Goal: Task Accomplishment & Management: Manage account settings

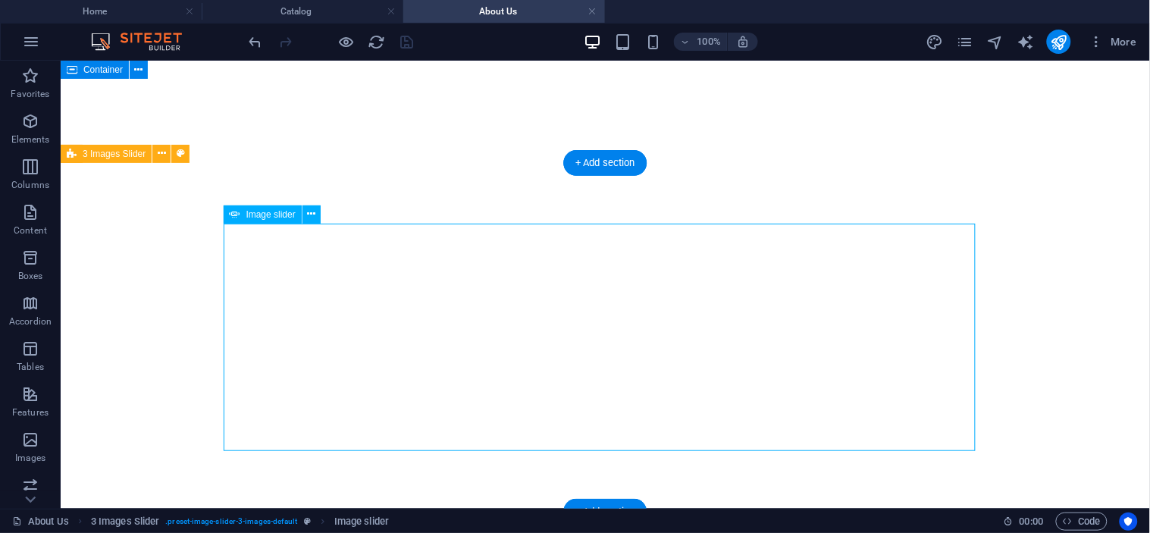
select select "px"
select select "ms"
select select "s"
select select "progressive"
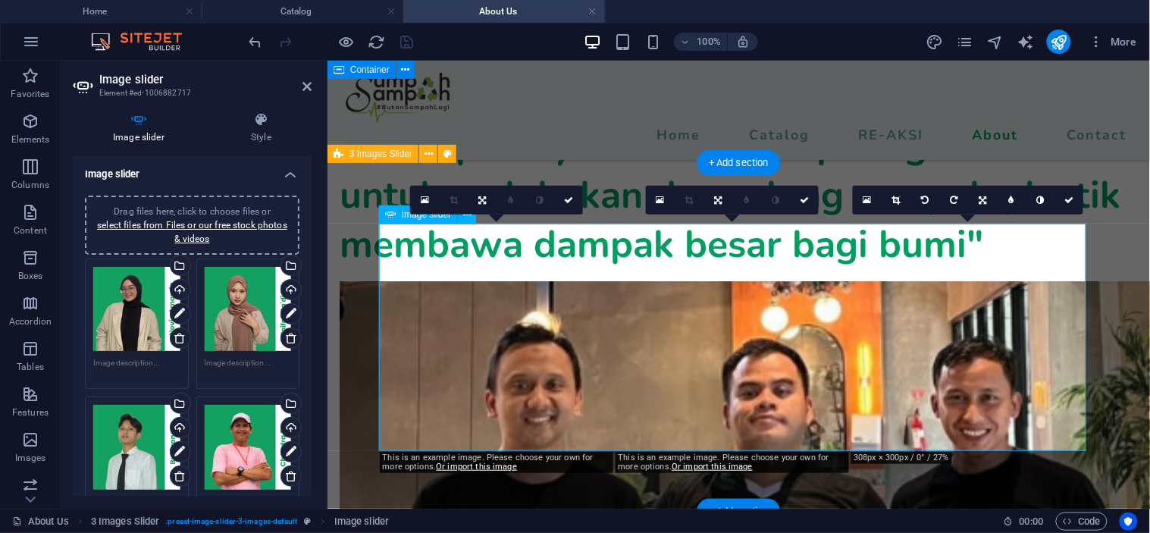
scroll to position [1916, 0]
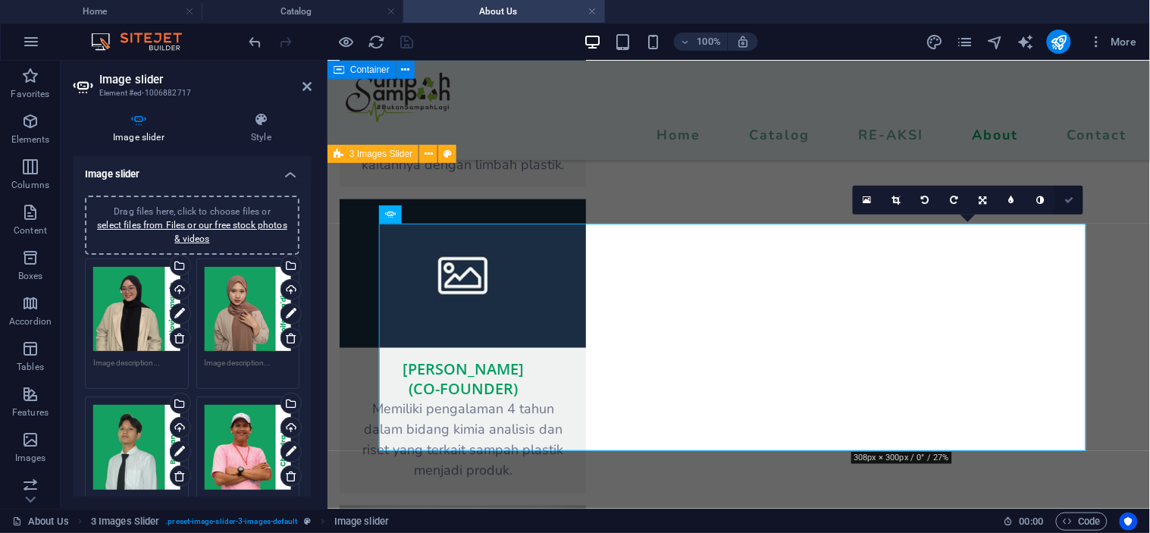
click at [1067, 198] on icon at bounding box center [1068, 200] width 9 height 9
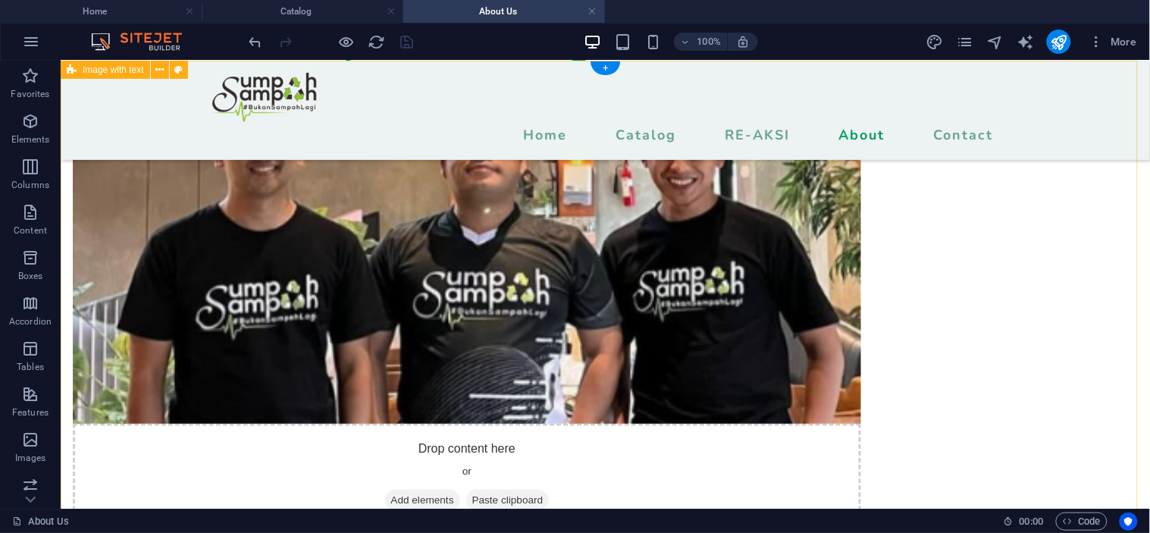
scroll to position [0, 0]
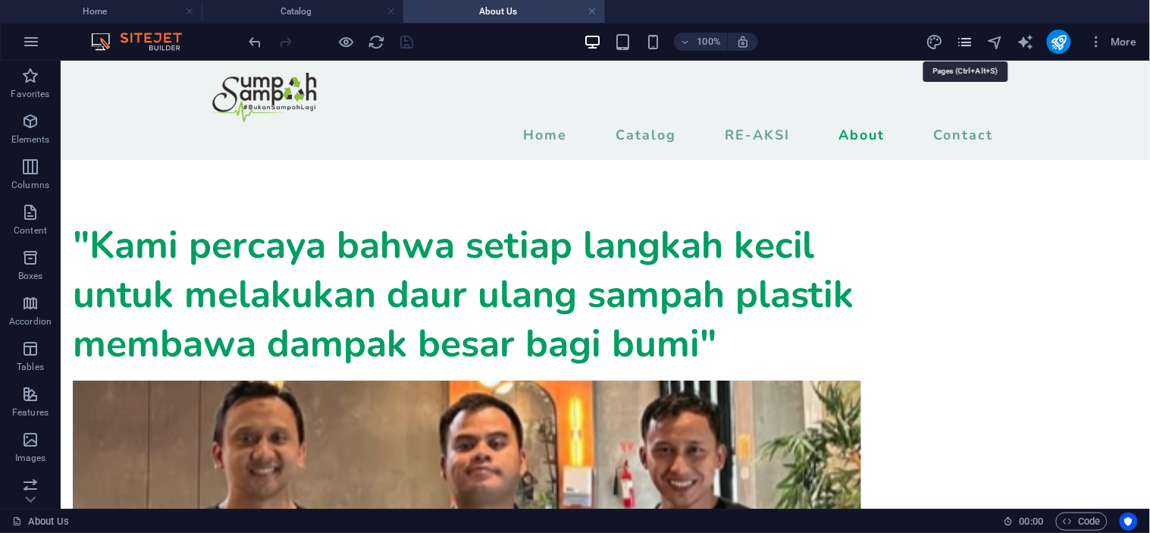
click at [967, 36] on icon "pages" at bounding box center [964, 41] width 17 height 17
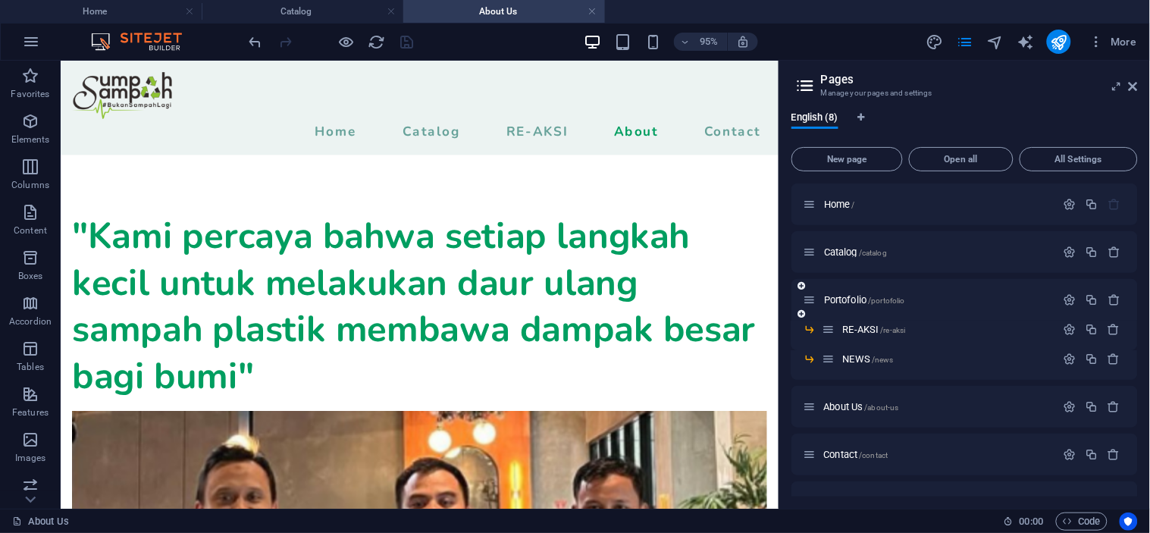
drag, startPoint x: 891, startPoint y: 330, endPoint x: 887, endPoint y: 290, distance: 39.7
click at [887, 290] on div "Home / Catalog /catalog Portofolio /portofolio RE-AKSI /re-aksi NEWS /news Abou…" at bounding box center [964, 353] width 346 height 340
drag, startPoint x: 829, startPoint y: 330, endPoint x: 823, endPoint y: 280, distance: 50.4
click at [823, 280] on div "Home / Catalog /catalog Portofolio /portofolio RE-AKSI /re-aksi NEWS /news Abou…" at bounding box center [964, 353] width 346 height 340
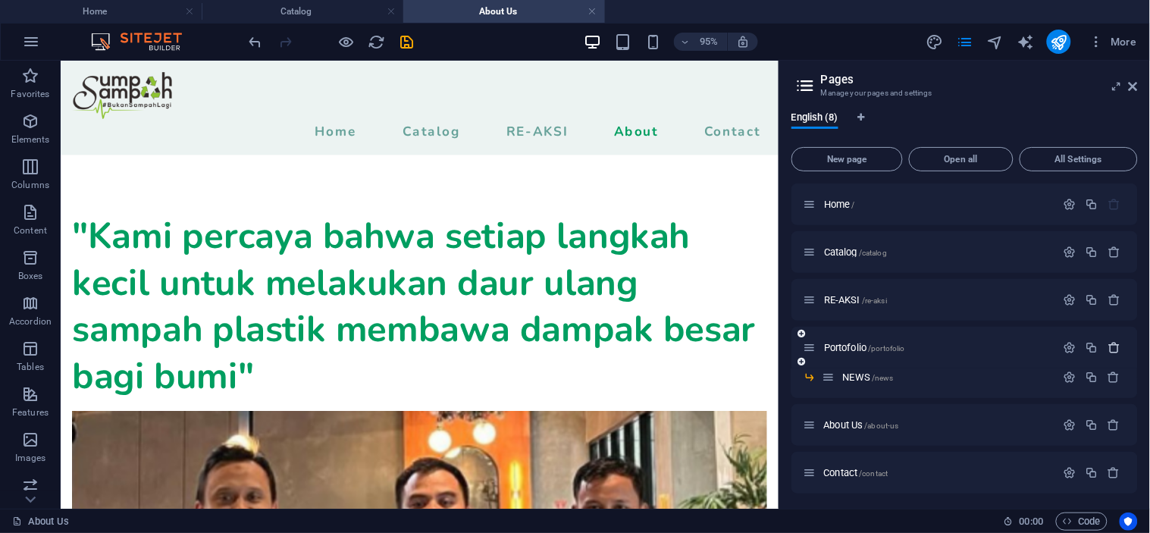
click at [1111, 349] on icon "button" at bounding box center [1114, 347] width 13 height 13
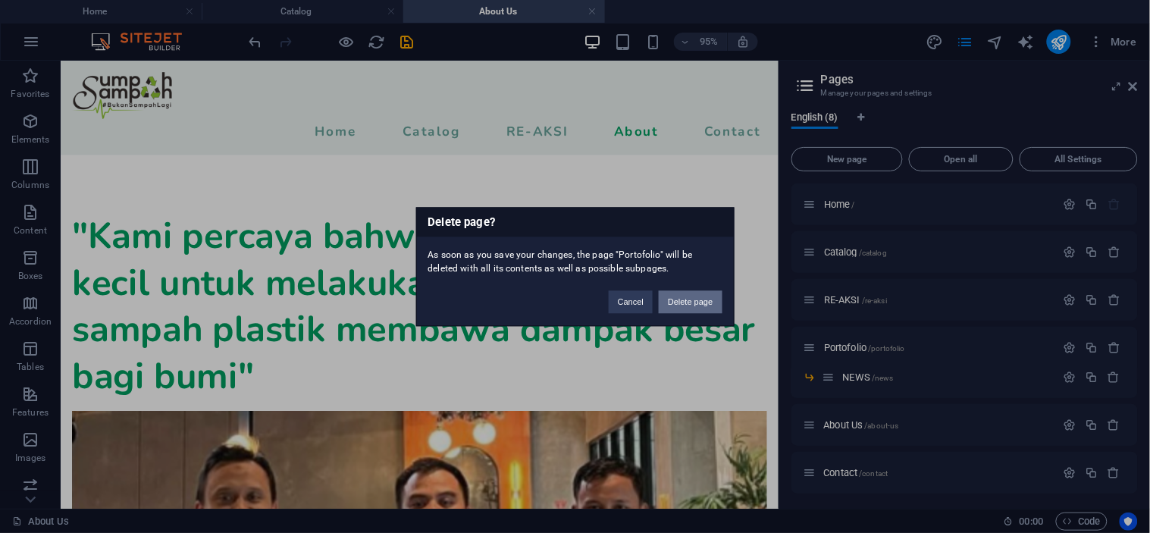
drag, startPoint x: 695, startPoint y: 299, endPoint x: 705, endPoint y: 270, distance: 31.2
click at [695, 299] on button "Delete page" at bounding box center [690, 301] width 63 height 23
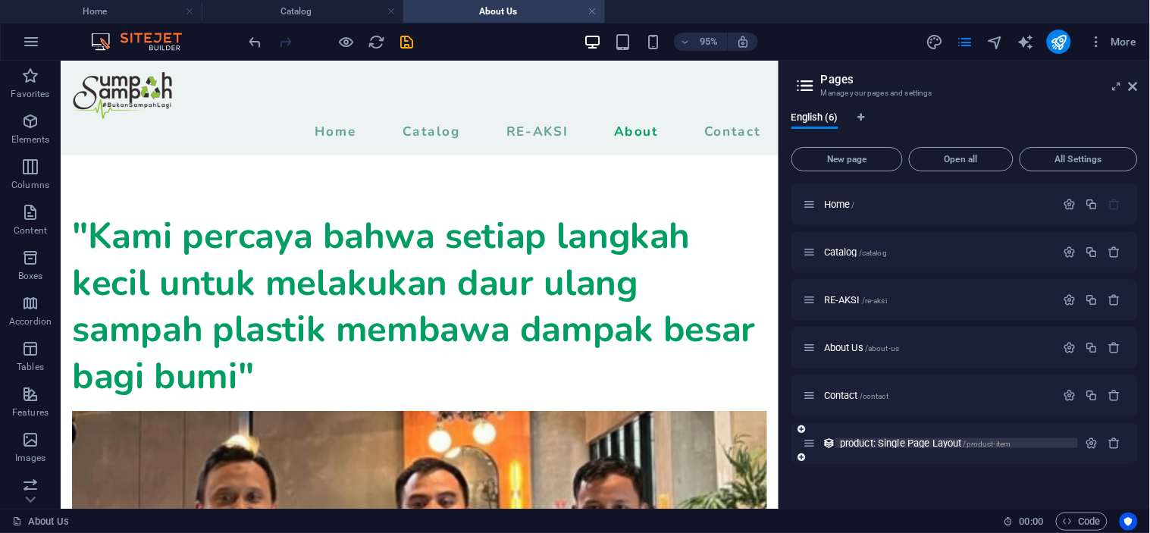
click at [891, 445] on span "product: Single Page Layout /product-item" at bounding box center [925, 442] width 171 height 11
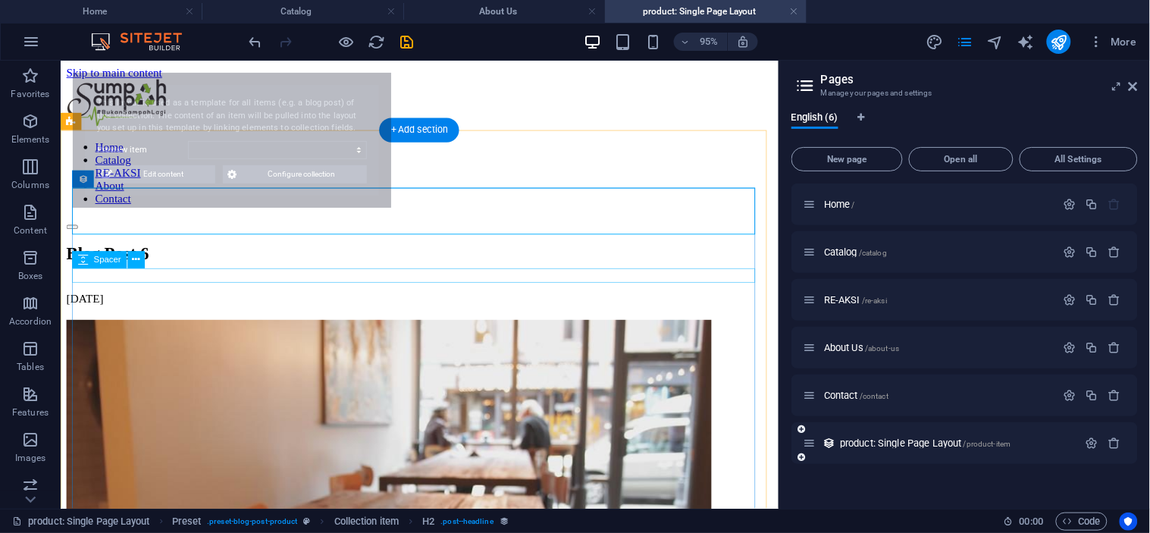
select select "68dcd395ceed9102d0084d49"
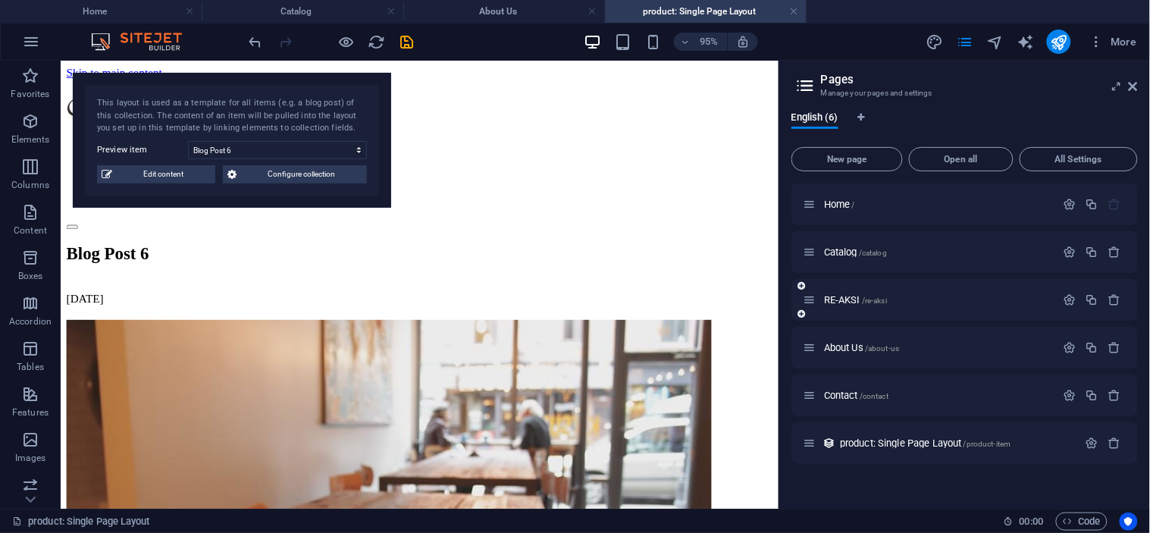
drag, startPoint x: 796, startPoint y: 13, endPoint x: 918, endPoint y: 284, distance: 297.6
click at [796, 13] on link at bounding box center [794, 12] width 9 height 14
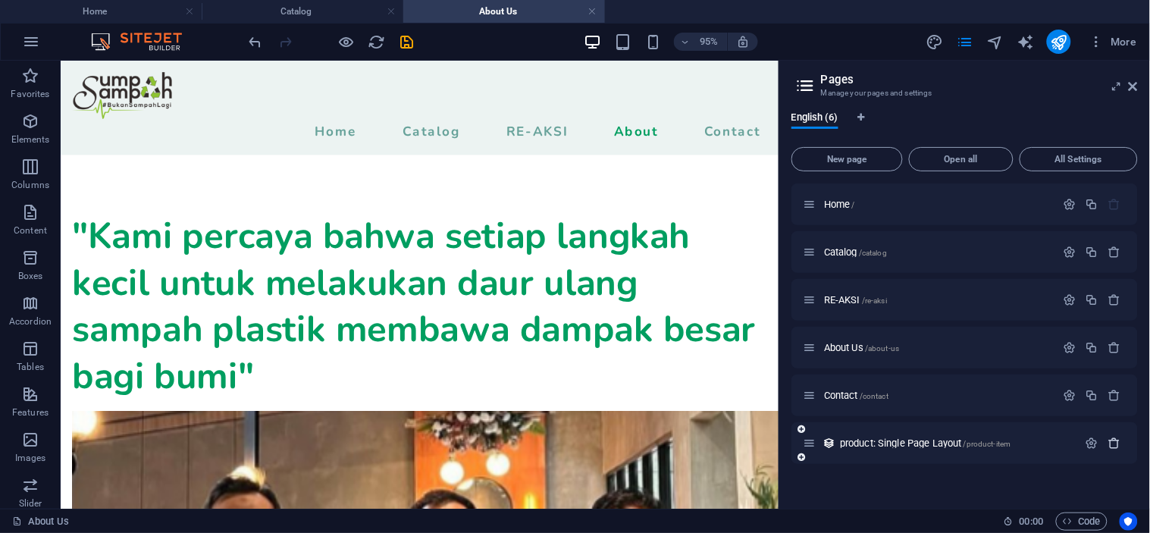
click at [1116, 440] on icon "button" at bounding box center [1114, 443] width 13 height 13
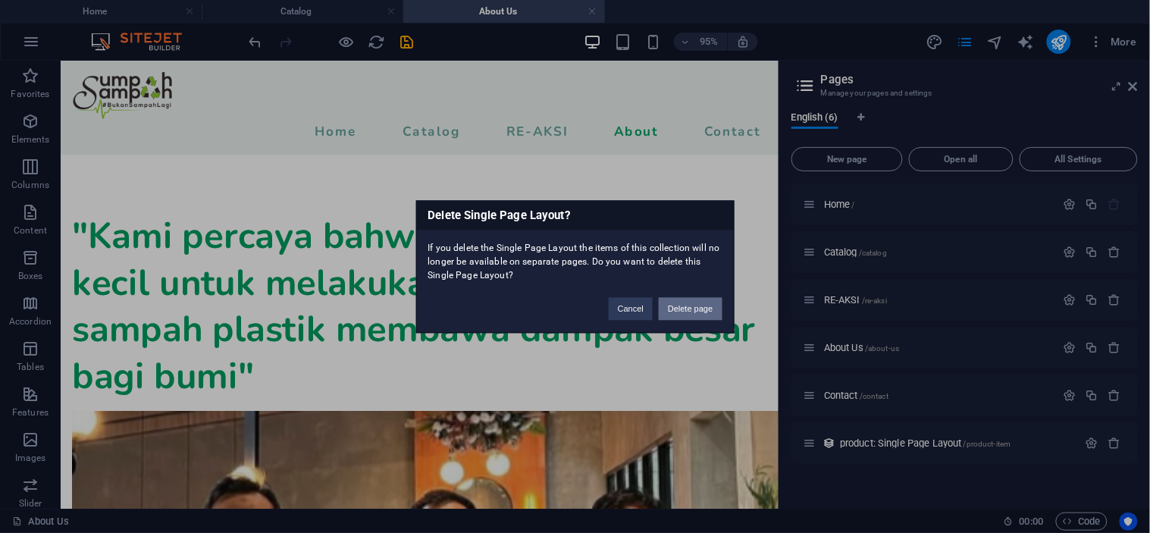
click at [679, 306] on button "Delete page" at bounding box center [690, 308] width 63 height 23
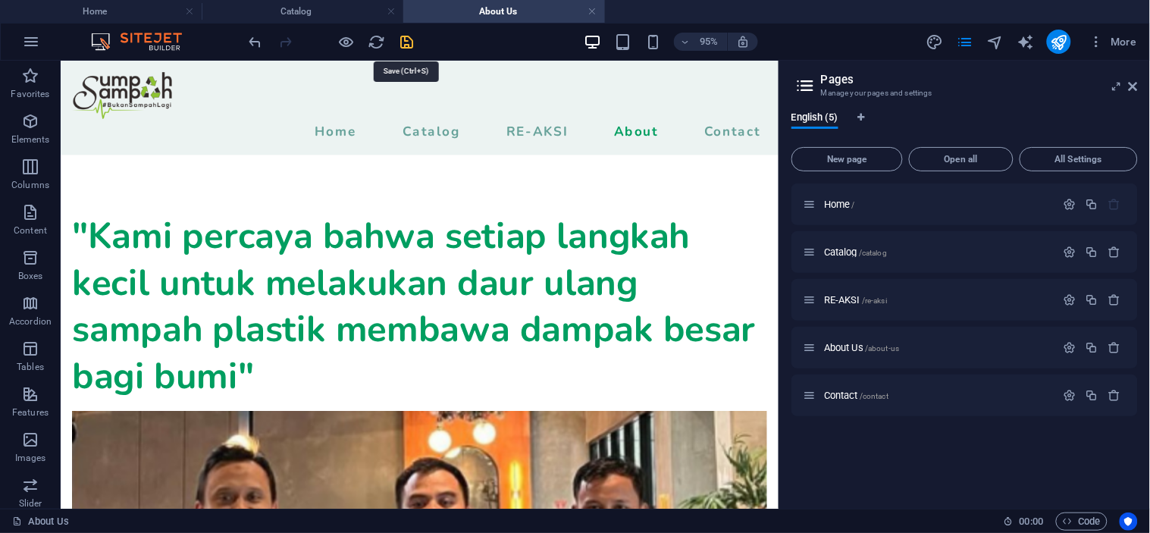
click at [405, 40] on icon "save" at bounding box center [407, 41] width 17 height 17
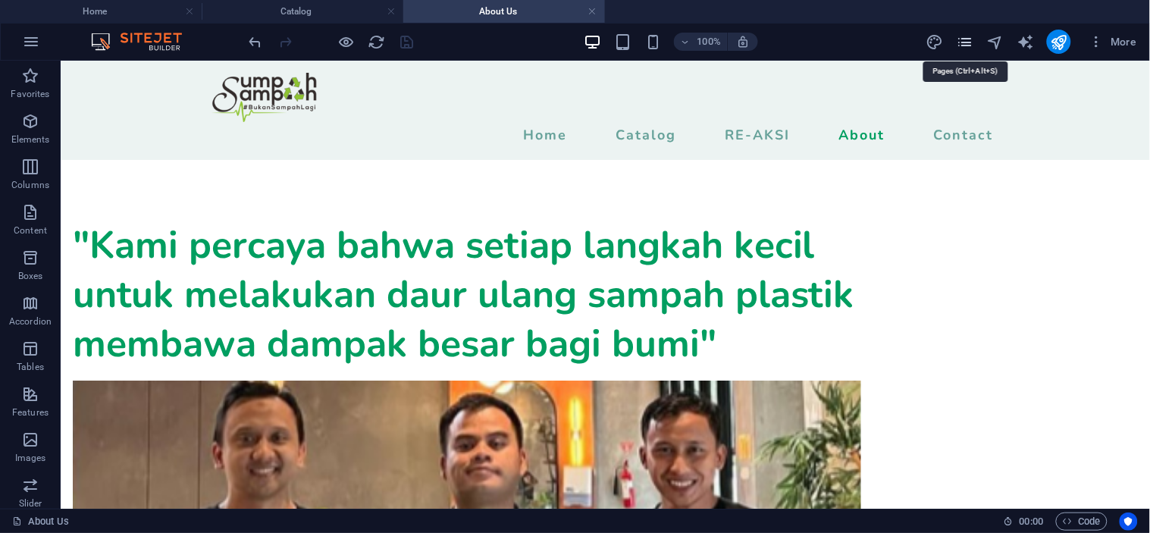
click at [967, 41] on icon "pages" at bounding box center [964, 41] width 17 height 17
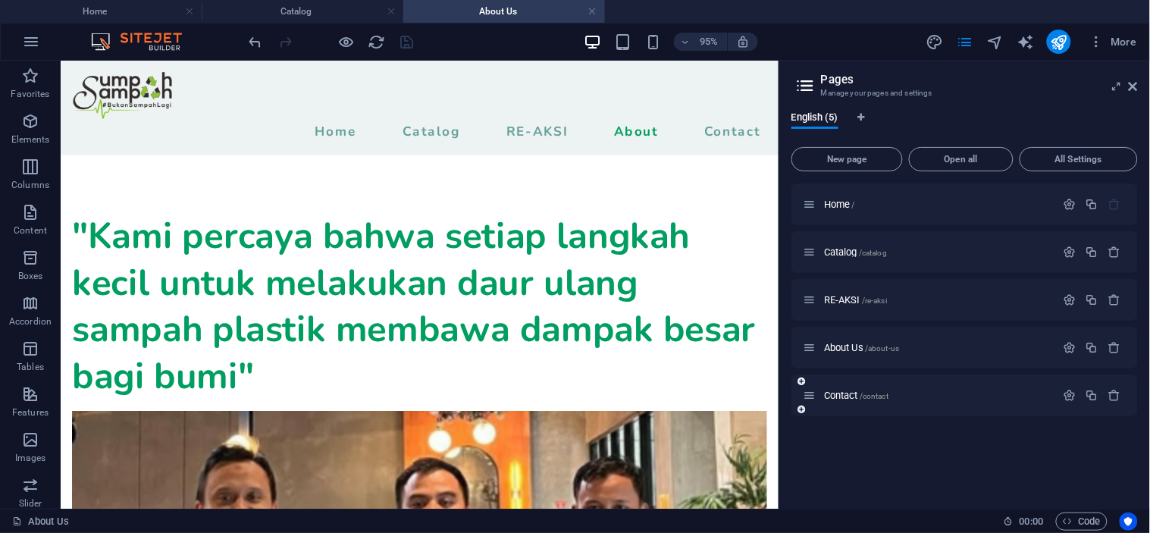
click at [849, 389] on div "Contact /contact" at bounding box center [930, 395] width 252 height 17
click at [849, 392] on span "Contact /contact" at bounding box center [856, 395] width 64 height 11
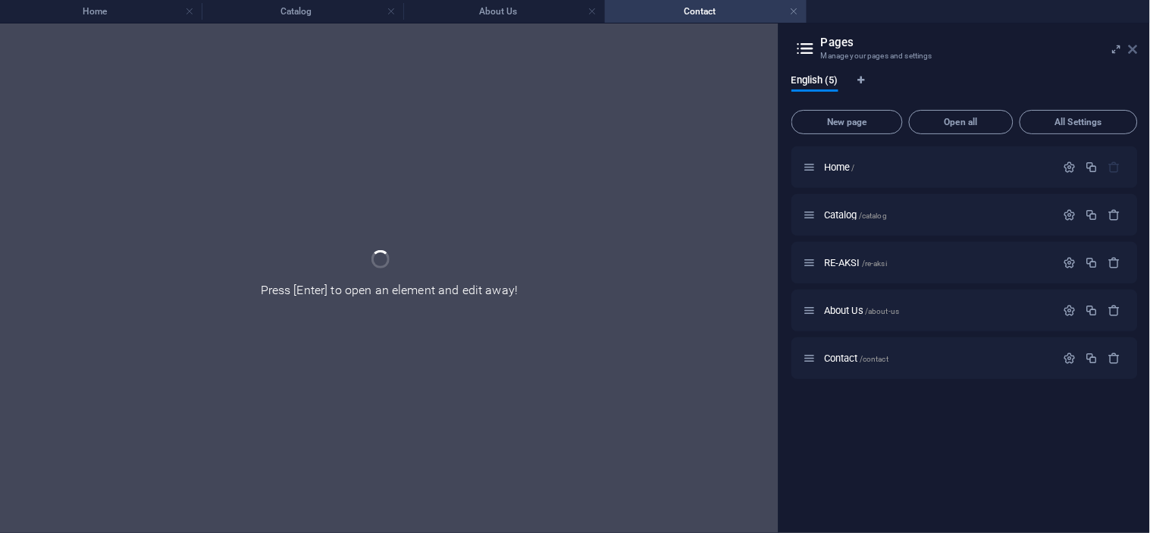
click at [1135, 47] on icon at bounding box center [1133, 49] width 9 height 12
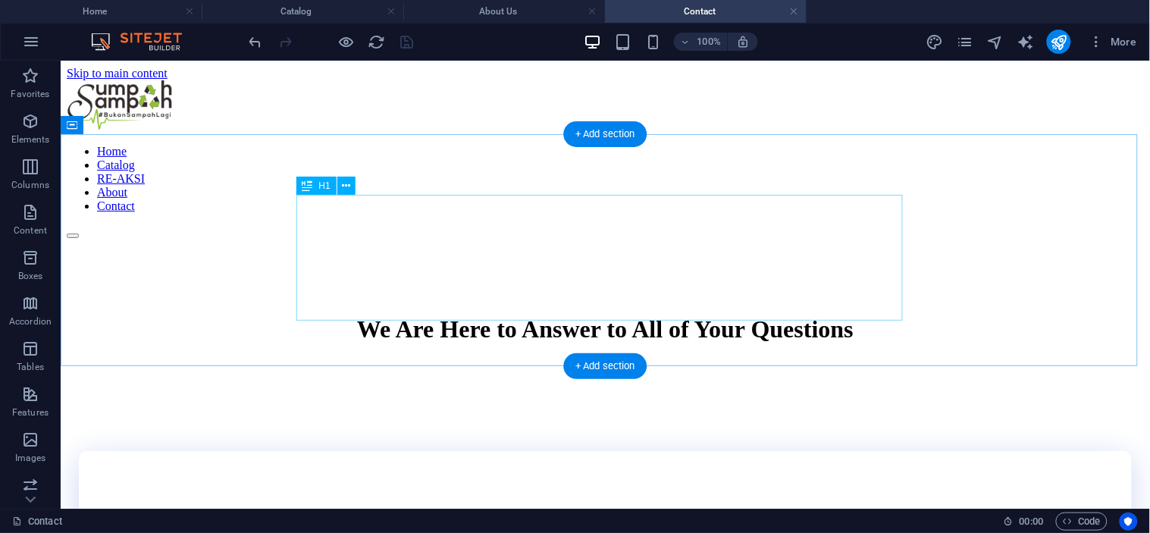
scroll to position [252, 0]
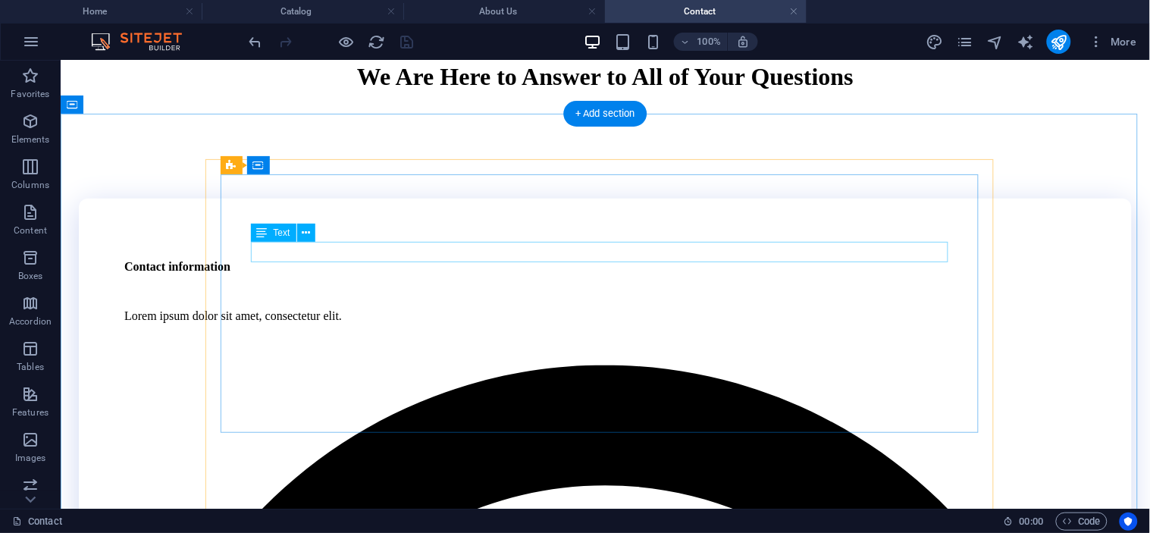
click at [403, 309] on div "Lorem ipsum dolor sit amet, consectetur elit." at bounding box center [605, 316] width 962 height 14
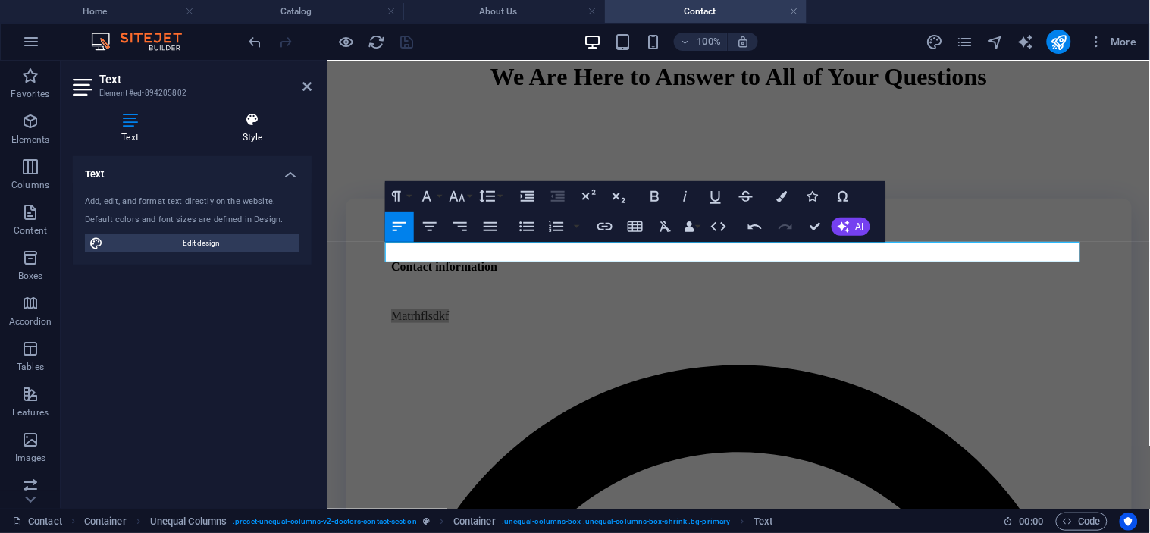
click at [268, 112] on icon at bounding box center [252, 119] width 118 height 15
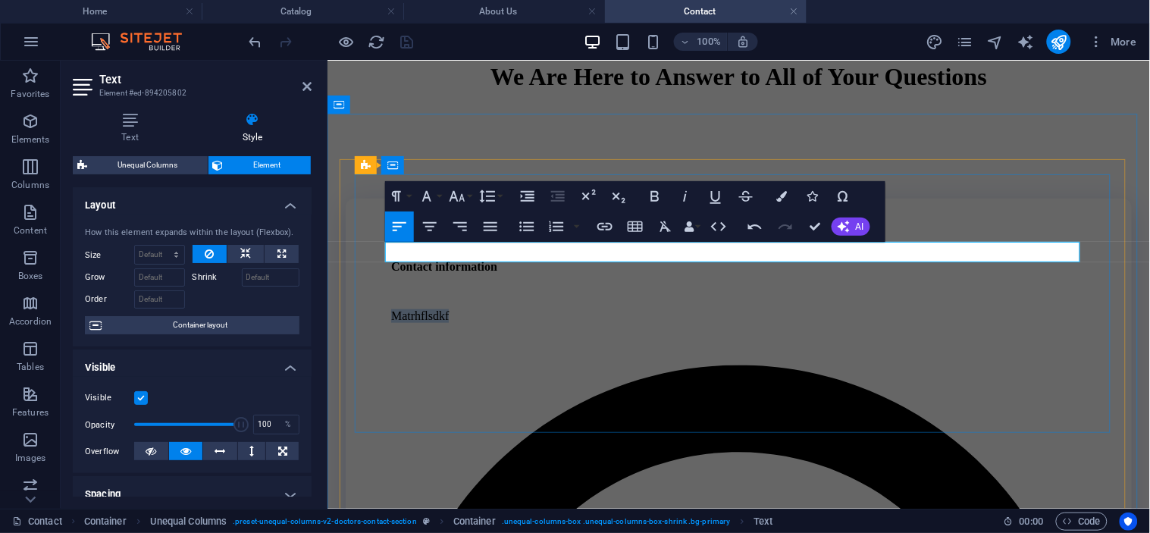
click at [541, 309] on p "Matrhflsdkf" at bounding box center [737, 316] width 695 height 14
click at [304, 80] on icon at bounding box center [306, 86] width 9 height 12
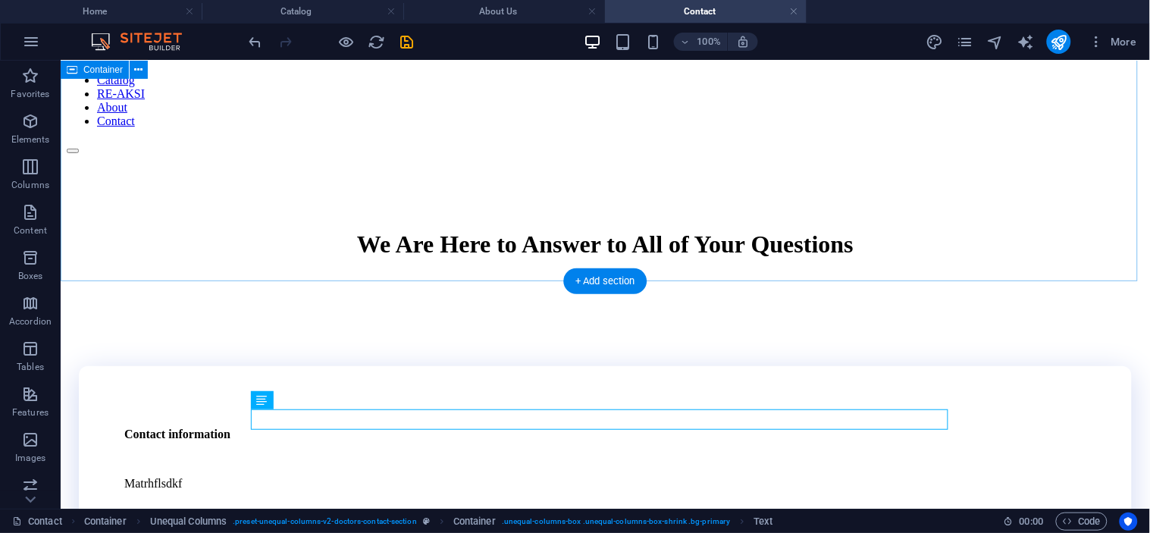
scroll to position [0, 0]
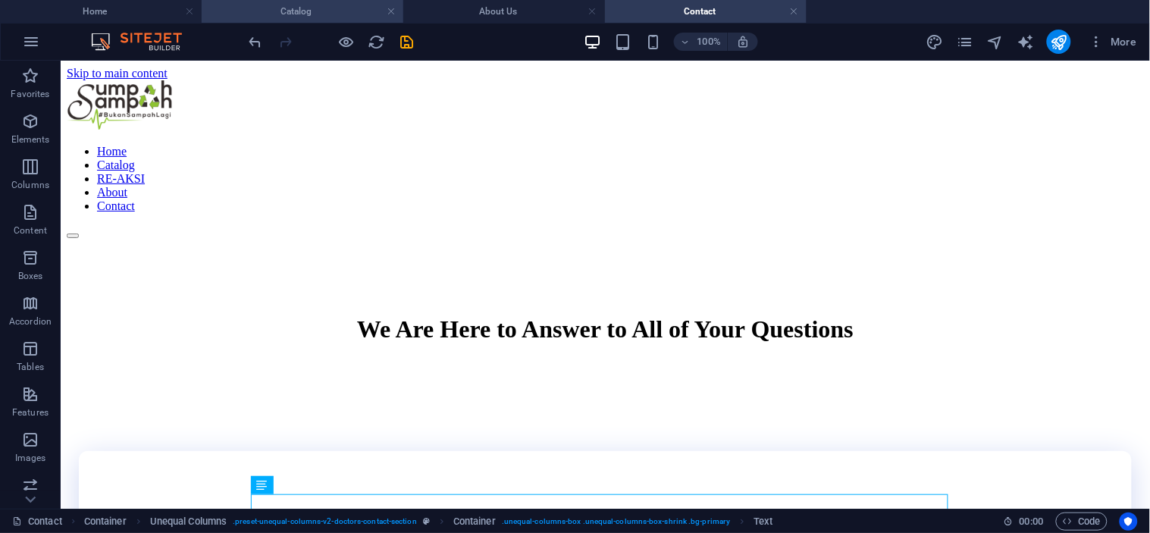
click at [290, 13] on h4 "Catalog" at bounding box center [303, 11] width 202 height 17
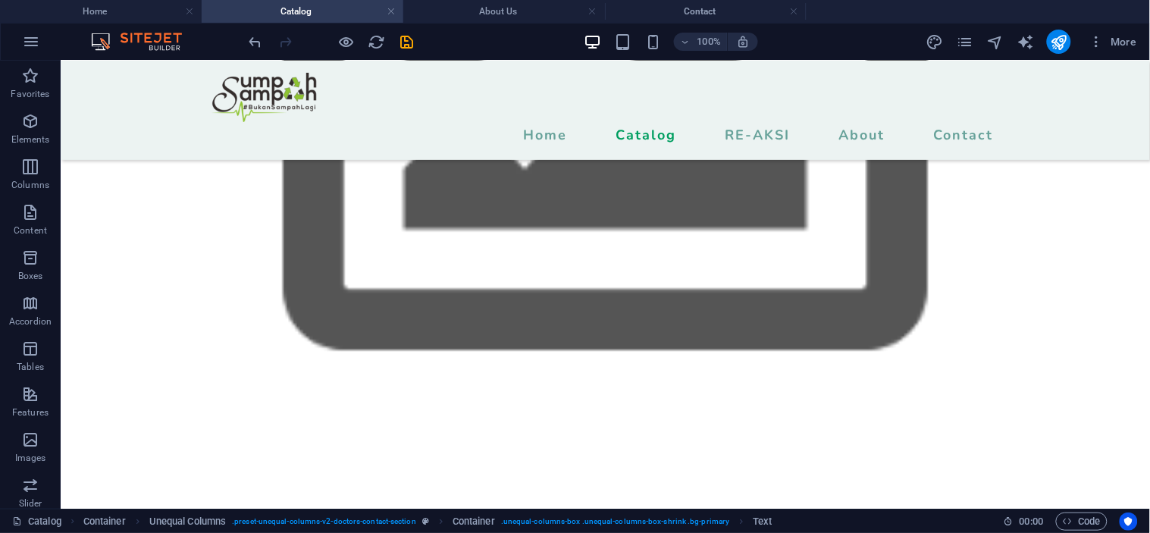
scroll to position [649, 0]
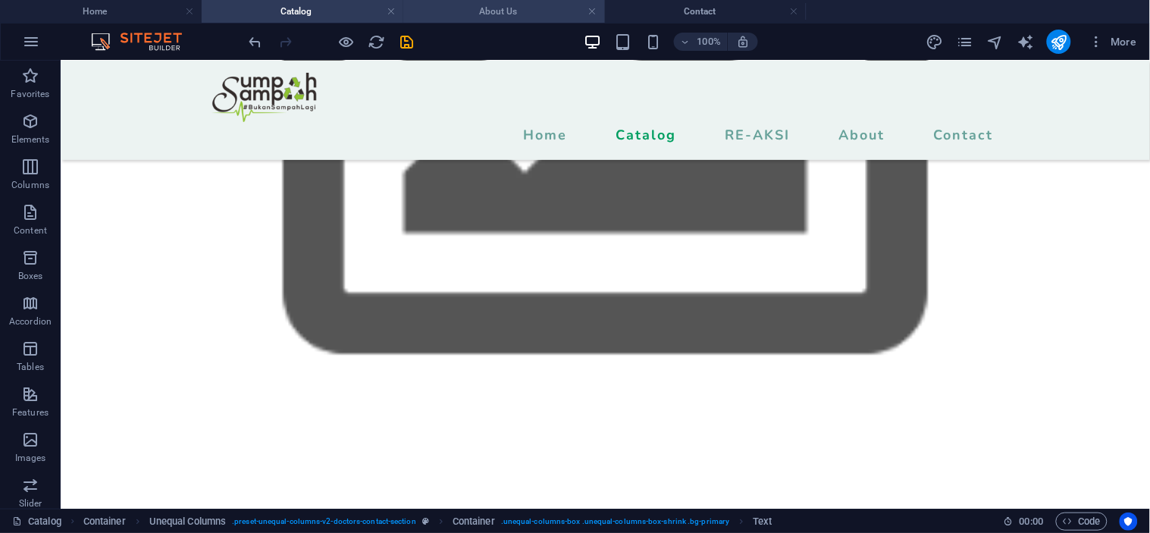
click at [487, 14] on h4 "About Us" at bounding box center [504, 11] width 202 height 17
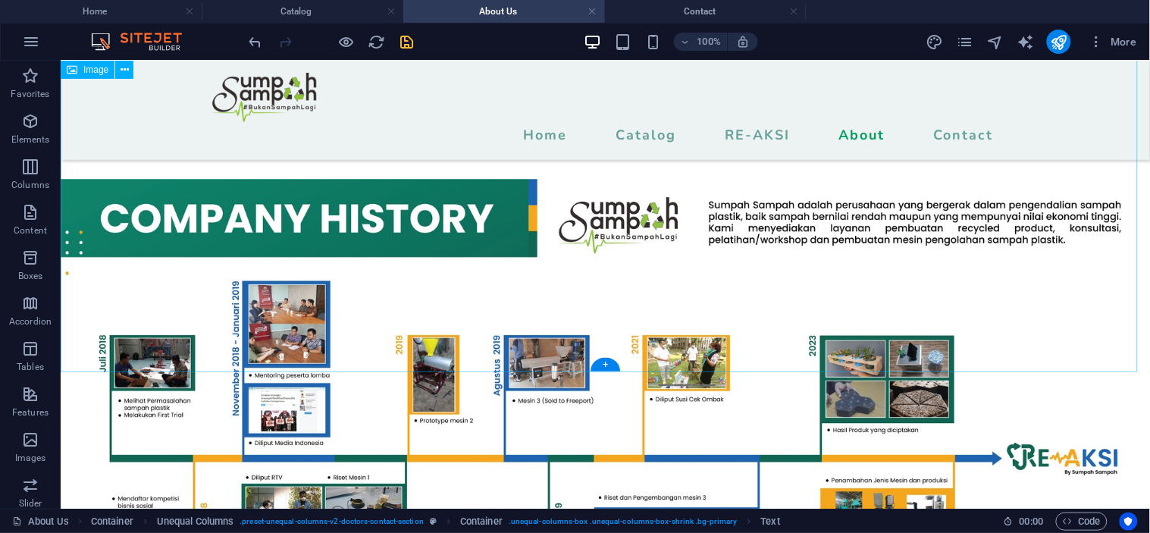
scroll to position [937, 0]
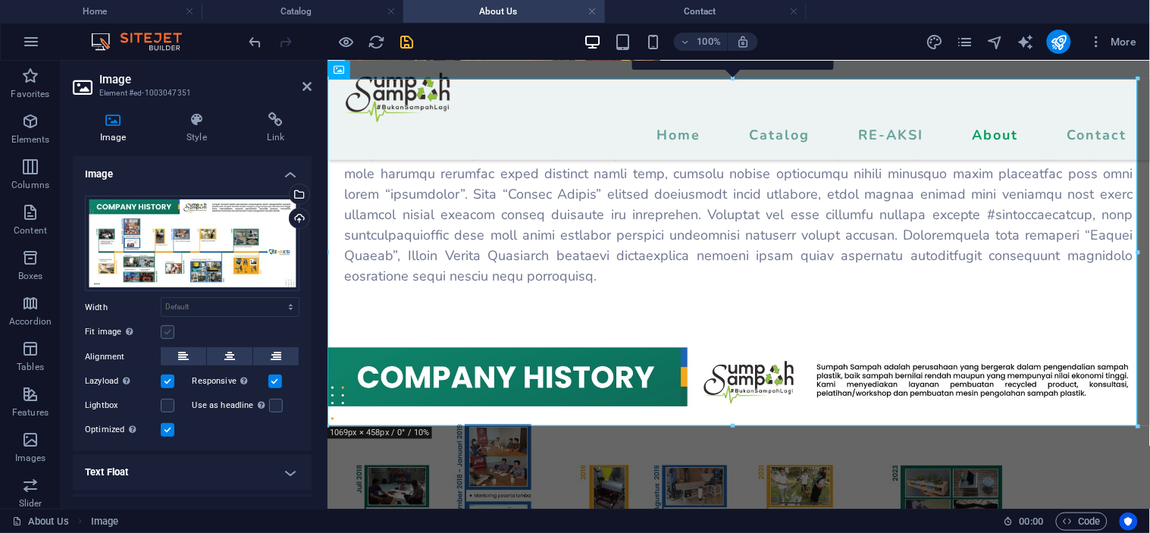
click at [164, 331] on label at bounding box center [168, 332] width 14 height 14
click at [0, 0] on input "Fit image Automatically fit image to a fixed width and height" at bounding box center [0, 0] width 0 height 0
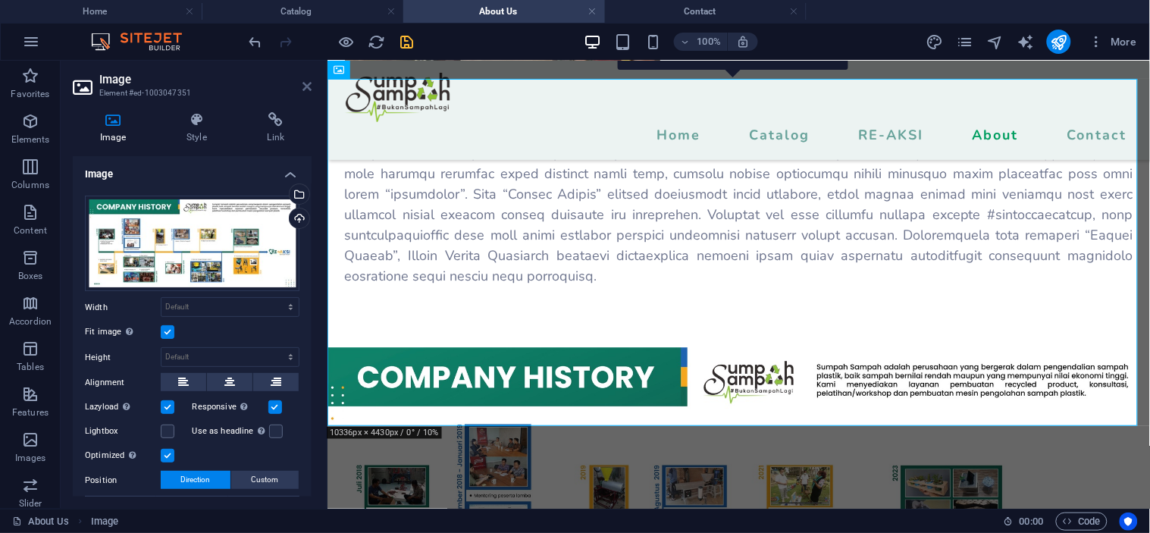
click at [309, 85] on icon at bounding box center [306, 86] width 9 height 12
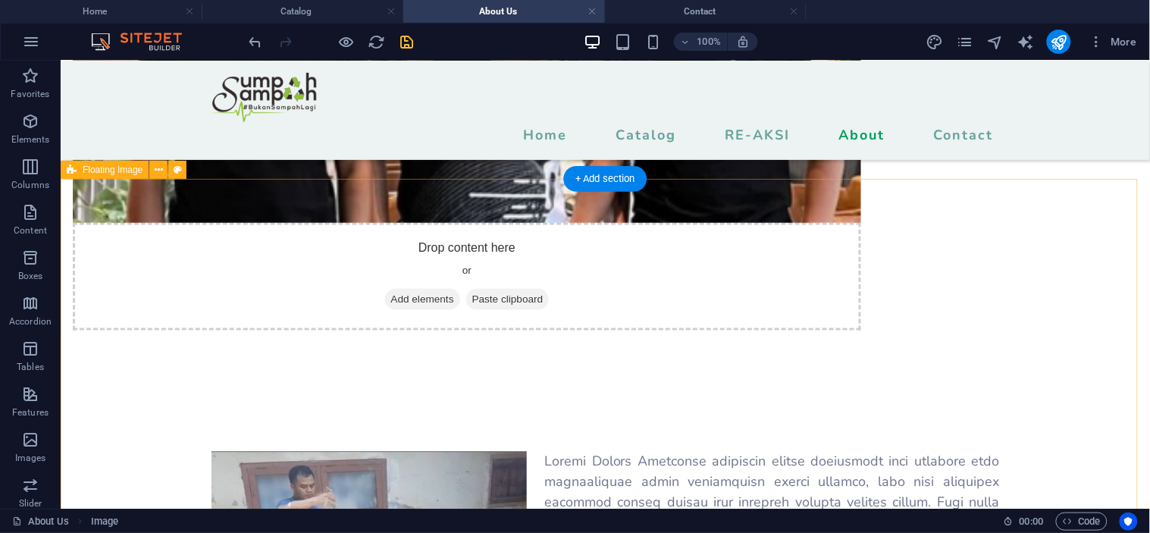
scroll to position [347, 0]
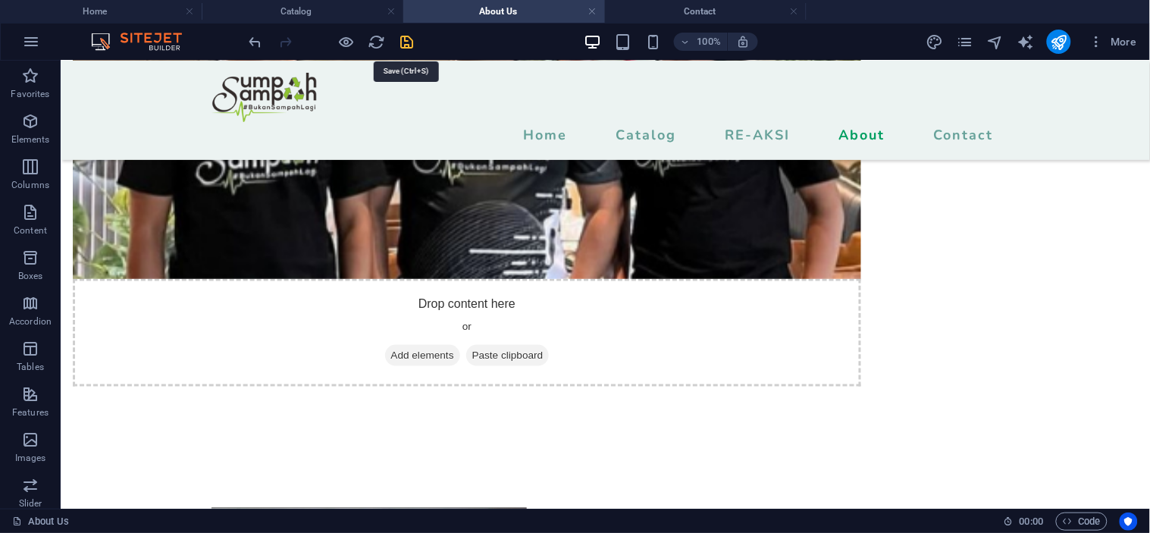
click at [410, 49] on icon "save" at bounding box center [407, 41] width 17 height 17
click at [330, 11] on h4 "Catalog" at bounding box center [303, 11] width 202 height 17
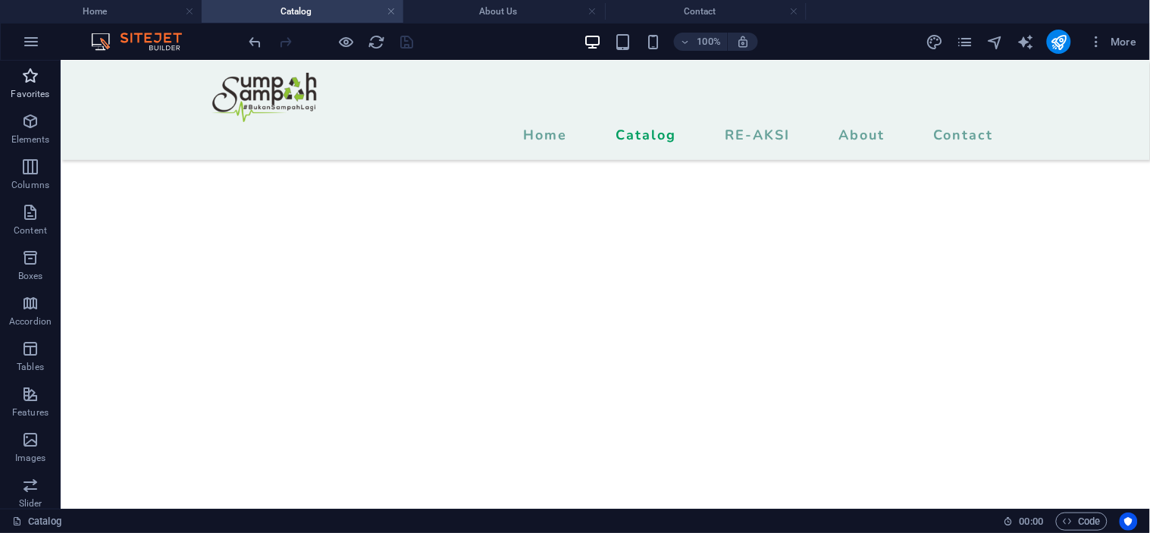
scroll to position [1853, 0]
click at [732, 17] on h4 "Contact" at bounding box center [706, 11] width 202 height 17
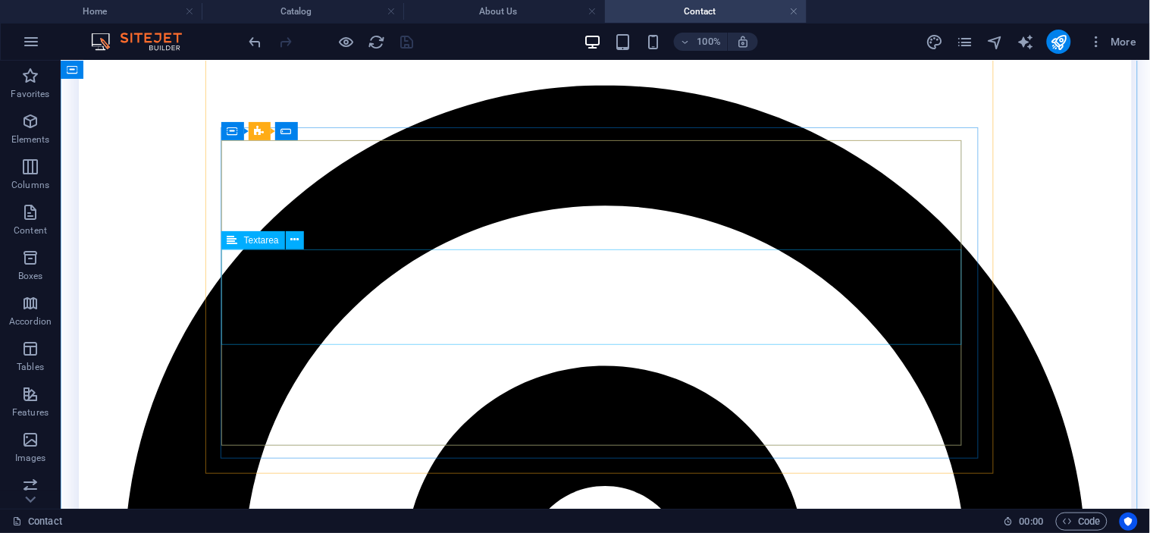
scroll to position [505, 0]
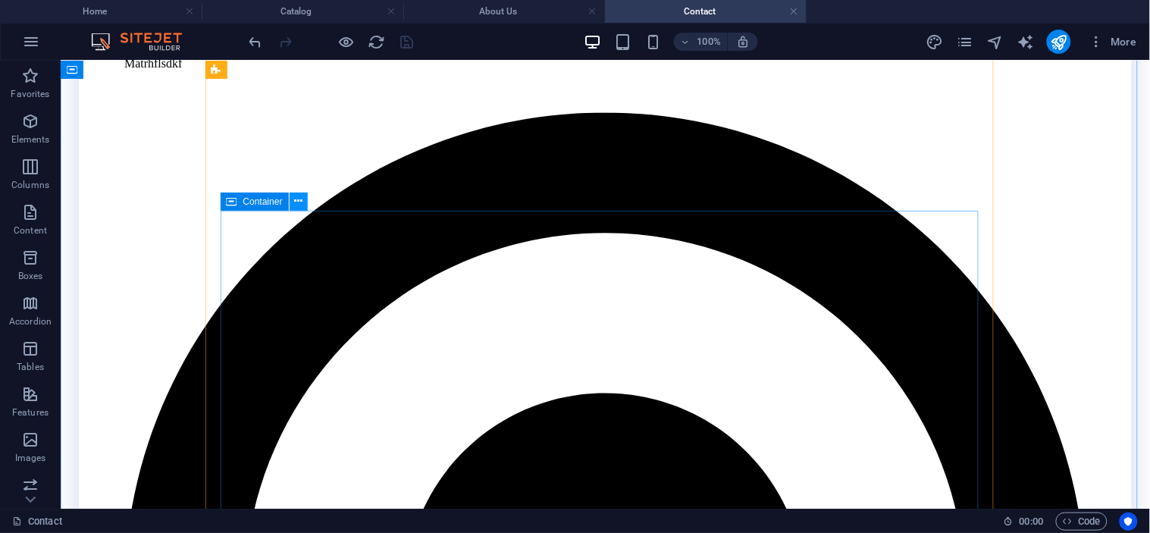
click at [299, 199] on icon at bounding box center [298, 201] width 8 height 16
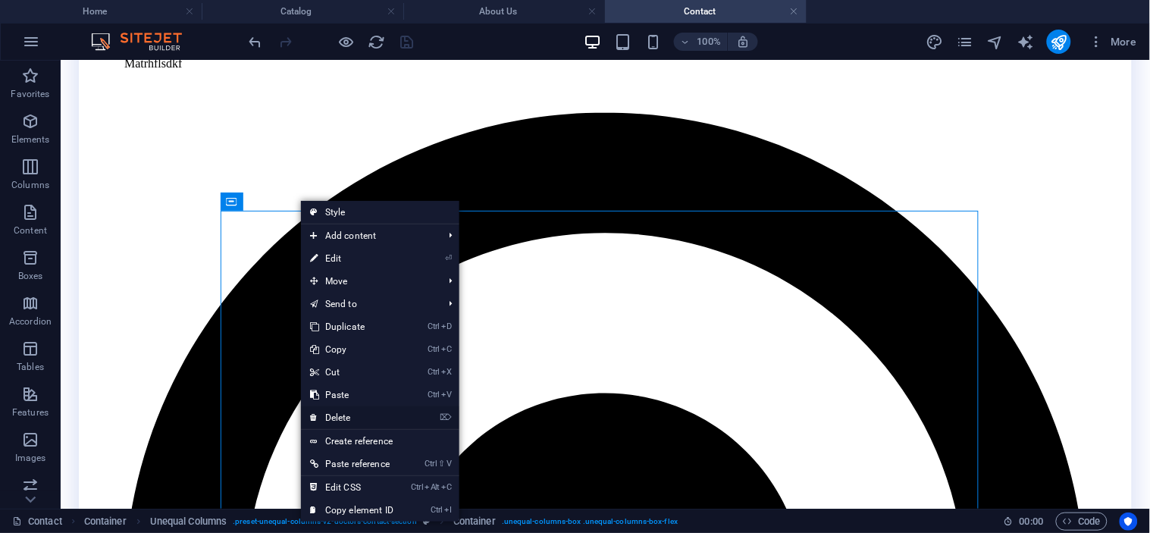
click at [329, 414] on link "⌦ Delete" at bounding box center [352, 417] width 102 height 23
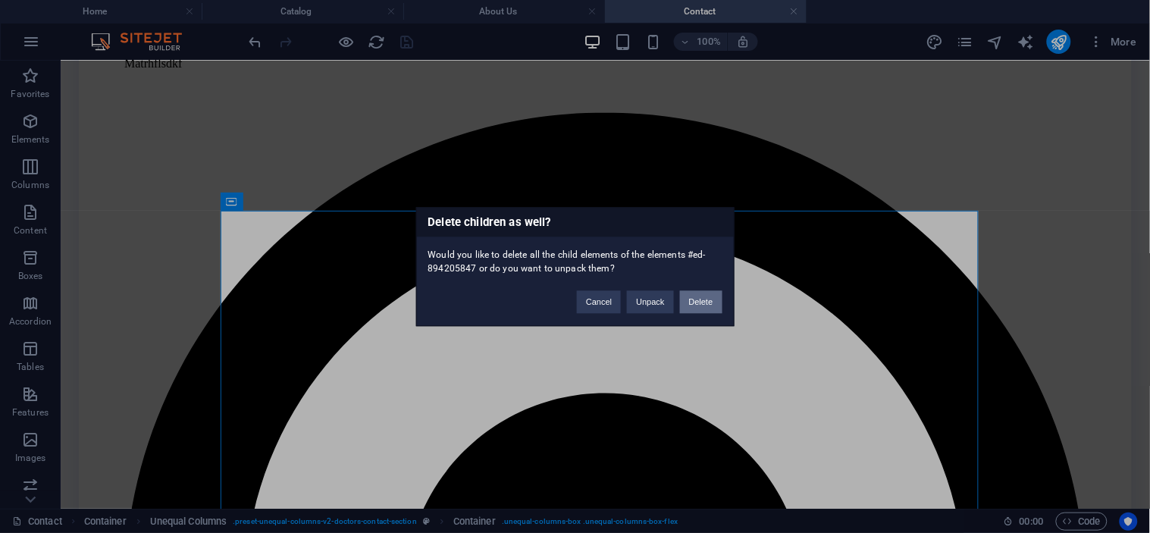
click at [717, 302] on button "Delete" at bounding box center [701, 301] width 42 height 23
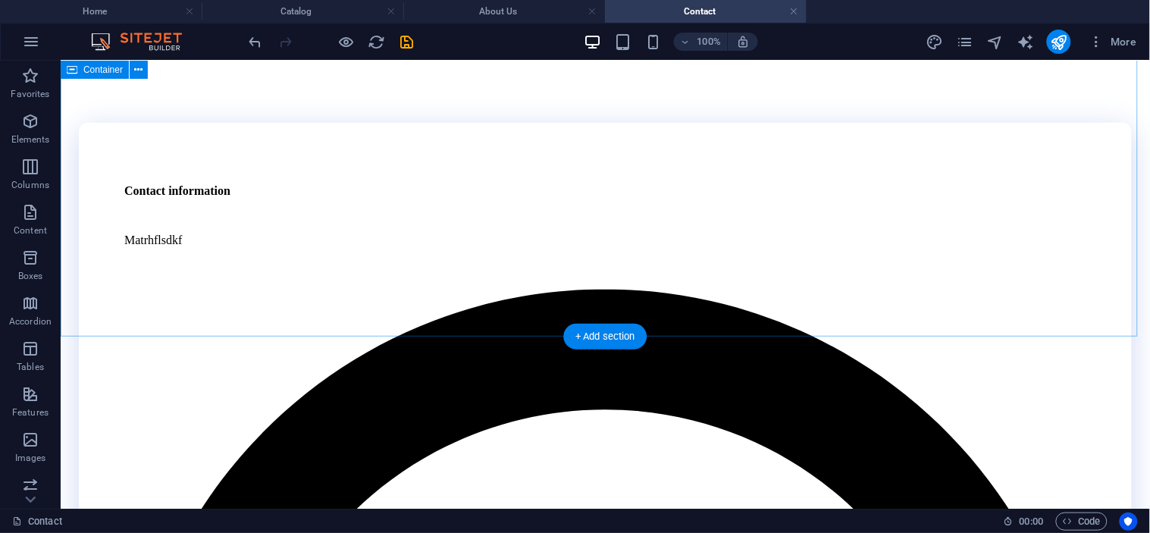
scroll to position [0, 0]
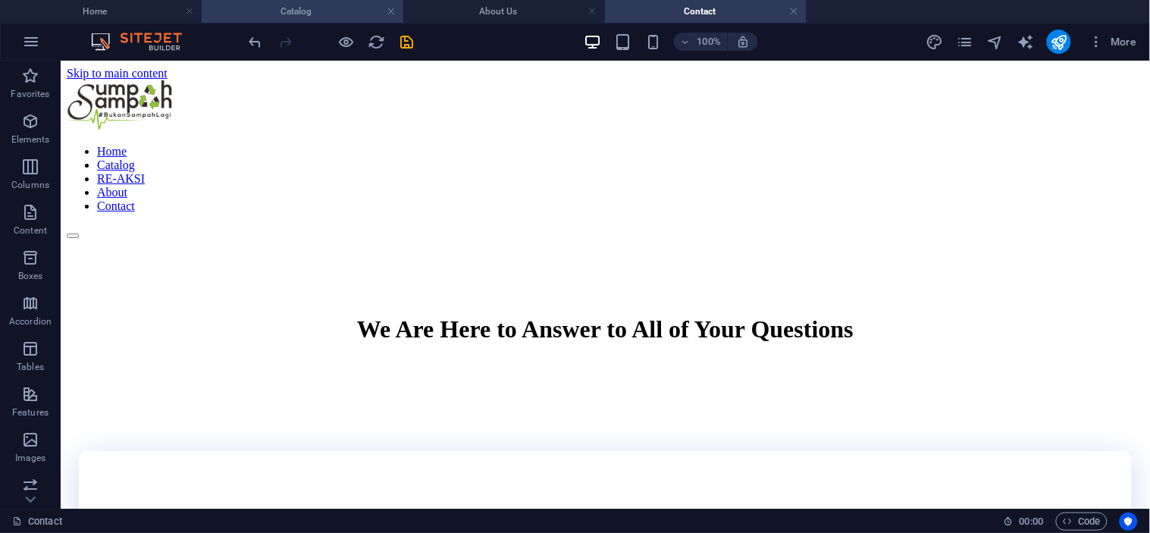
click at [303, 10] on h4 "Catalog" at bounding box center [303, 11] width 202 height 17
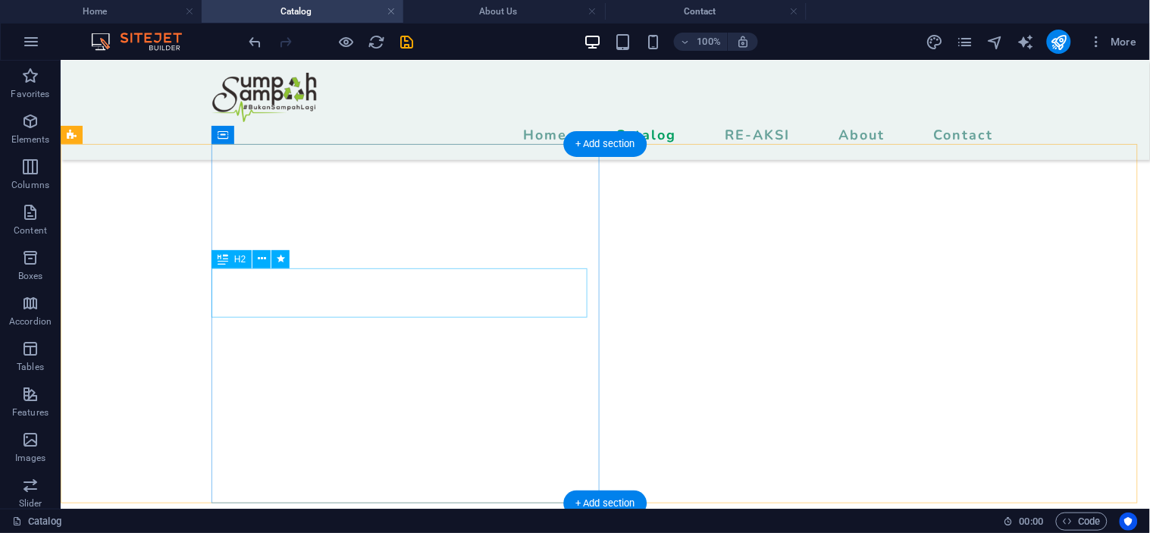
scroll to position [6041, 0]
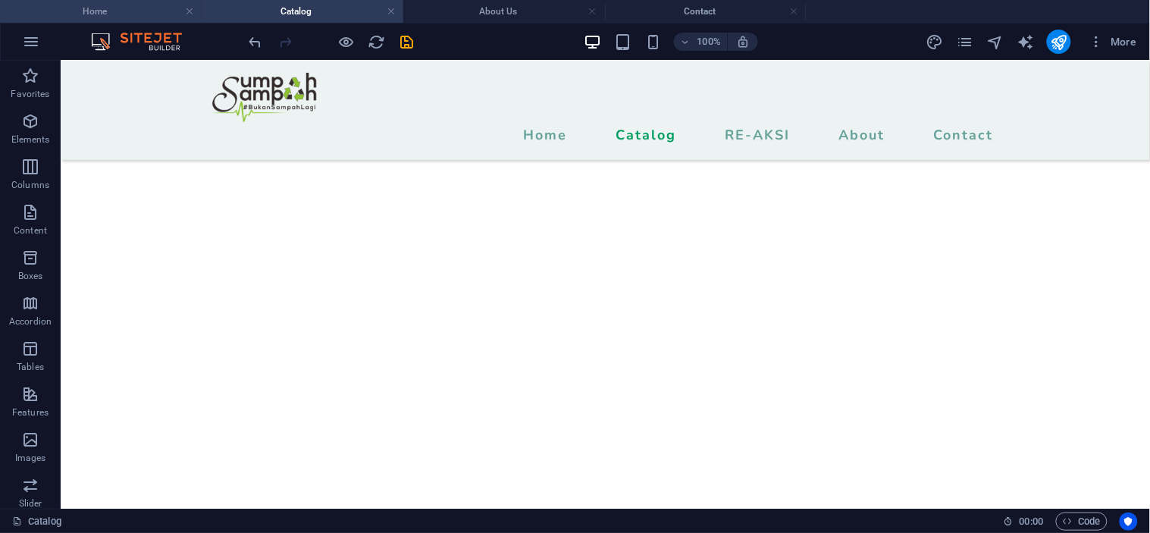
click at [141, 5] on h4 "Home" at bounding box center [101, 11] width 202 height 17
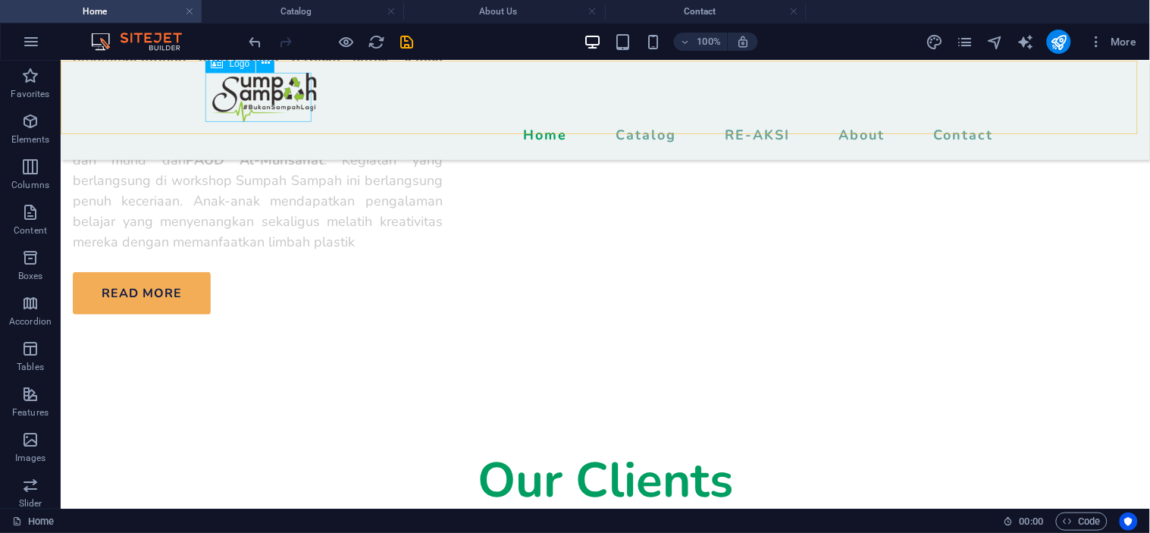
scroll to position [5764, 0]
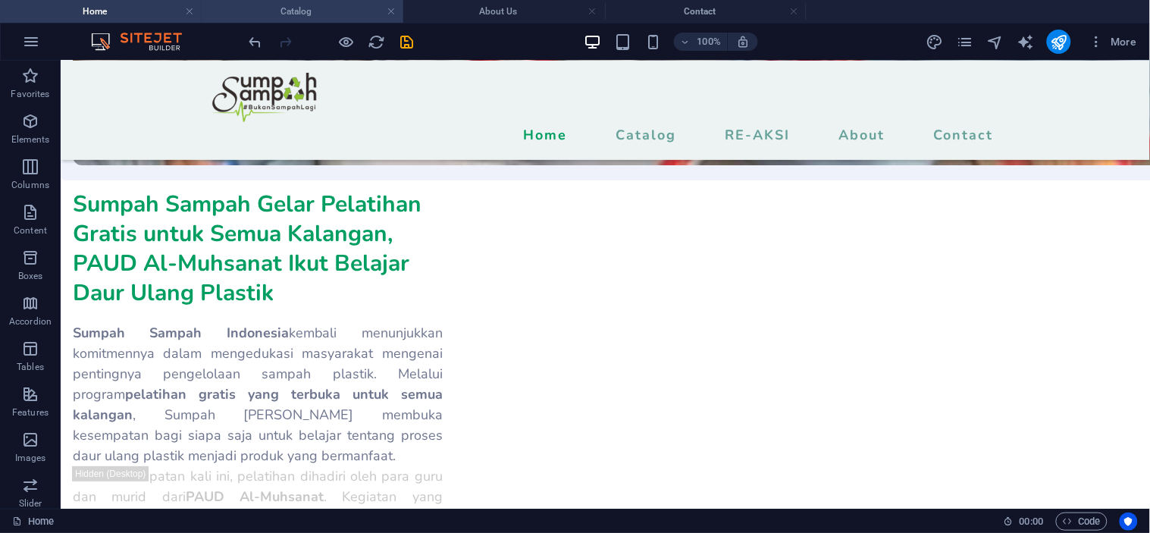
click at [296, 4] on h4 "Catalog" at bounding box center [303, 11] width 202 height 17
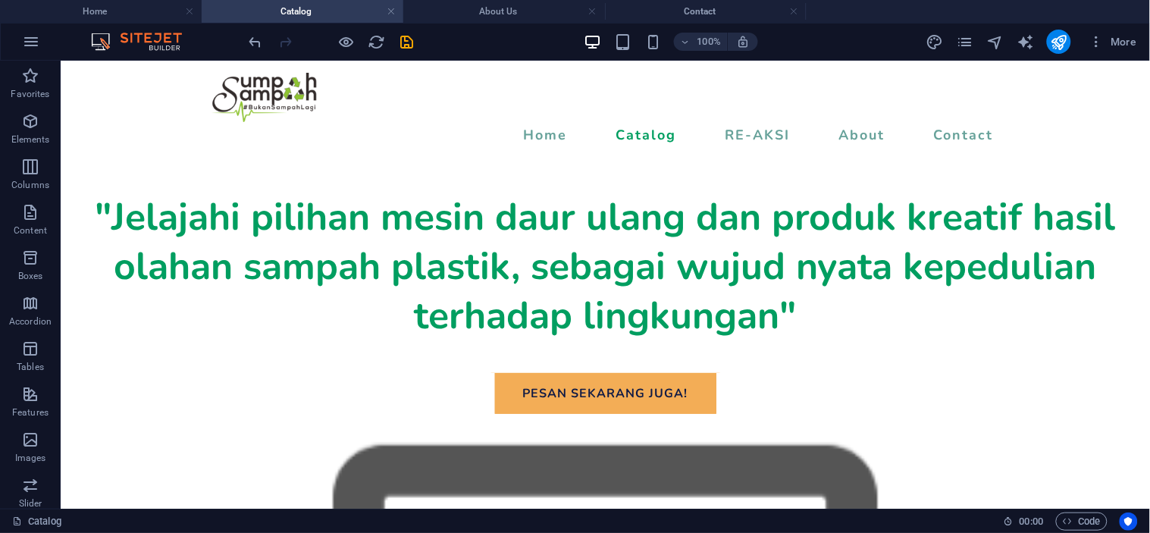
scroll to position [6041, 0]
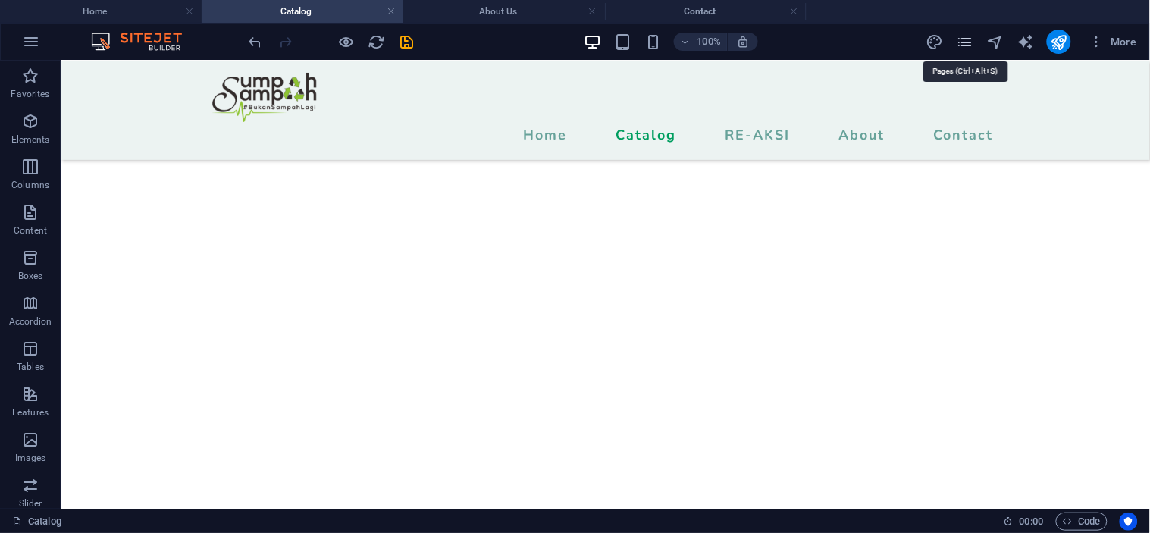
click at [961, 41] on icon "pages" at bounding box center [964, 41] width 17 height 17
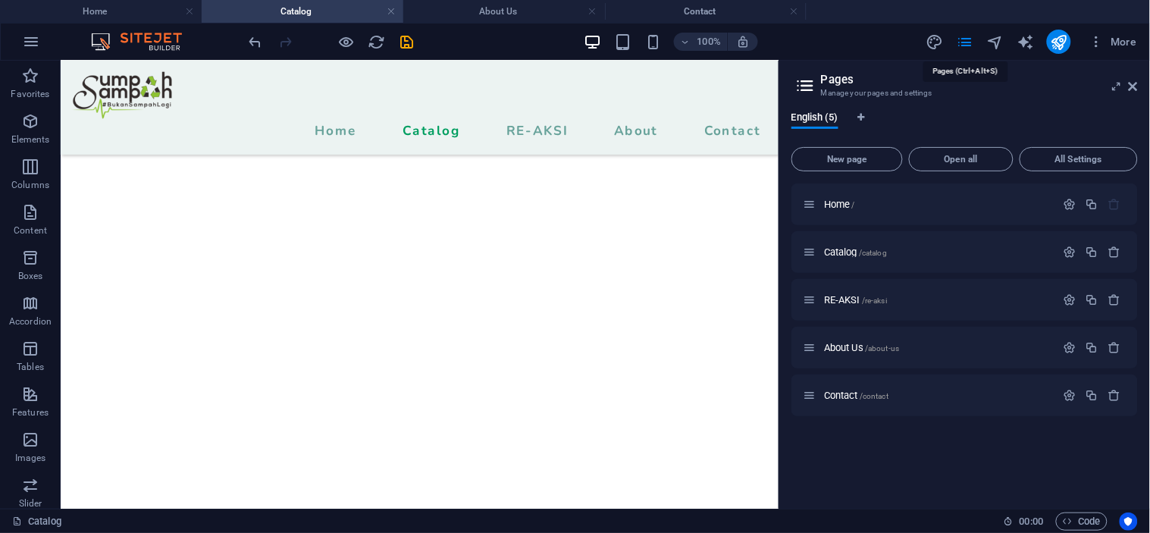
scroll to position [4979, 0]
click at [849, 301] on span "RE-AKSI /re-aksi" at bounding box center [855, 299] width 63 height 11
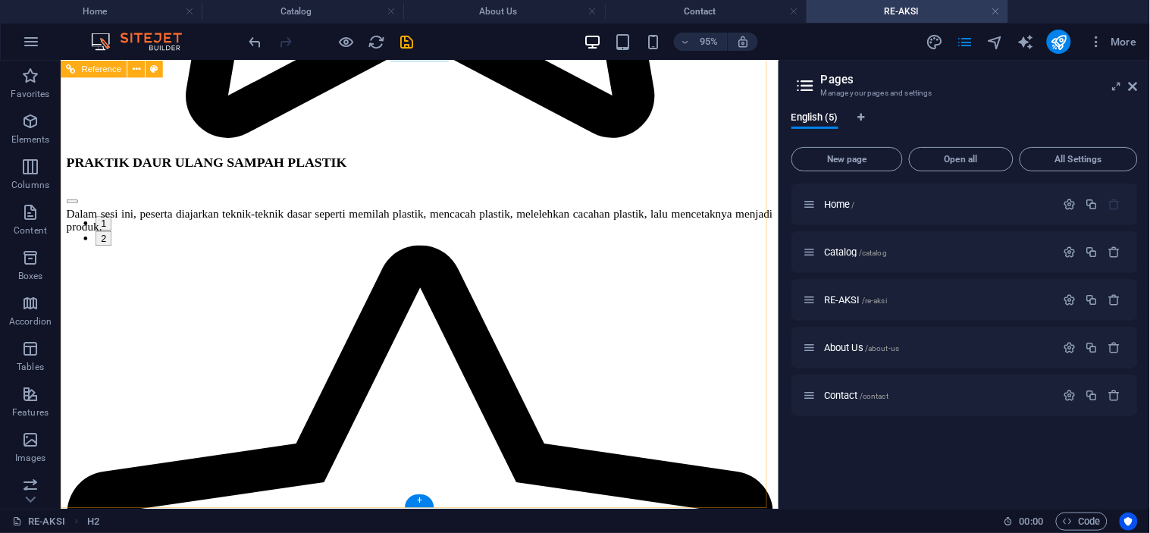
scroll to position [2612, 0]
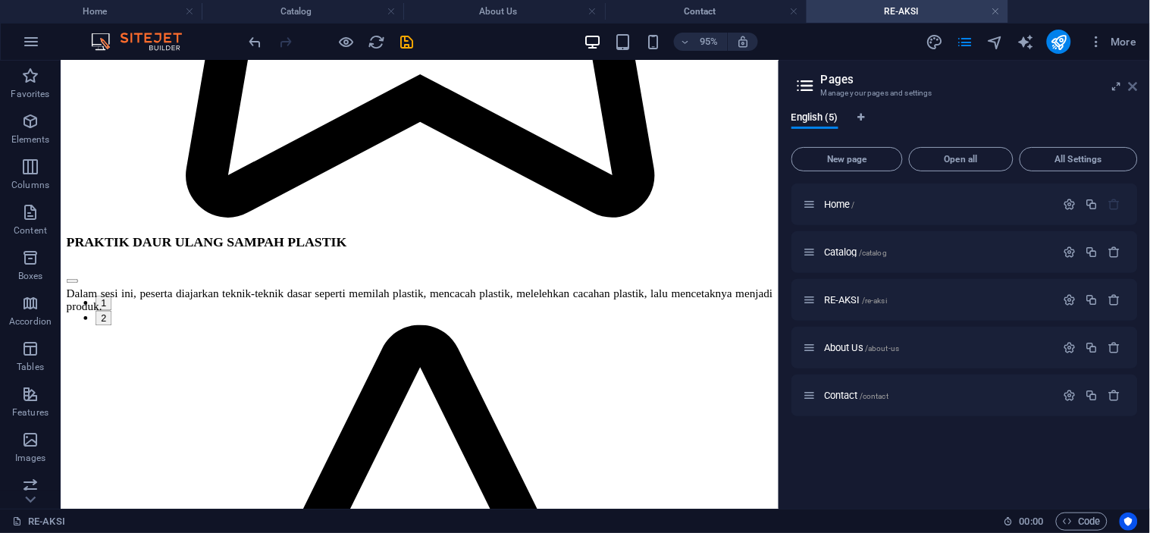
click at [1132, 82] on icon at bounding box center [1133, 86] width 9 height 12
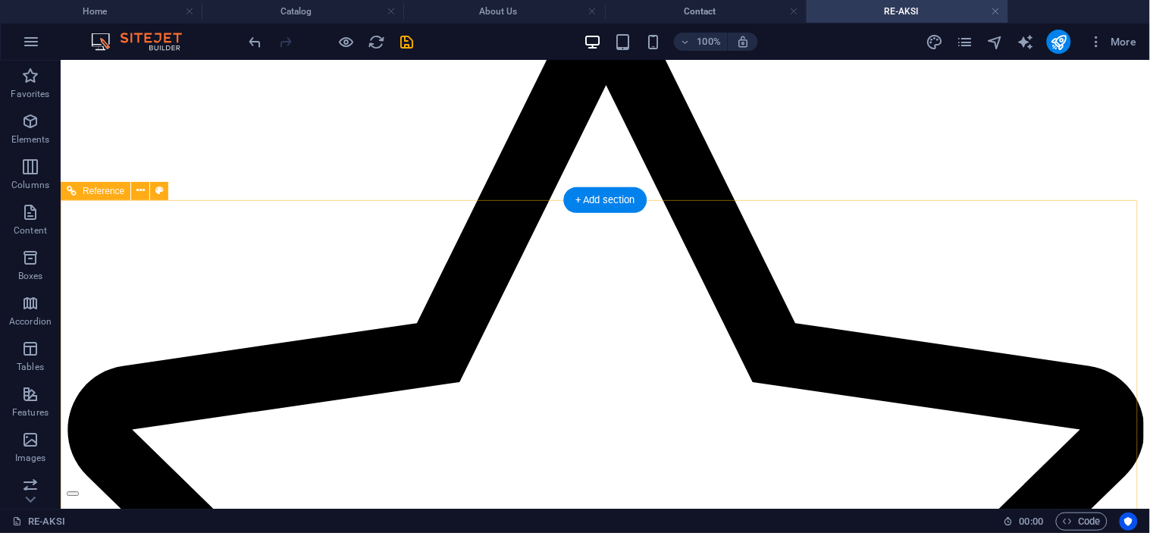
scroll to position [2394, 0]
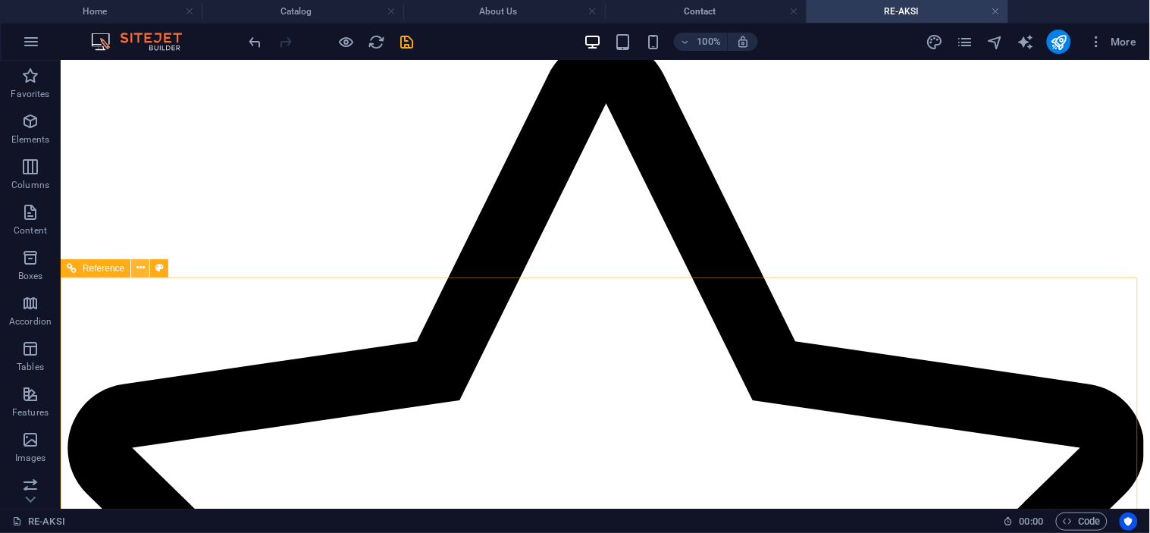
click at [142, 265] on icon at bounding box center [140, 268] width 8 height 16
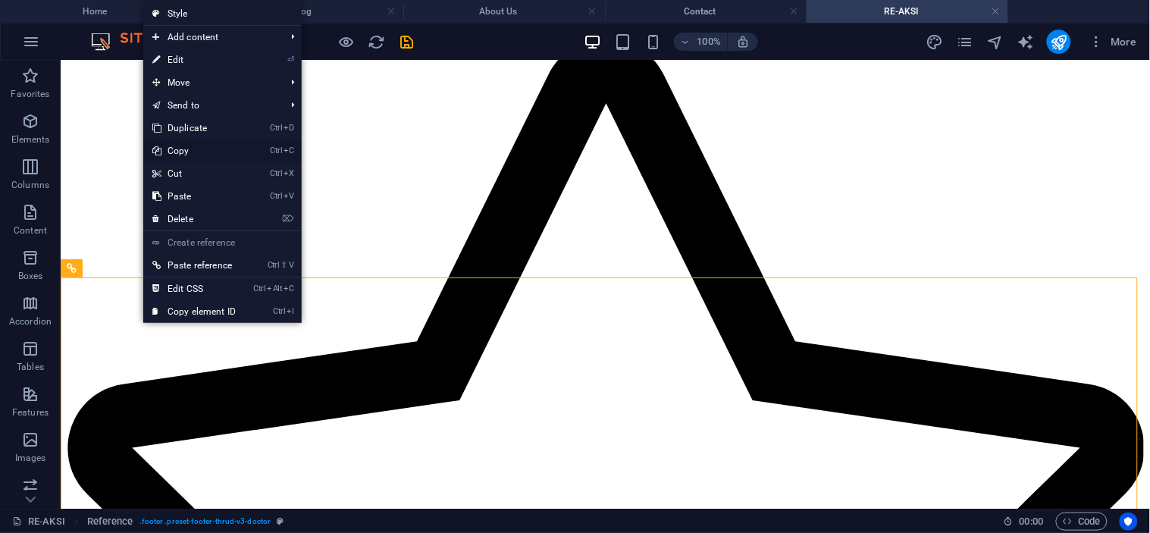
click at [171, 152] on link "Ctrl C Copy" at bounding box center [194, 150] width 102 height 23
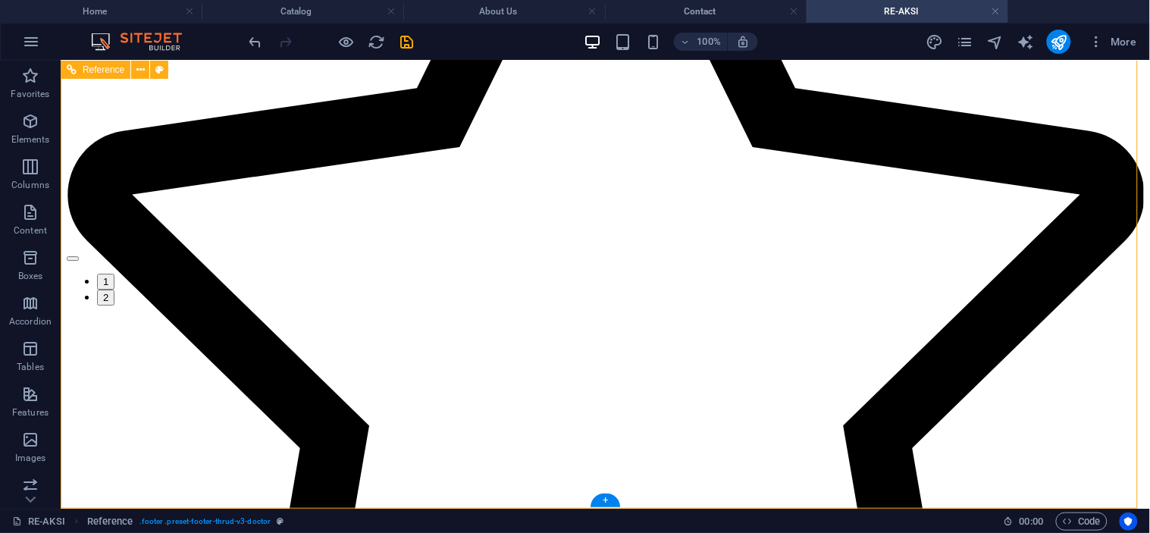
scroll to position [2479, 0]
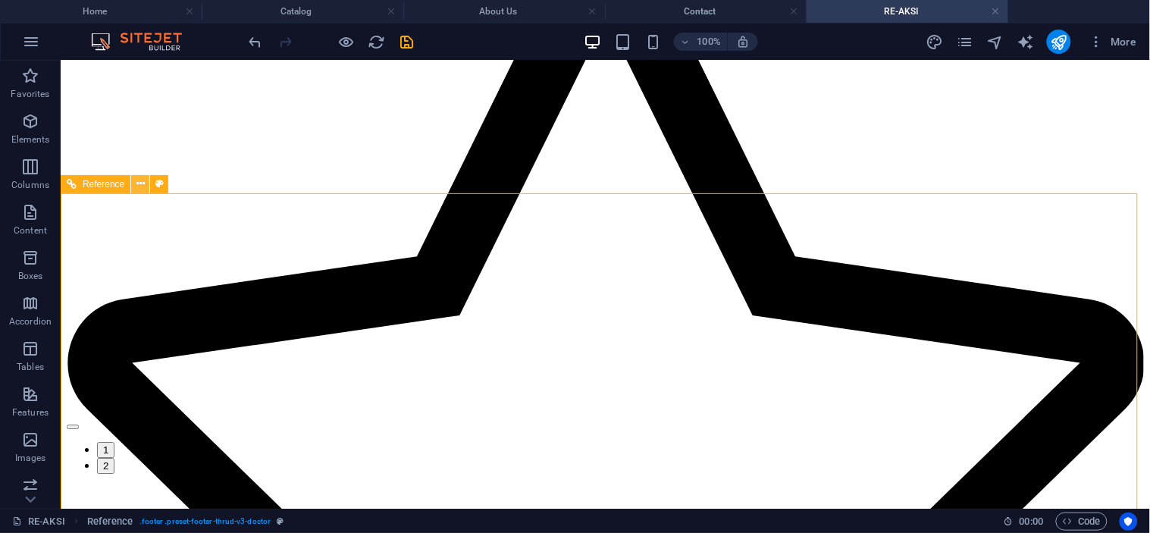
click at [137, 186] on icon at bounding box center [140, 184] width 8 height 16
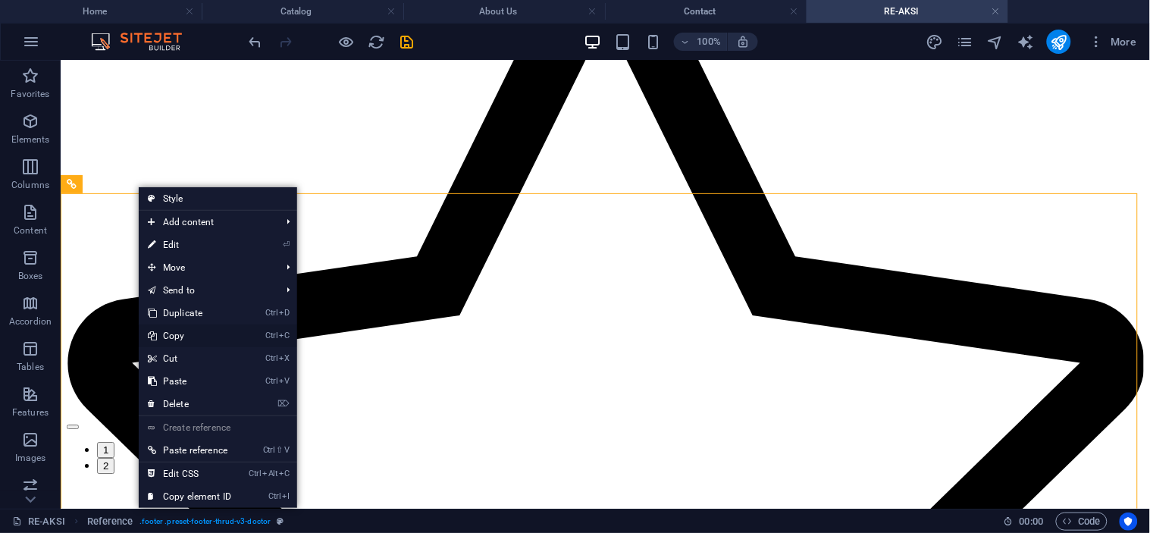
click at [174, 335] on link "Ctrl C Copy" at bounding box center [190, 335] width 102 height 23
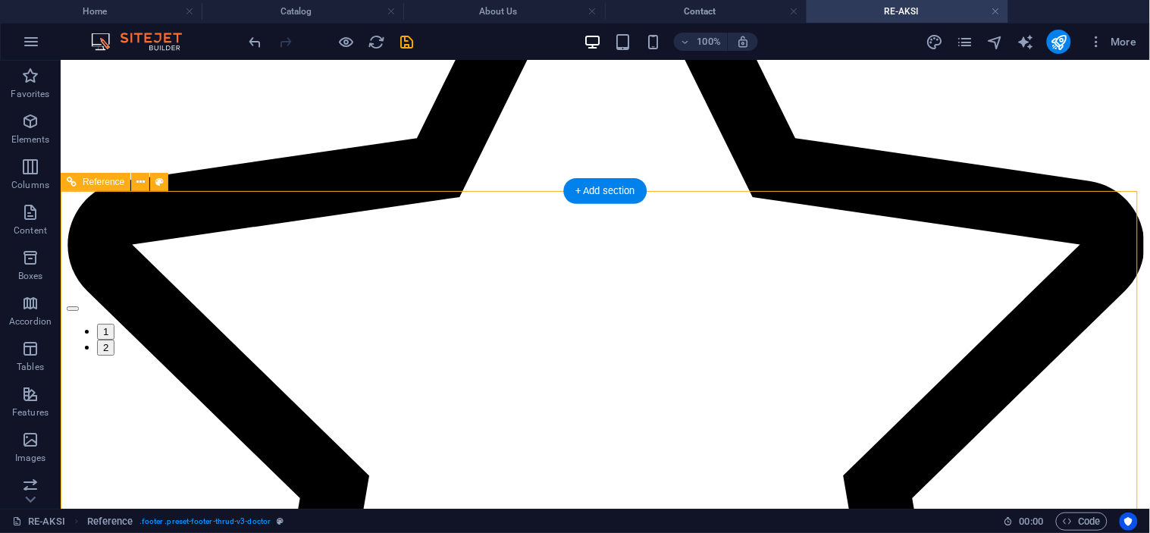
scroll to position [2647, 0]
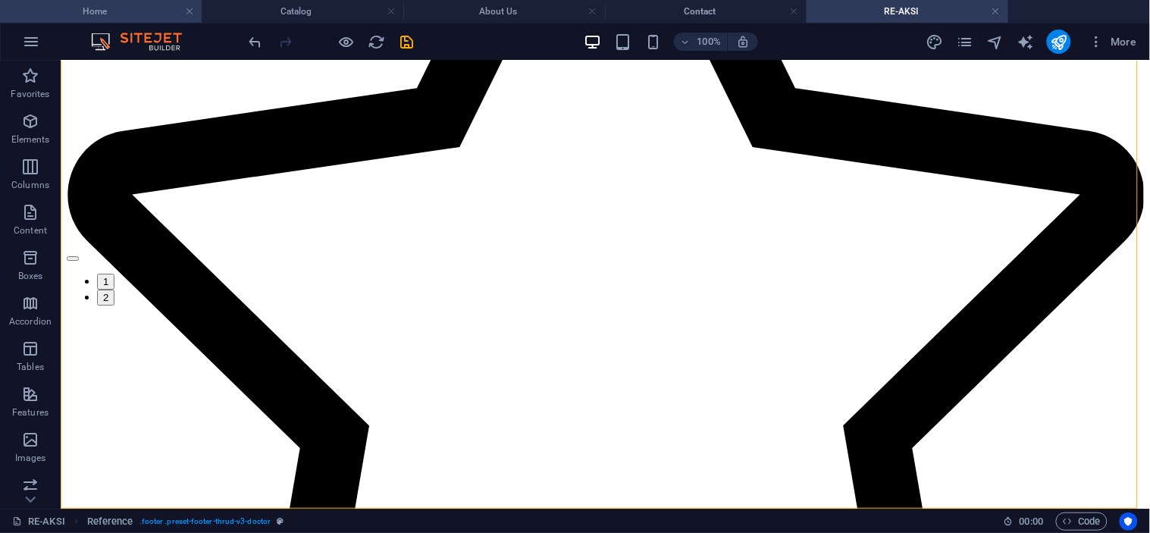
click at [130, 9] on h4 "Home" at bounding box center [101, 11] width 202 height 17
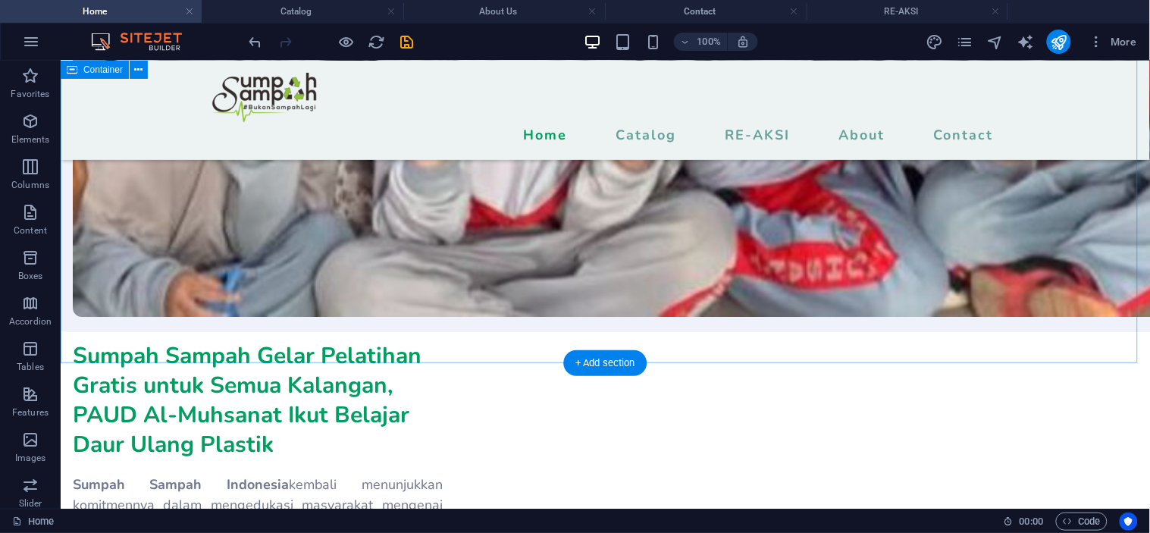
scroll to position [5596, 0]
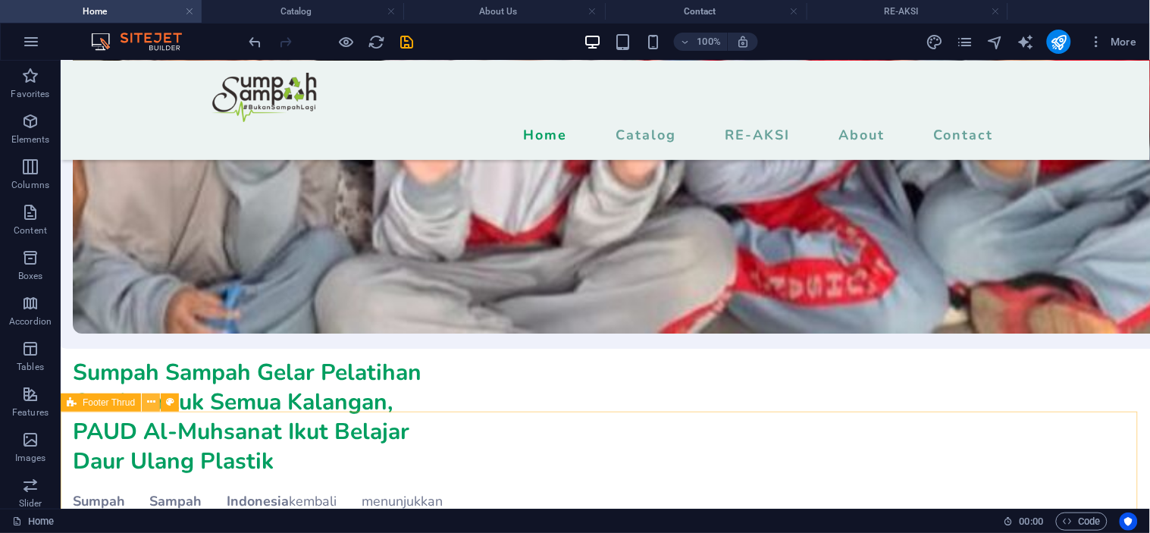
click at [147, 403] on icon at bounding box center [151, 402] width 8 height 16
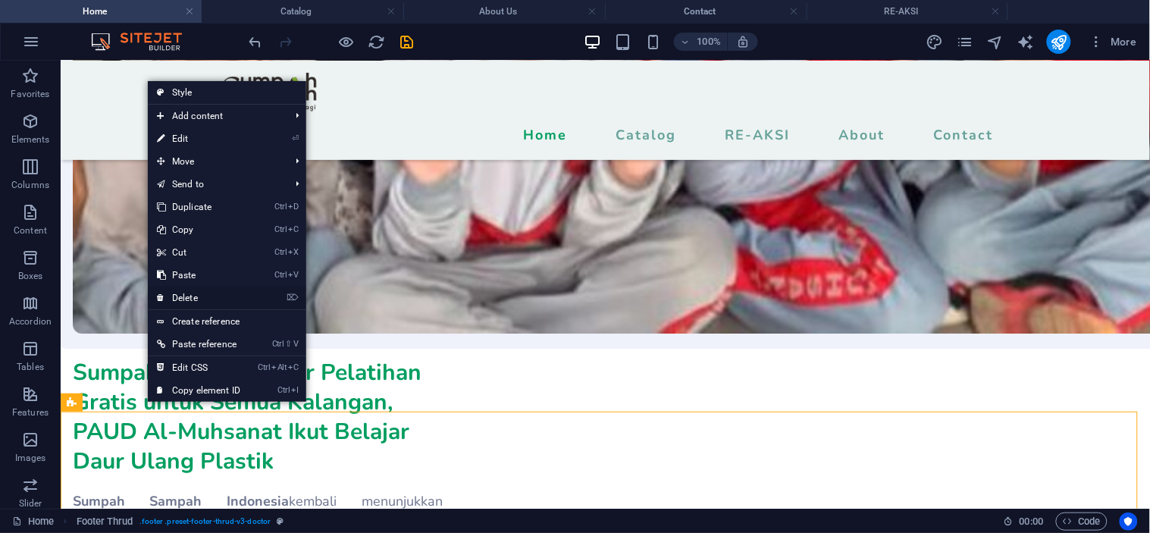
click at [175, 299] on link "⌦ Delete" at bounding box center [199, 298] width 102 height 23
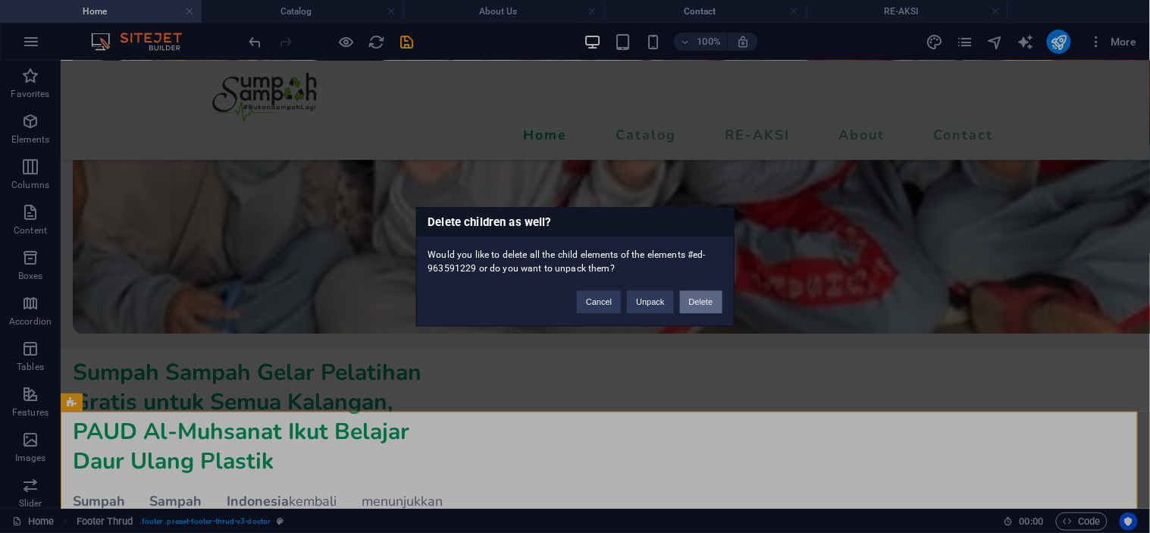
click at [705, 306] on button "Delete" at bounding box center [701, 301] width 42 height 23
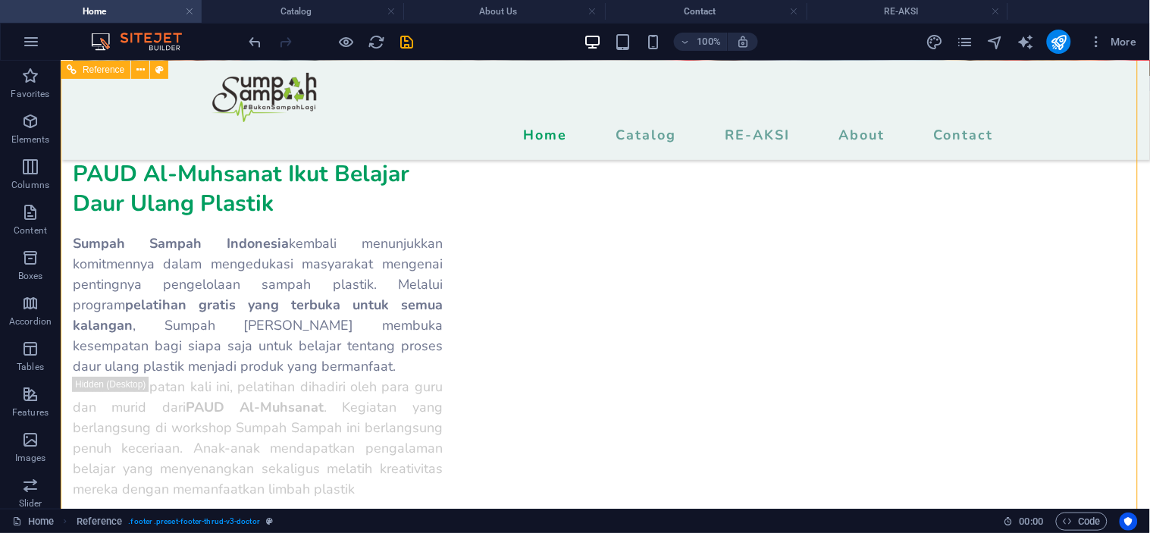
scroll to position [5711, 0]
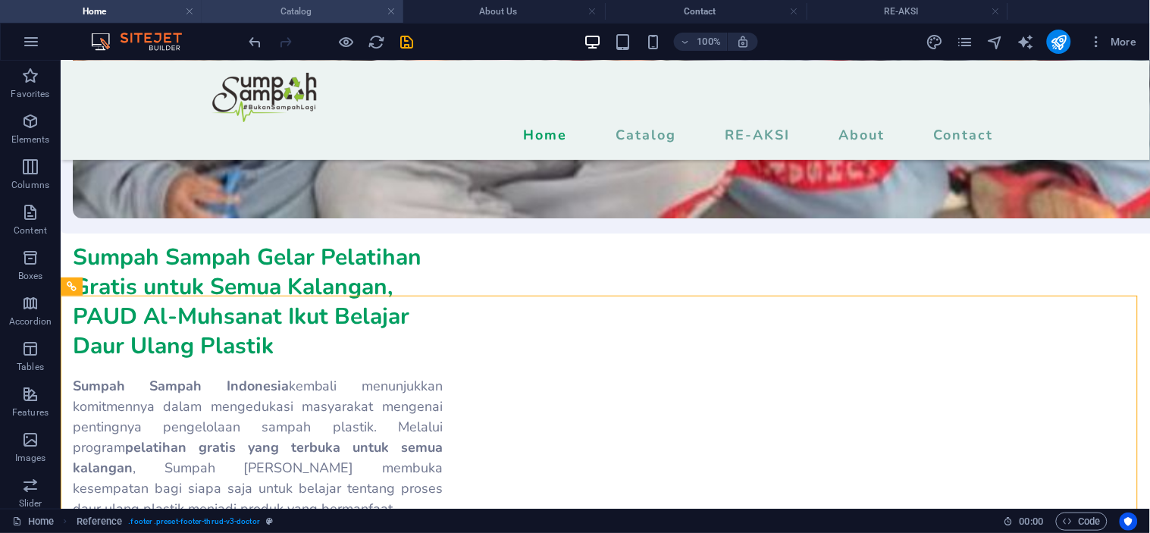
click at [299, 13] on h4 "Catalog" at bounding box center [303, 11] width 202 height 17
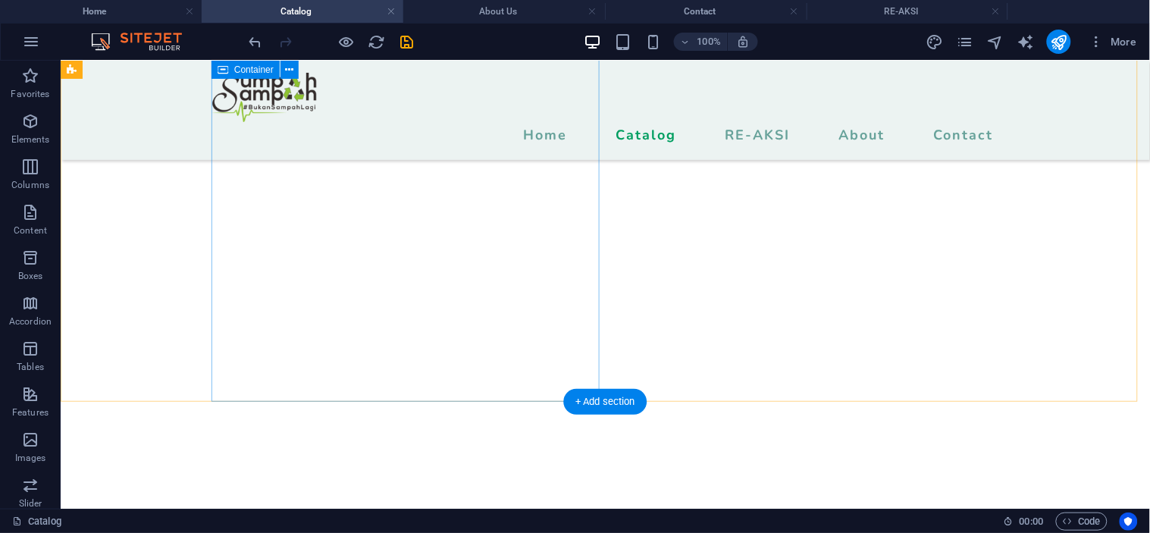
scroll to position [6041, 0]
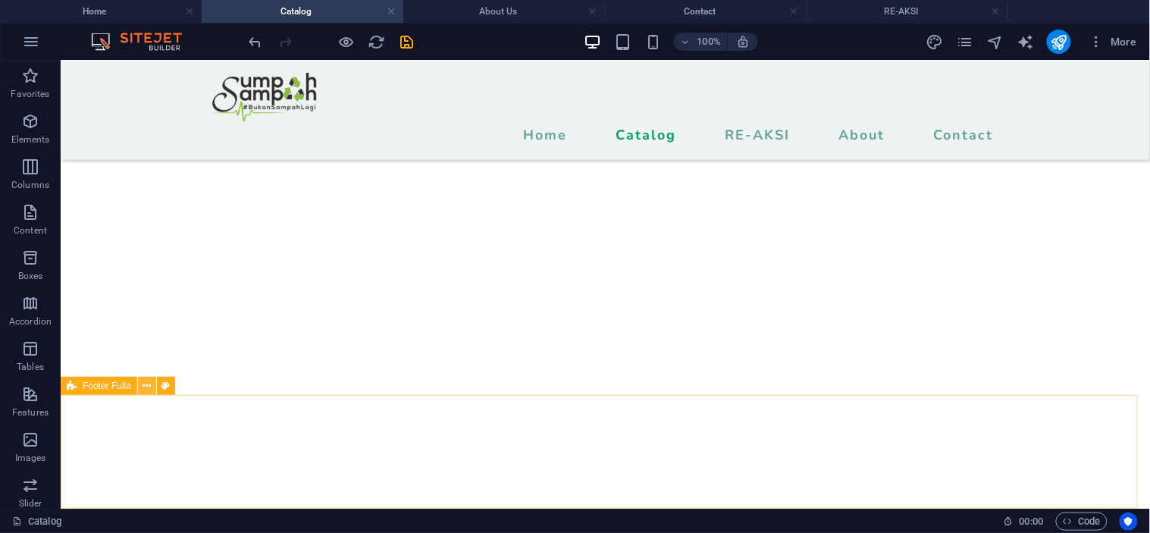
click at [147, 390] on icon at bounding box center [147, 386] width 8 height 16
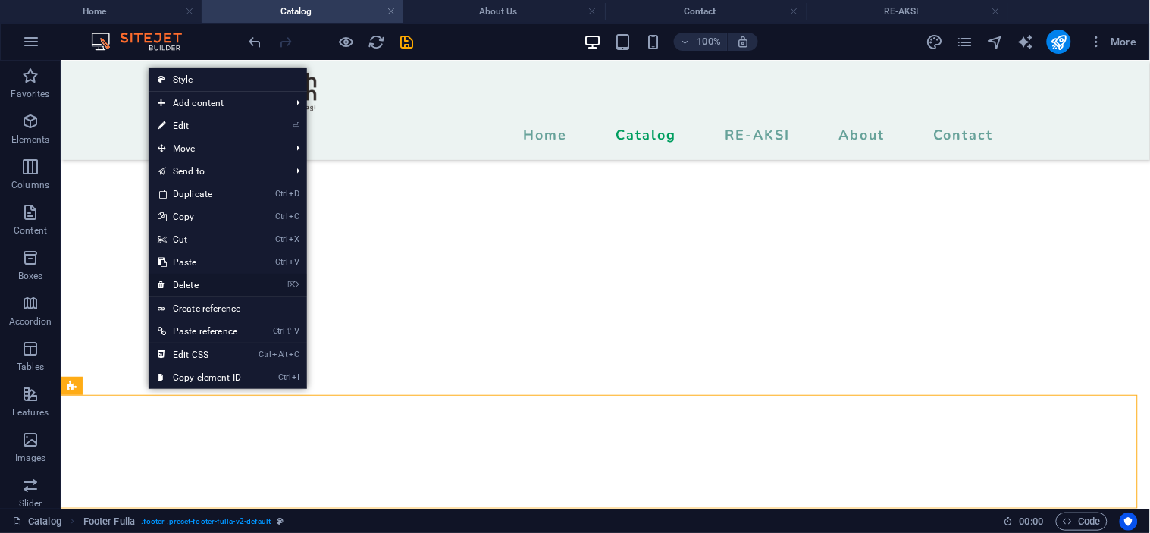
click at [160, 286] on icon at bounding box center [162, 285] width 8 height 23
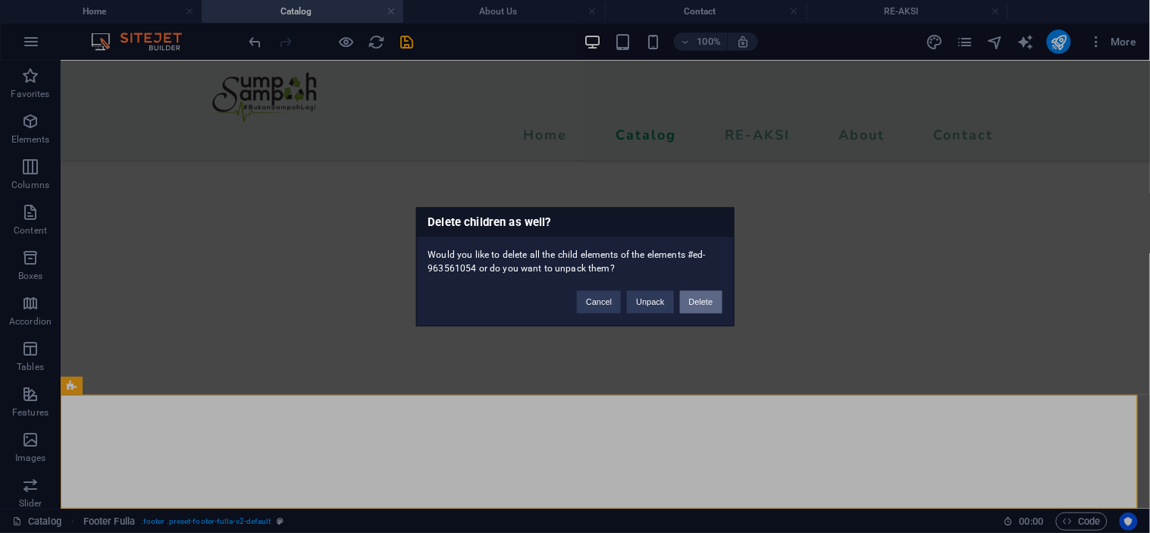
drag, startPoint x: 688, startPoint y: 306, endPoint x: 622, endPoint y: 251, distance: 86.1
click at [688, 306] on button "Delete" at bounding box center [701, 301] width 42 height 23
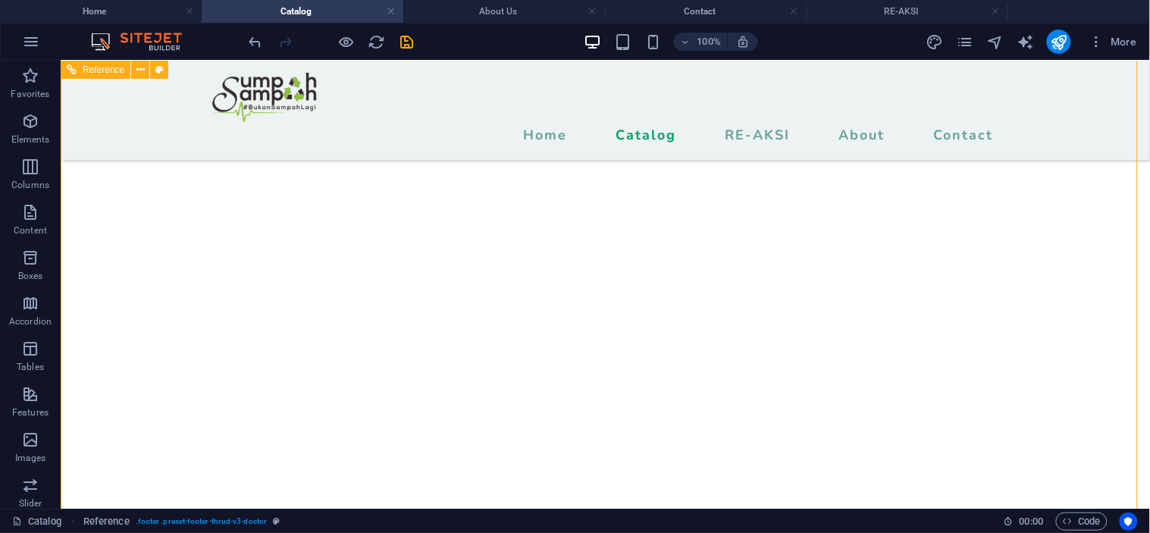
scroll to position [6411, 0]
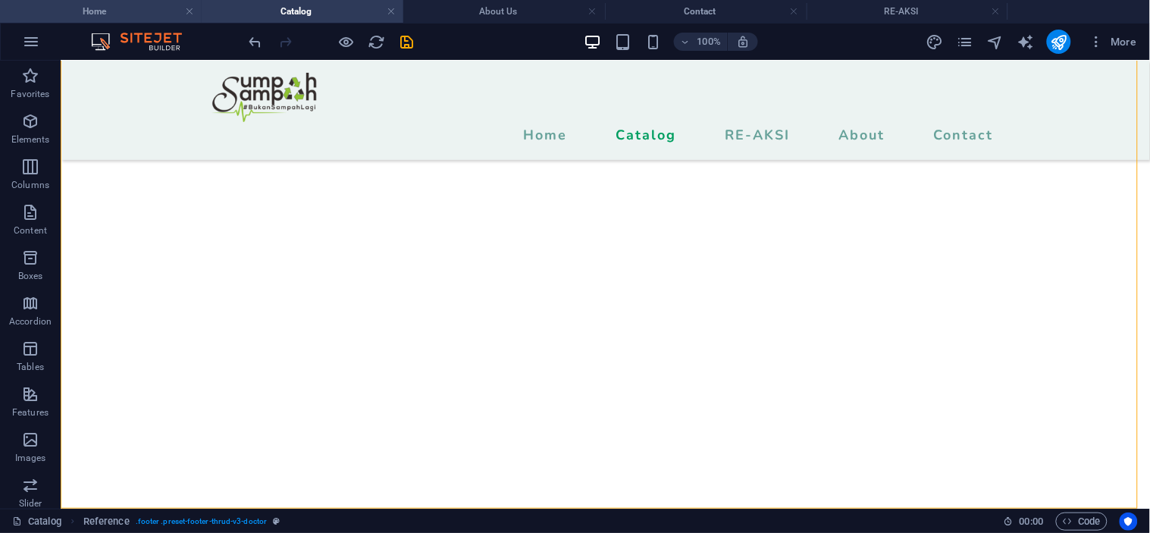
click at [119, 12] on h4 "Home" at bounding box center [101, 11] width 202 height 17
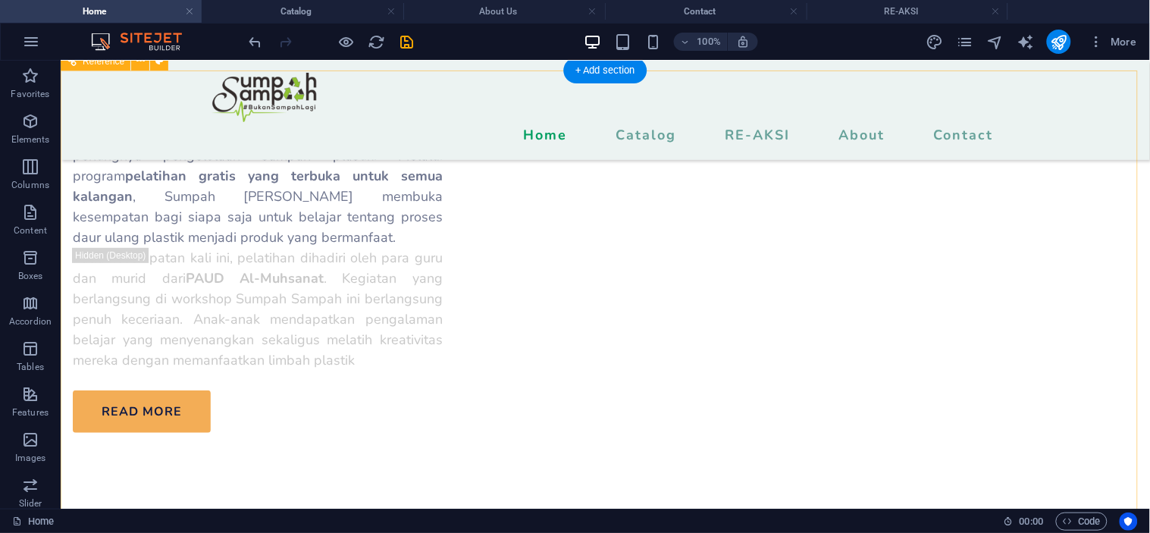
scroll to position [5645, 0]
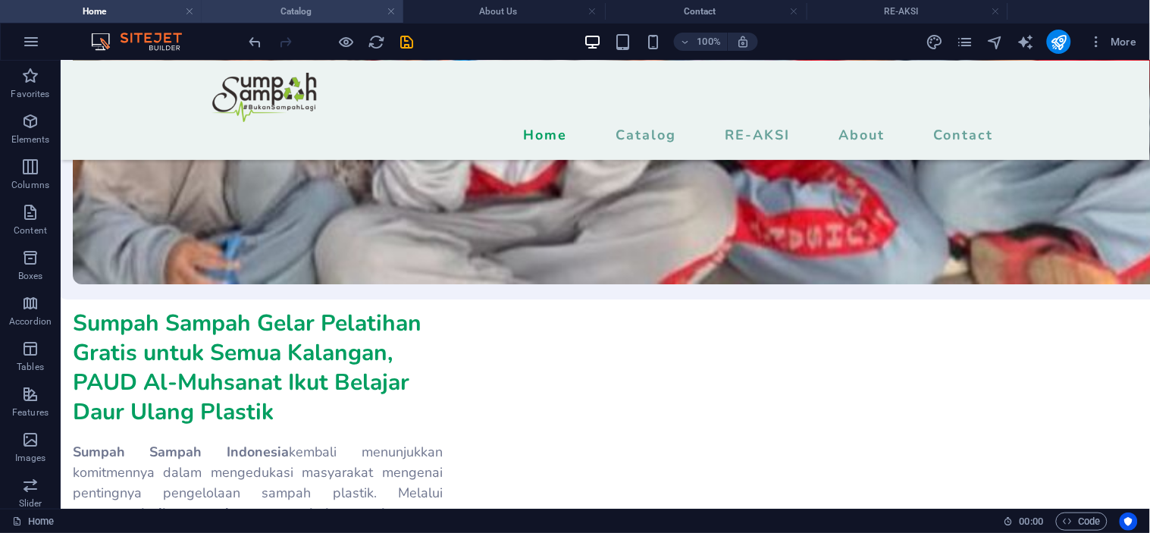
click at [312, 16] on h4 "Catalog" at bounding box center [303, 11] width 202 height 17
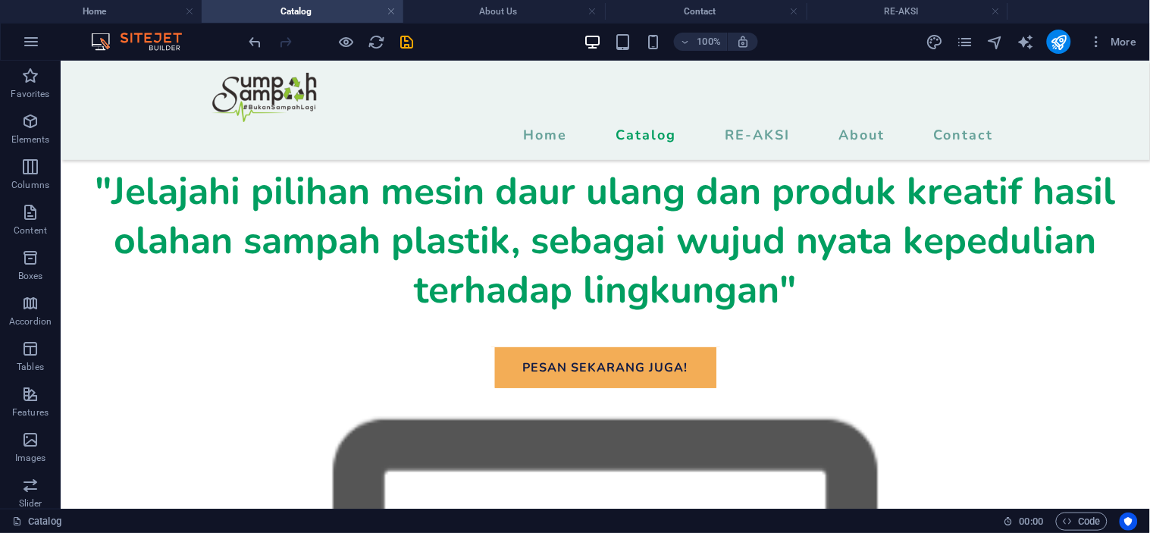
scroll to position [6411, 0]
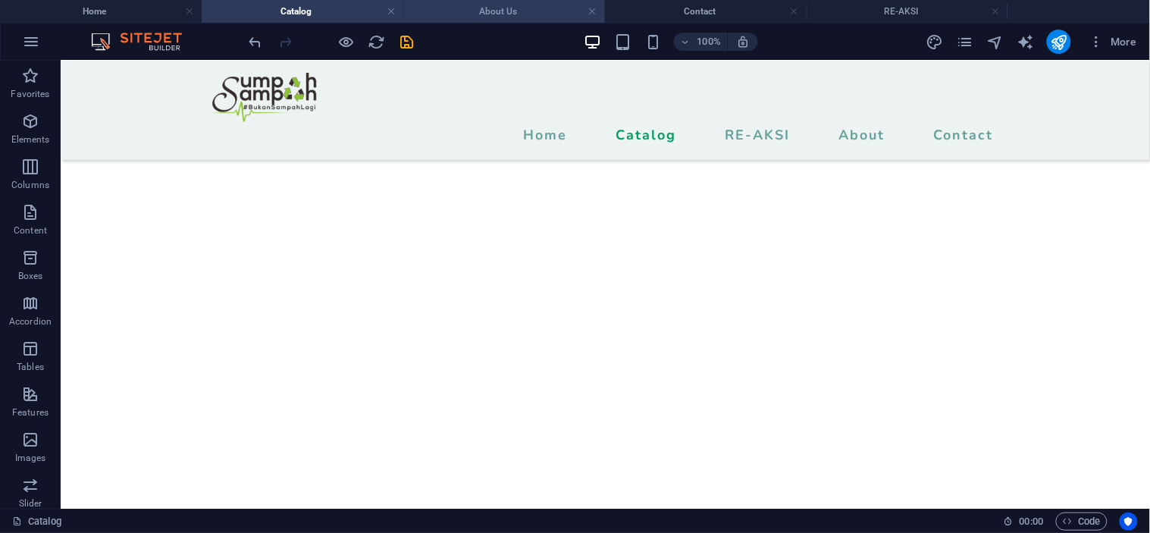
click at [464, 17] on h4 "About Us" at bounding box center [504, 11] width 202 height 17
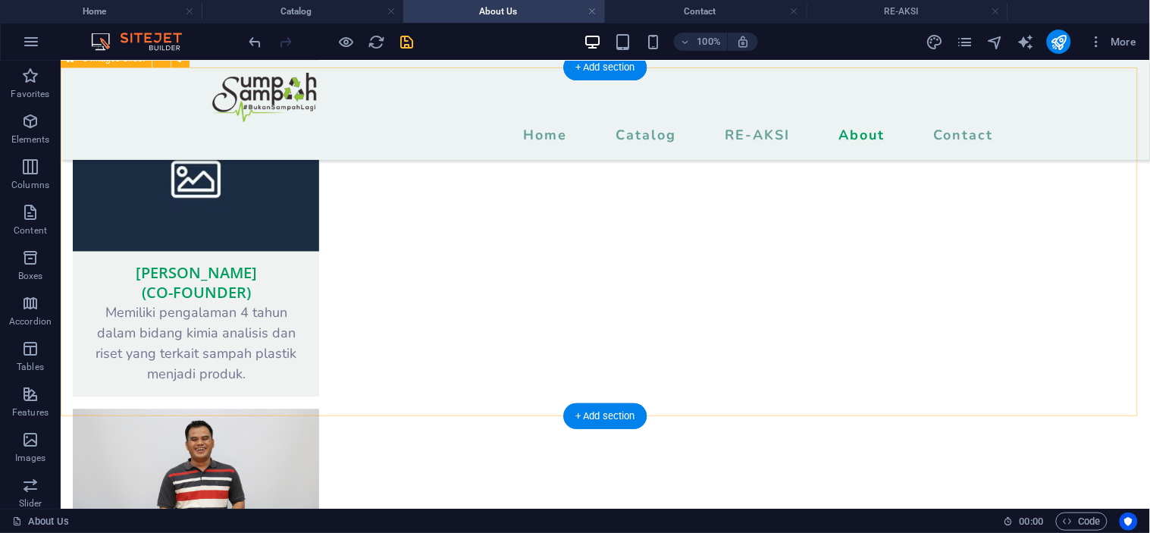
scroll to position [2224, 0]
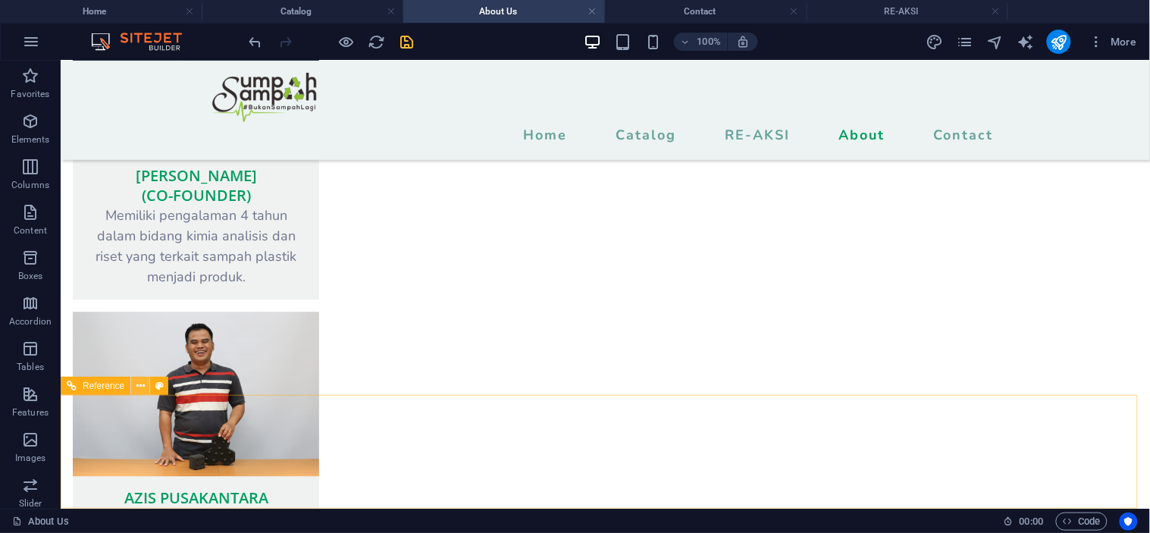
click at [142, 387] on icon at bounding box center [140, 386] width 8 height 16
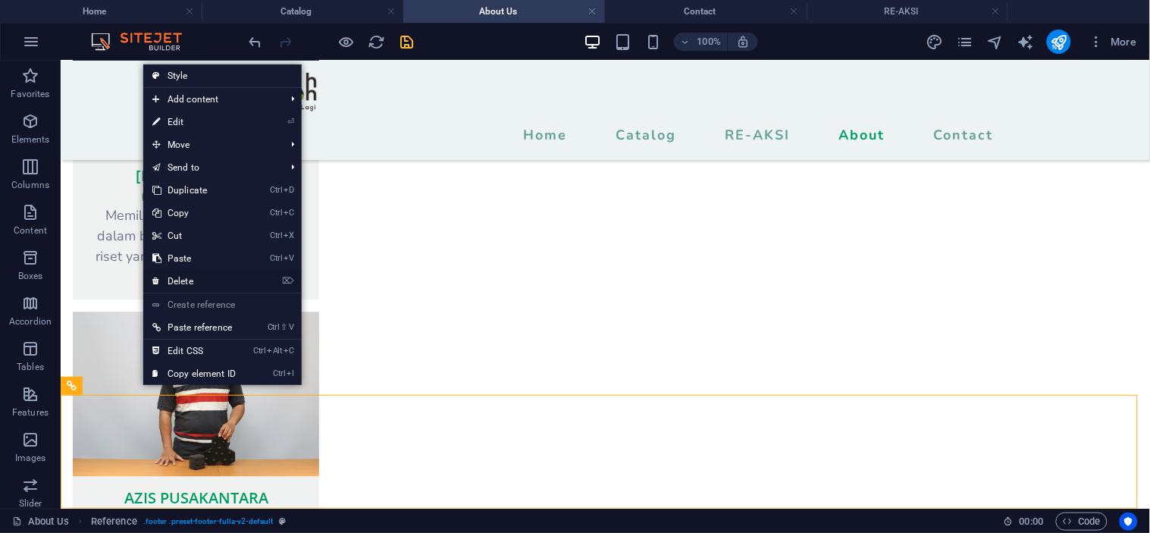
click at [168, 274] on link "⌦ Delete" at bounding box center [194, 281] width 102 height 23
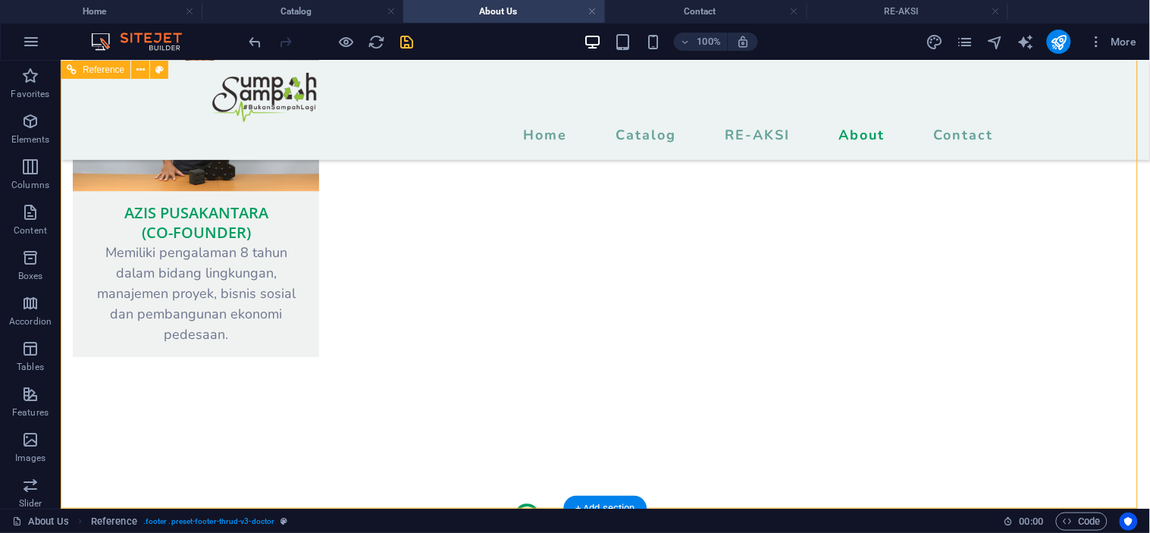
scroll to position [2595, 0]
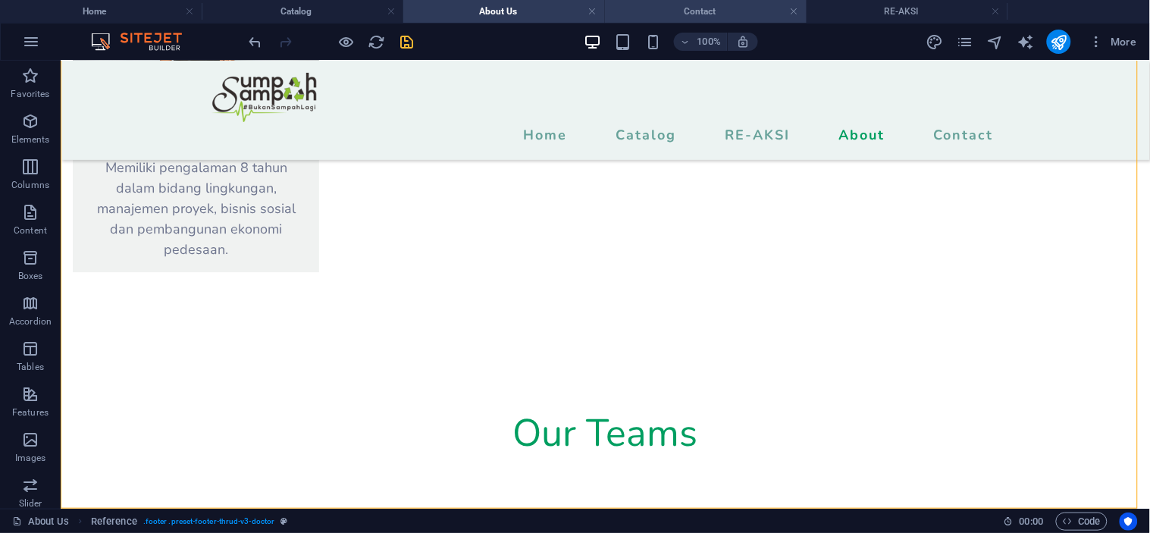
click at [713, 12] on h4 "Contact" at bounding box center [706, 11] width 202 height 17
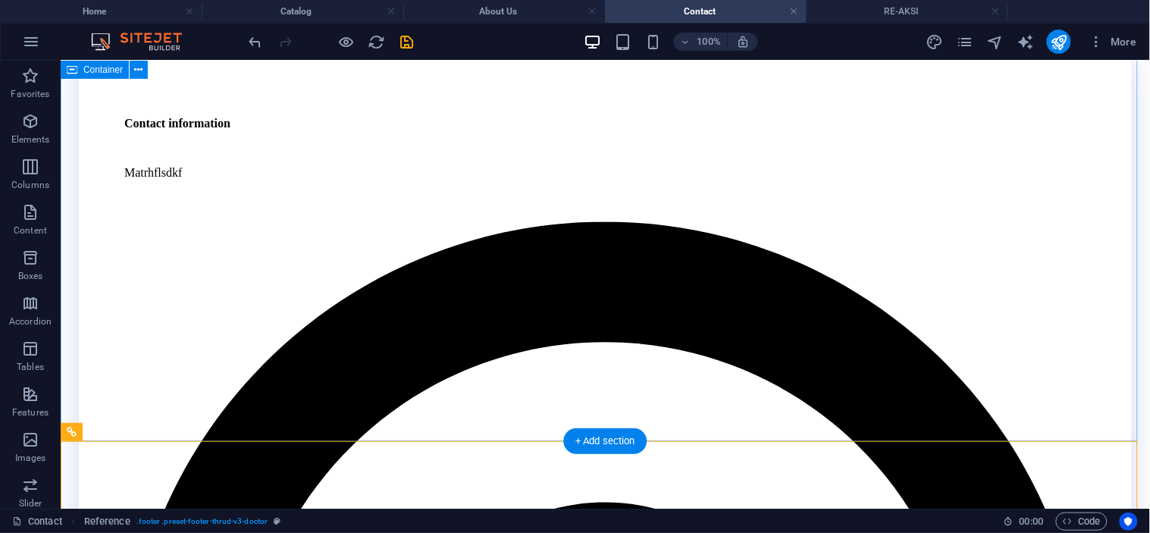
scroll to position [244, 0]
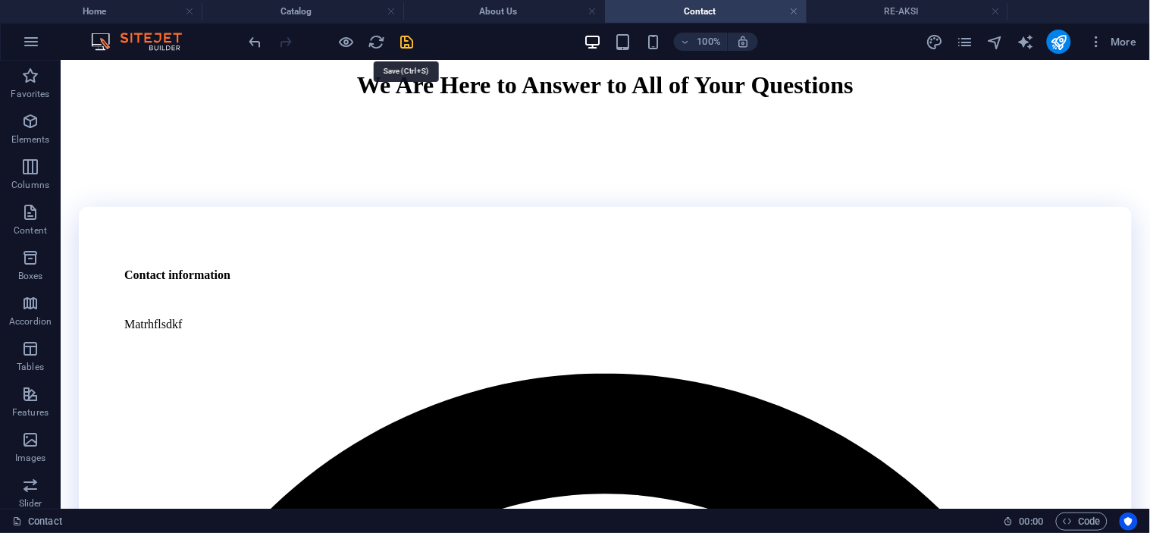
click at [402, 40] on icon "save" at bounding box center [407, 41] width 17 height 17
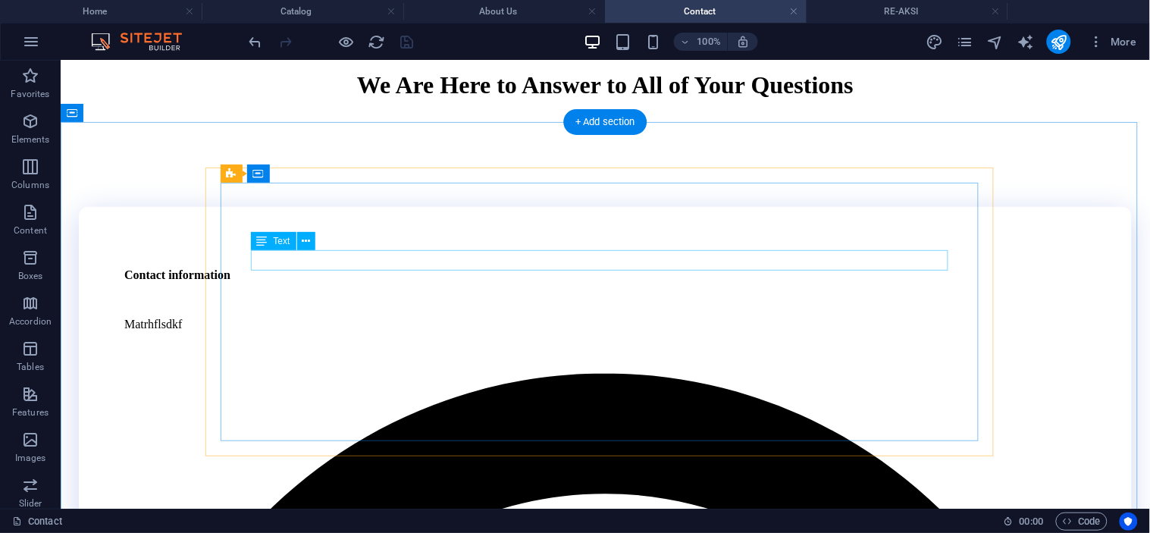
scroll to position [0, 0]
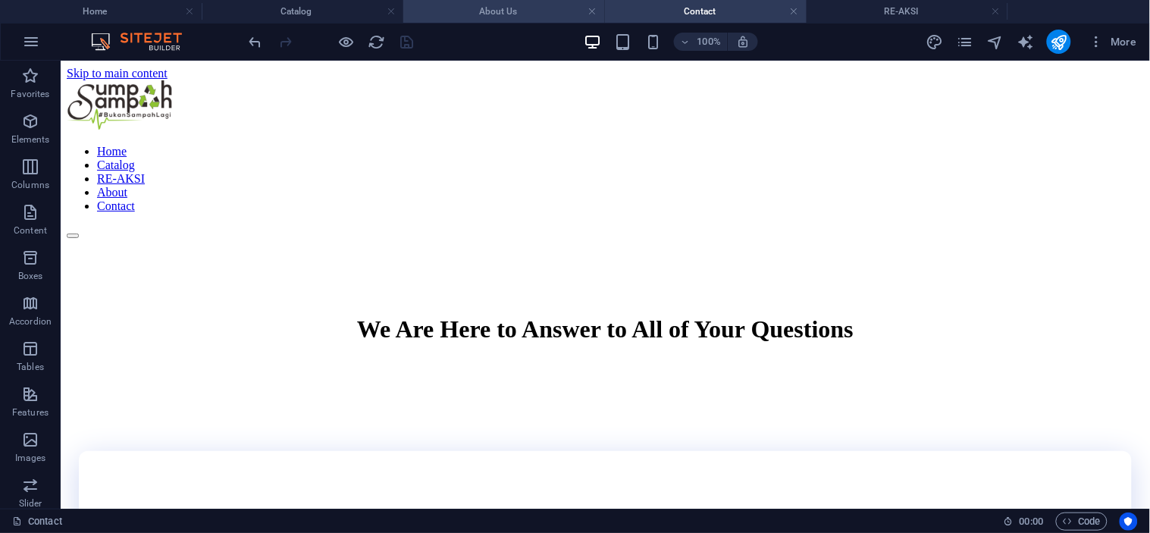
click at [495, 14] on h4 "About Us" at bounding box center [504, 11] width 202 height 17
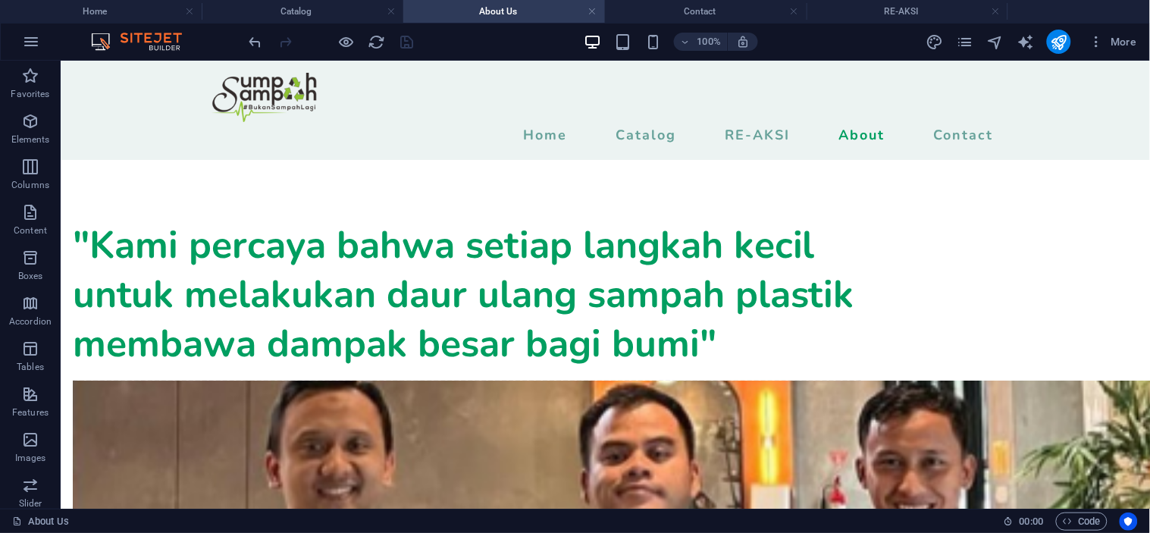
scroll to position [2520, 0]
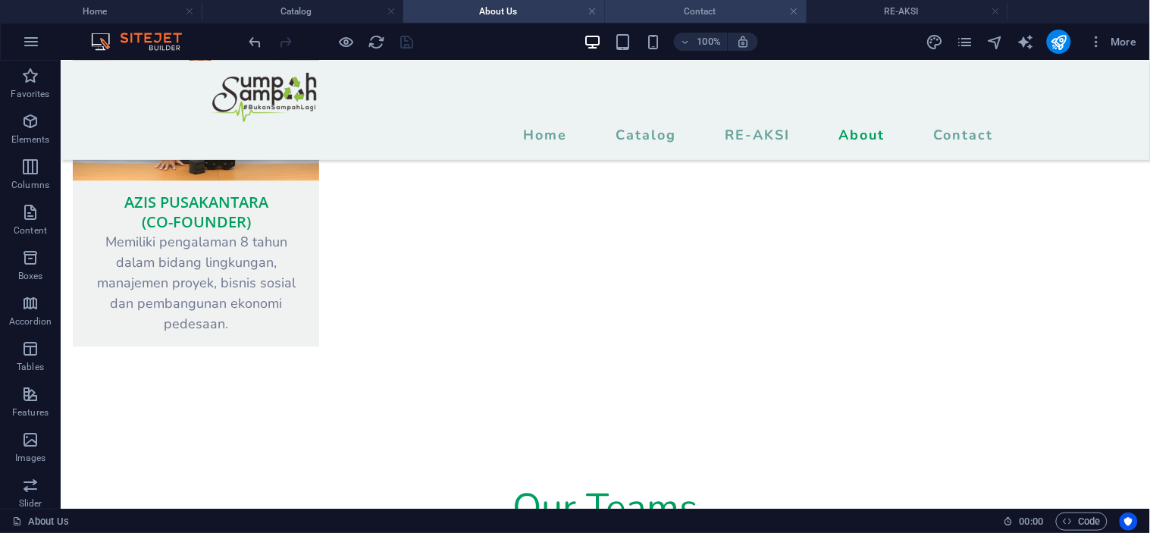
click at [688, 13] on h4 "Contact" at bounding box center [706, 11] width 202 height 17
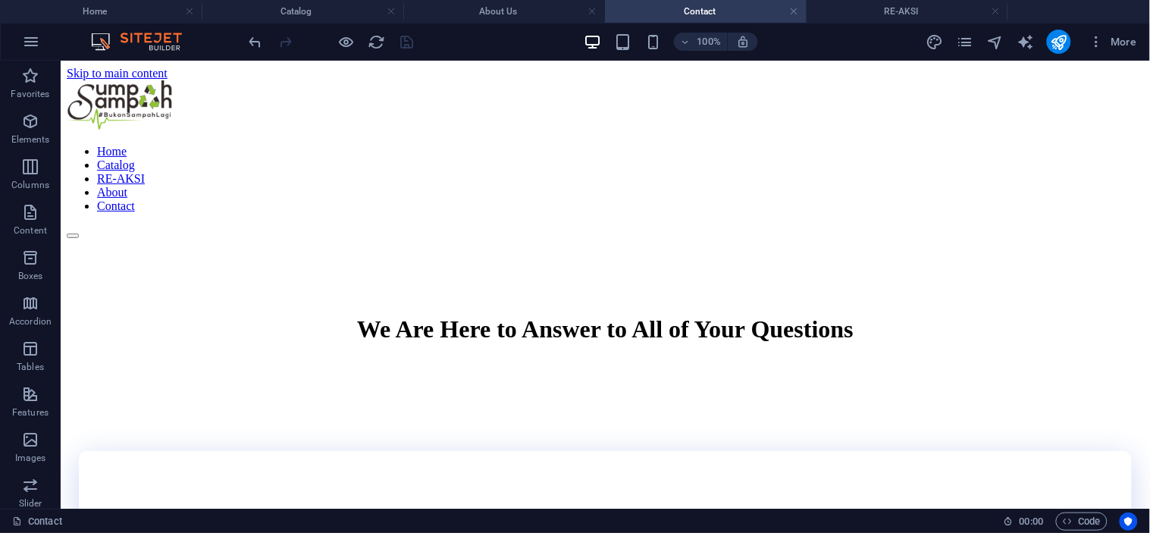
scroll to position [0, 0]
click at [896, 13] on h4 "RE-AKSI" at bounding box center [908, 11] width 202 height 17
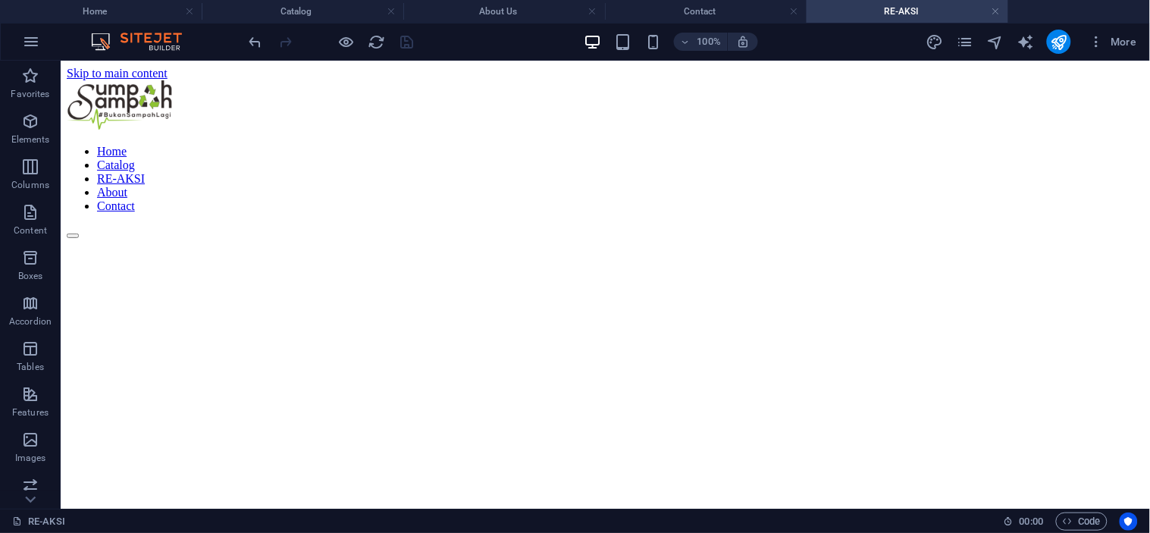
scroll to position [2647, 0]
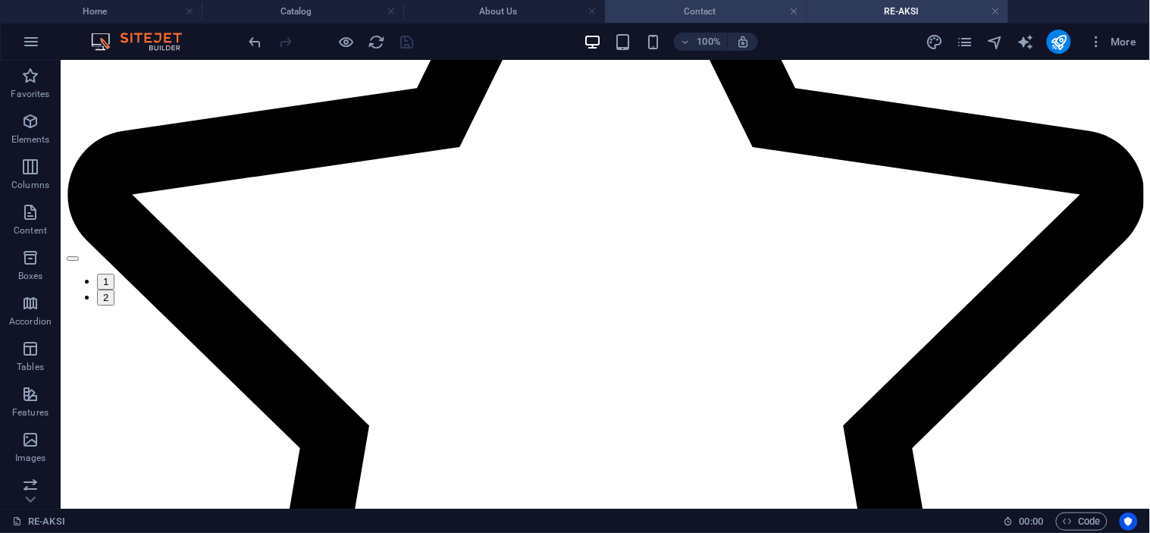
click at [700, 4] on h4 "Contact" at bounding box center [706, 11] width 202 height 17
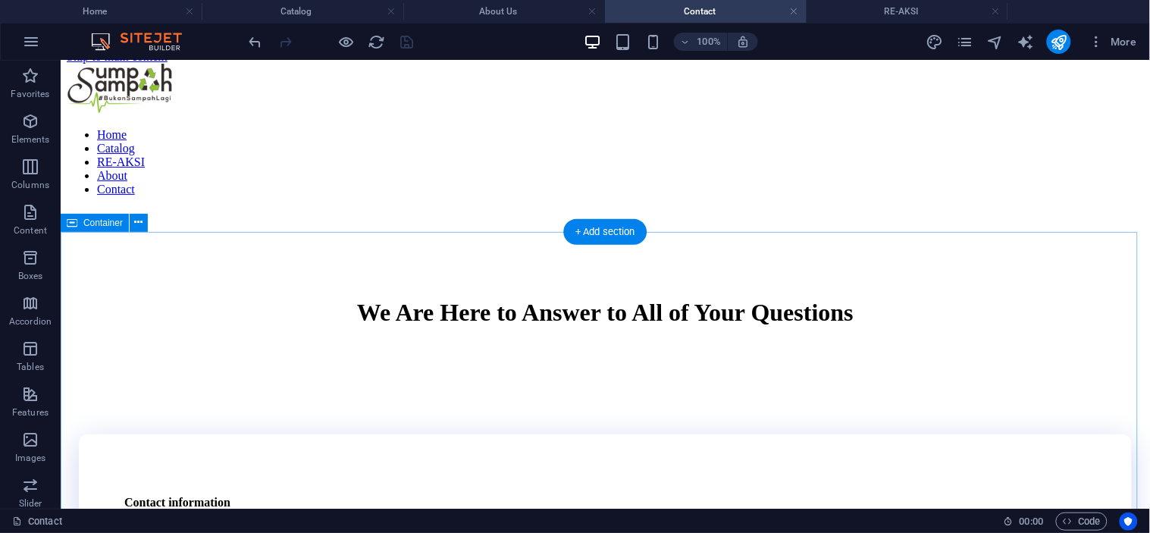
scroll to position [0, 0]
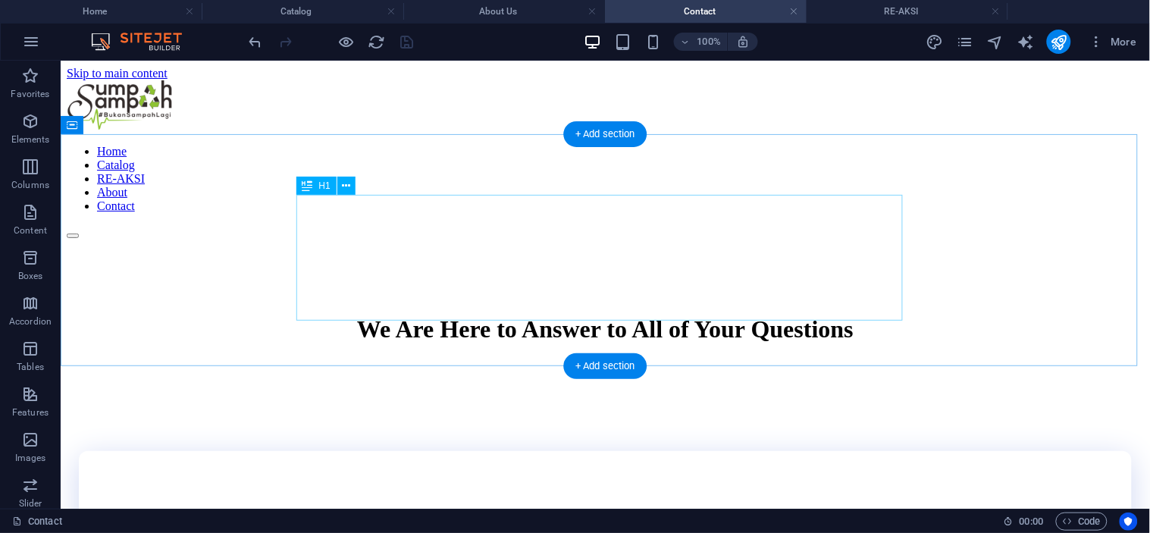
click at [616, 315] on div "We Are Here to Answer to All of Your Questions" at bounding box center [604, 329] width 1053 height 28
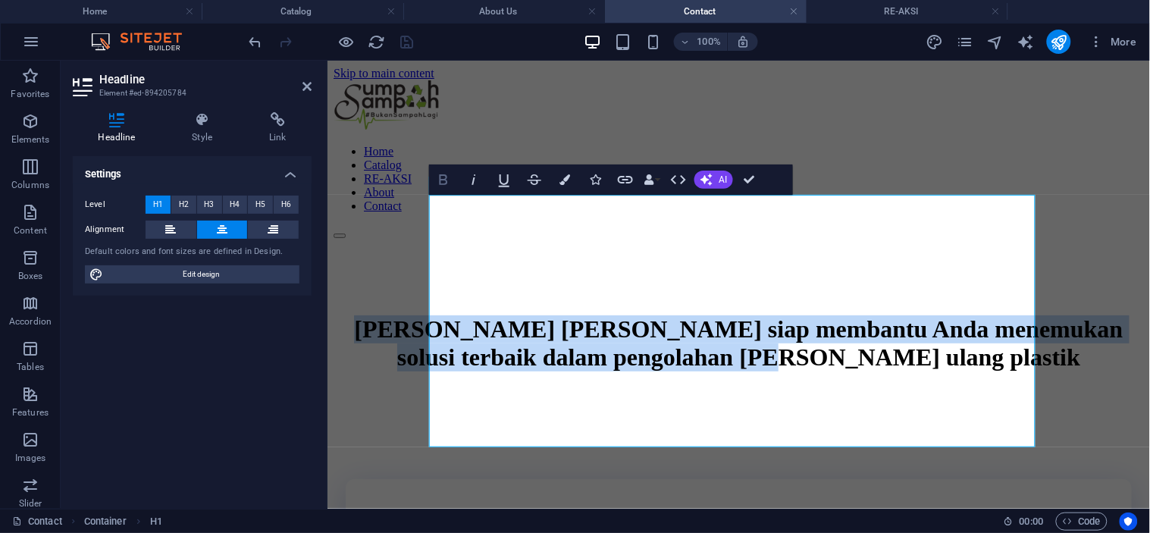
click at [440, 179] on icon "button" at bounding box center [443, 180] width 18 height 18
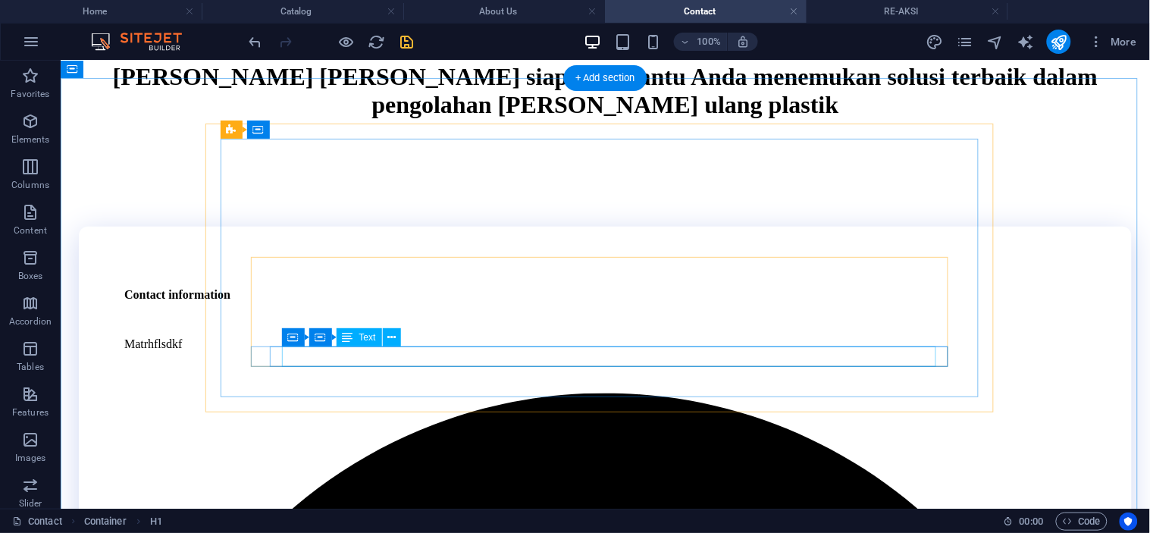
scroll to position [337, 0]
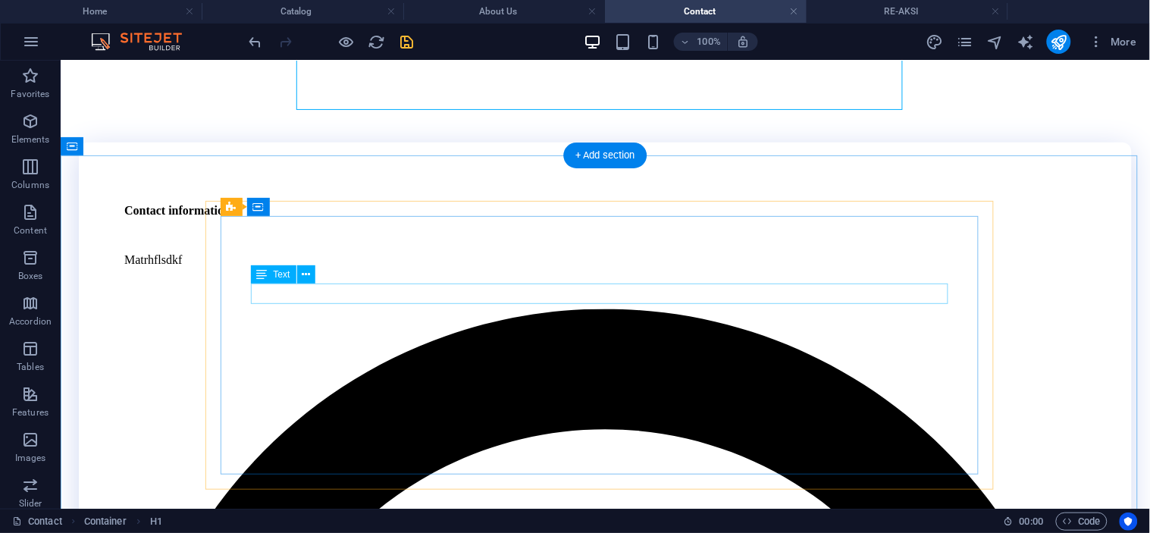
click at [336, 266] on div "Matrhflsdkf" at bounding box center [605, 259] width 962 height 14
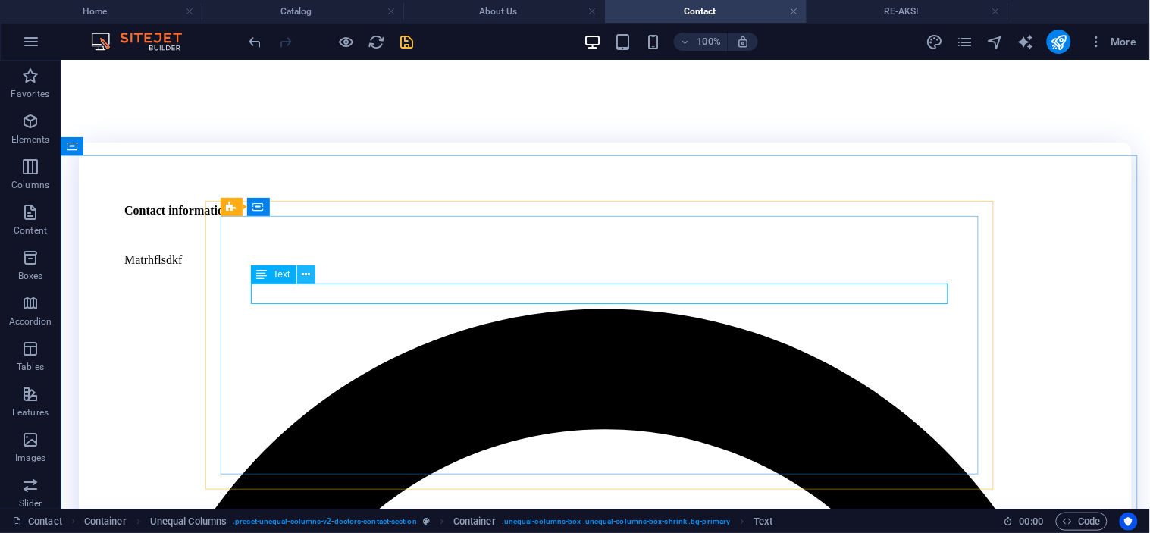
click at [306, 274] on icon at bounding box center [306, 275] width 8 height 16
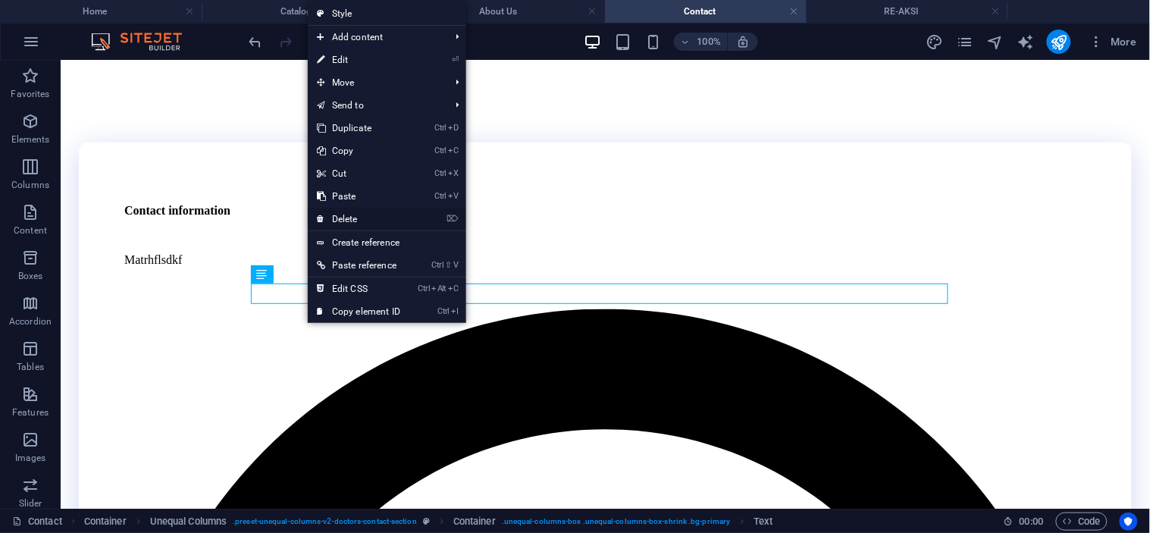
click at [327, 221] on link "⌦ Delete" at bounding box center [359, 219] width 102 height 23
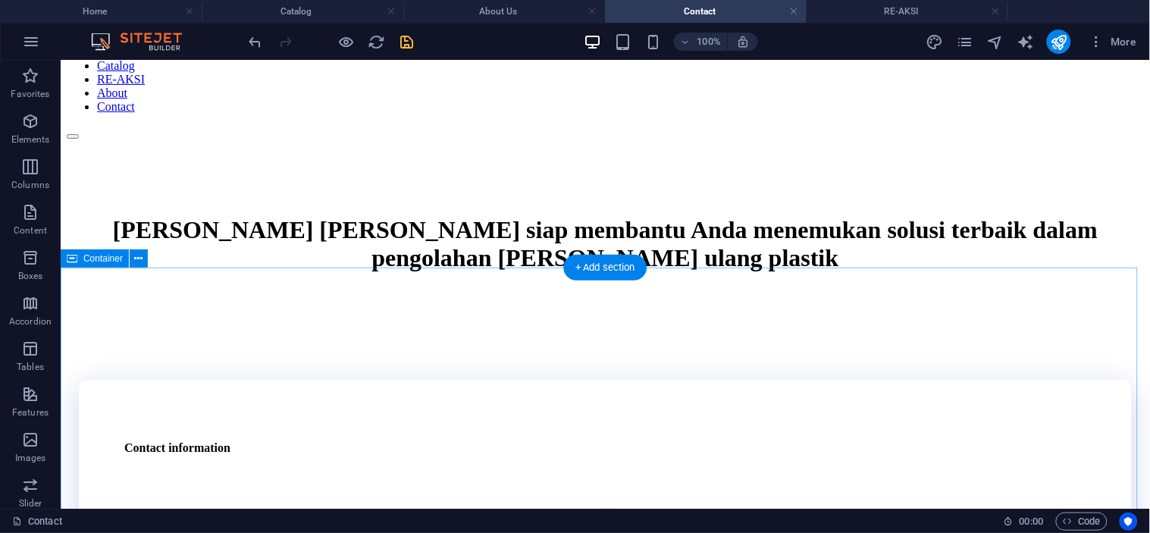
scroll to position [84, 0]
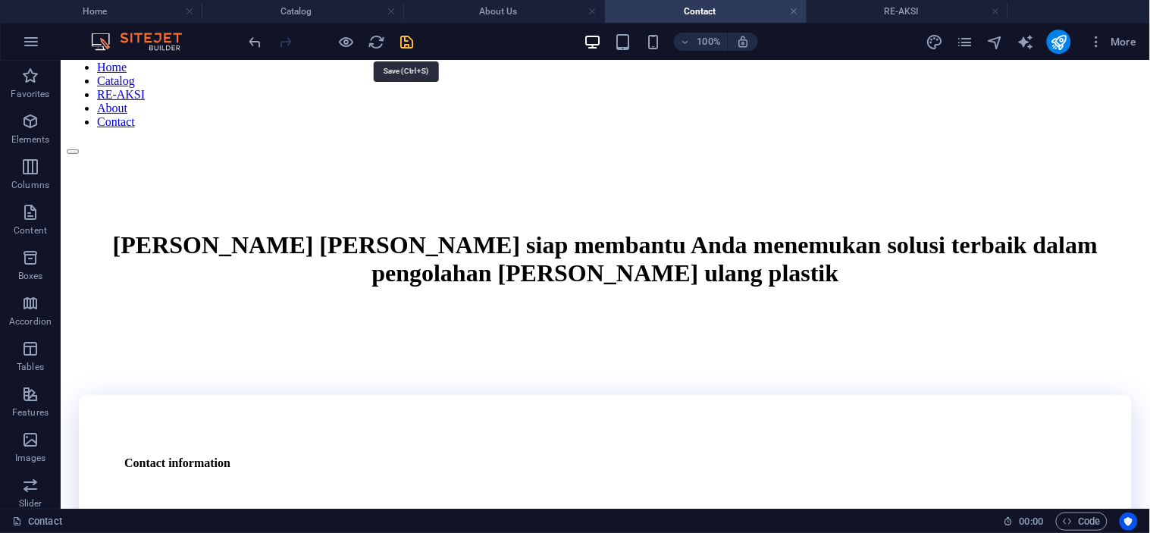
click at [410, 36] on icon "save" at bounding box center [407, 41] width 17 height 17
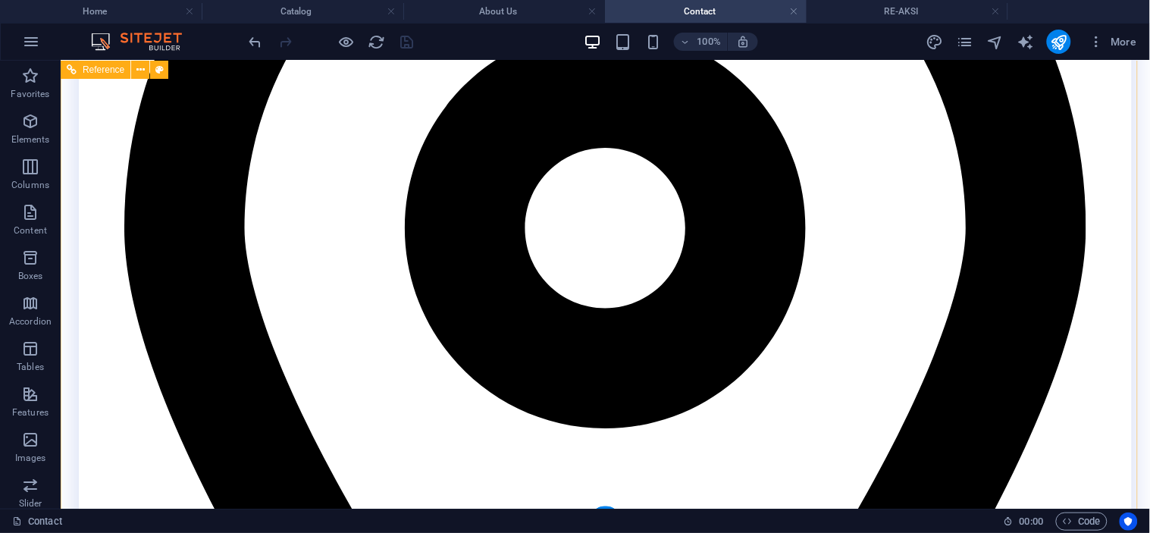
scroll to position [834, 0]
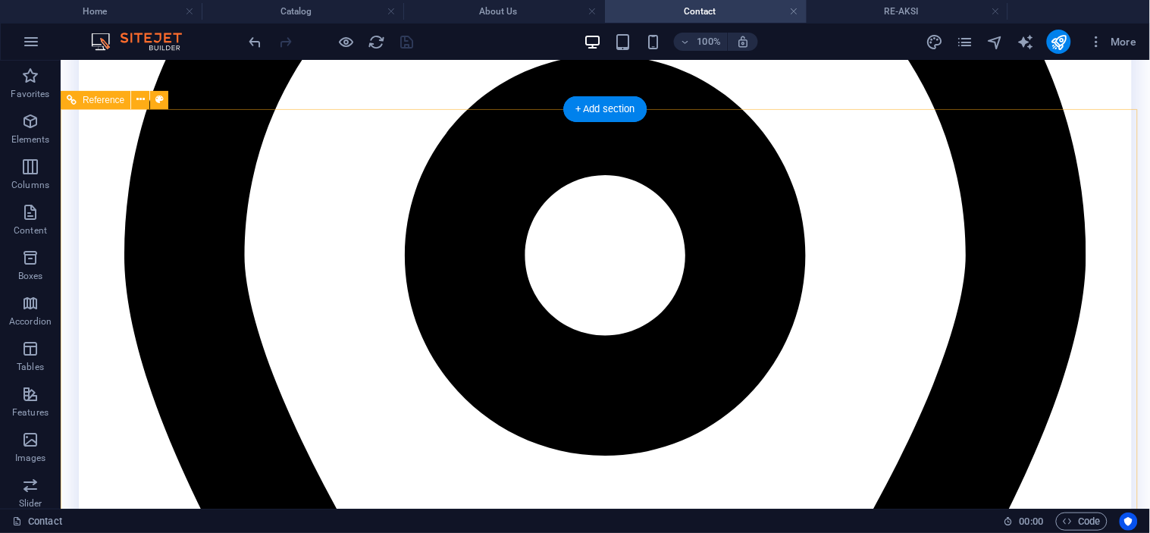
drag, startPoint x: 584, startPoint y: 231, endPoint x: 652, endPoint y: 231, distance: 68.2
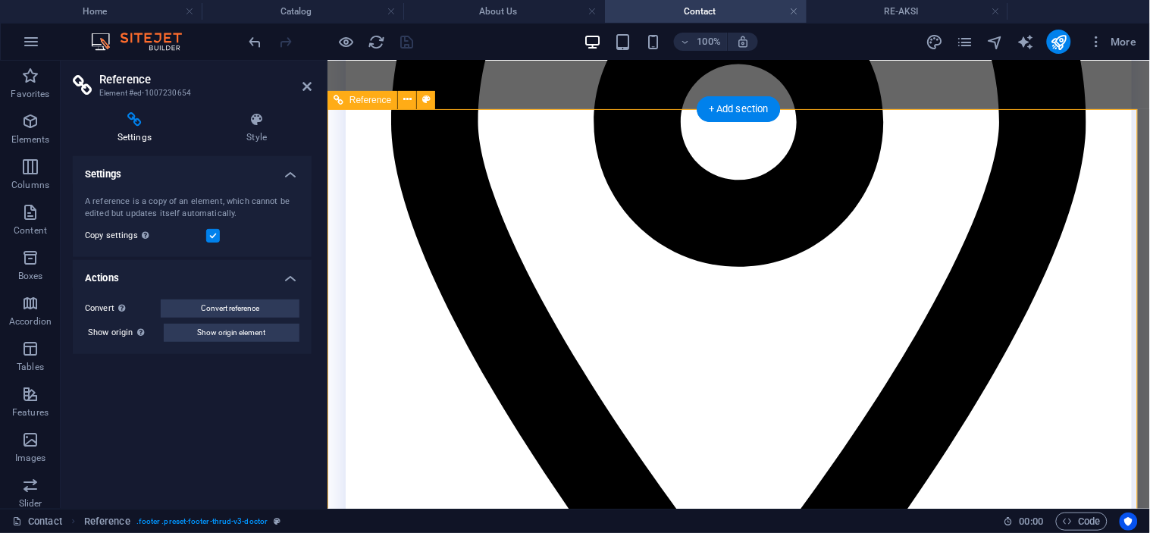
click at [311, 80] on icon at bounding box center [306, 86] width 9 height 12
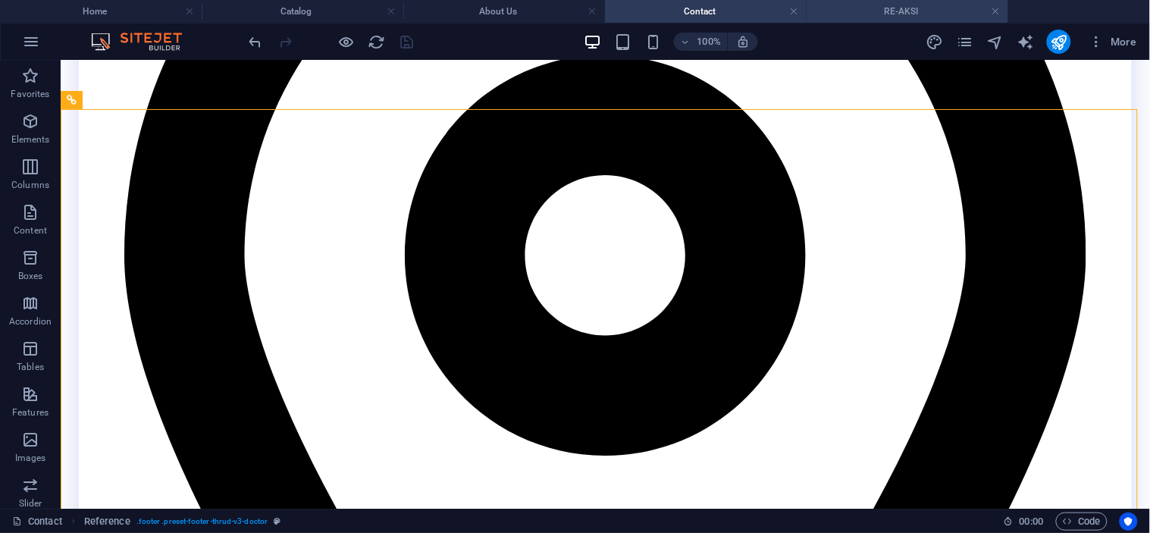
click at [888, 11] on h4 "RE-AKSI" at bounding box center [908, 11] width 202 height 17
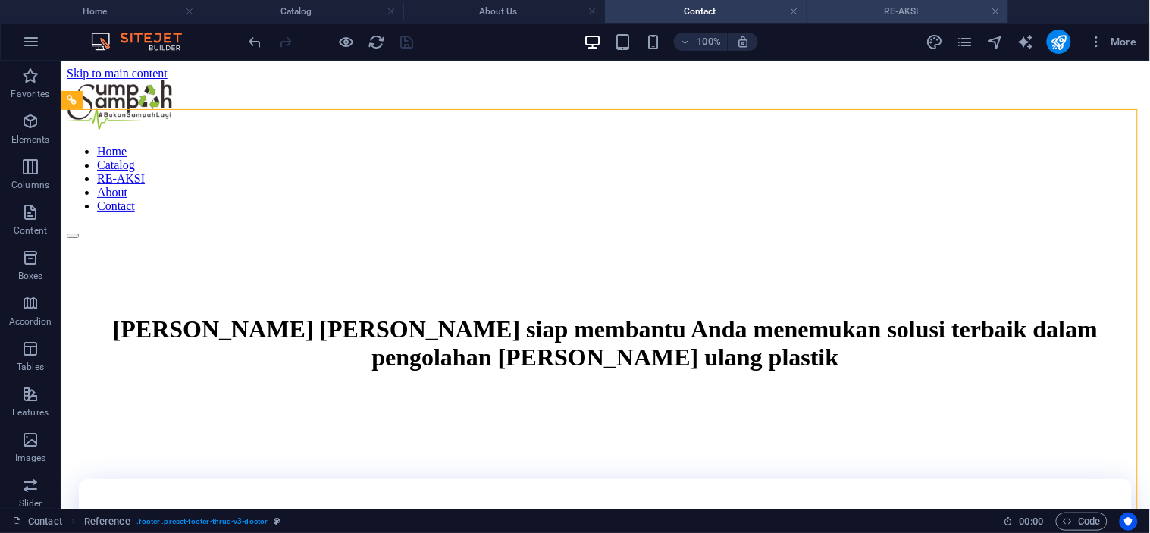
scroll to position [2647, 0]
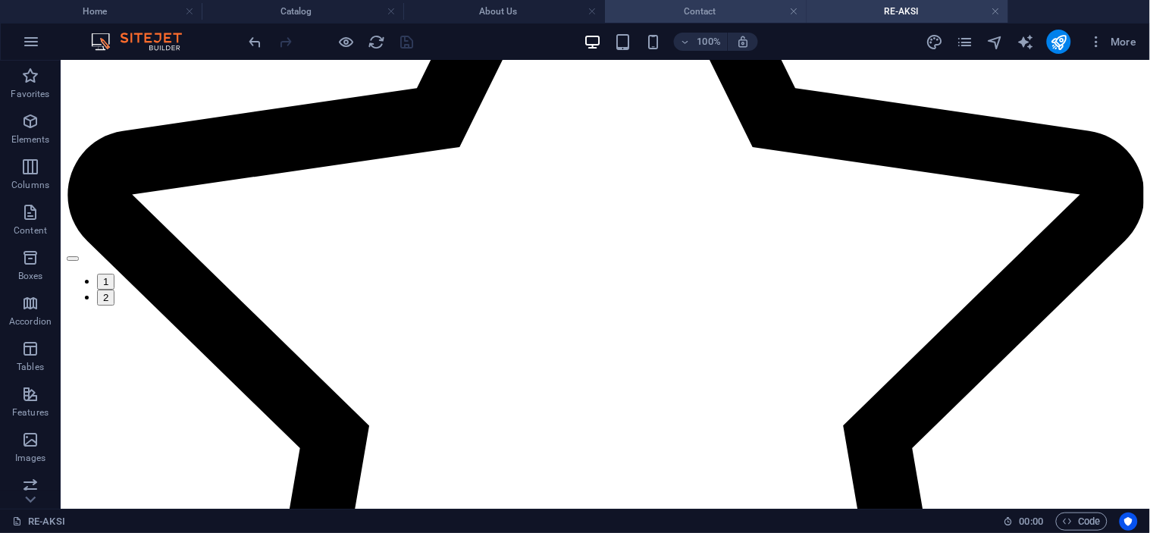
click at [716, 15] on h4 "Contact" at bounding box center [706, 11] width 202 height 17
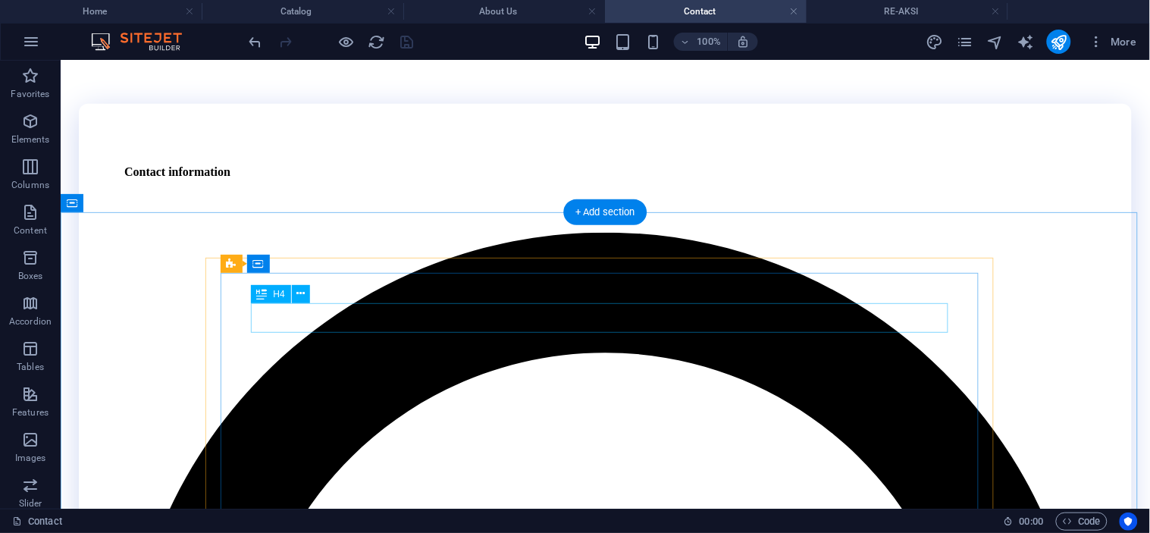
scroll to position [505, 0]
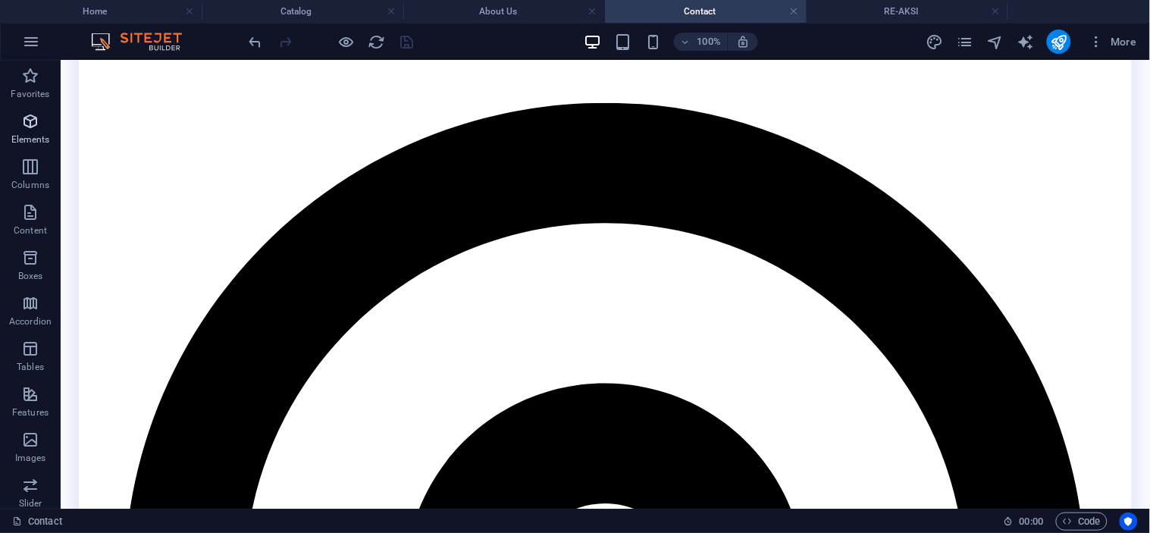
click at [28, 124] on icon "button" at bounding box center [30, 121] width 18 height 18
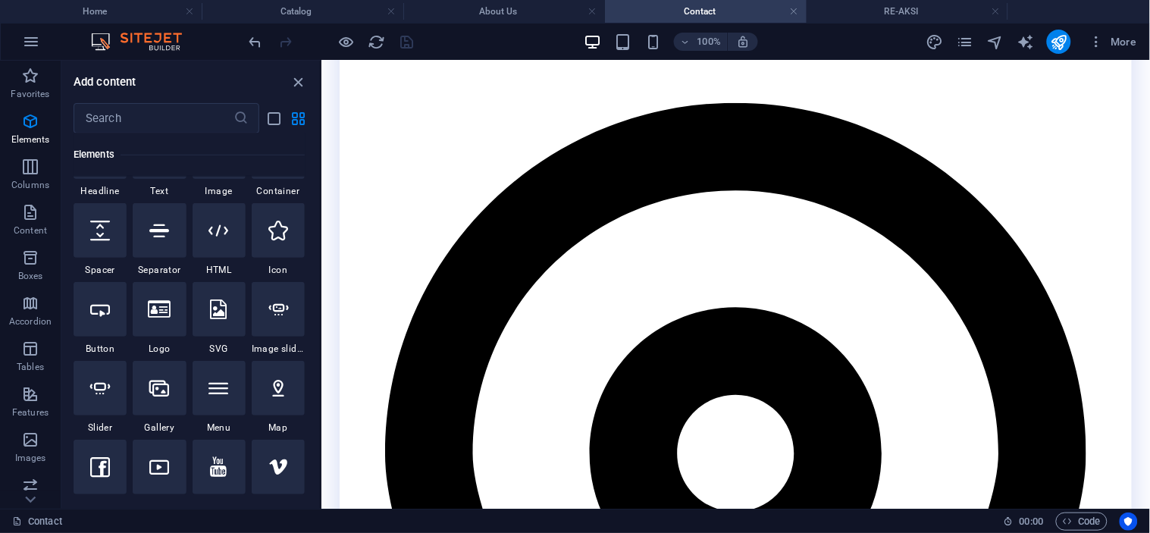
scroll to position [246, 0]
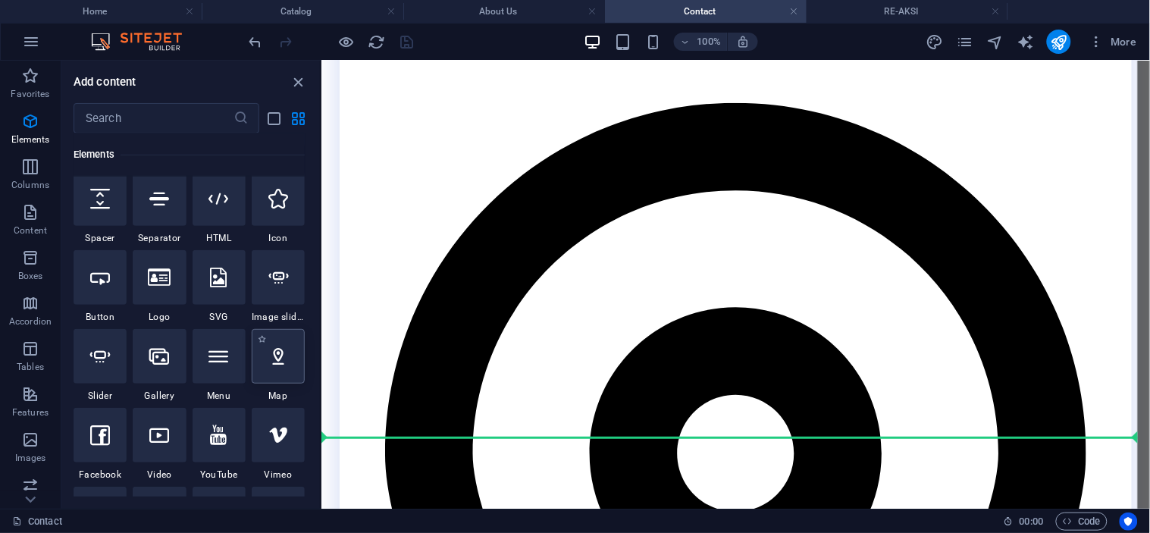
select select "1"
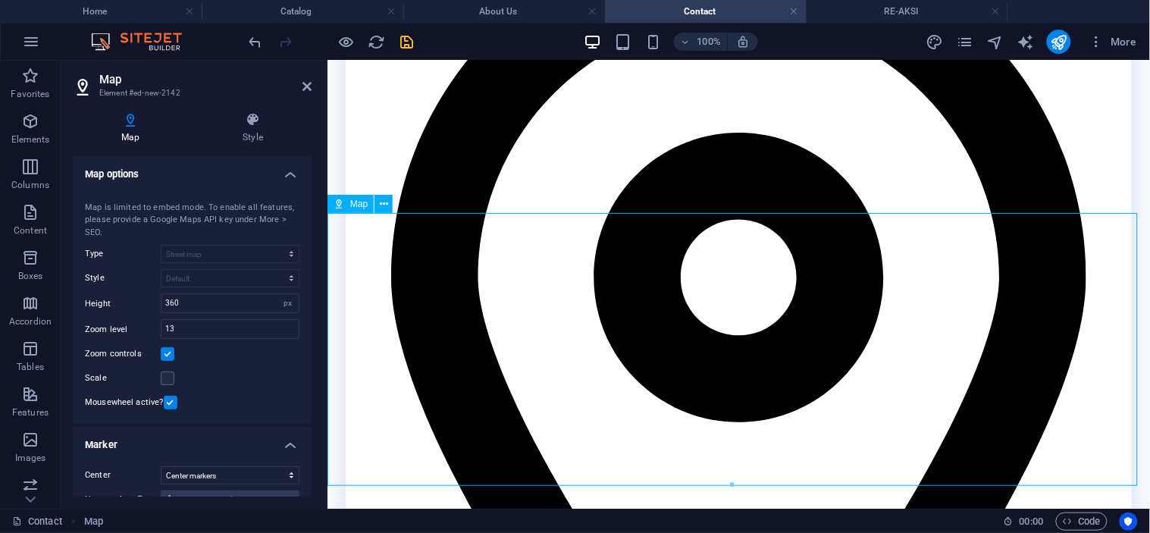
scroll to position [673, 0]
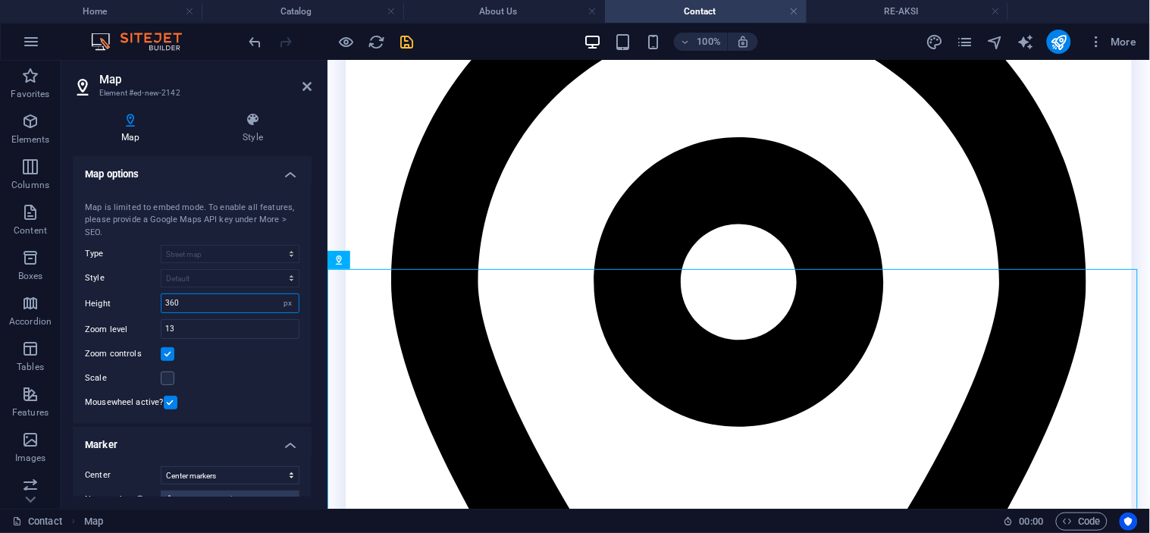
click at [244, 300] on input "360" at bounding box center [229, 303] width 137 height 18
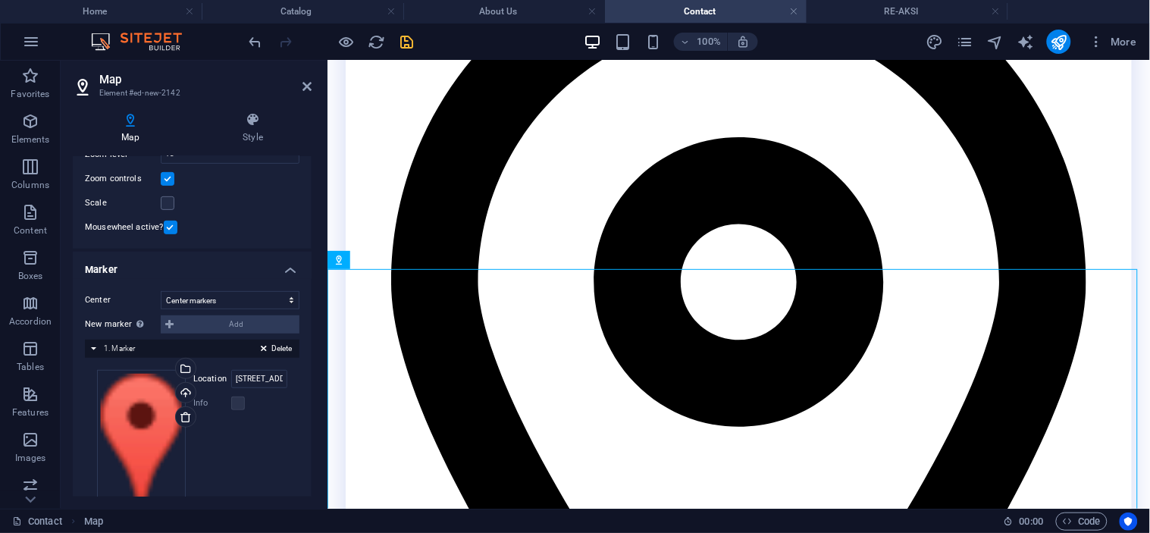
scroll to position [140, 0]
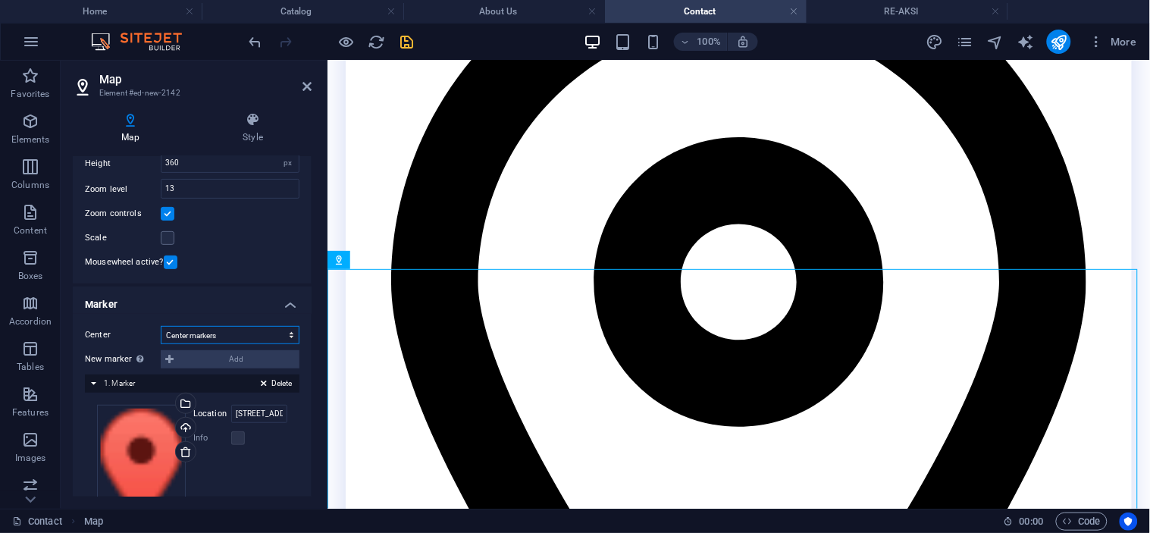
click at [224, 335] on select "Don't center Center markers Center and zoom markers" at bounding box center [230, 335] width 139 height 18
click at [225, 335] on select "Don't center Center markers Center and zoom markers" at bounding box center [230, 335] width 139 height 18
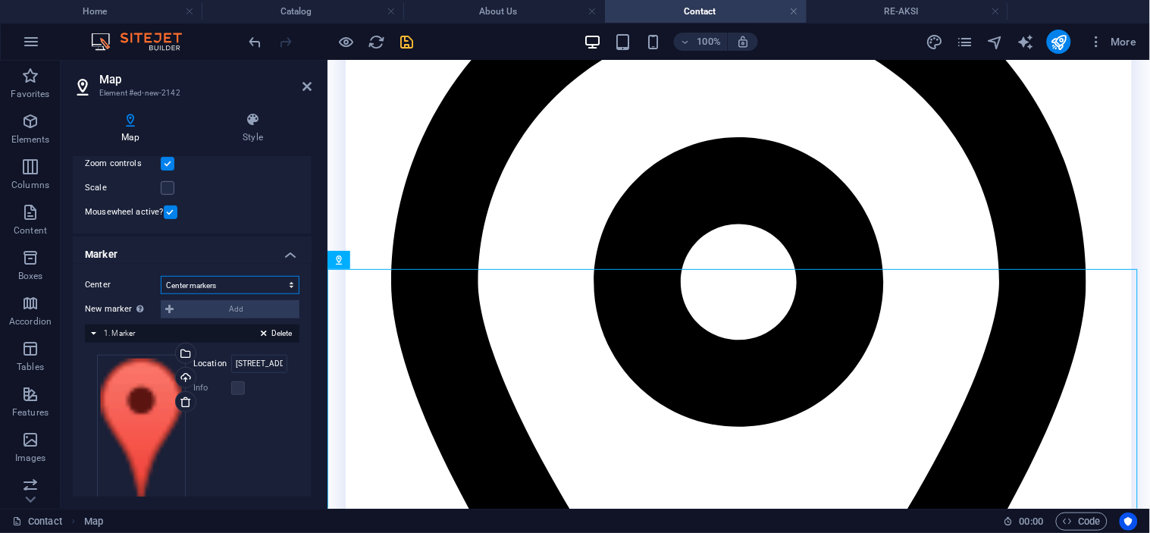
scroll to position [224, 0]
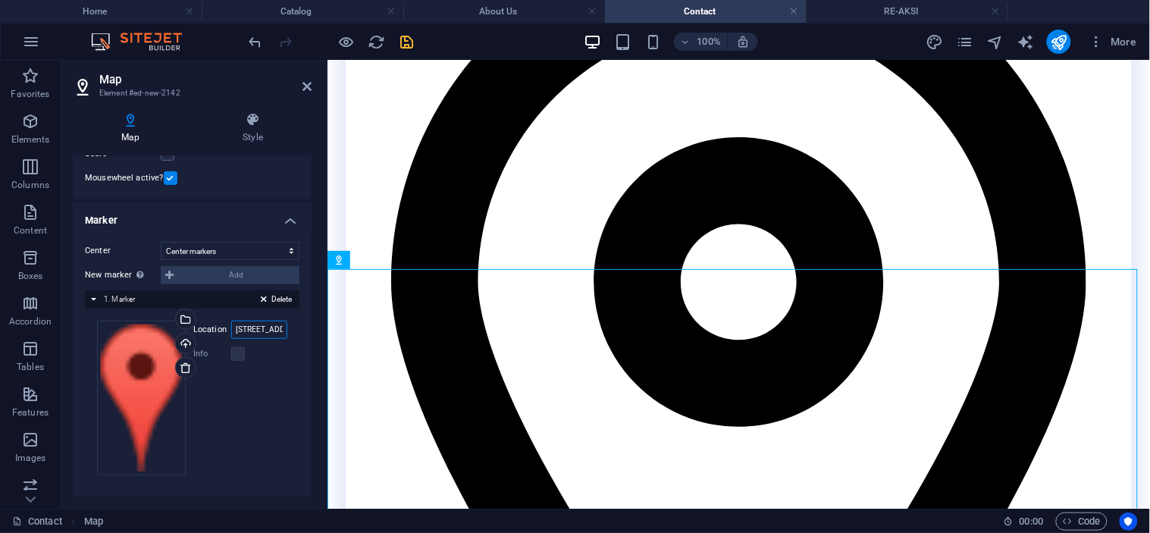
click at [244, 327] on input "[STREET_ADDRESS]" at bounding box center [259, 330] width 56 height 18
click at [262, 327] on input "[STREET_ADDRESS]" at bounding box center [259, 330] width 56 height 18
click at [235, 356] on label at bounding box center [238, 354] width 14 height 14
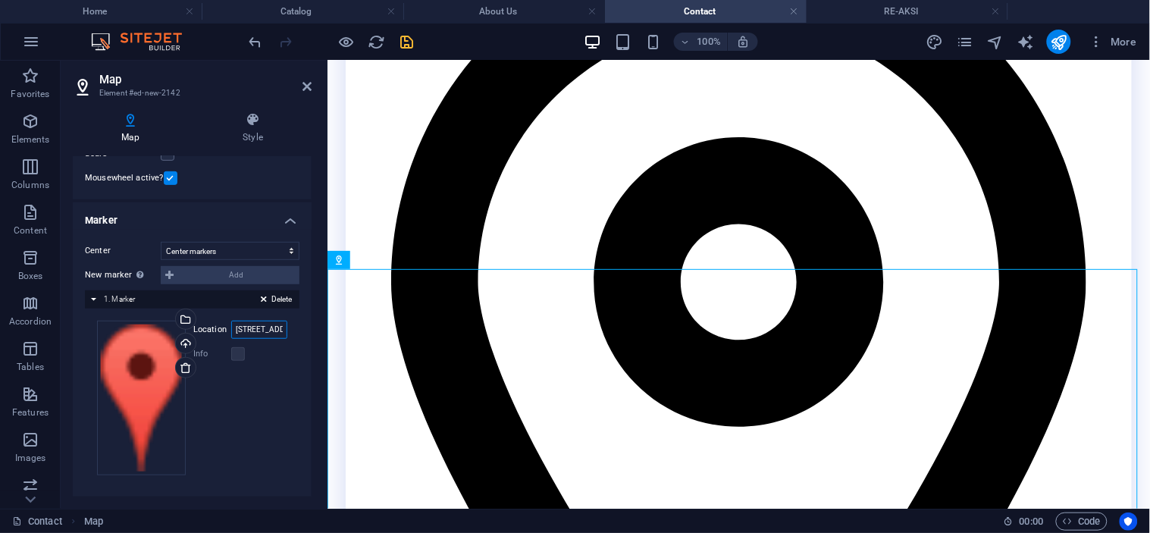
click at [266, 323] on input "[STREET_ADDRESS]" at bounding box center [259, 330] width 56 height 18
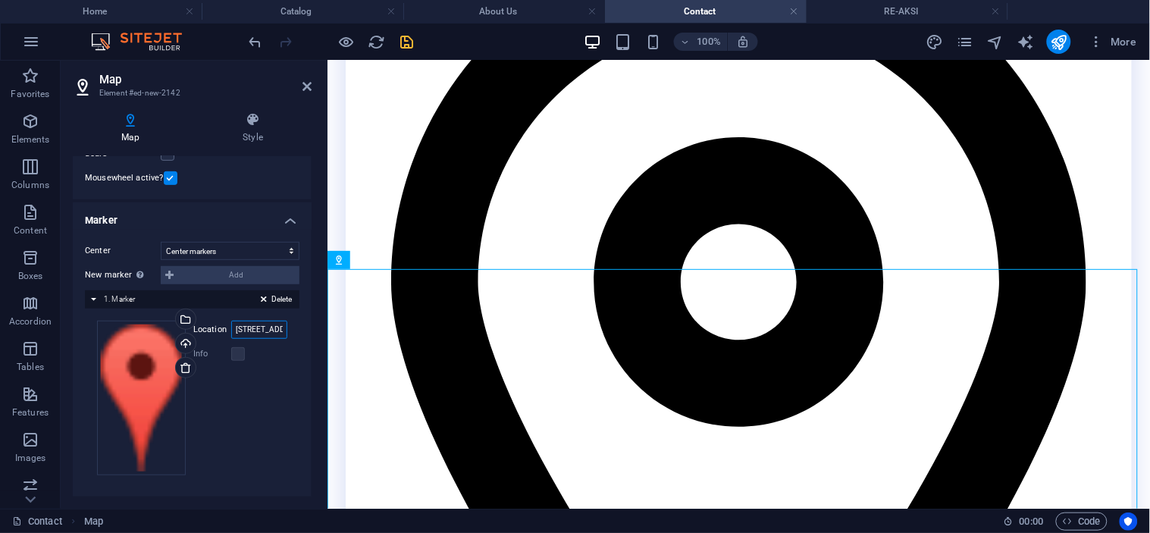
click at [266, 323] on input "[STREET_ADDRESS]" at bounding box center [259, 330] width 56 height 18
type input "r"
click at [262, 301] on icon at bounding box center [264, 302] width 6 height 18
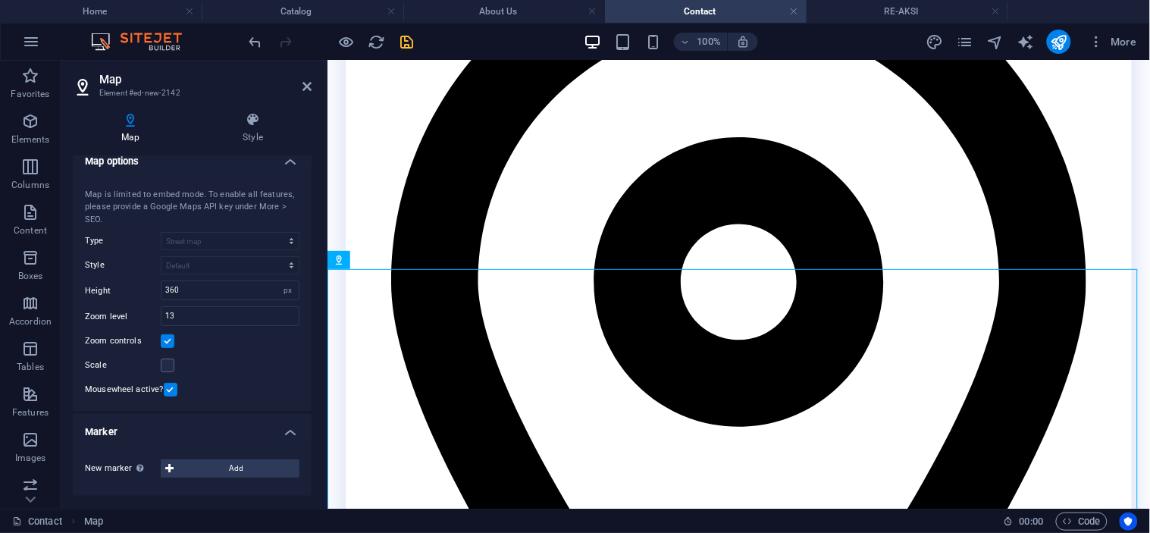
scroll to position [11, 0]
click at [123, 12] on h4 "Home" at bounding box center [101, 11] width 202 height 17
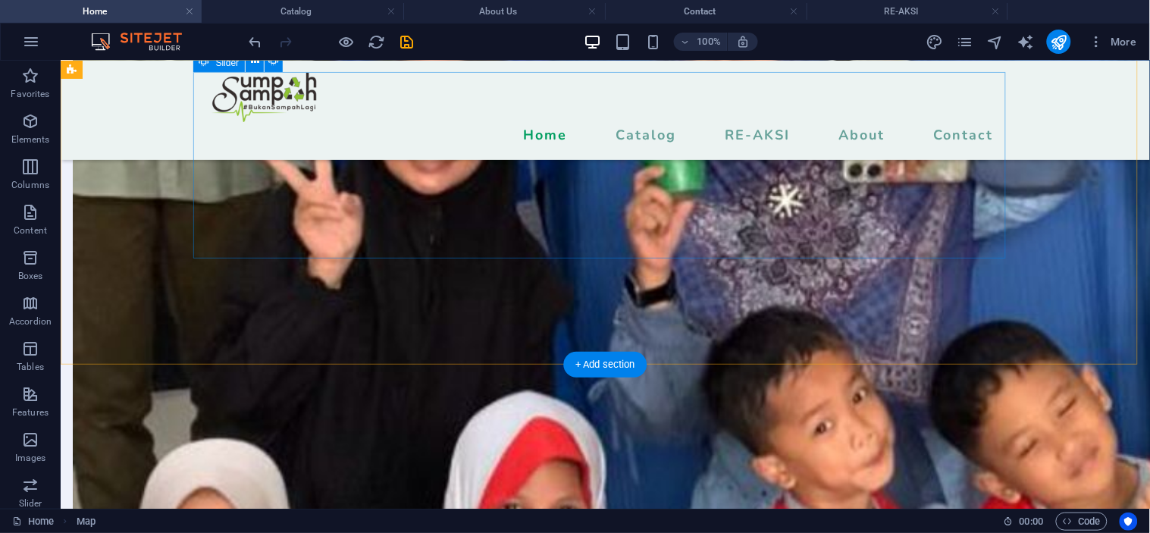
scroll to position [4719, 0]
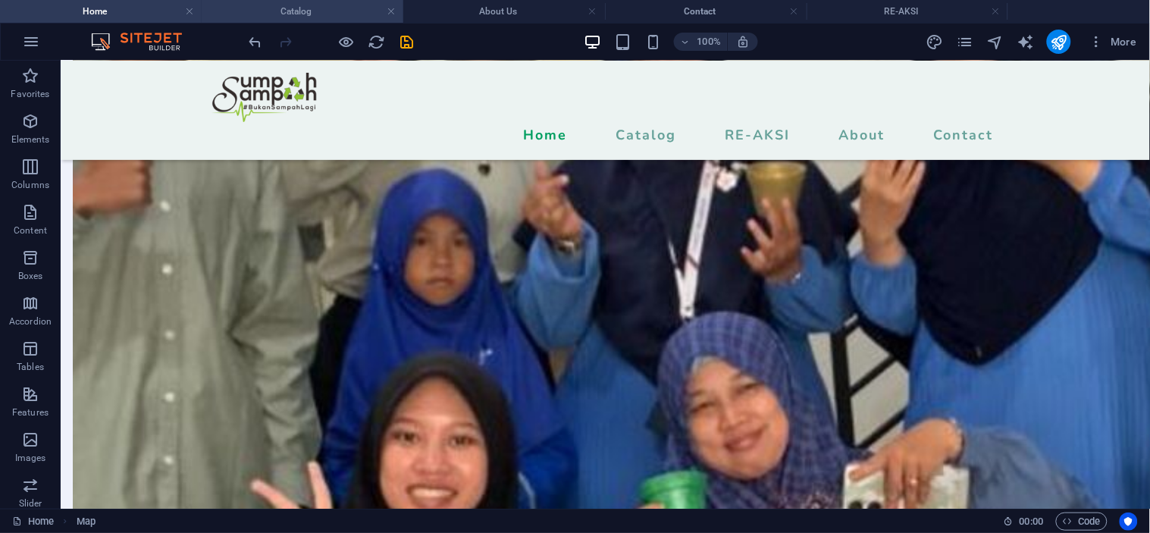
click at [284, 9] on h4 "Catalog" at bounding box center [303, 11] width 202 height 17
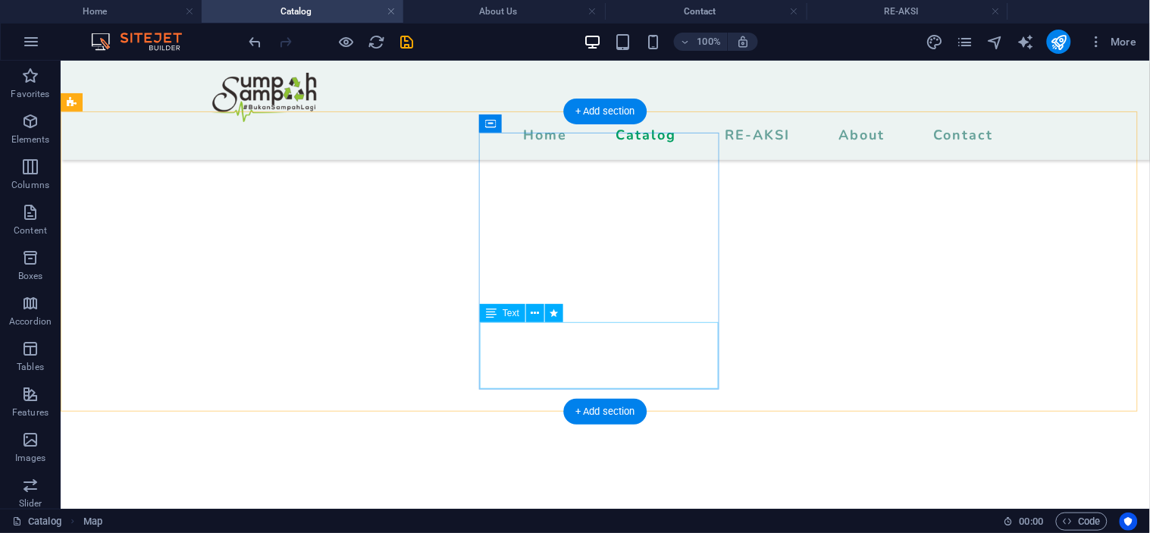
scroll to position [3127, 0]
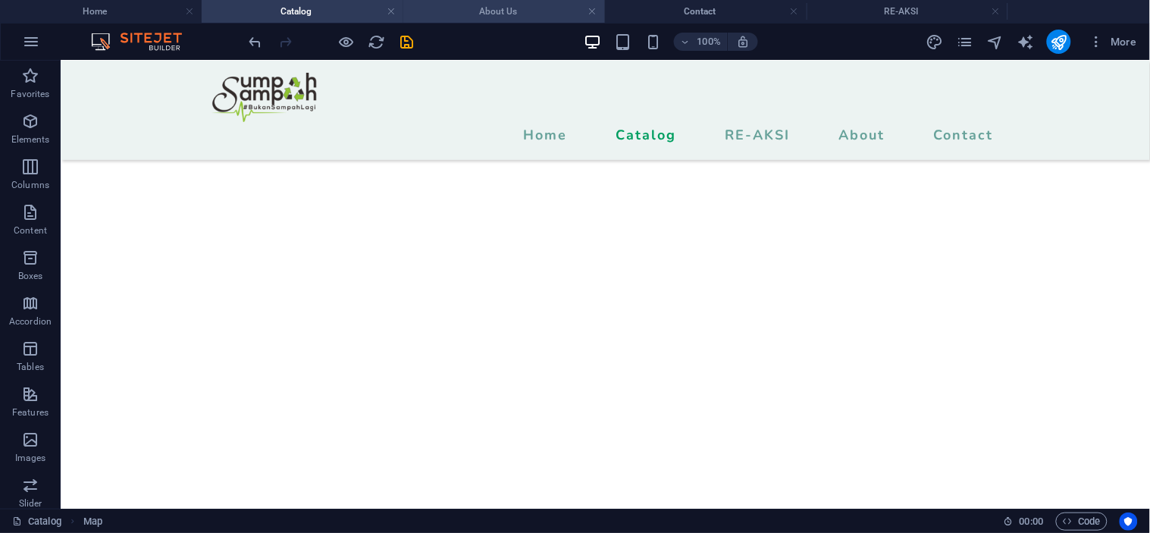
click at [475, 12] on h4 "About Us" at bounding box center [504, 11] width 202 height 17
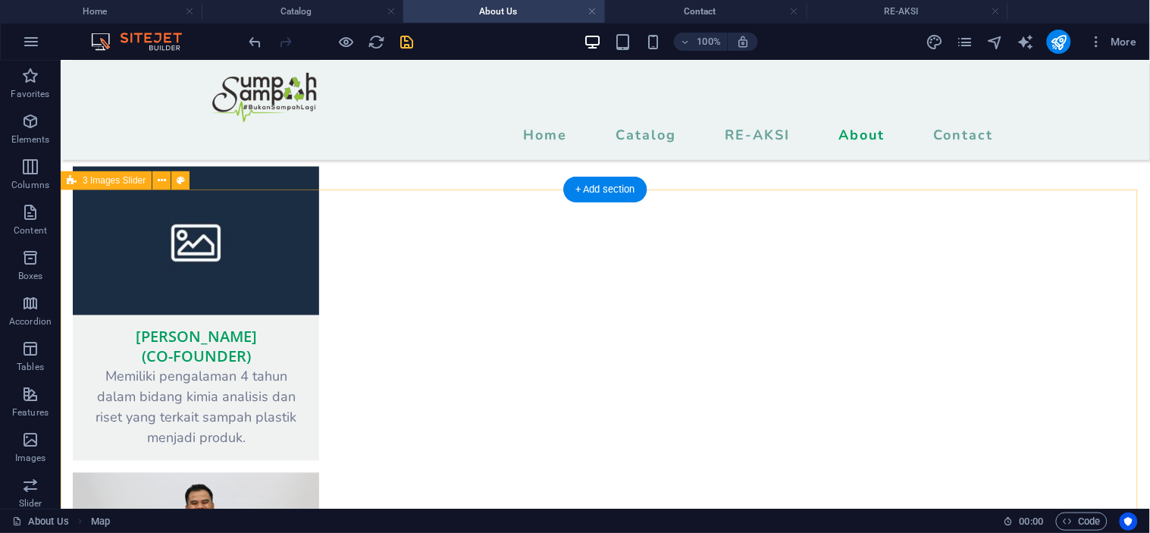
scroll to position [2005, 0]
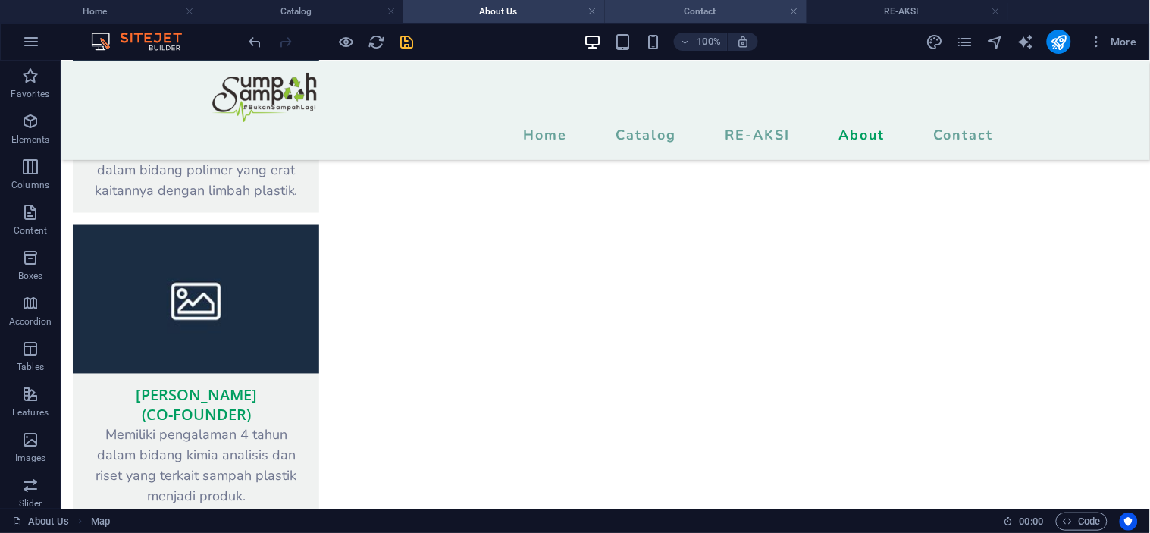
click at [700, 10] on h4 "Contact" at bounding box center [706, 11] width 202 height 17
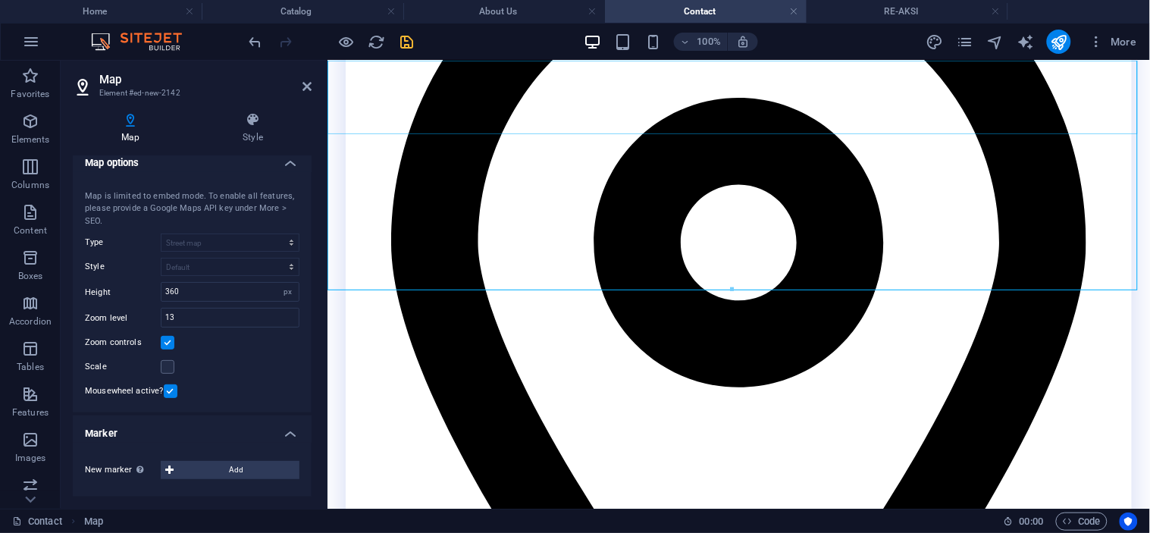
scroll to position [926, 0]
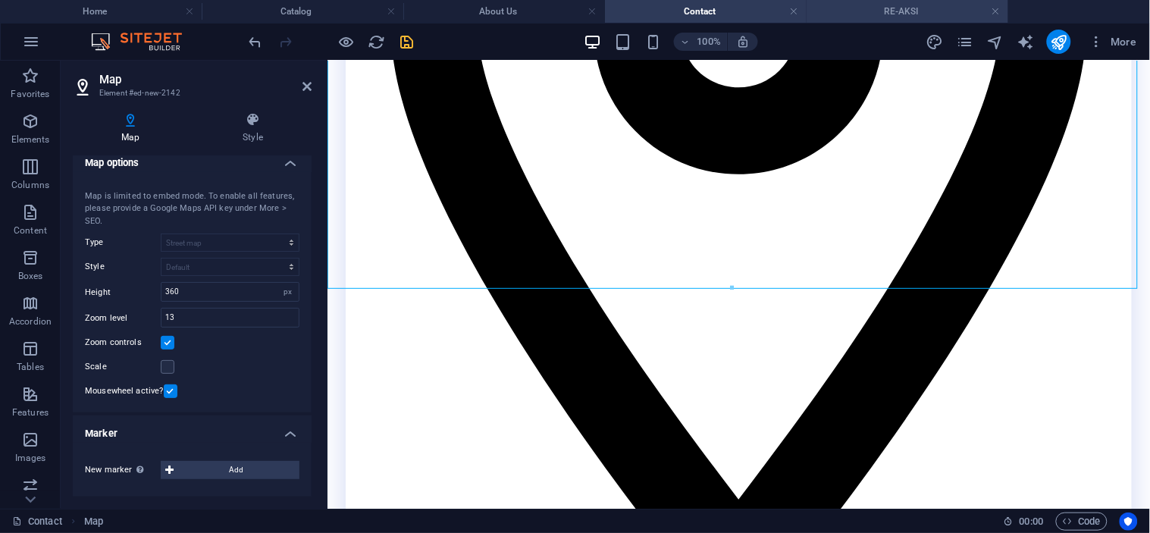
click at [860, 13] on h4 "RE-AKSI" at bounding box center [908, 11] width 202 height 17
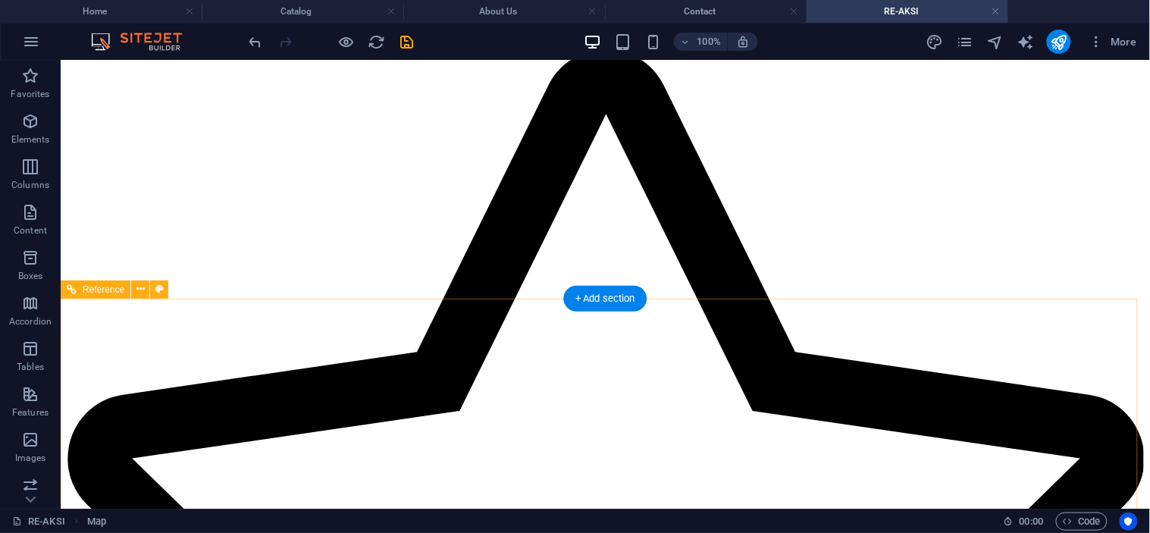
scroll to position [2226, 0]
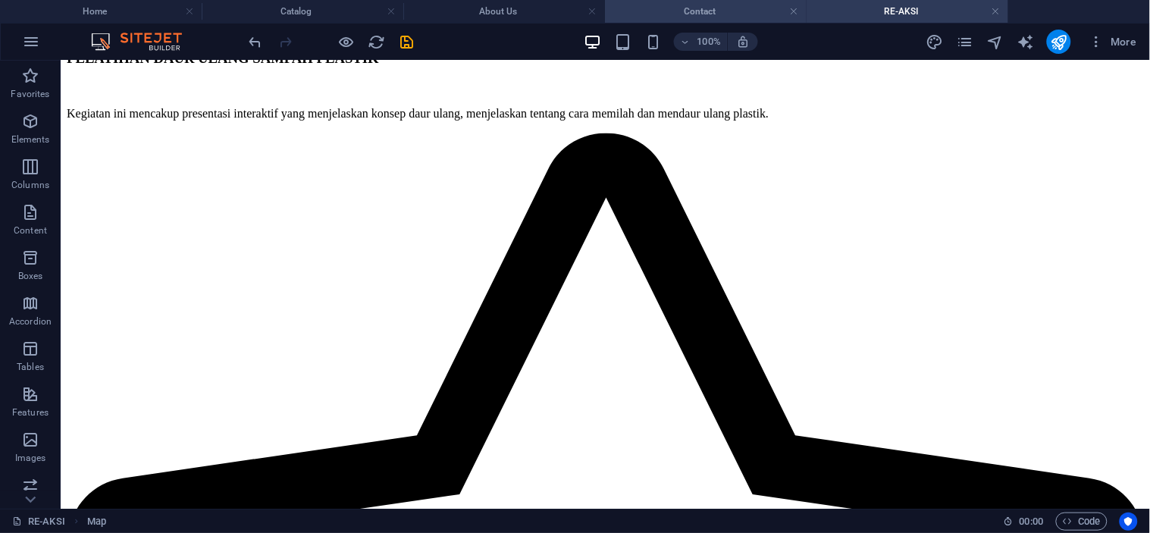
click at [706, 4] on h4 "Contact" at bounding box center [706, 11] width 202 height 17
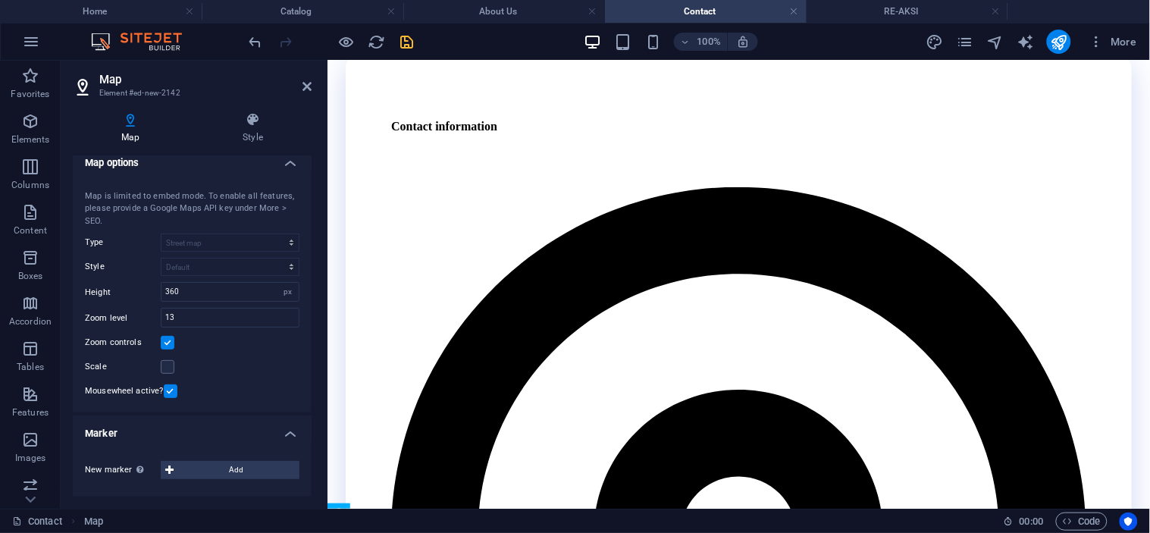
scroll to position [0, 0]
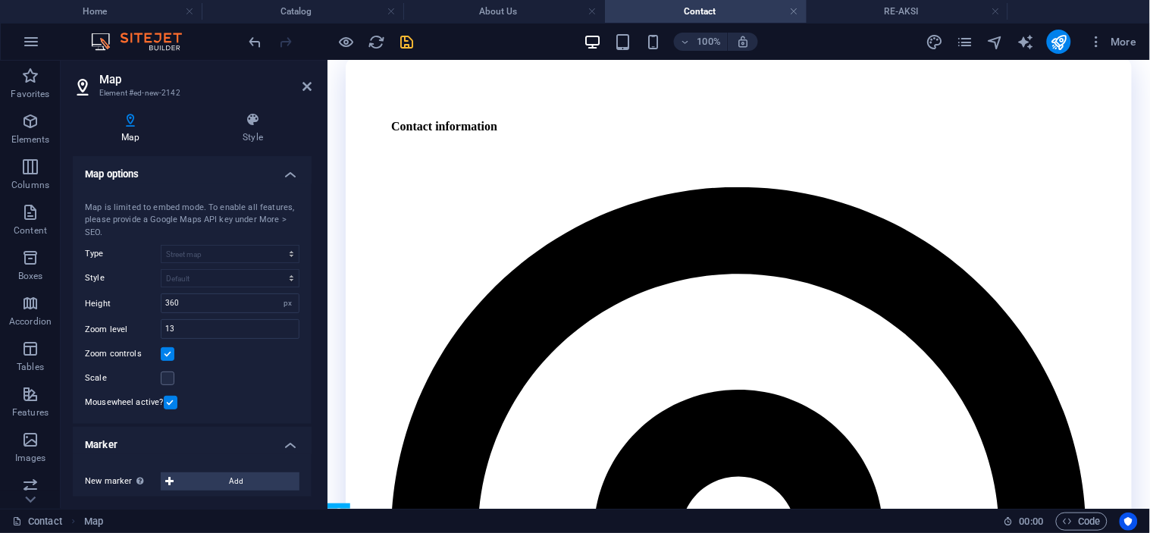
click at [249, 146] on div "Map Style Map options Map center [STREET_ADDRESS] Map is limited to embed mode.…" at bounding box center [192, 304] width 239 height 384
click at [248, 125] on icon at bounding box center [252, 119] width 117 height 15
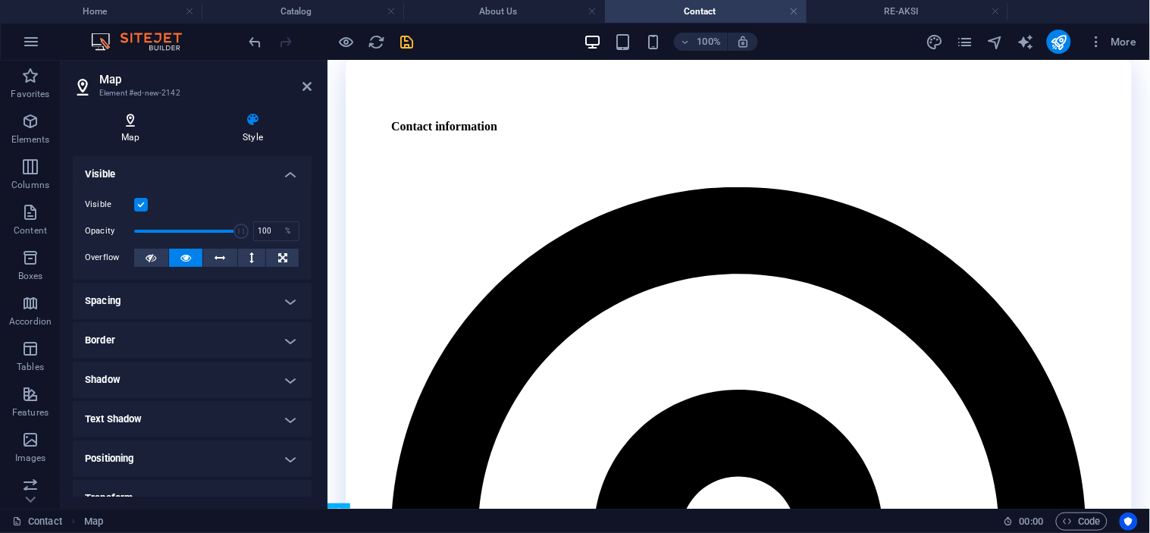
click at [142, 124] on icon at bounding box center [130, 119] width 115 height 15
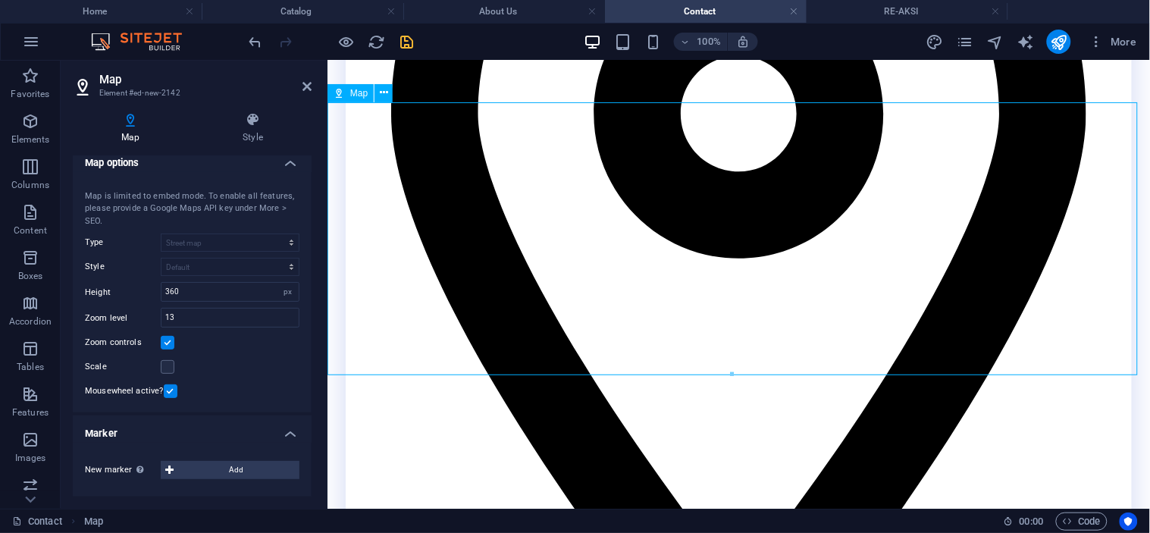
scroll to position [758, 0]
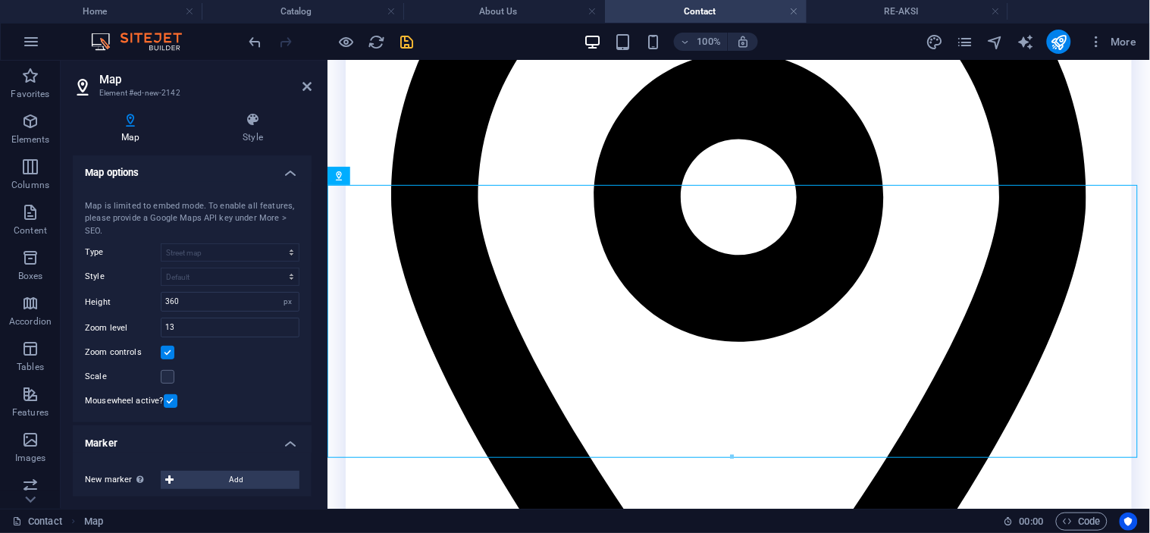
scroll to position [0, 0]
click at [266, 123] on icon at bounding box center [252, 119] width 117 height 15
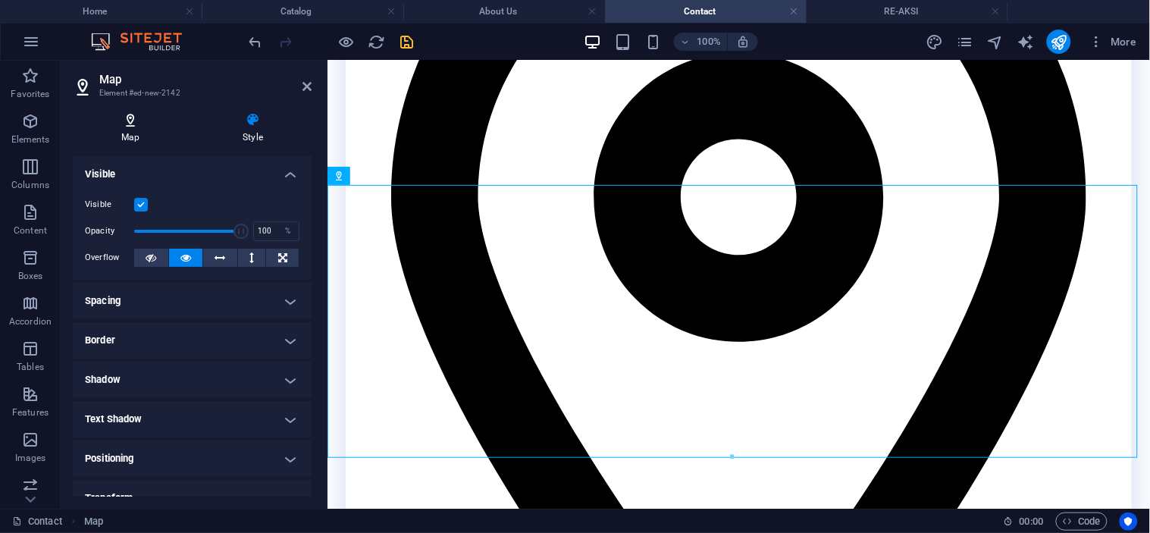
click at [127, 115] on icon at bounding box center [130, 119] width 115 height 15
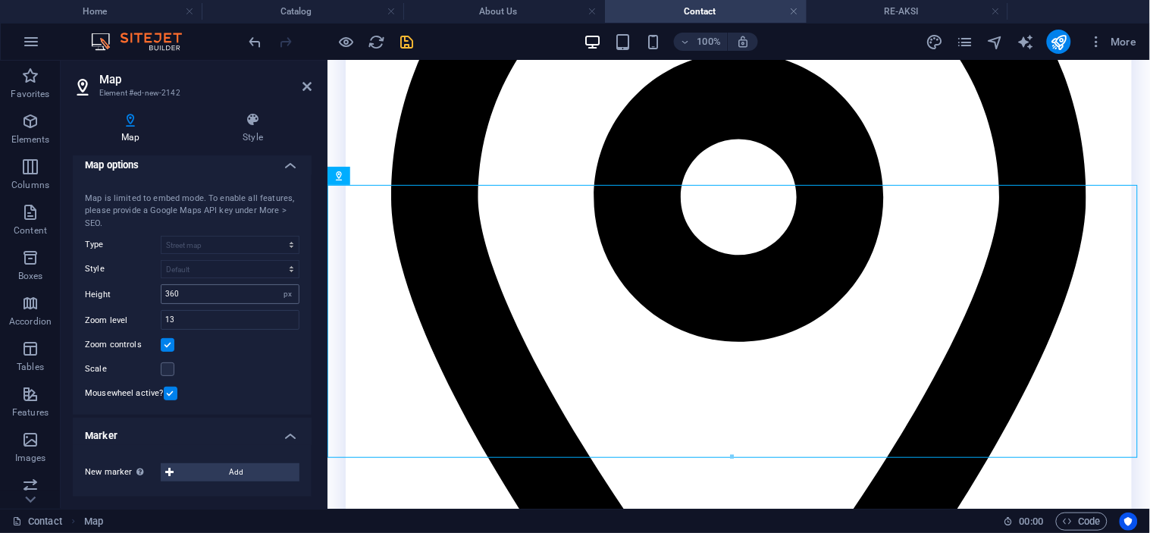
scroll to position [11, 0]
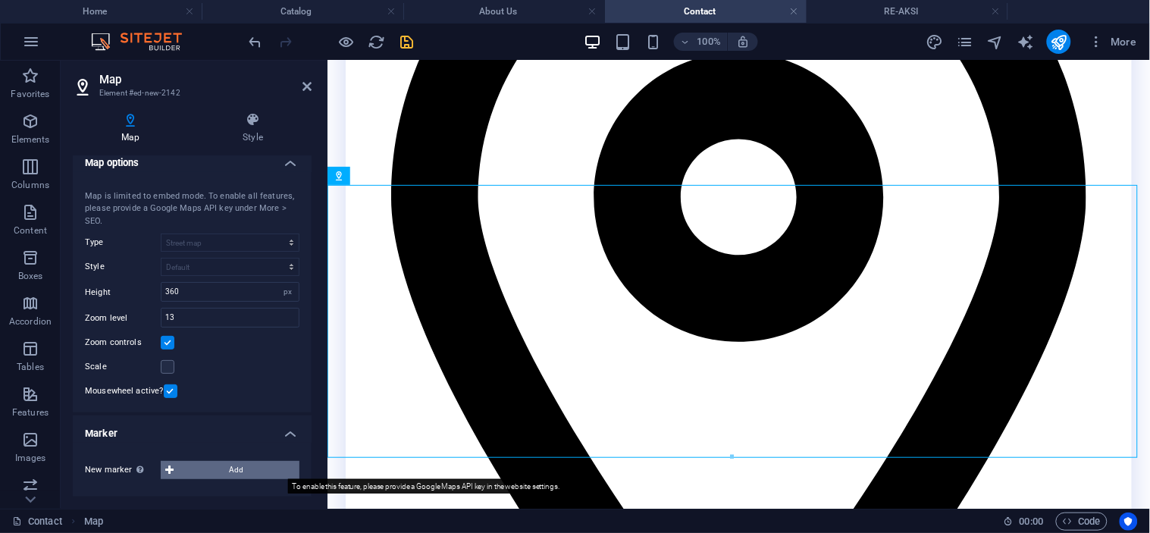
click at [206, 467] on span "Add" at bounding box center [236, 470] width 117 height 18
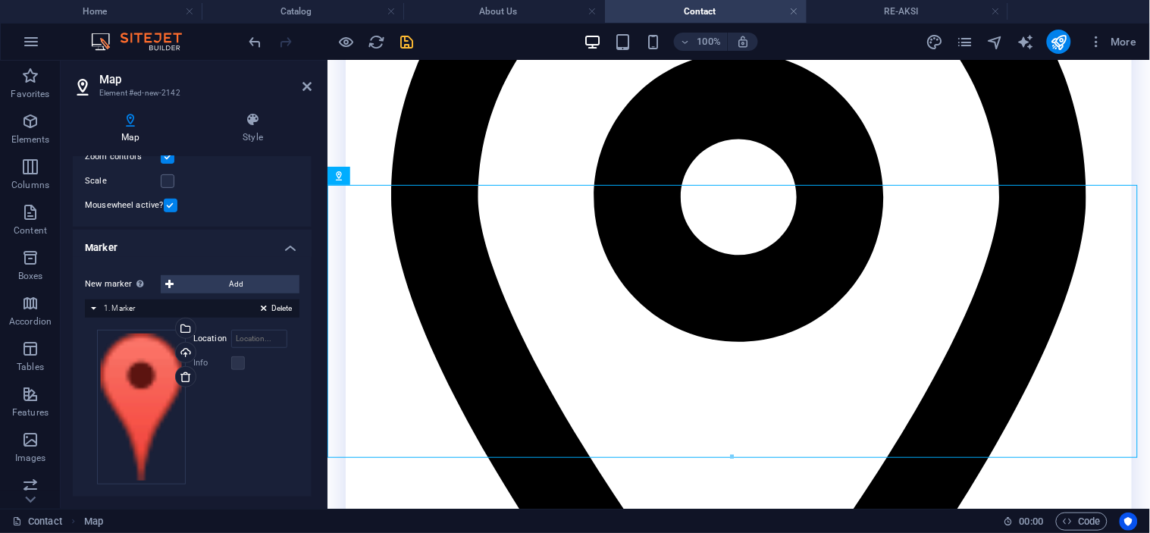
scroll to position [206, 0]
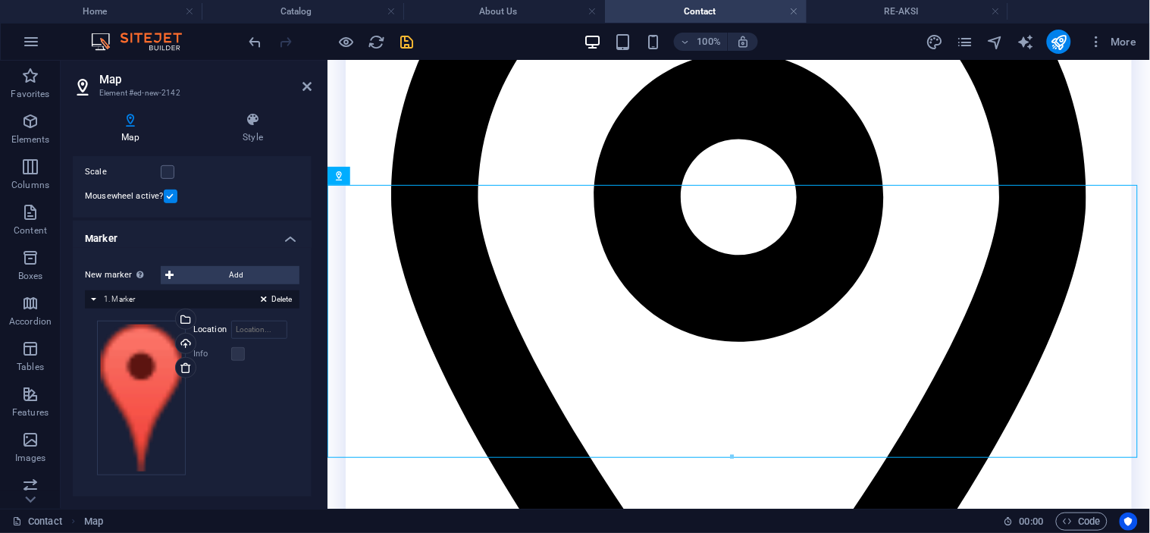
click at [100, 297] on div "Delete 1. Marker" at bounding box center [192, 299] width 215 height 18
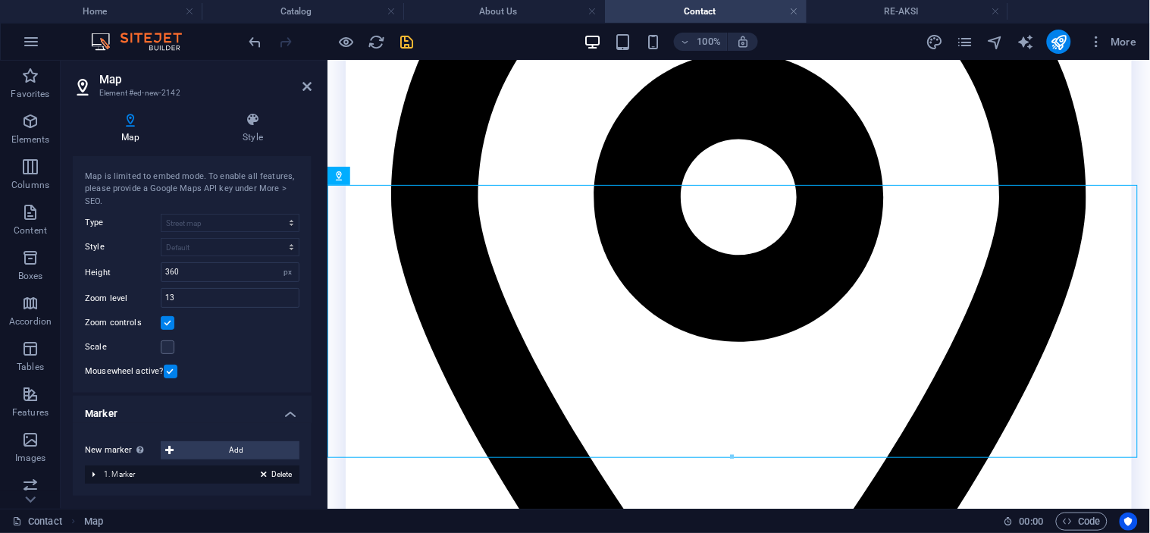
scroll to position [30, 0]
click at [97, 475] on div "Delete 1. Marker" at bounding box center [192, 475] width 215 height 18
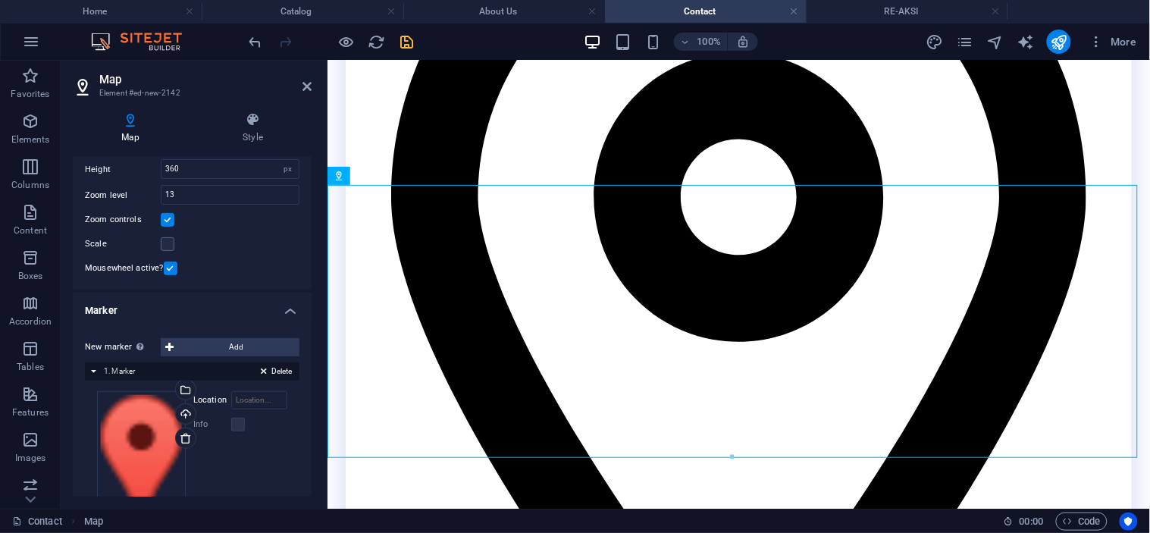
scroll to position [206, 0]
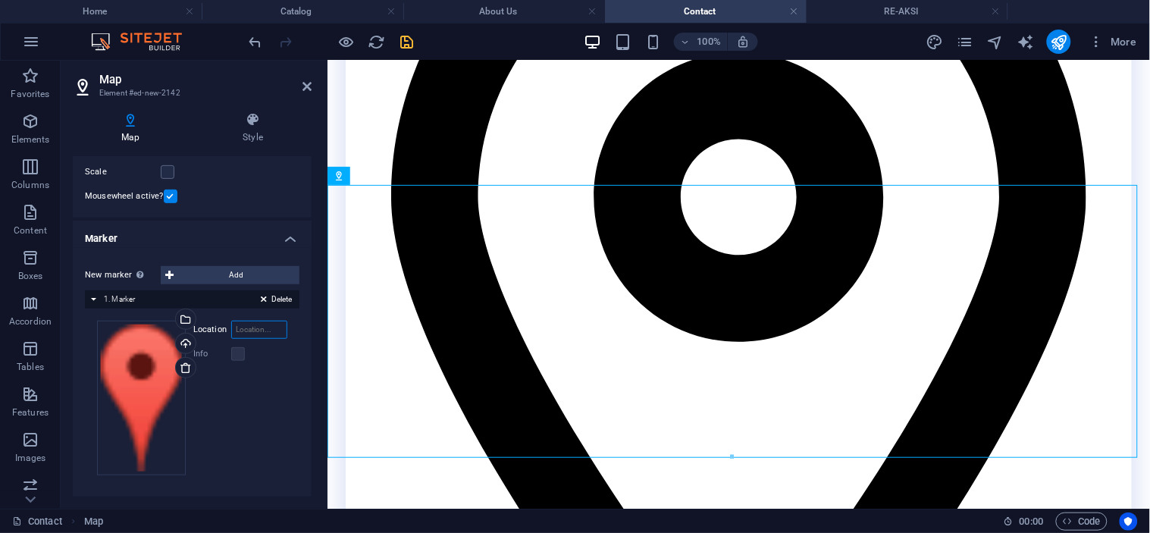
click at [240, 335] on input "Location" at bounding box center [259, 330] width 56 height 18
click at [249, 329] on input "Location" at bounding box center [259, 330] width 56 height 18
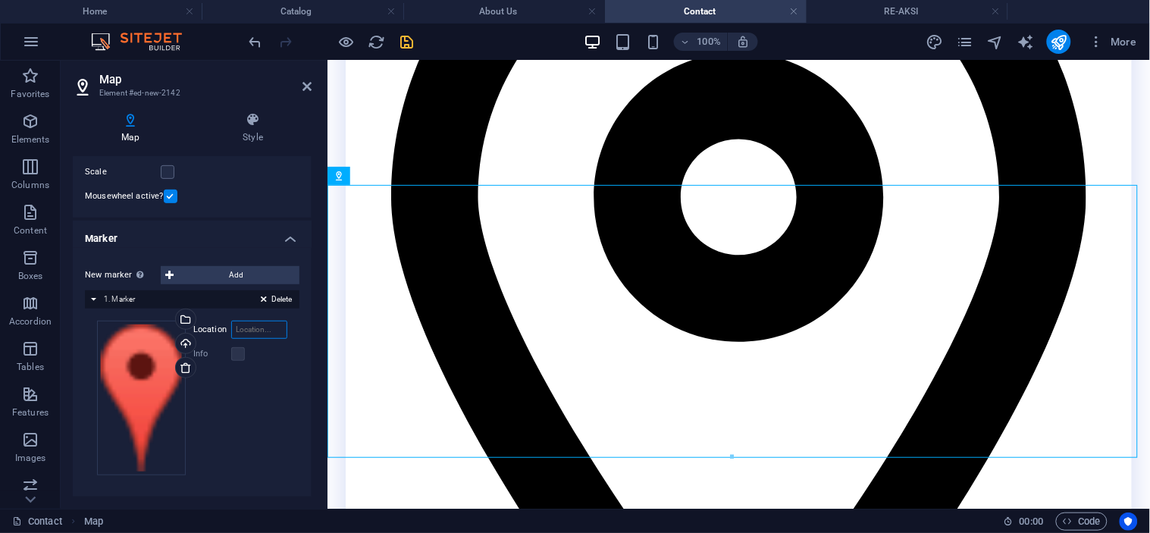
click at [249, 329] on input "Location" at bounding box center [259, 330] width 56 height 18
click at [245, 327] on input "Location" at bounding box center [259, 330] width 56 height 18
paste input "<iframe src="[URL][DOMAIN_NAME]" width="600" height="450" style="border:0;" all…"
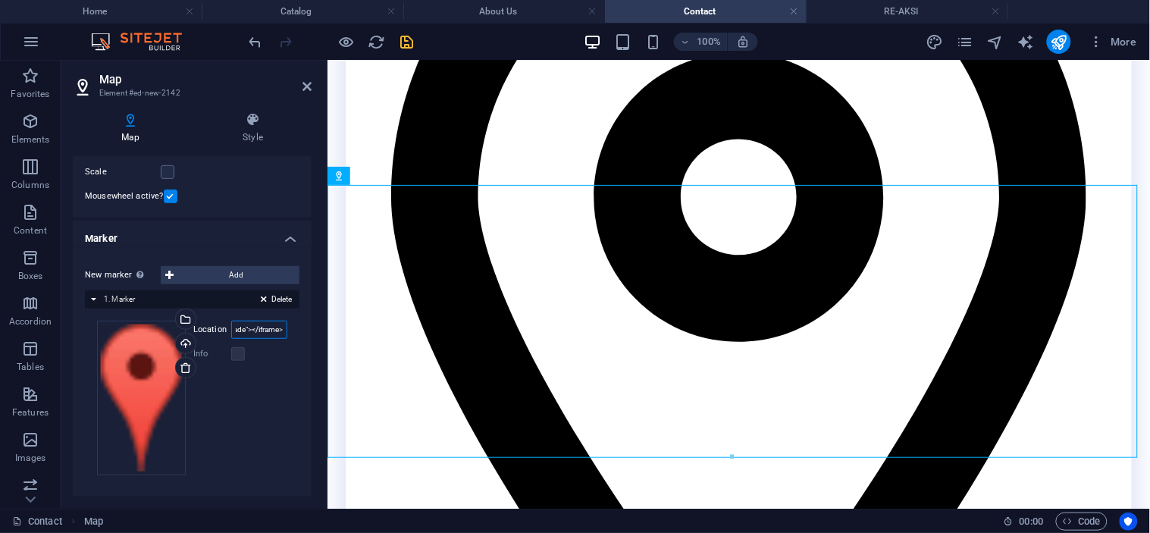
type input "<iframe src="[URL][DOMAIN_NAME]" width="600" height="450" style="border:0;" all…"
click at [258, 351] on div "Info" at bounding box center [240, 354] width 94 height 18
click at [232, 352] on label at bounding box center [238, 354] width 14 height 14
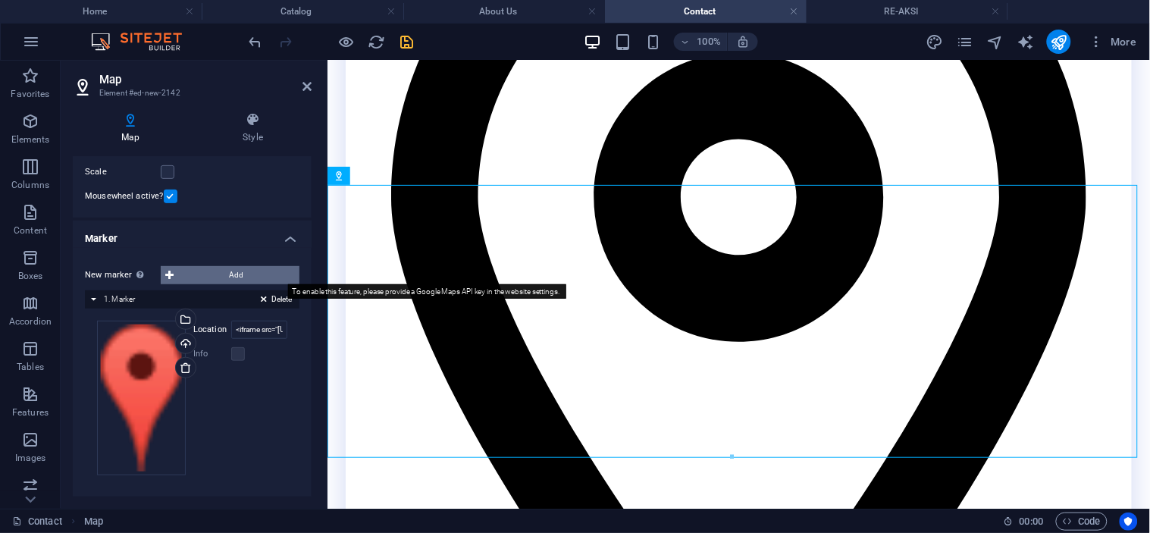
click at [178, 277] on span "Add" at bounding box center [236, 275] width 117 height 18
click at [173, 274] on icon at bounding box center [169, 275] width 8 height 18
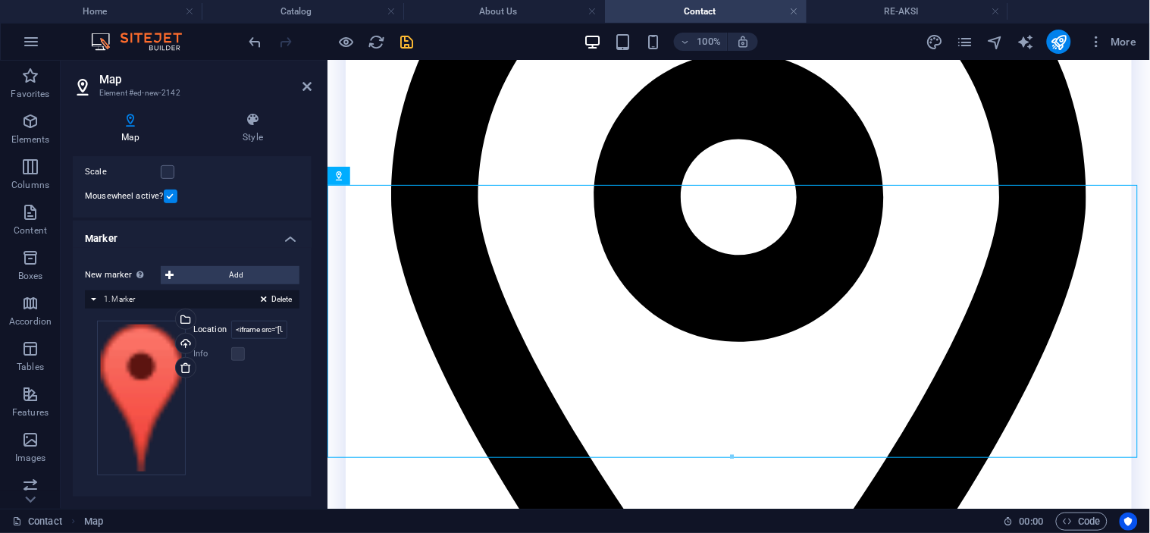
click at [92, 296] on div "Delete 1. Marker" at bounding box center [192, 299] width 215 height 18
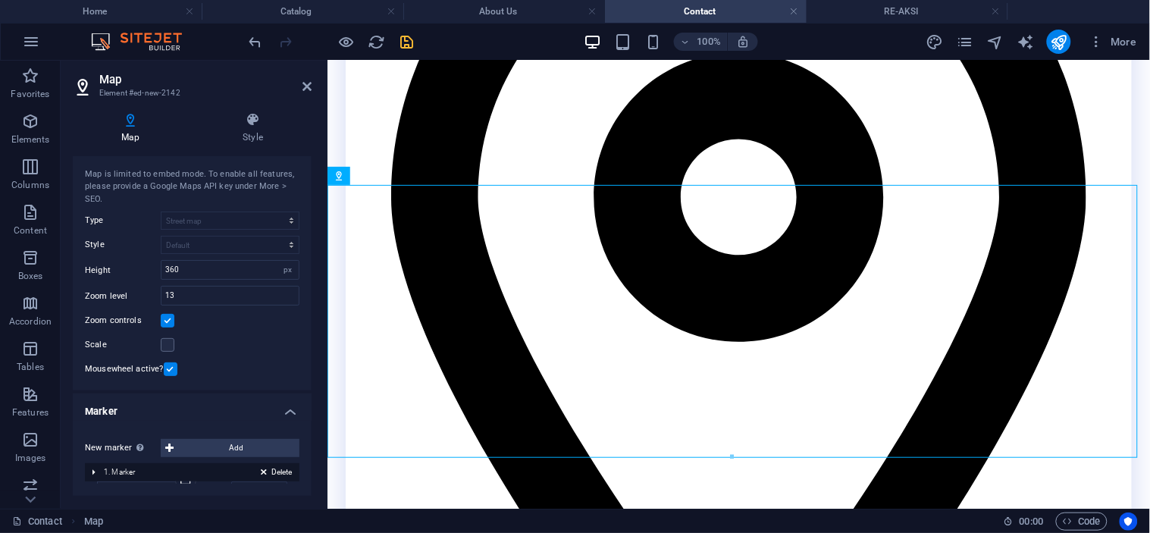
scroll to position [30, 0]
click at [95, 472] on div "Delete 1. Marker" at bounding box center [192, 475] width 215 height 18
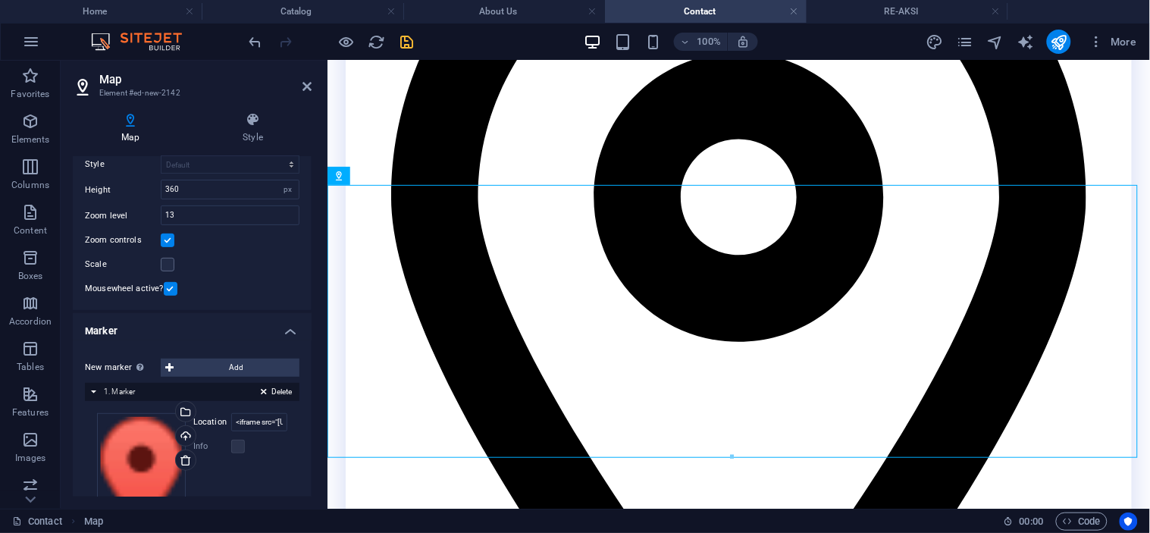
scroll to position [0, 0]
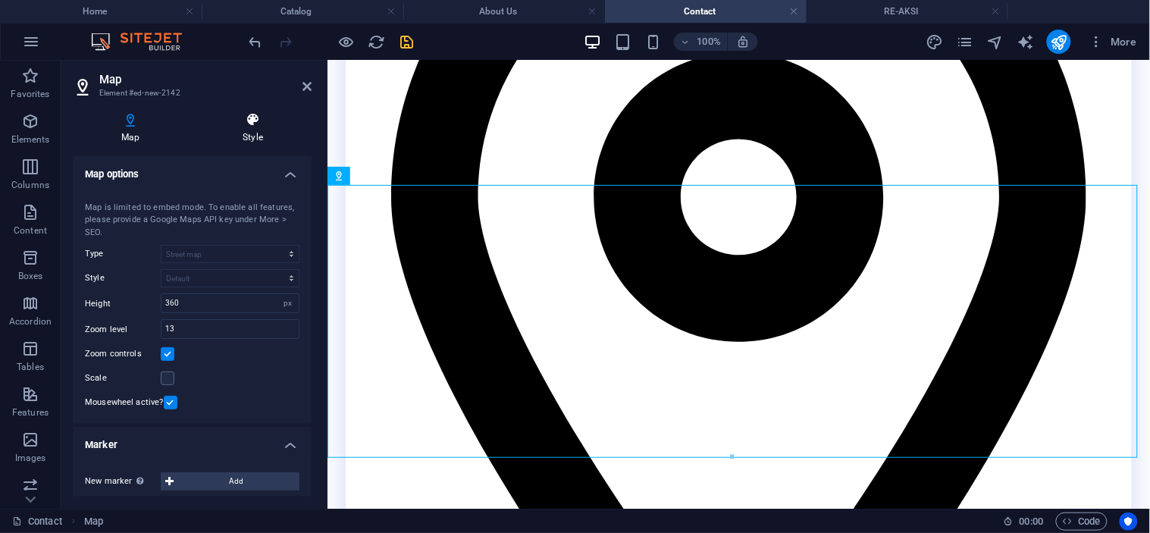
click at [255, 121] on icon at bounding box center [252, 119] width 117 height 15
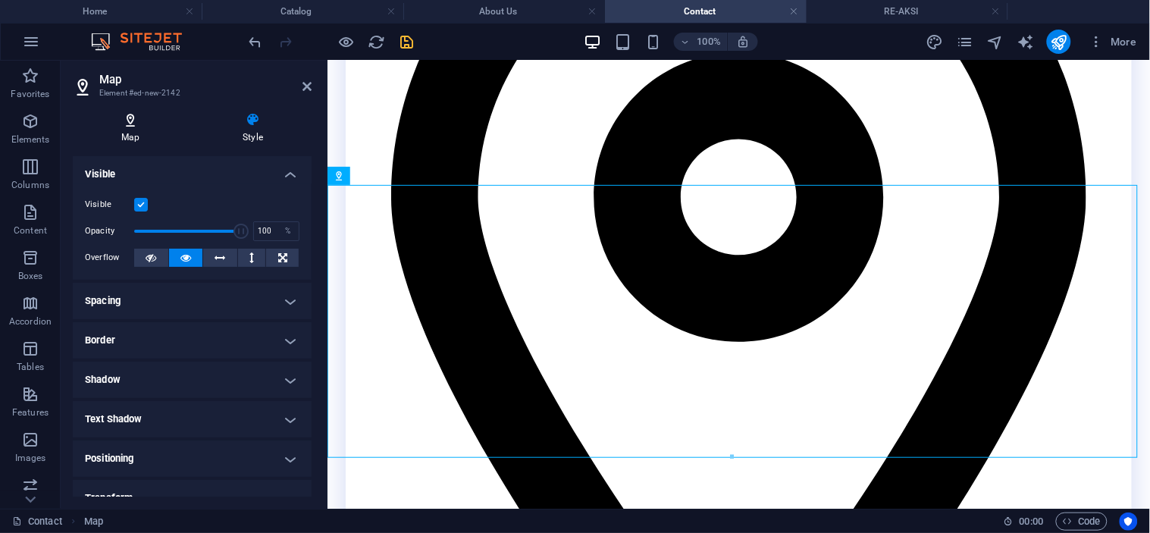
click at [112, 125] on icon at bounding box center [130, 119] width 115 height 15
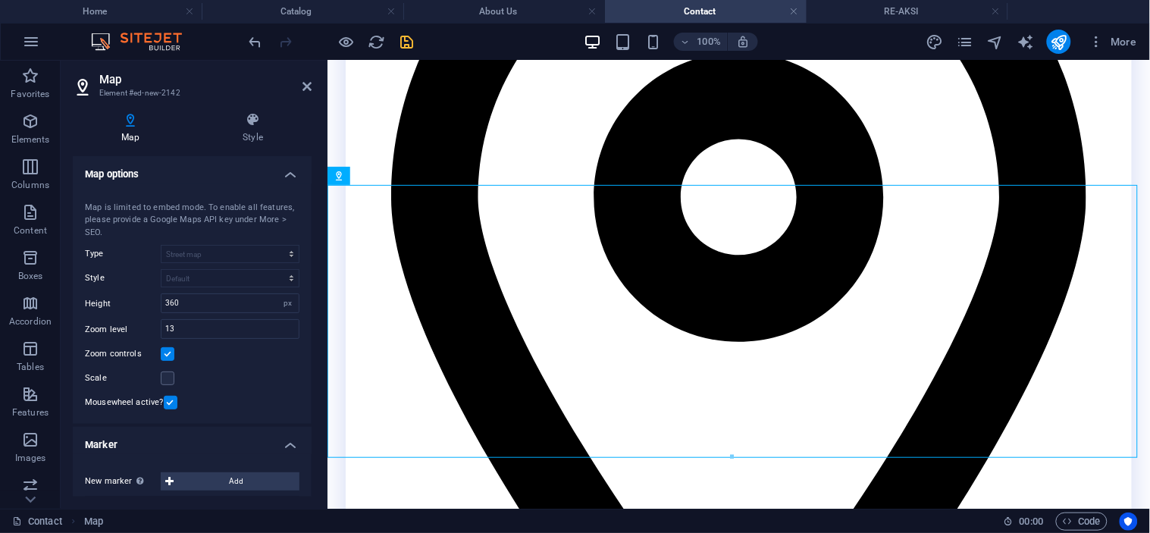
click at [144, 95] on h3 "Element #ed-new-2142" at bounding box center [190, 93] width 182 height 14
click at [145, 86] on h3 "Element #ed-new-2142" at bounding box center [190, 93] width 182 height 14
click at [29, 115] on icon "button" at bounding box center [30, 121] width 18 height 18
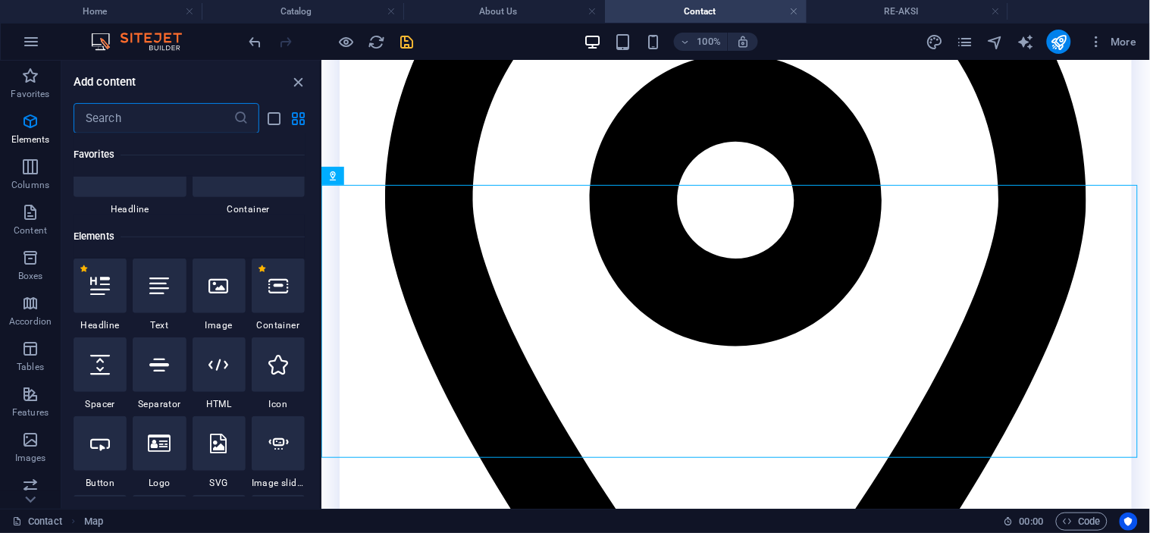
click at [121, 115] on input "text" at bounding box center [154, 118] width 160 height 30
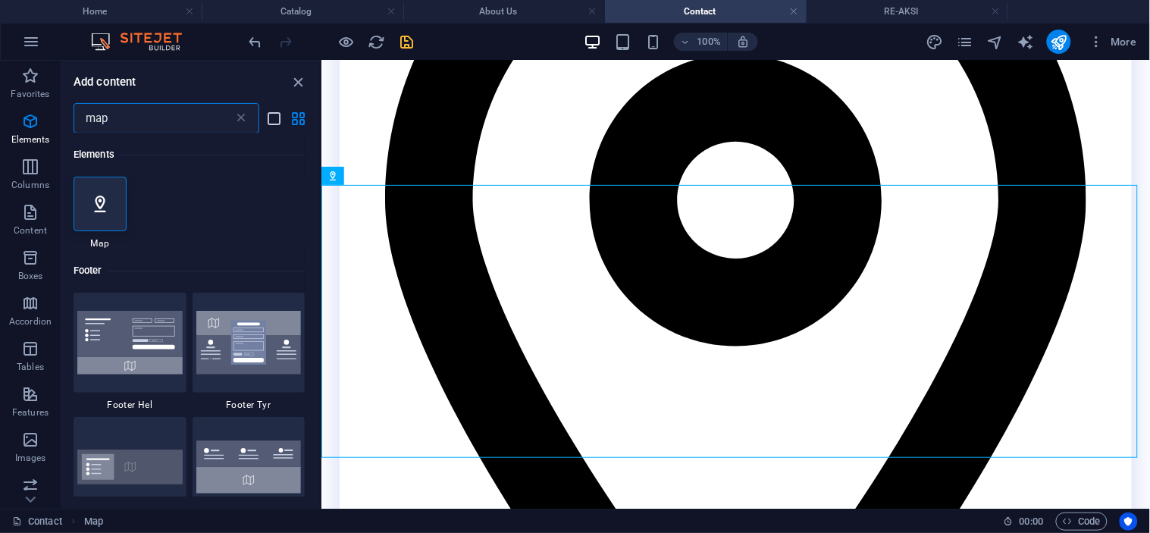
type input "map"
click at [274, 123] on icon "list-view" at bounding box center [274, 118] width 17 height 17
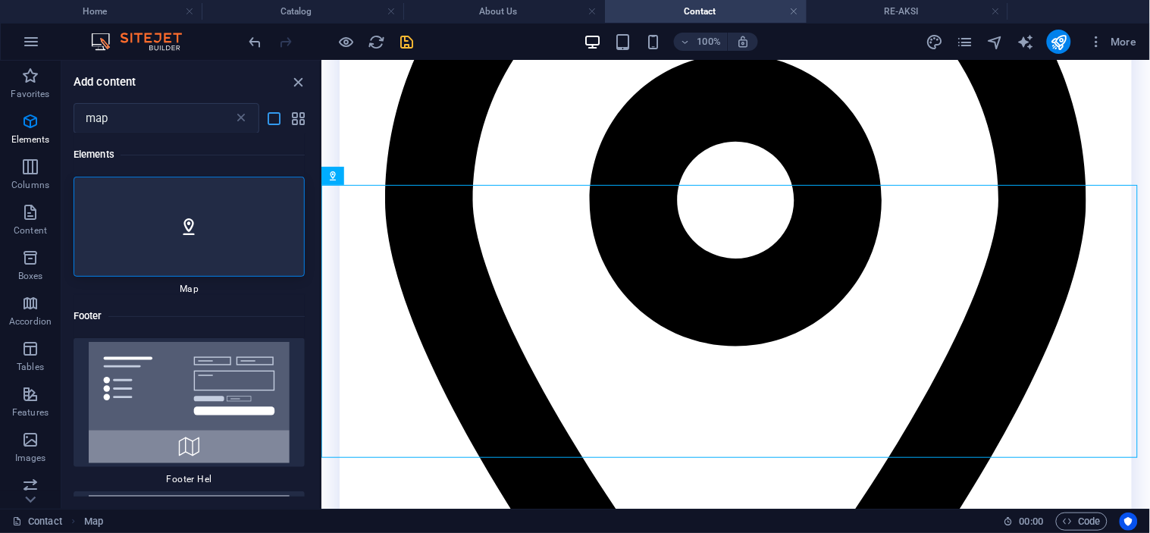
click at [268, 112] on icon "list-view" at bounding box center [274, 118] width 17 height 17
click at [303, 116] on icon "grid-view" at bounding box center [298, 118] width 17 height 17
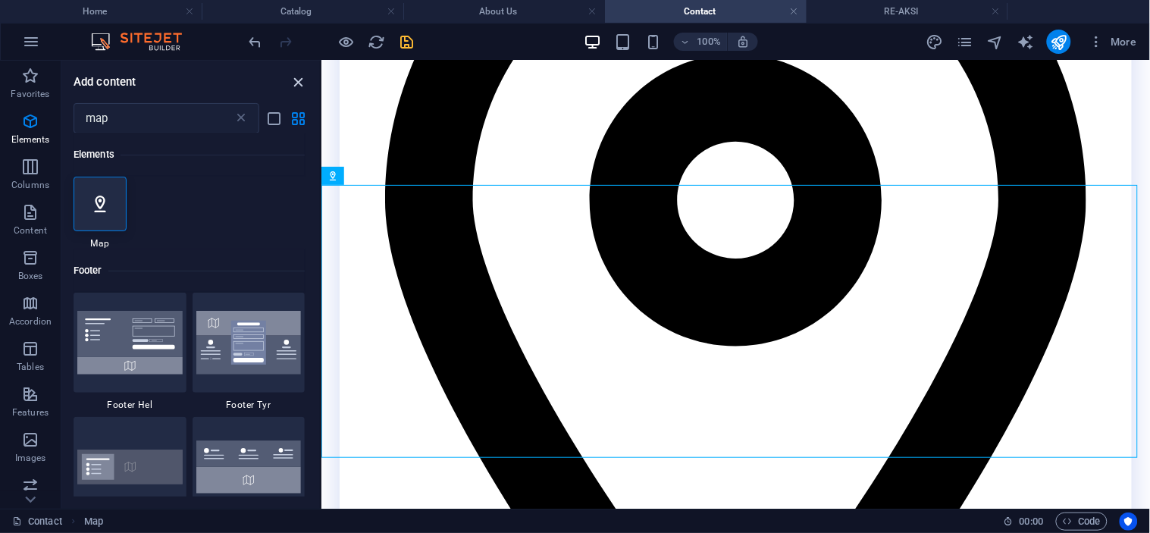
click at [293, 80] on icon "close panel" at bounding box center [298, 82] width 17 height 17
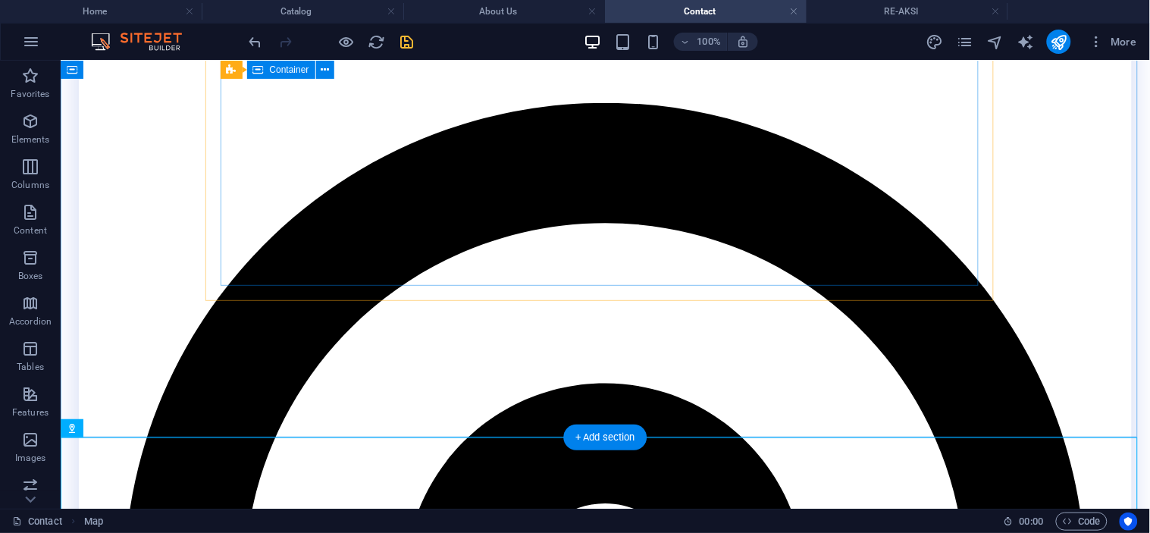
scroll to position [673, 0]
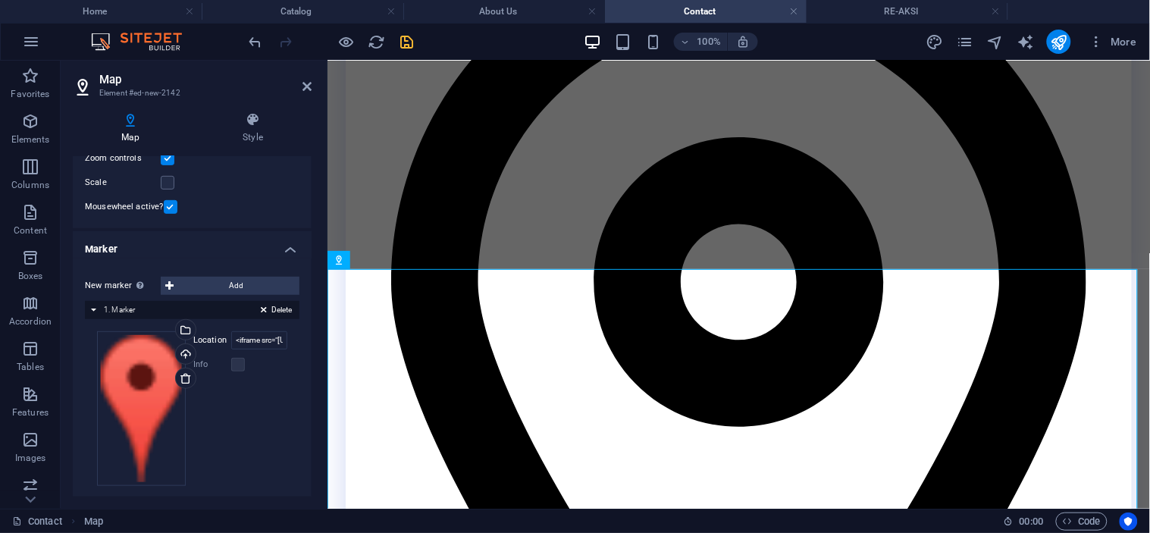
scroll to position [206, 0]
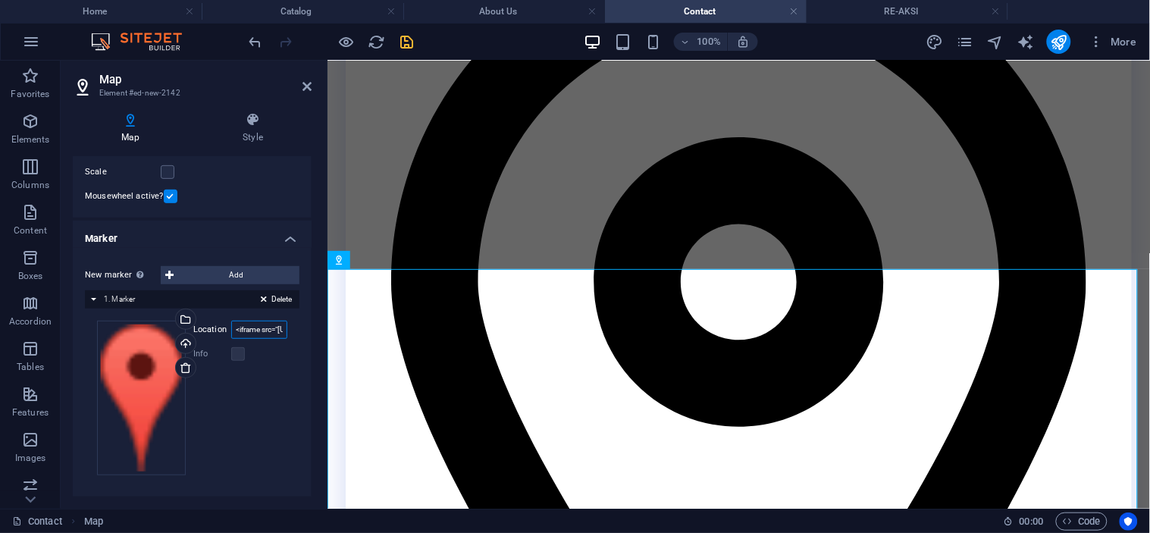
click at [241, 327] on input "<iframe src="[URL][DOMAIN_NAME]" width="600" height="450" style="border:0;" all…" at bounding box center [259, 330] width 56 height 18
click at [250, 327] on input "<iframe src="[URL][DOMAIN_NAME]" width="600" height="450" style="border:0;" all…" at bounding box center [259, 330] width 56 height 18
paste input "[PERSON_NAME], [PERSON_NAME]. [STREET_ADDRESS]"
type input "[PERSON_NAME], [PERSON_NAME]. [STREET_ADDRESS]"
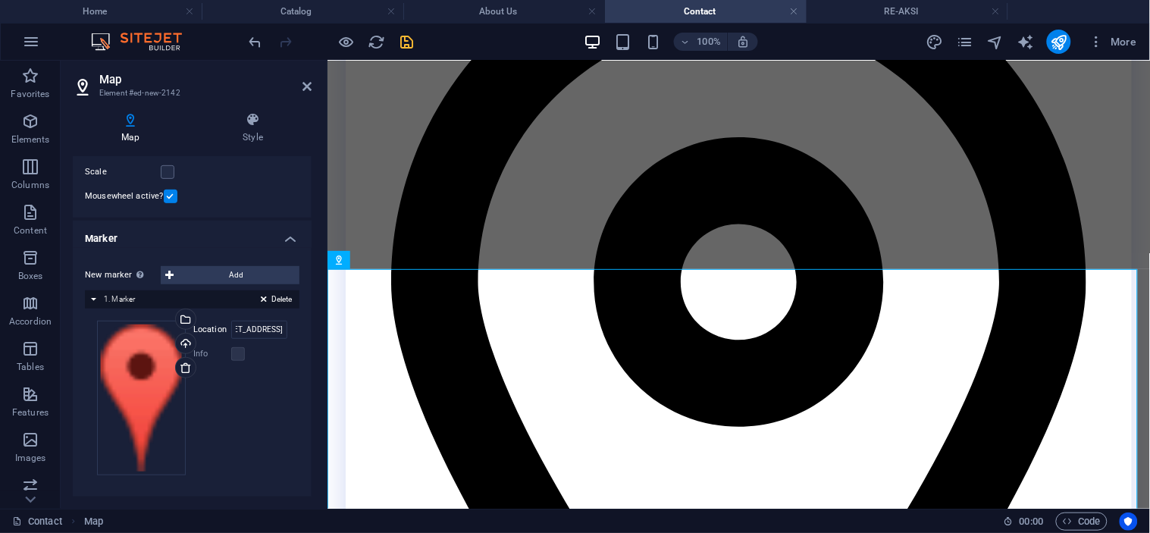
scroll to position [0, 0]
click at [282, 365] on div "Drag files here, click to choose files or select files from Files or our free s…" at bounding box center [192, 398] width 190 height 155
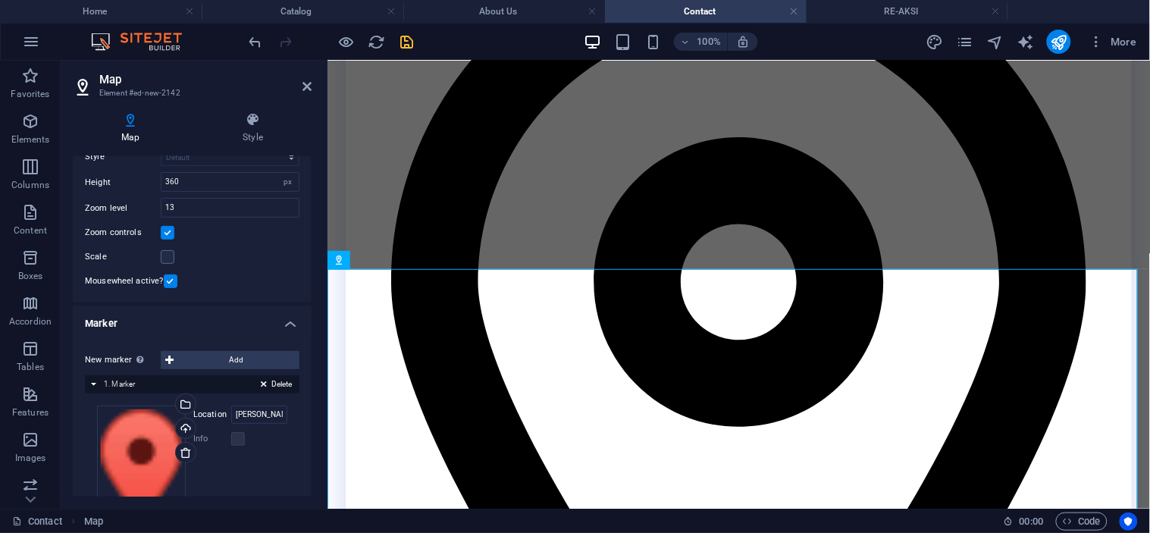
scroll to position [38, 0]
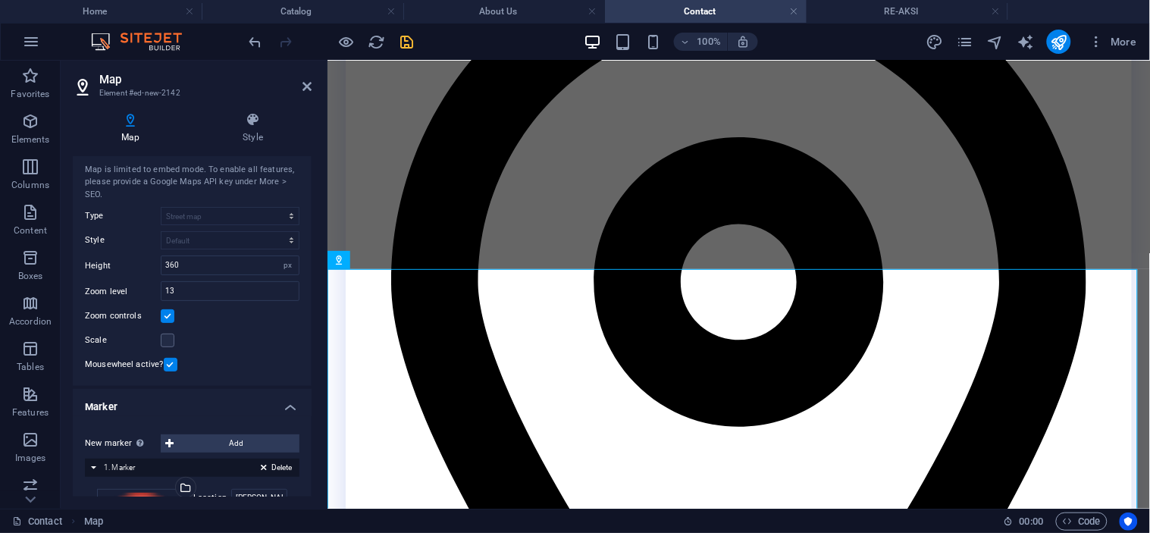
drag, startPoint x: 84, startPoint y: 168, endPoint x: 115, endPoint y: 190, distance: 38.5
click at [120, 197] on div "Map is limited to embed mode. To enable all features, please provide a Google M…" at bounding box center [192, 183] width 215 height 38
click at [112, 186] on div "Map is limited to embed mode. To enable all features, please provide a Google M…" at bounding box center [192, 183] width 215 height 38
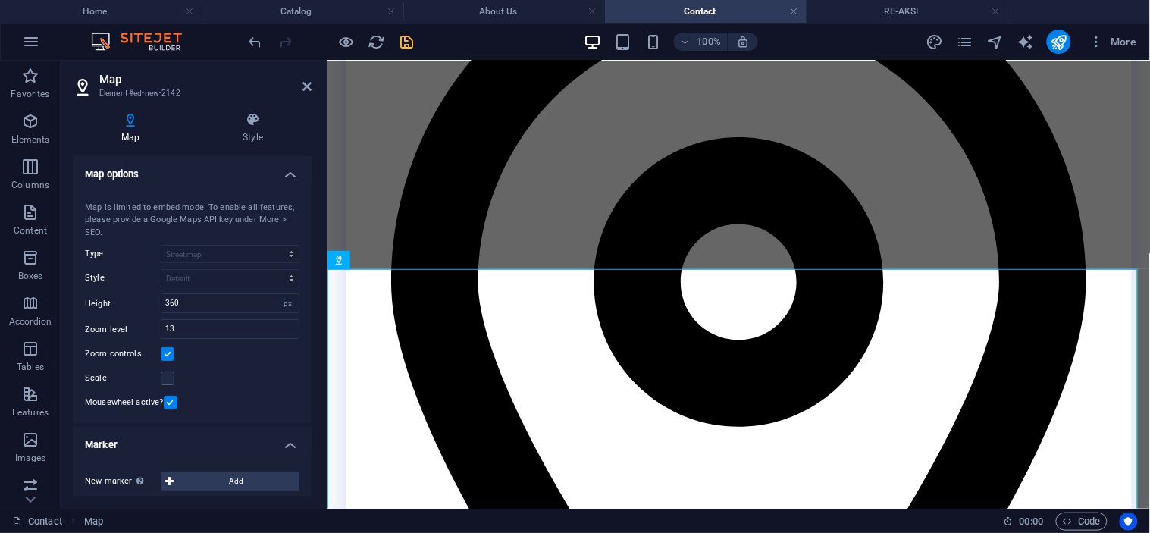
click at [271, 177] on h4 "Map options" at bounding box center [192, 169] width 239 height 27
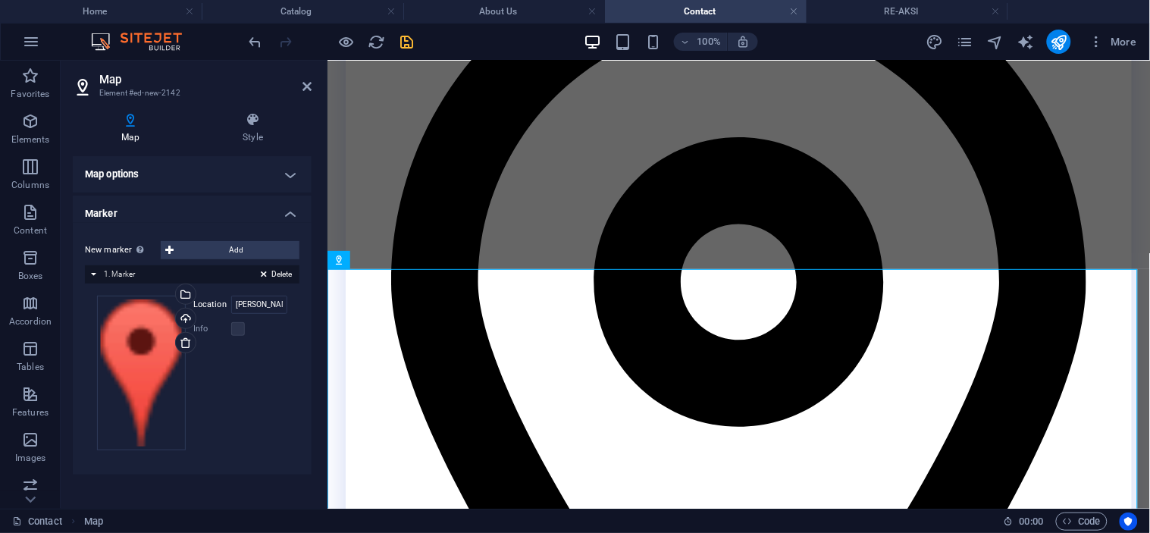
click at [273, 176] on h4 "Map options" at bounding box center [192, 174] width 239 height 36
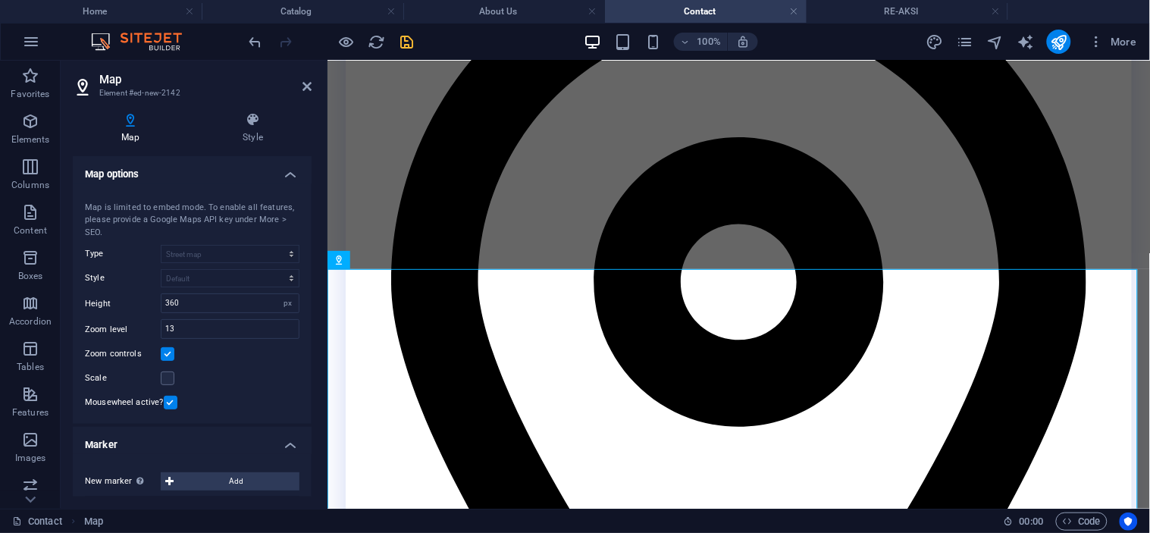
click at [224, 183] on div "Map center [STREET_ADDRESS] Map is limited to embed mode. To enable all feature…" at bounding box center [192, 303] width 239 height 241
click at [302, 80] on icon at bounding box center [306, 86] width 9 height 12
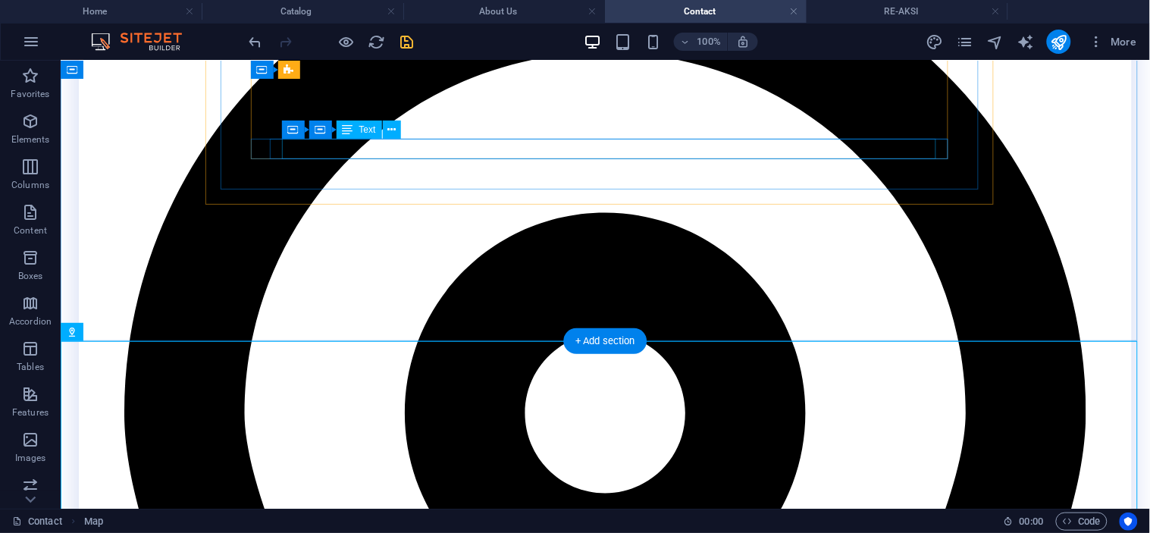
scroll to position [601, 0]
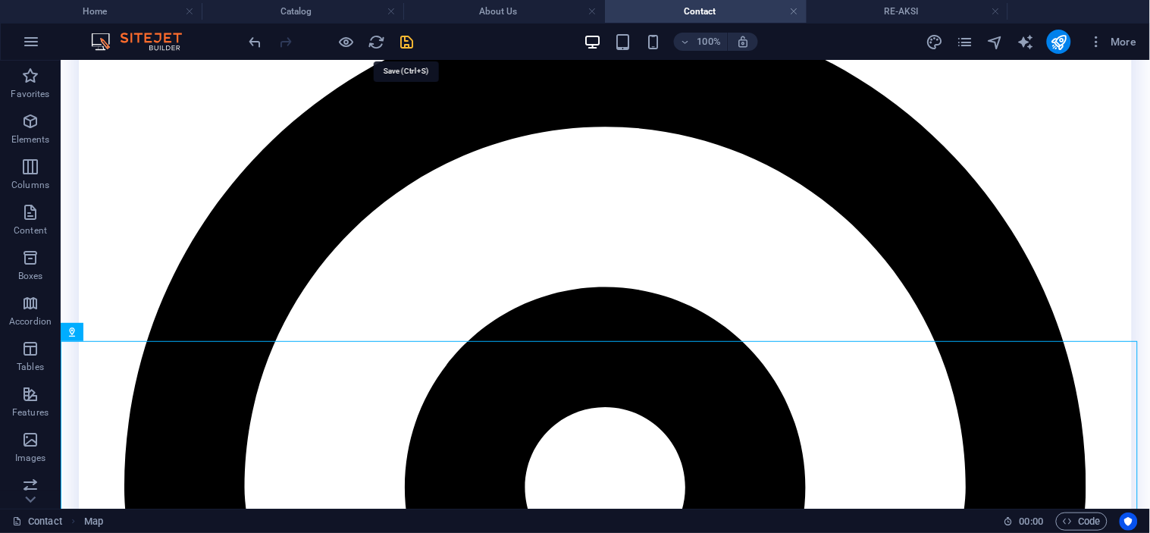
click at [406, 36] on icon "save" at bounding box center [407, 41] width 17 height 17
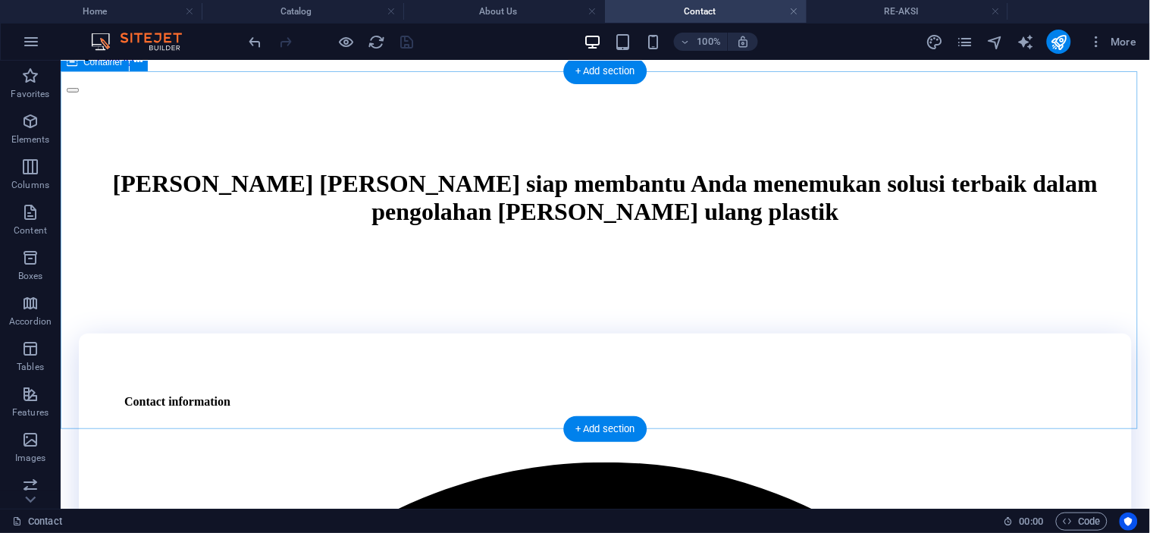
scroll to position [337, 0]
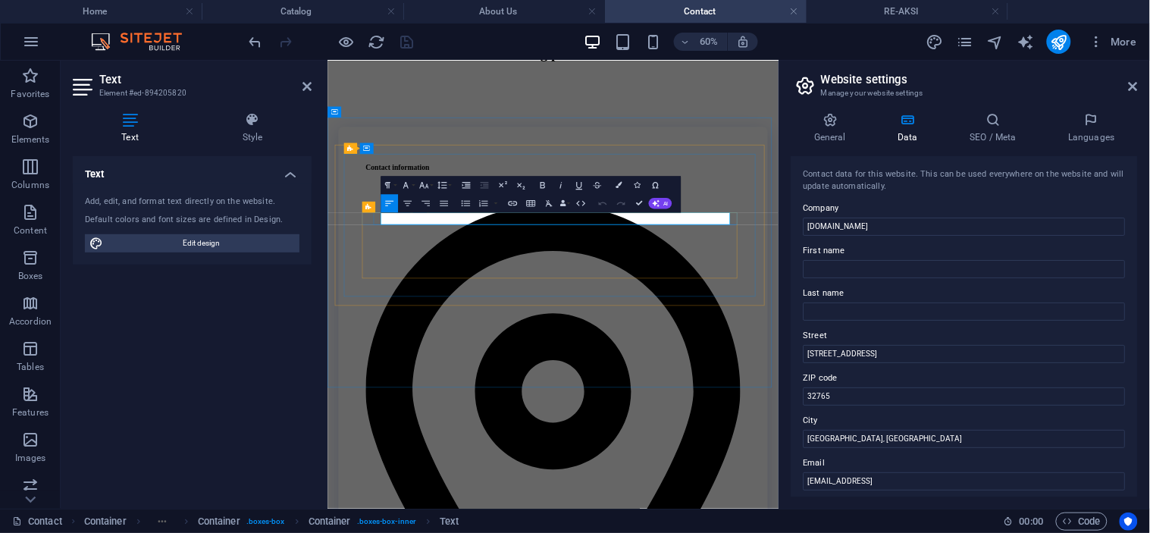
drag, startPoint x: 415, startPoint y: 325, endPoint x: 686, endPoint y: 325, distance: 270.6
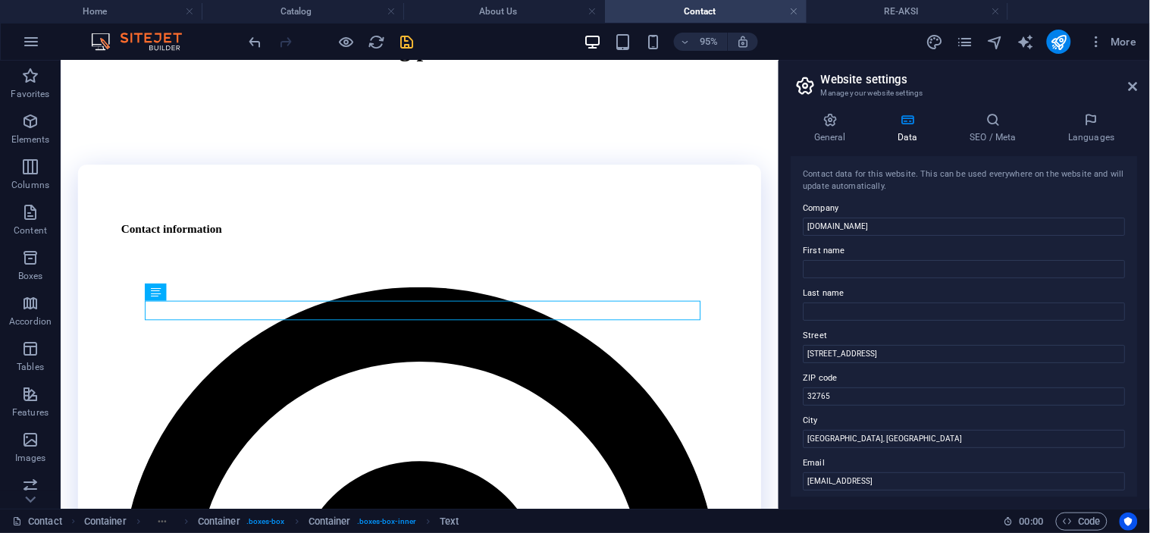
click at [1139, 83] on aside "Website settings Manage your website settings General Data SEO / Meta Languages…" at bounding box center [963, 285] width 371 height 448
click at [1131, 80] on icon at bounding box center [1133, 86] width 9 height 12
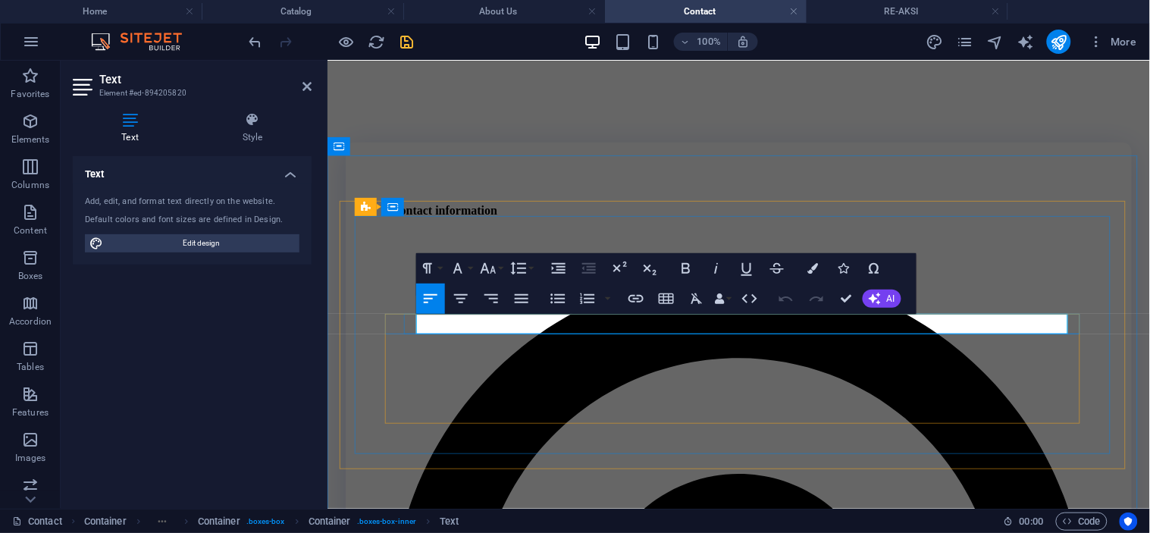
drag, startPoint x: 804, startPoint y: 321, endPoint x: 414, endPoint y: 325, distance: 389.7
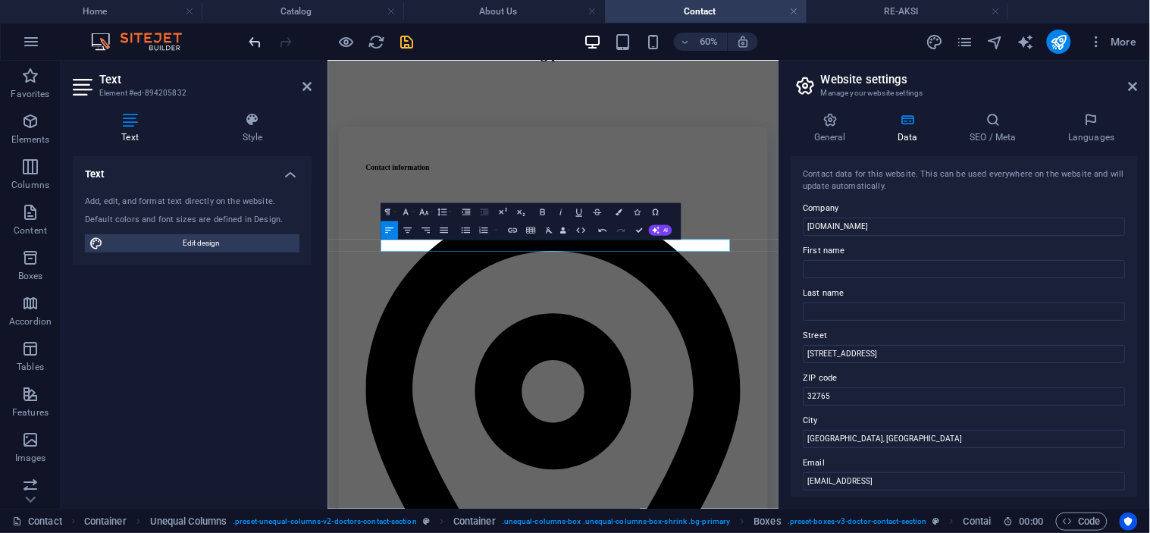
drag, startPoint x: 303, startPoint y: 81, endPoint x: 252, endPoint y: 39, distance: 66.2
click at [304, 81] on icon at bounding box center [306, 86] width 9 height 12
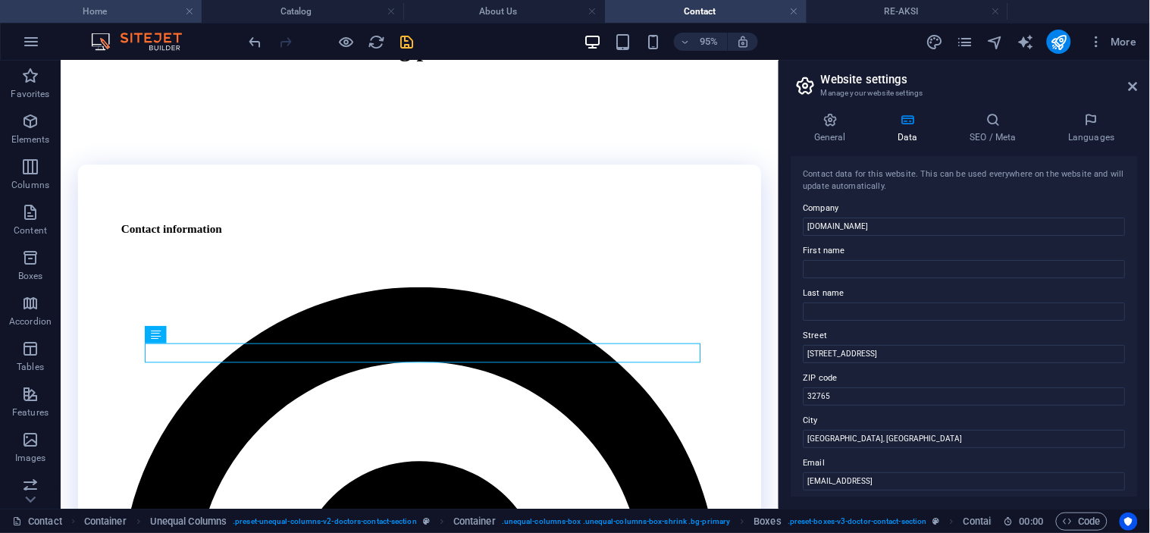
click at [135, 11] on h4 "Home" at bounding box center [101, 11] width 202 height 17
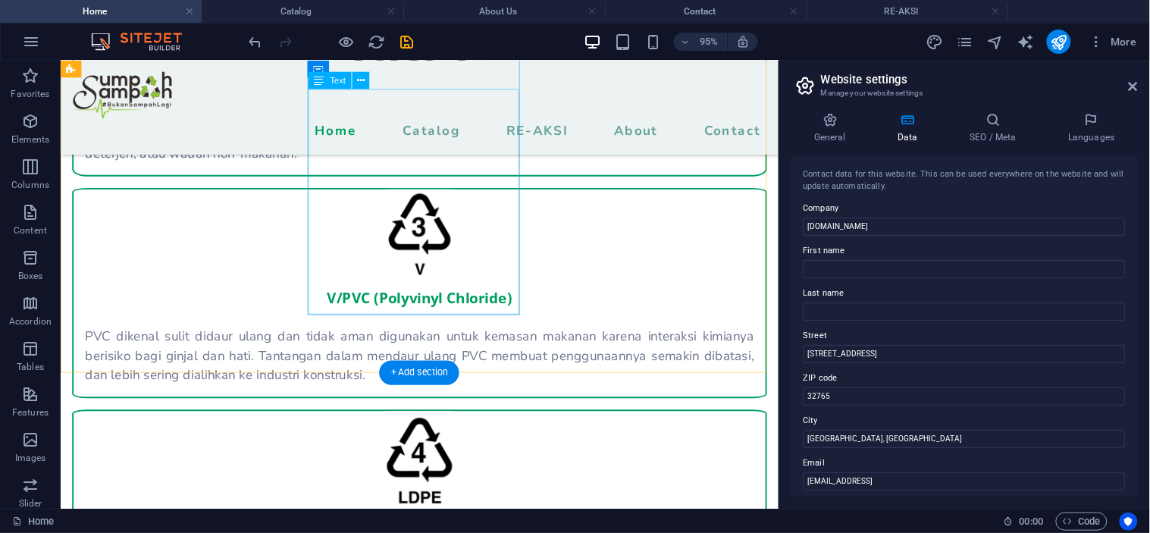
scroll to position [1949, 0]
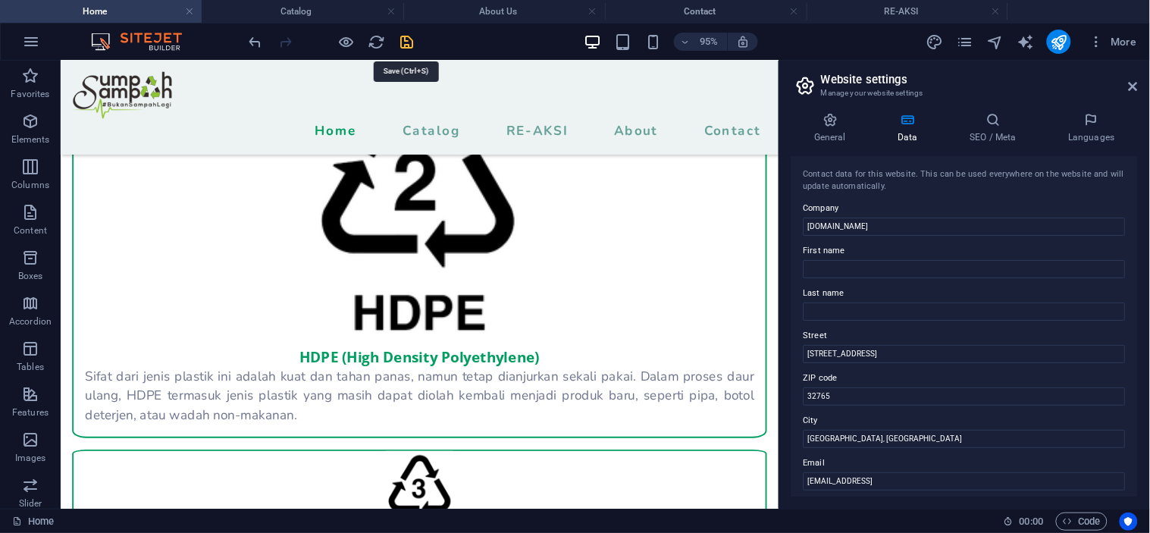
click at [408, 44] on icon "save" at bounding box center [407, 41] width 17 height 17
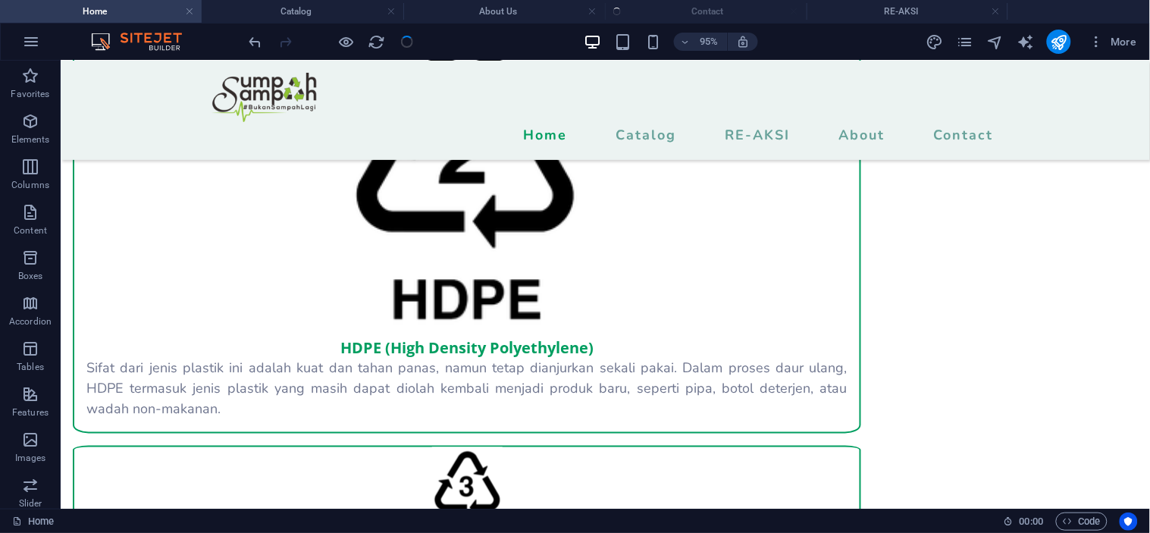
scroll to position [1883, 0]
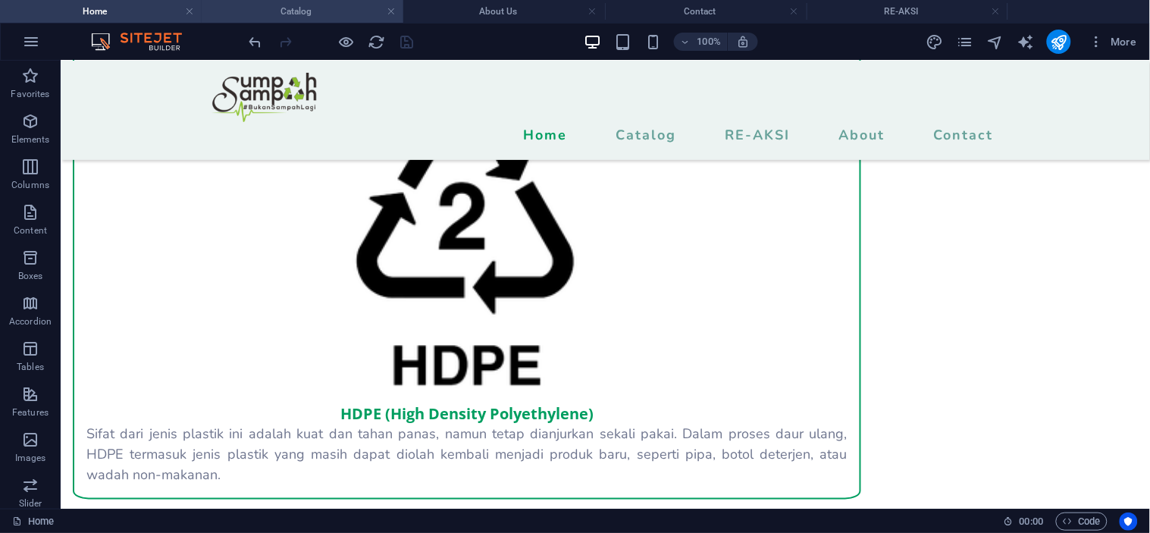
click at [309, 11] on h4 "Catalog" at bounding box center [303, 11] width 202 height 17
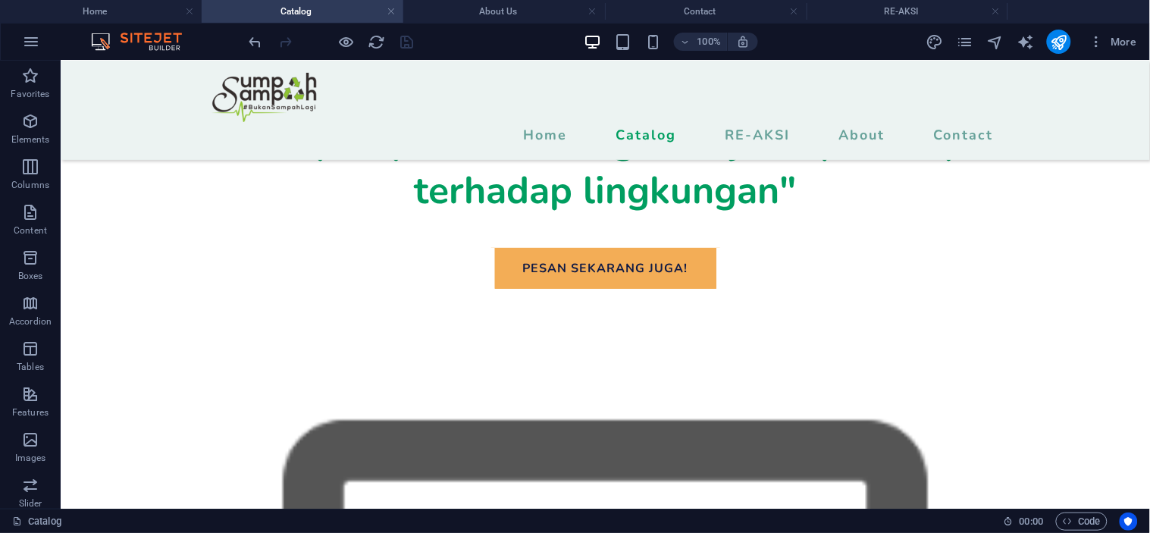
scroll to position [0, 0]
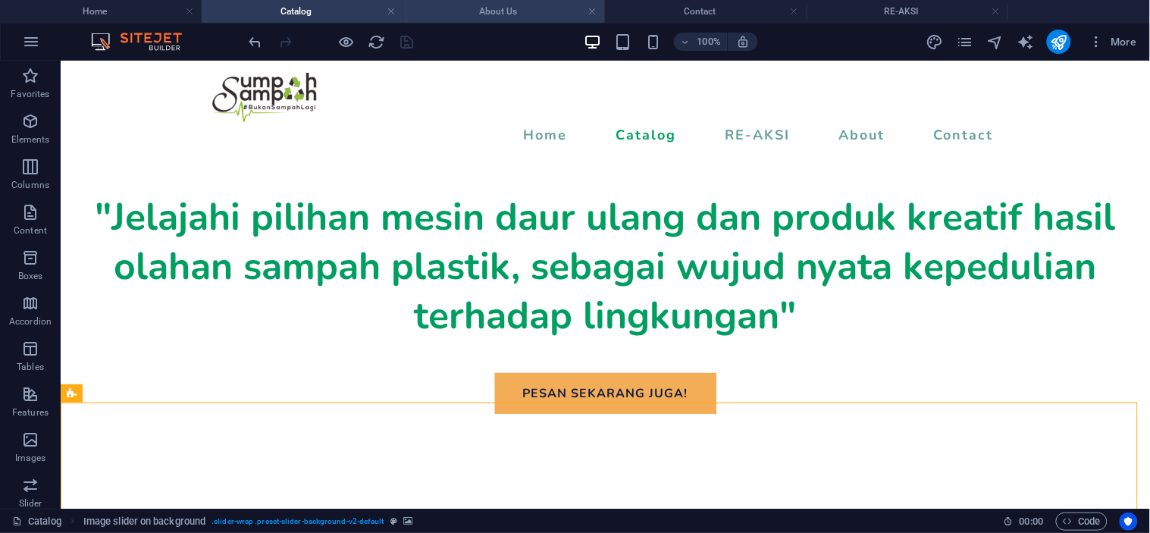
click at [480, 9] on h4 "About Us" at bounding box center [504, 11] width 202 height 17
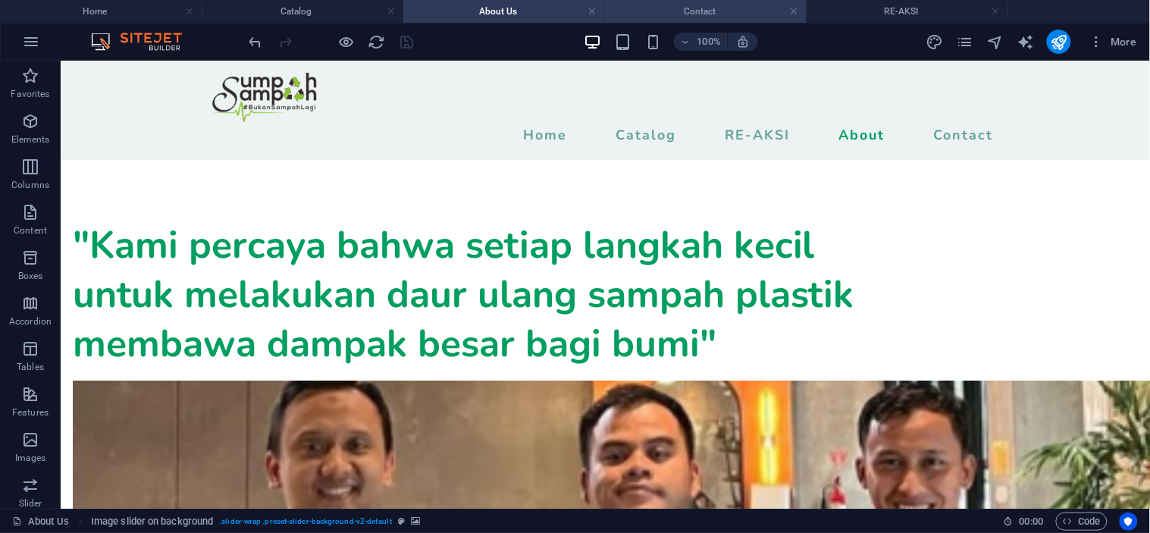
scroll to position [1931, 0]
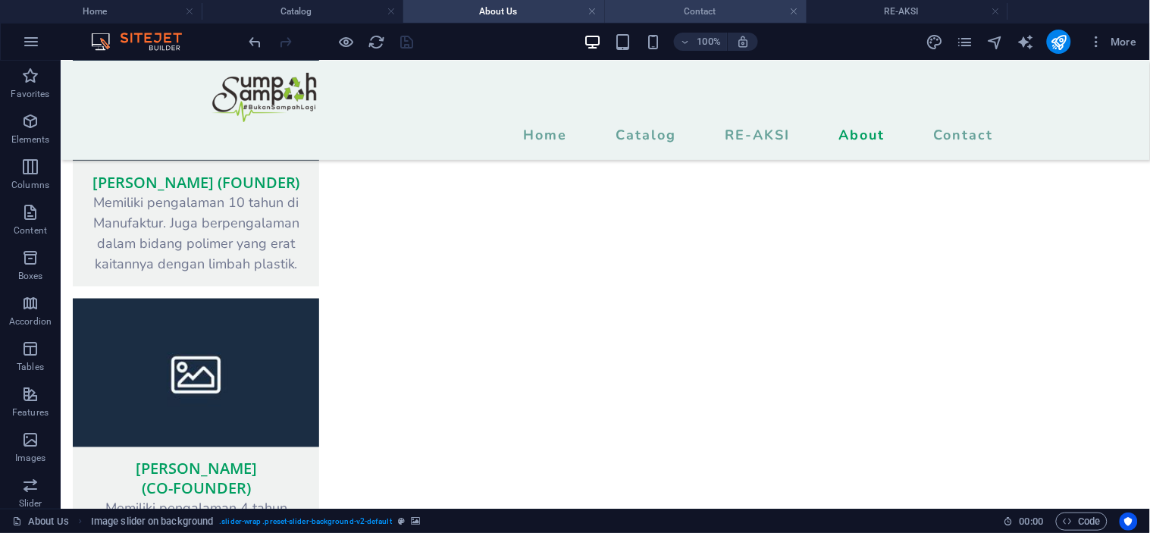
click at [711, 9] on h4 "Contact" at bounding box center [706, 11] width 202 height 17
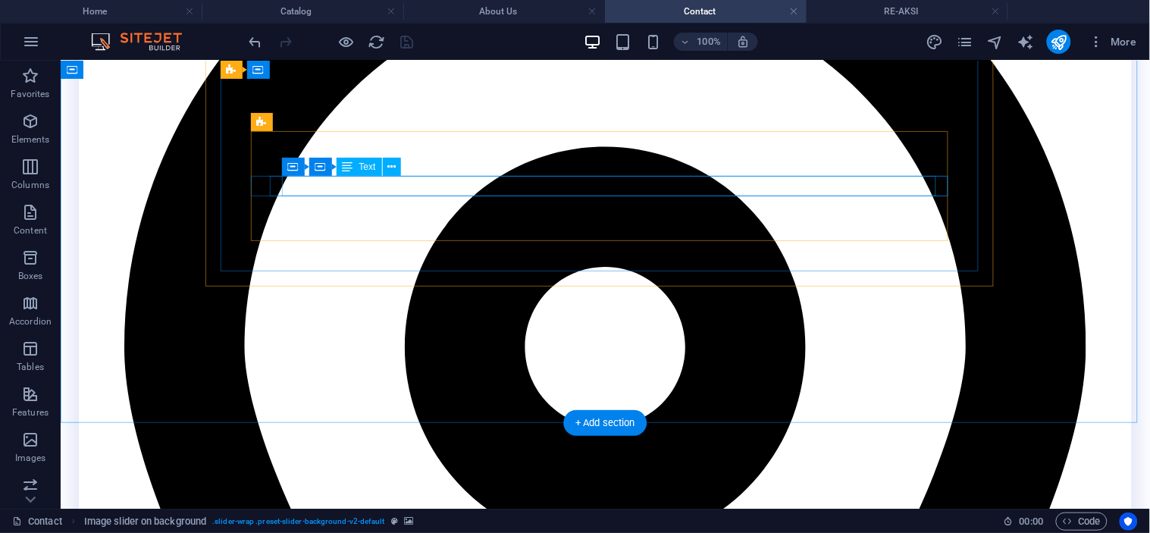
scroll to position [517, 0]
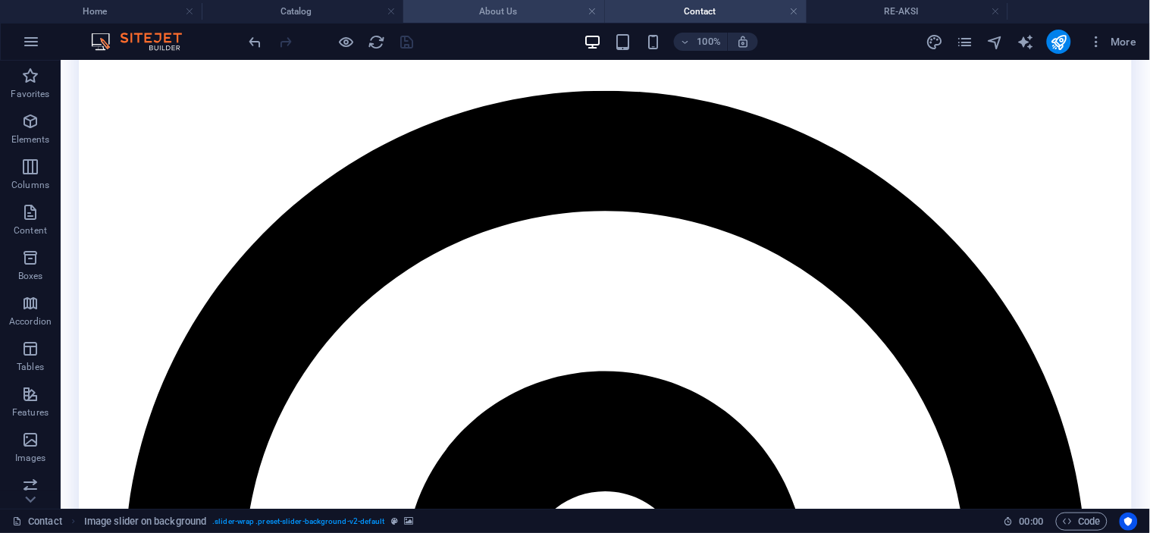
click at [525, 11] on h4 "About Us" at bounding box center [504, 11] width 202 height 17
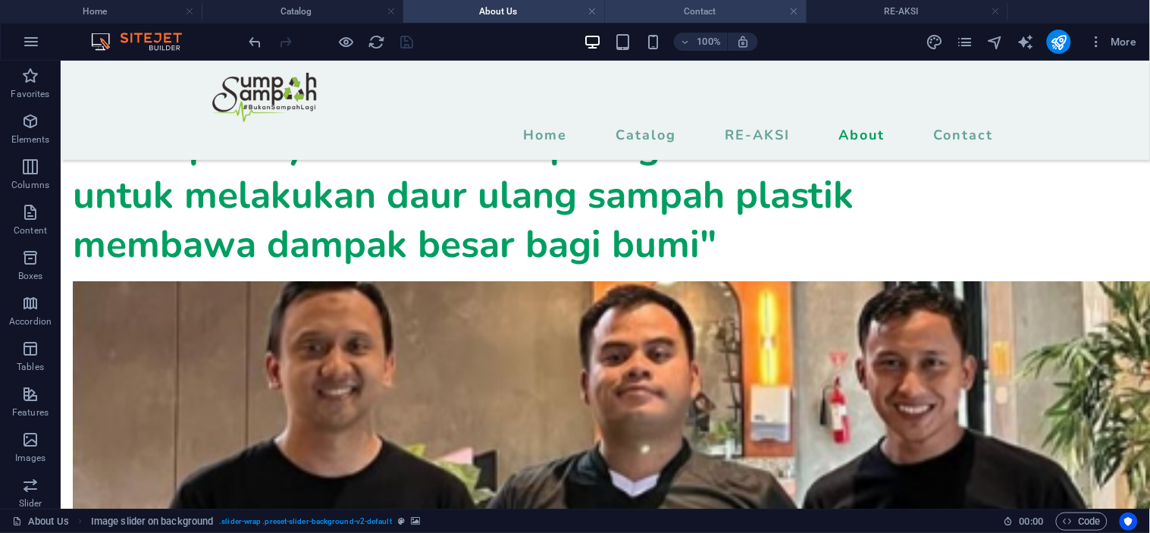
scroll to position [1859, 0]
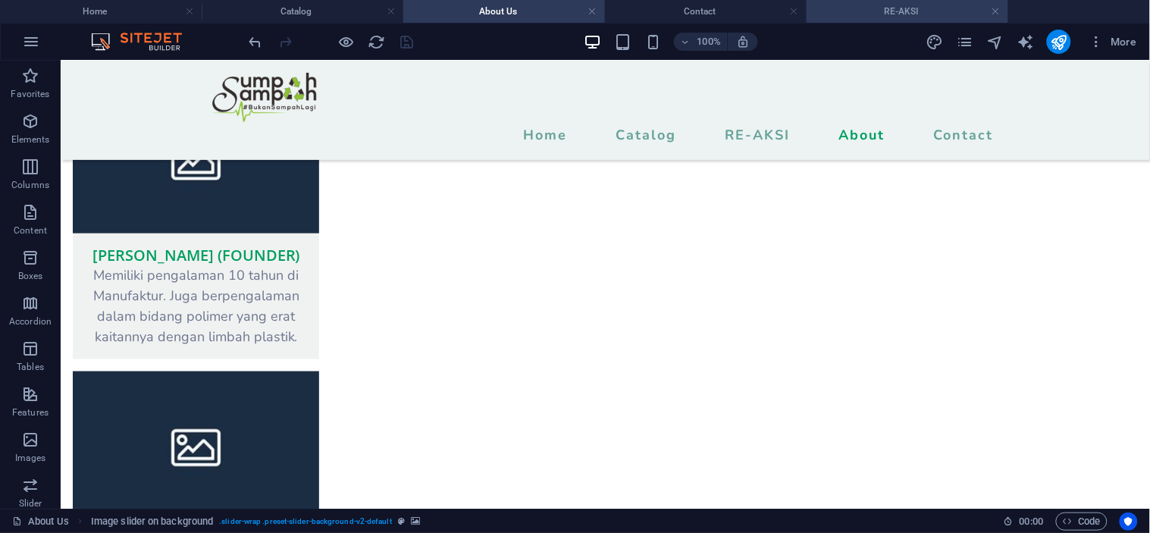
drag, startPoint x: 877, startPoint y: 10, endPoint x: 872, endPoint y: 17, distance: 8.8
click at [877, 10] on h4 "RE-AKSI" at bounding box center [908, 11] width 202 height 17
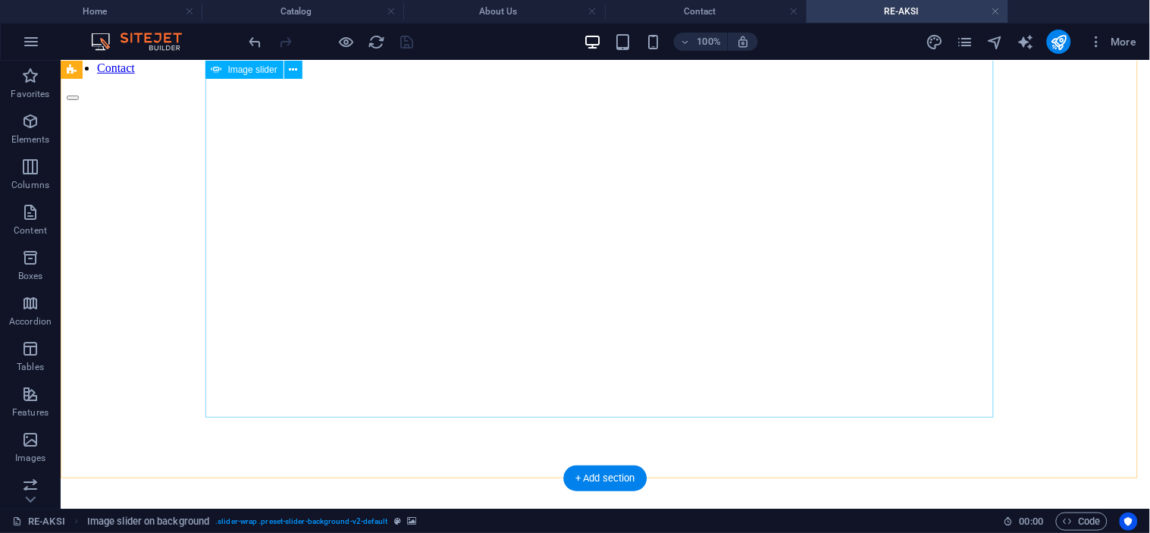
scroll to position [0, 0]
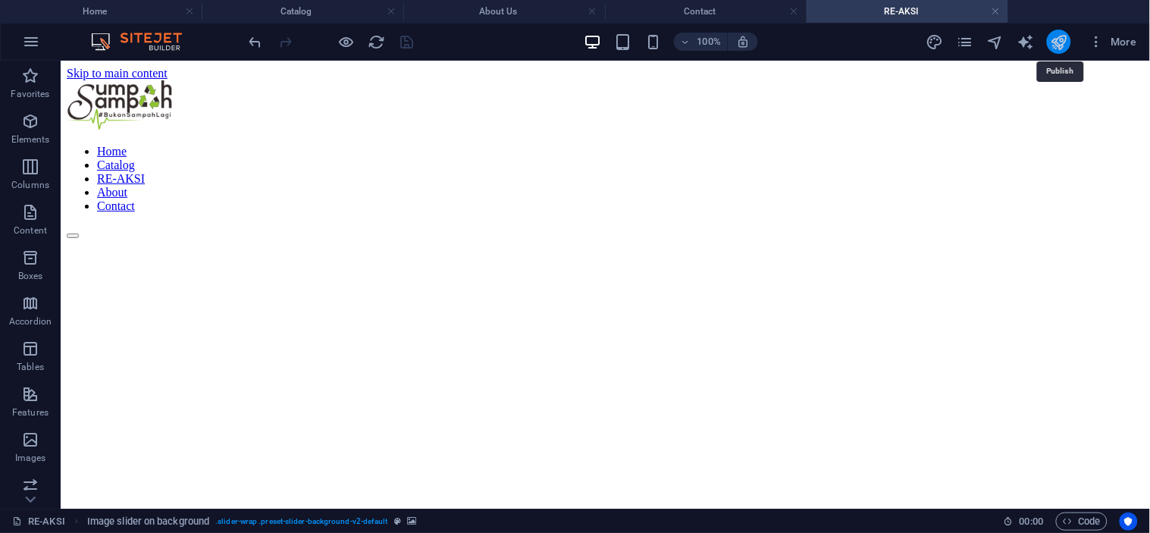
click at [1056, 39] on icon "publish" at bounding box center [1058, 41] width 17 height 17
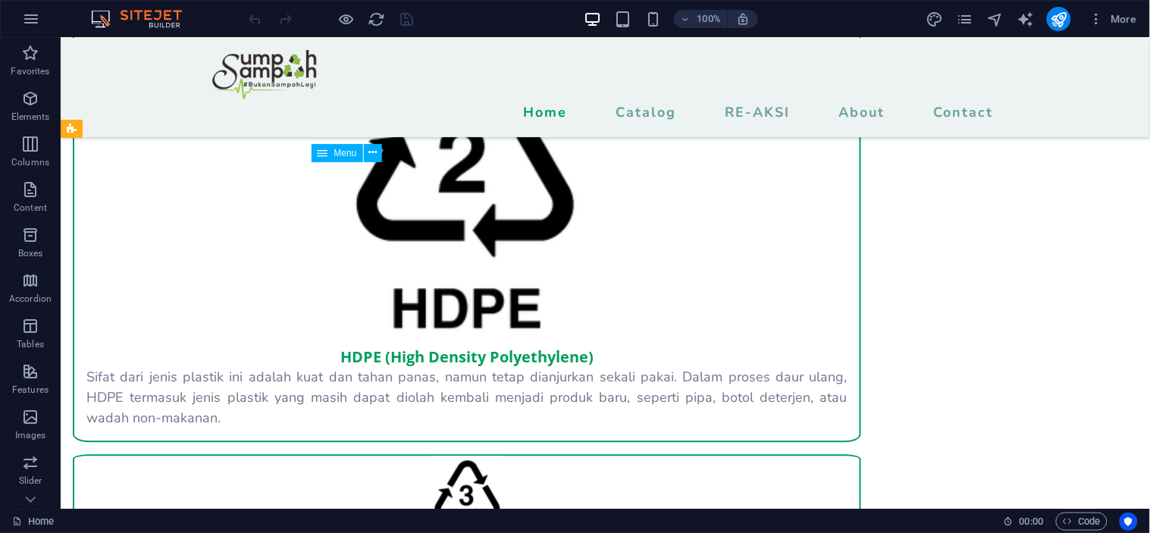
scroll to position [1979, 0]
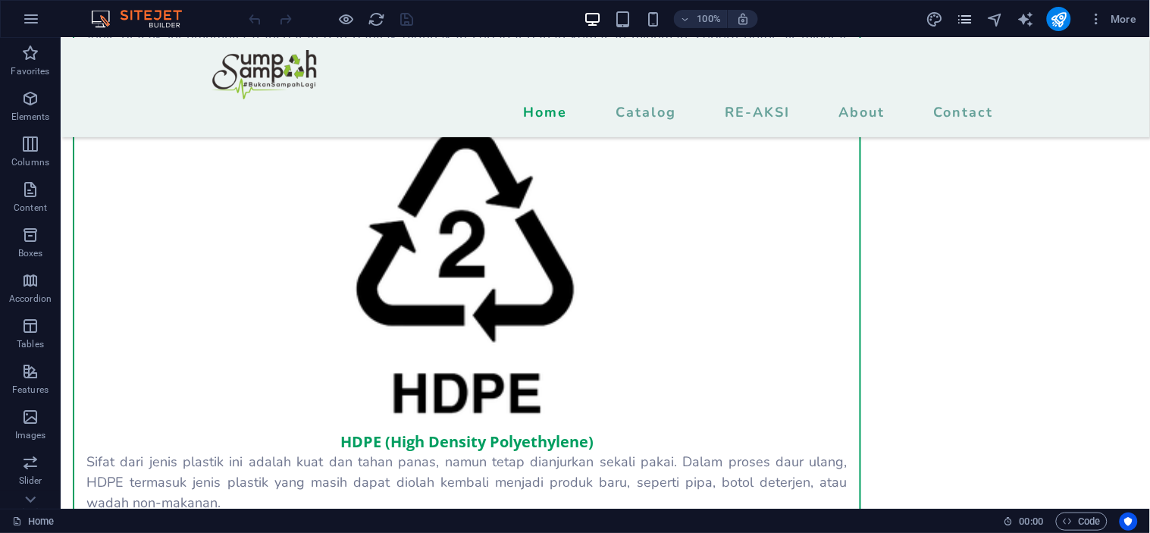
click at [973, 15] on icon "pages" at bounding box center [964, 19] width 17 height 17
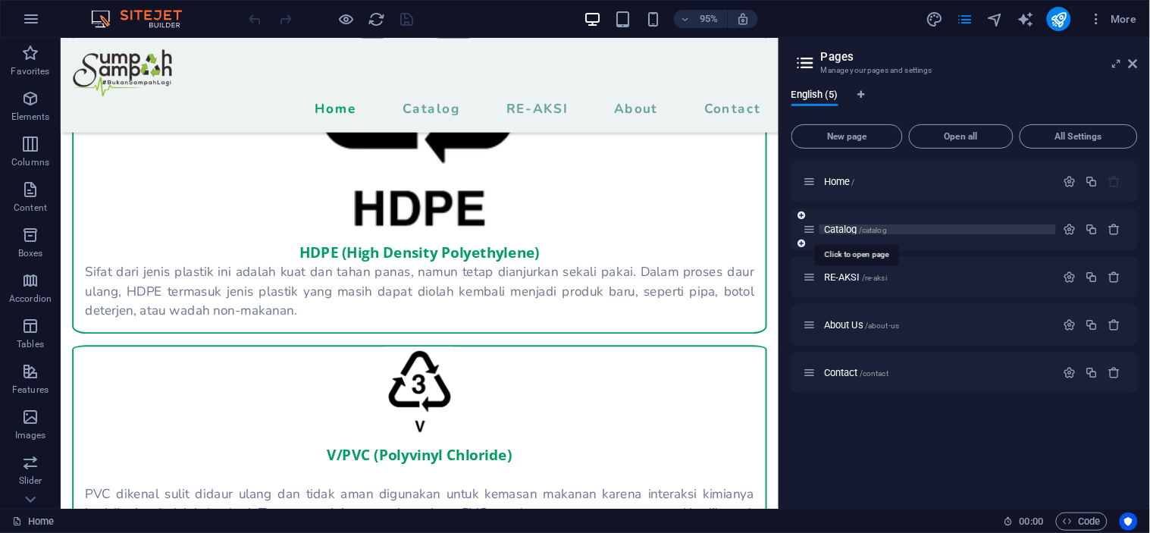
click at [837, 231] on span "Catalog /catalog" at bounding box center [855, 229] width 63 height 11
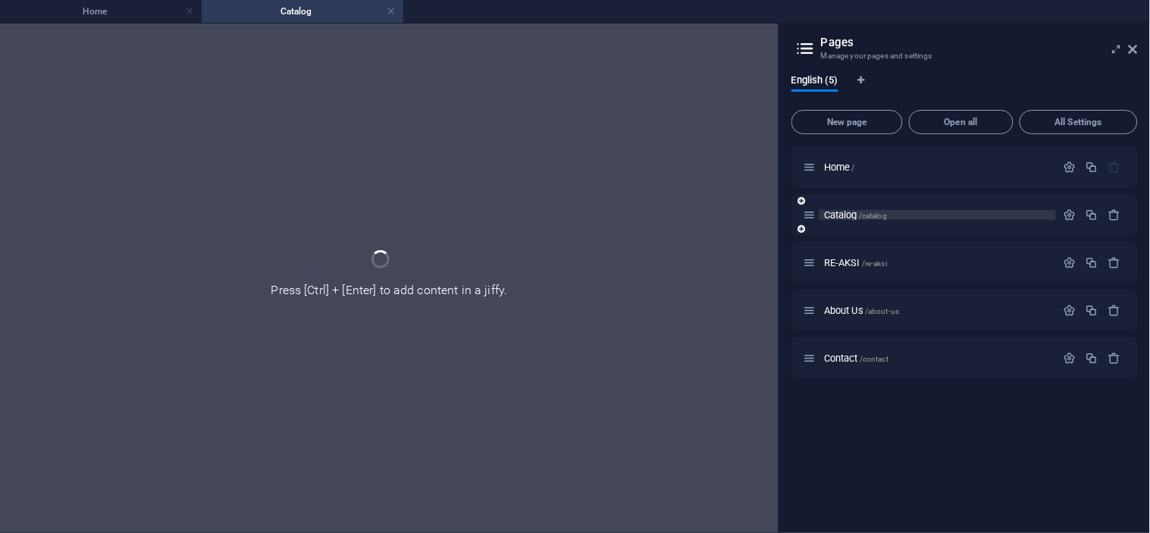
scroll to position [0, 0]
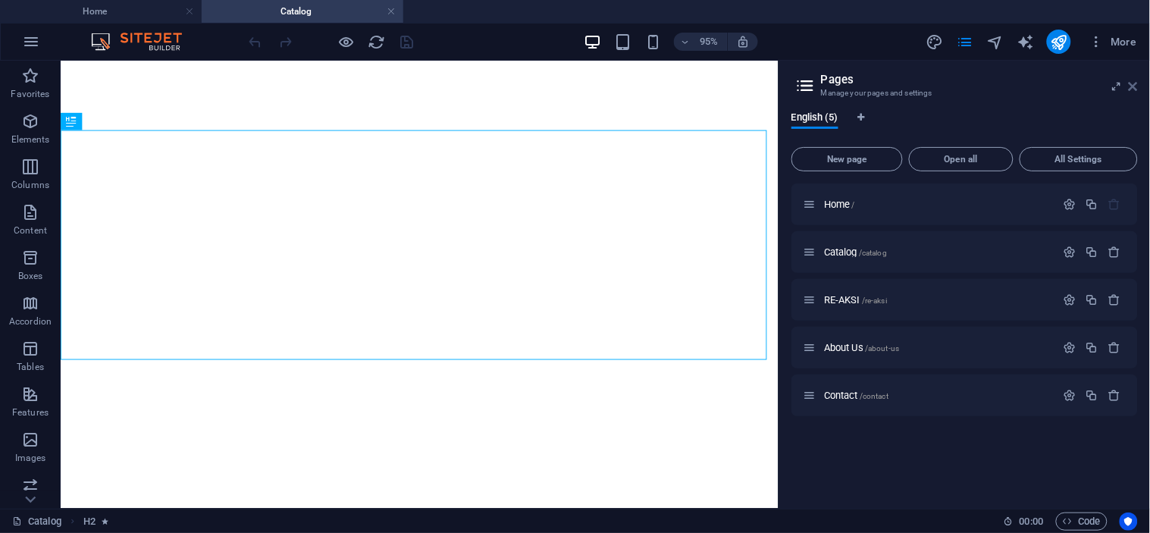
click at [1134, 86] on icon at bounding box center [1133, 86] width 9 height 12
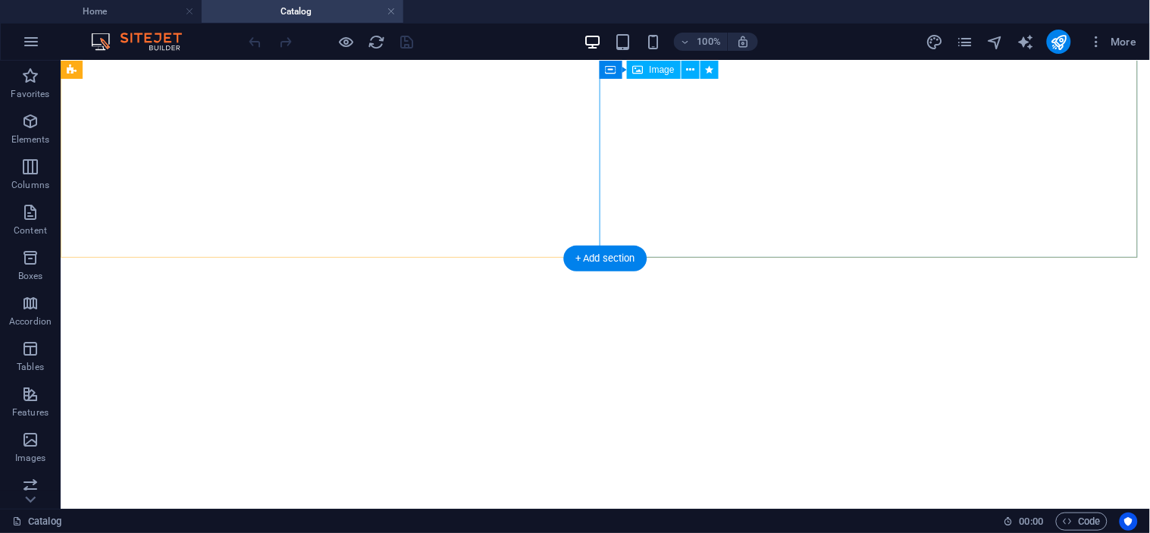
scroll to position [5928, 0]
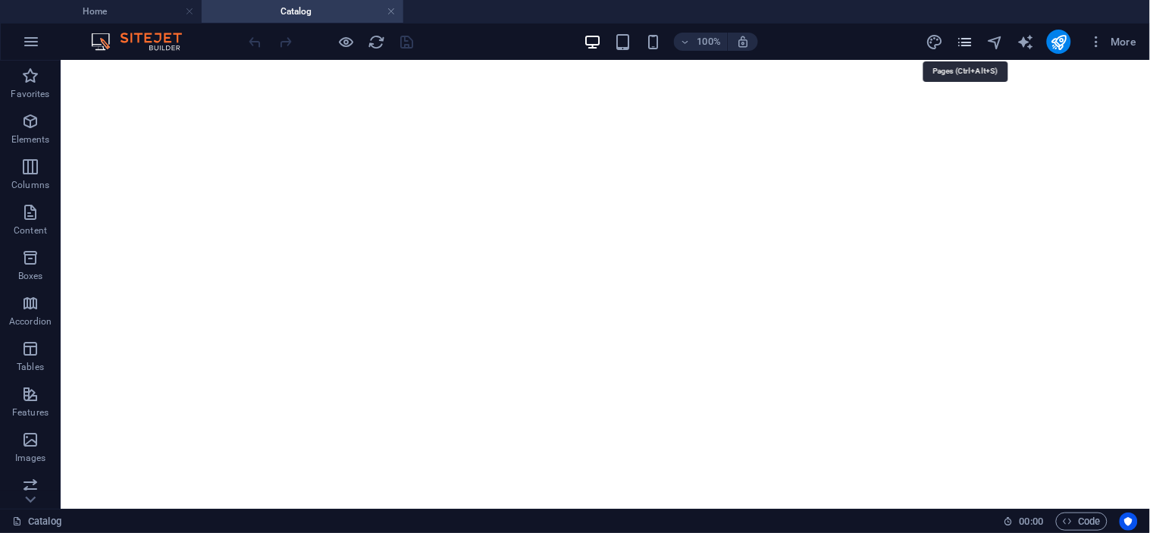
click at [969, 42] on icon "pages" at bounding box center [964, 41] width 17 height 17
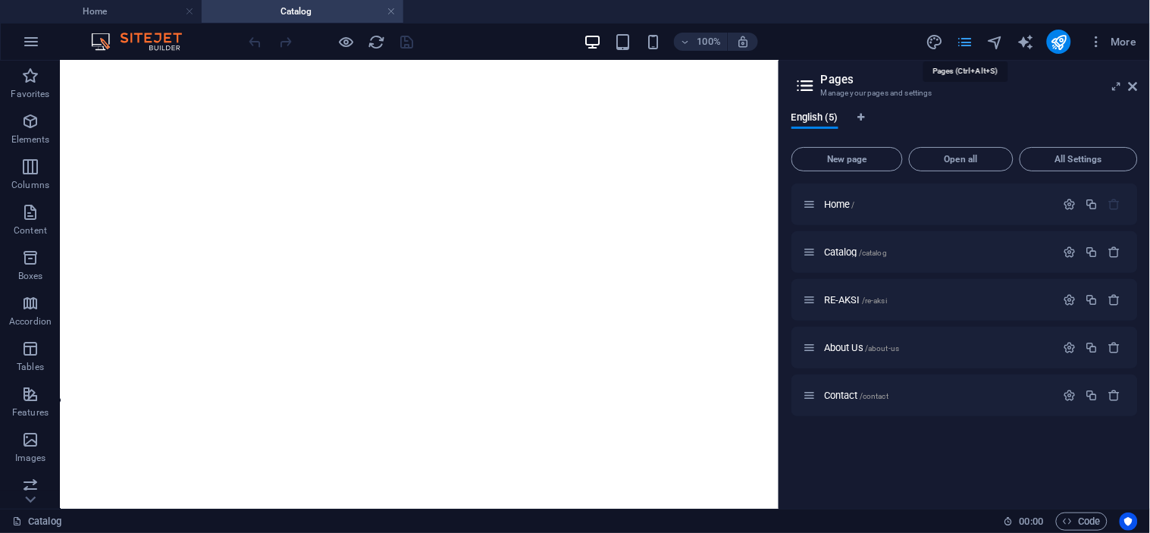
scroll to position [4867, 0]
click at [842, 293] on div "RE-AKSI /re-aksi" at bounding box center [930, 299] width 252 height 17
click at [841, 297] on span "RE-AKSI /re-aksi" at bounding box center [855, 299] width 63 height 11
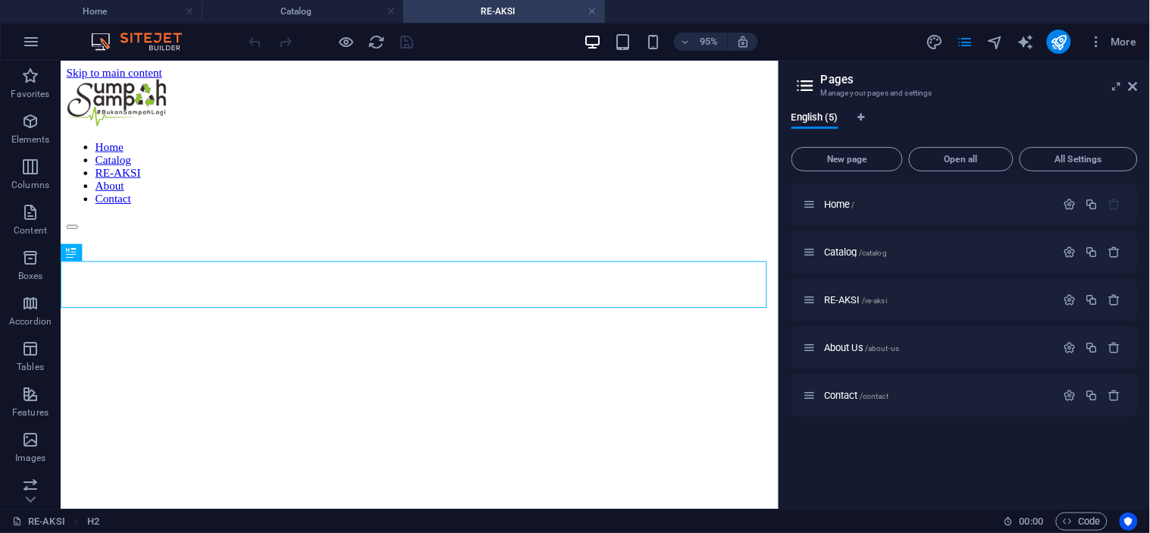
scroll to position [604, 0]
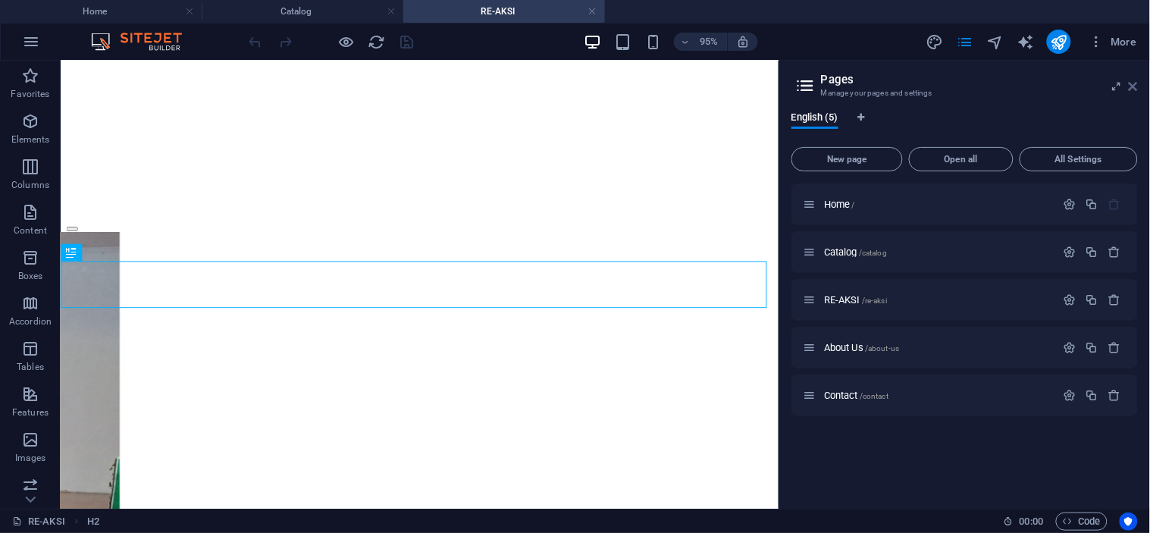
click at [1133, 85] on icon at bounding box center [1133, 86] width 9 height 12
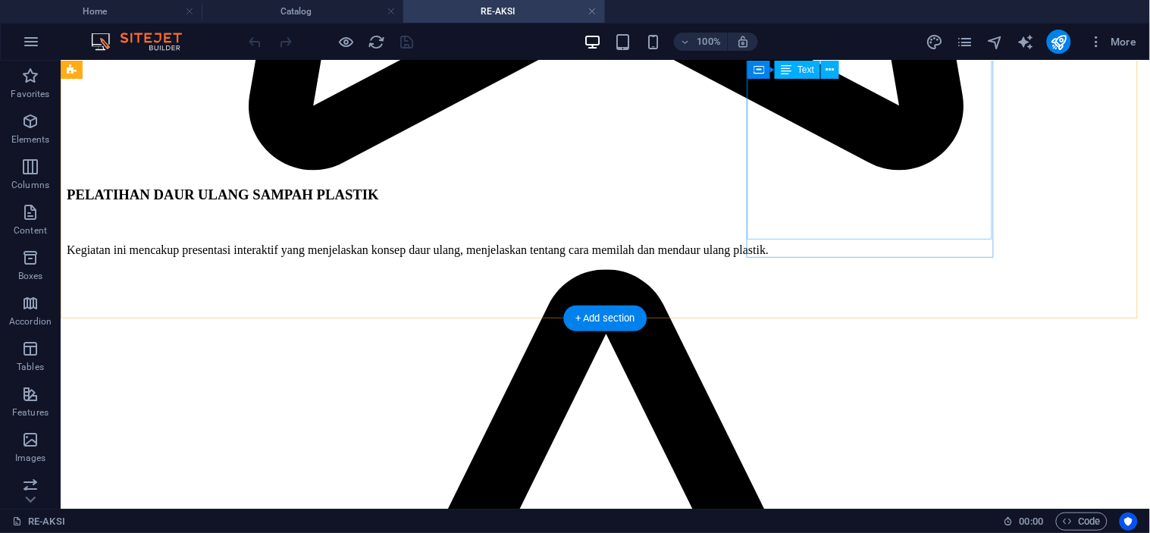
scroll to position [1657, 0]
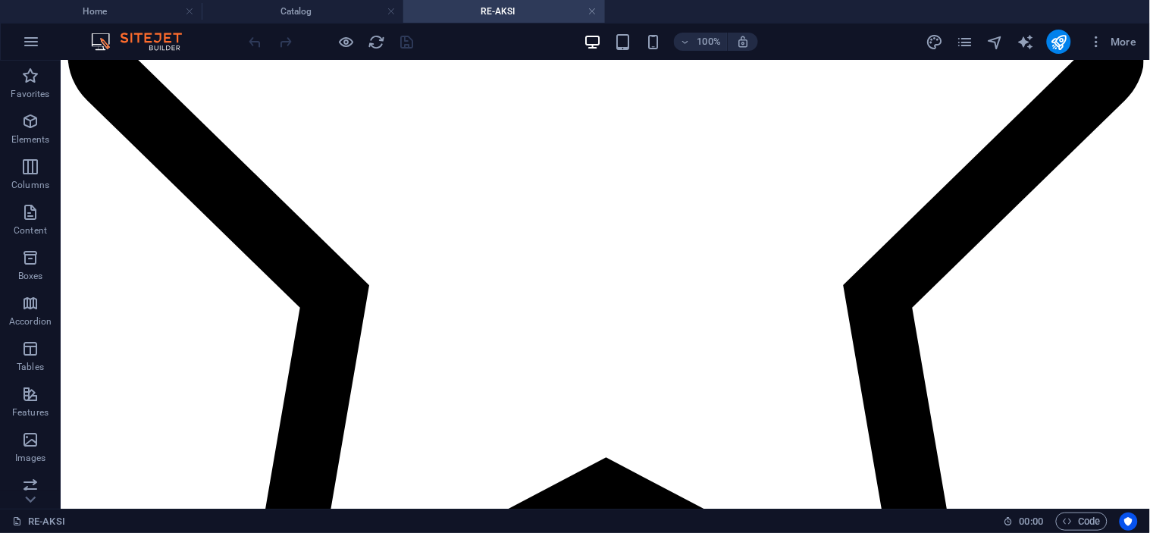
click at [648, 16] on ul "Home Catalog RE-AKSI" at bounding box center [575, 11] width 1150 height 23
click at [960, 36] on icon "pages" at bounding box center [964, 41] width 17 height 17
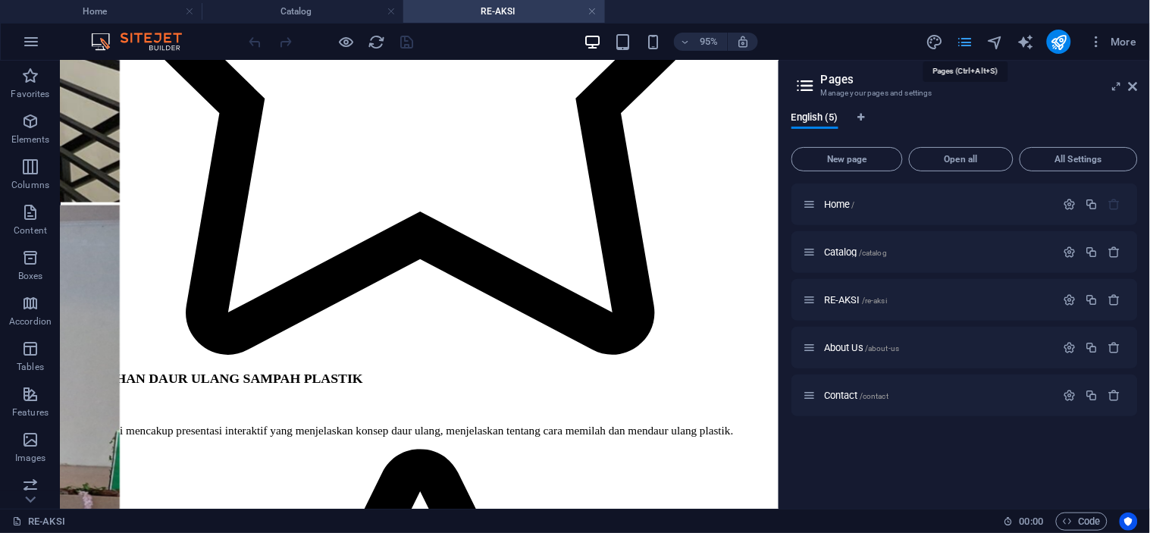
scroll to position [1684, 0]
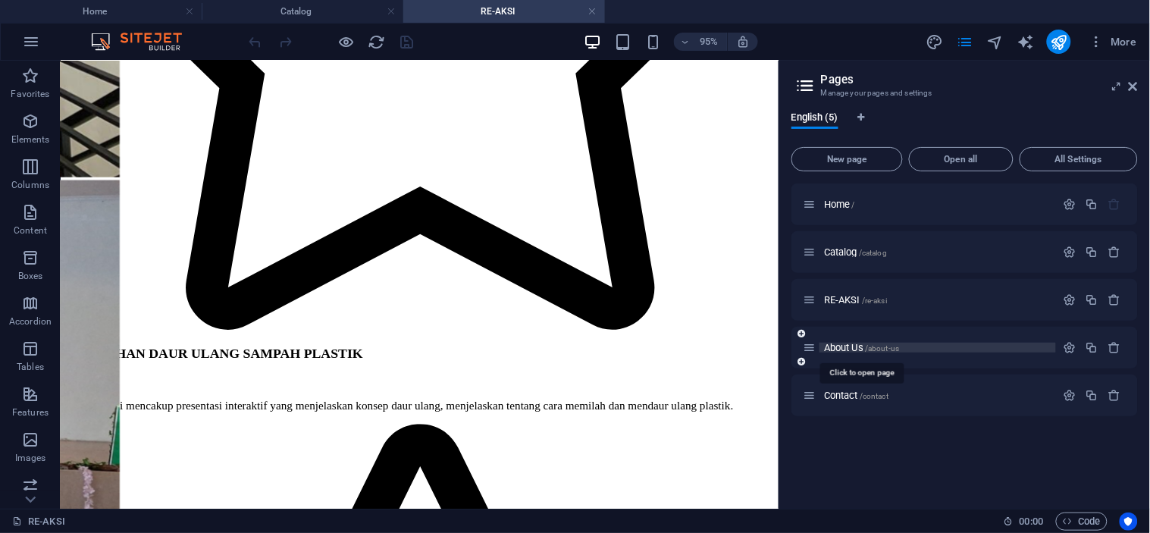
click at [857, 346] on span "About Us /about-us" at bounding box center [861, 347] width 75 height 11
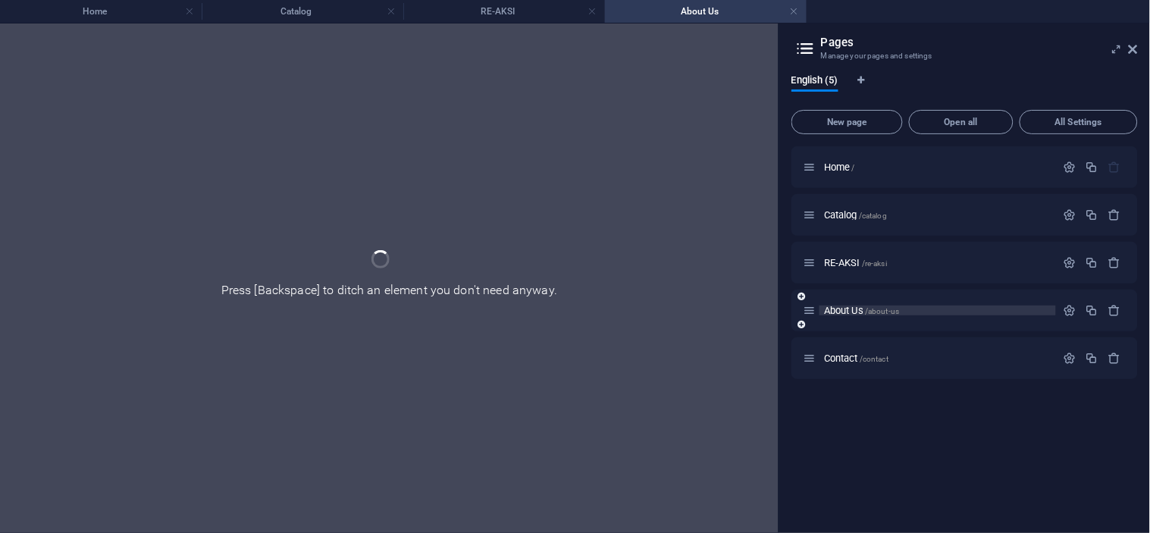
scroll to position [0, 0]
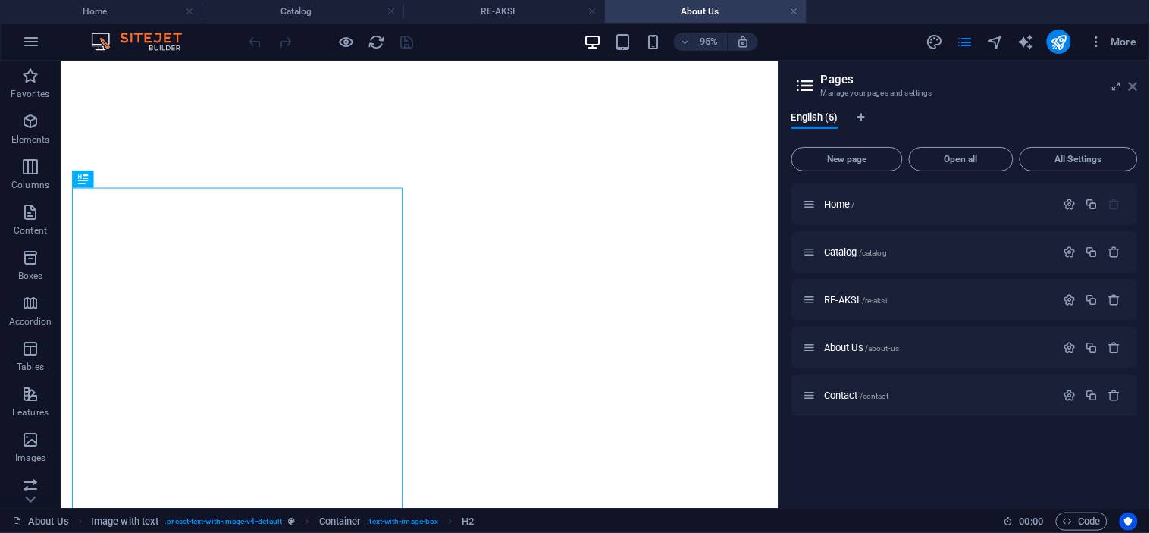
click at [1132, 84] on icon at bounding box center [1133, 86] width 9 height 12
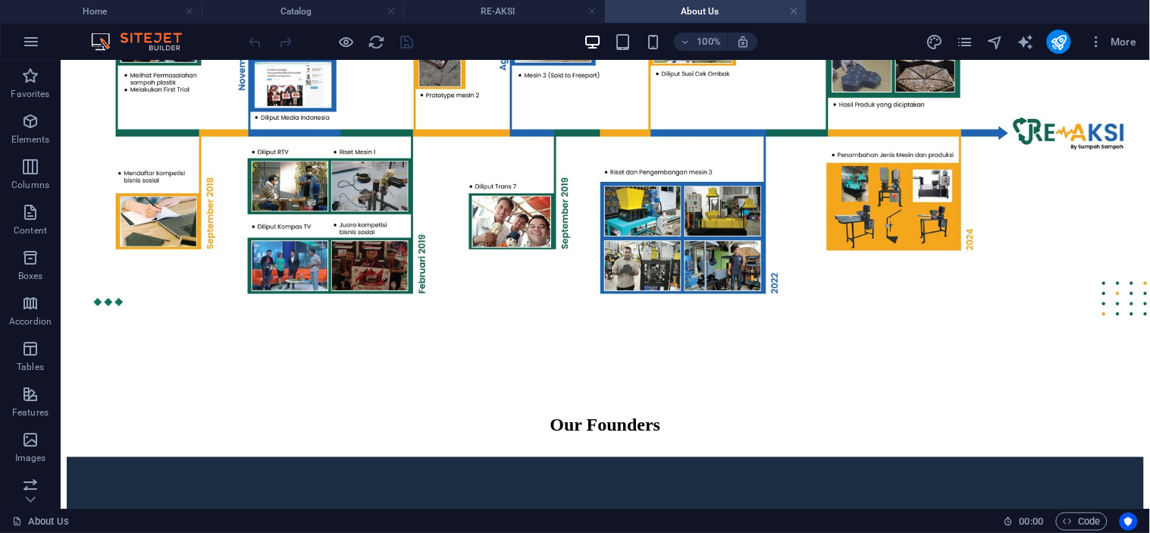
scroll to position [1560, 0]
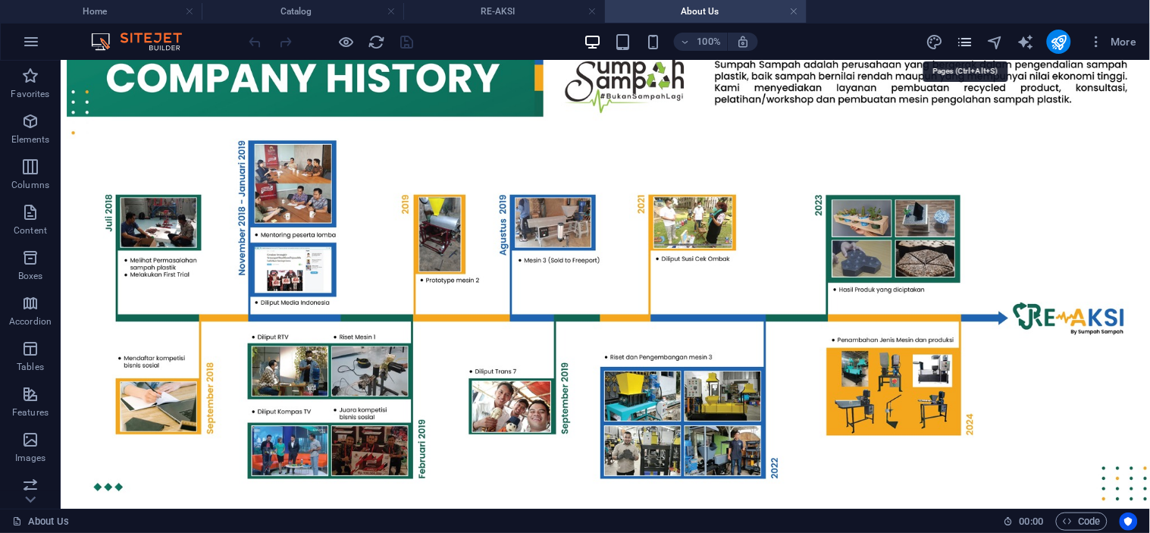
click at [968, 38] on icon "pages" at bounding box center [964, 41] width 17 height 17
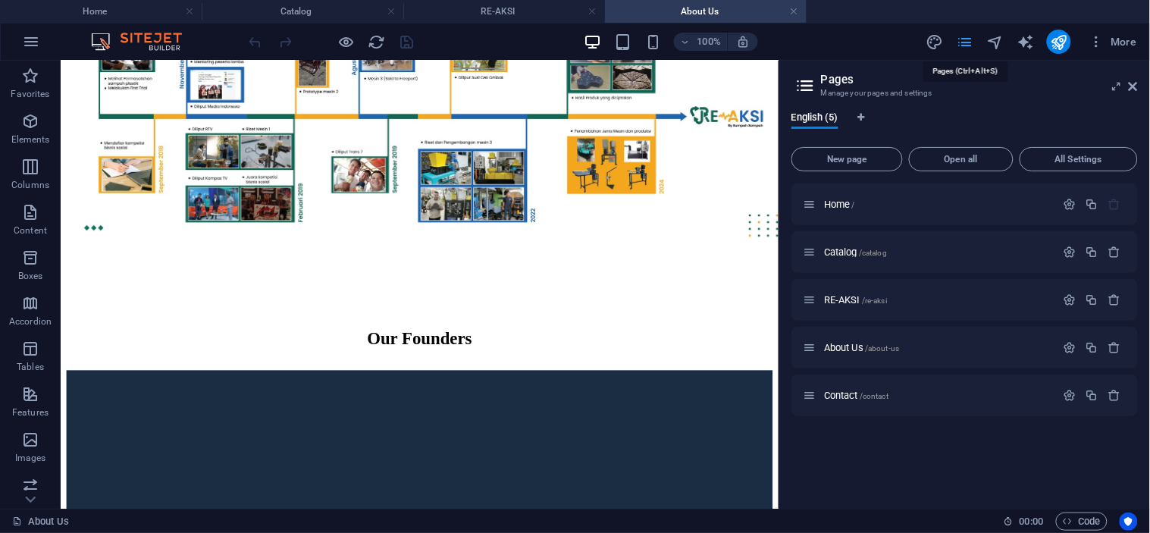
scroll to position [1617, 0]
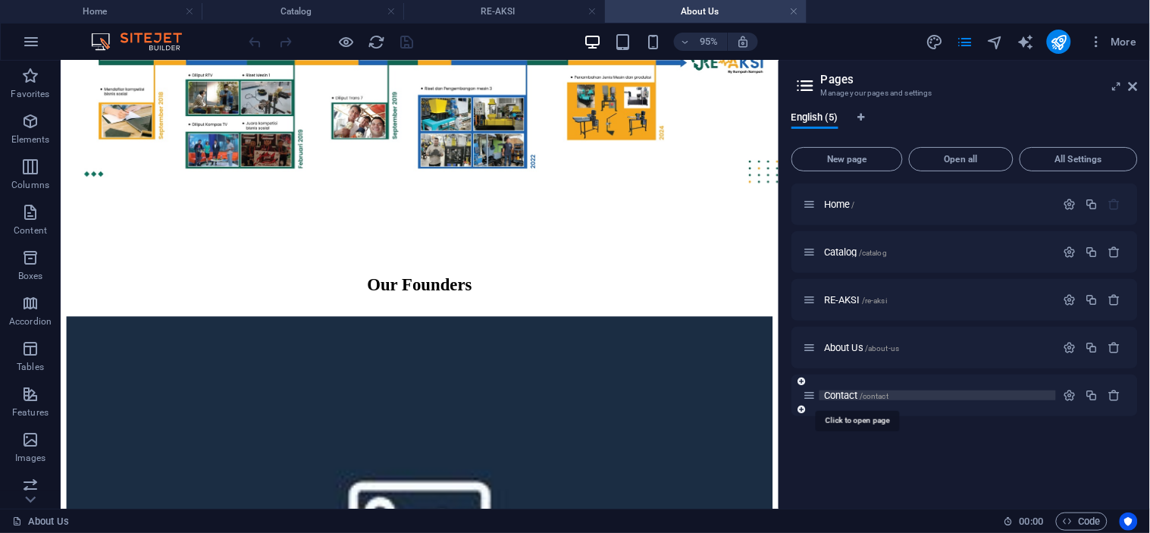
click at [840, 396] on span "Contact /contact" at bounding box center [856, 395] width 64 height 11
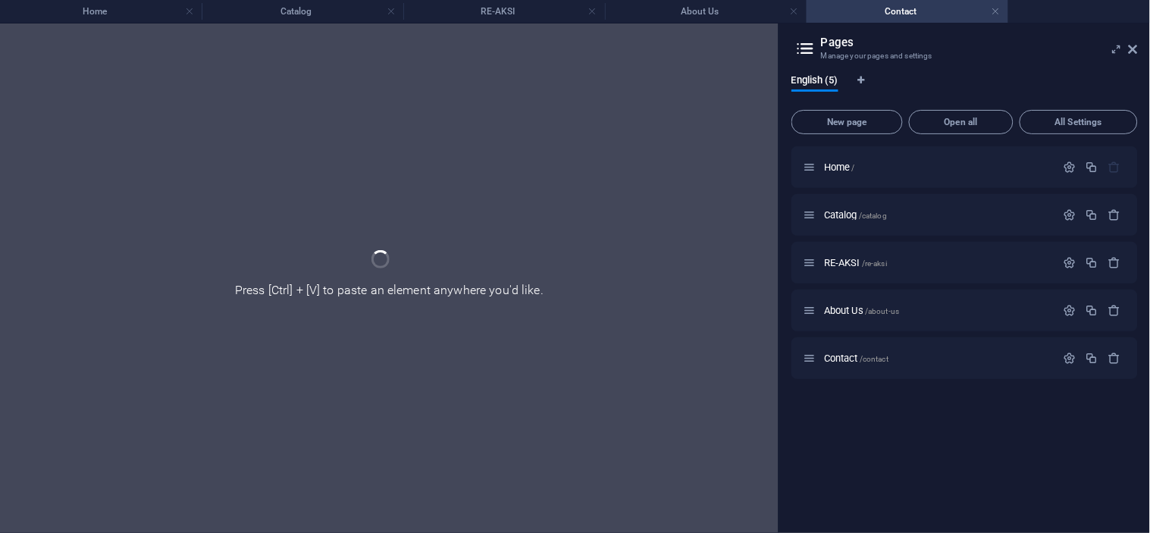
scroll to position [0, 0]
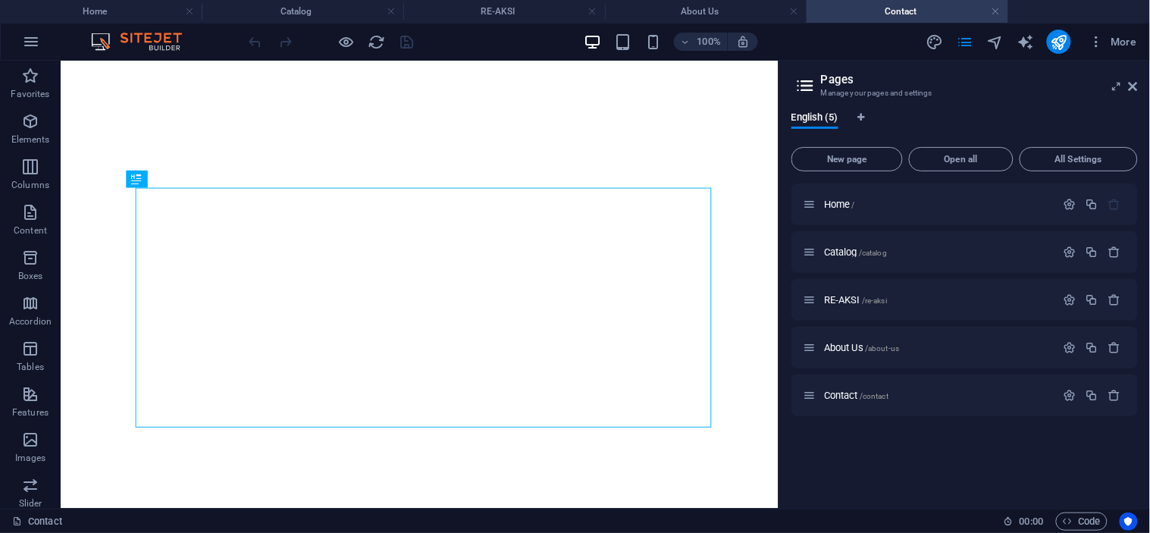
click at [1132, 49] on span "More" at bounding box center [1113, 41] width 48 height 15
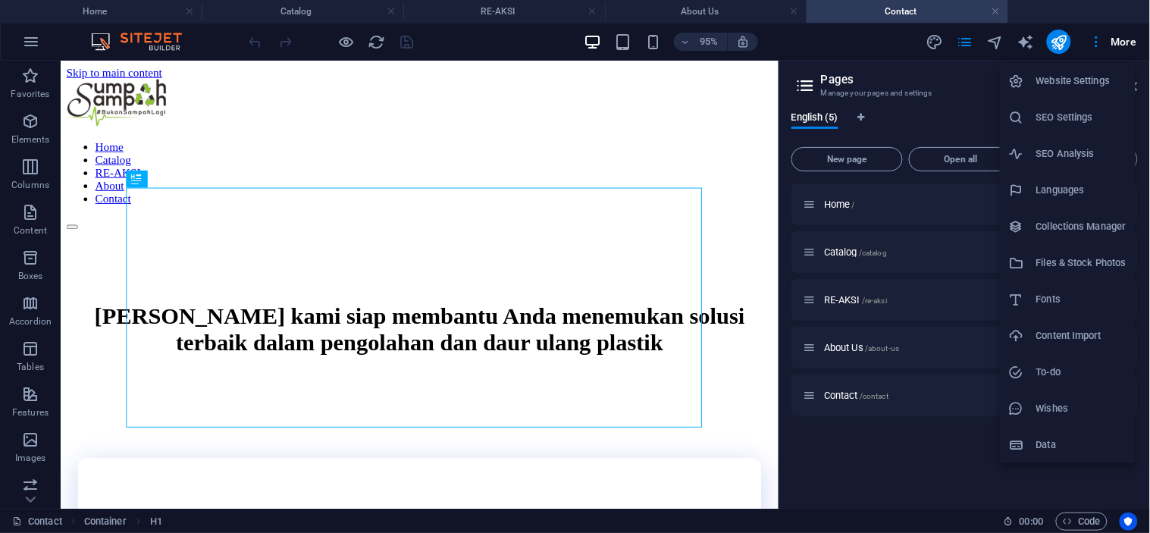
click at [711, 160] on div at bounding box center [575, 266] width 1150 height 533
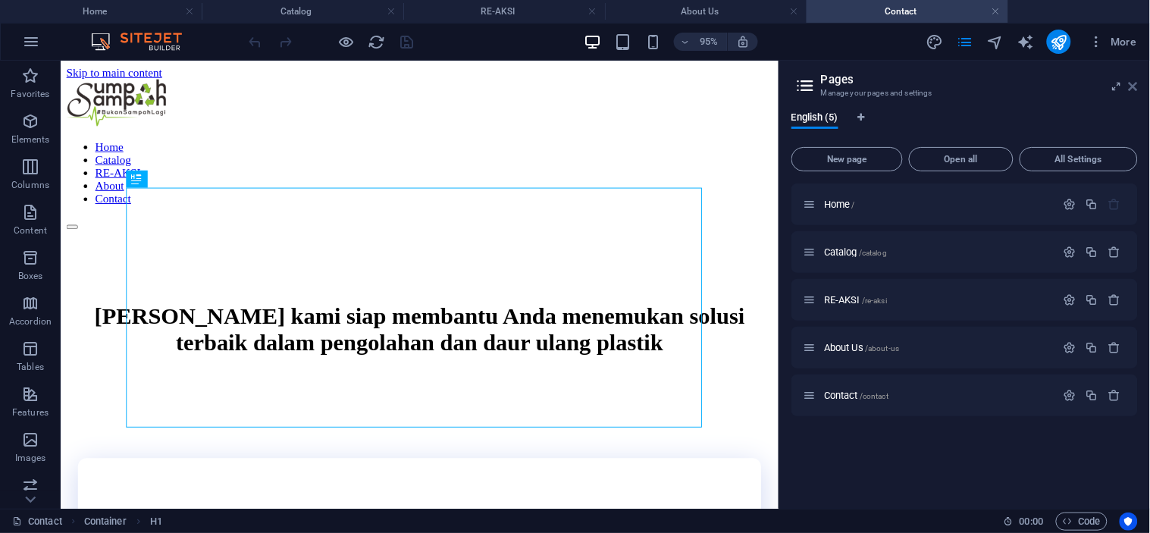
drag, startPoint x: 1133, startPoint y: 85, endPoint x: 927, endPoint y: 95, distance: 206.4
click at [1133, 85] on icon at bounding box center [1133, 86] width 9 height 12
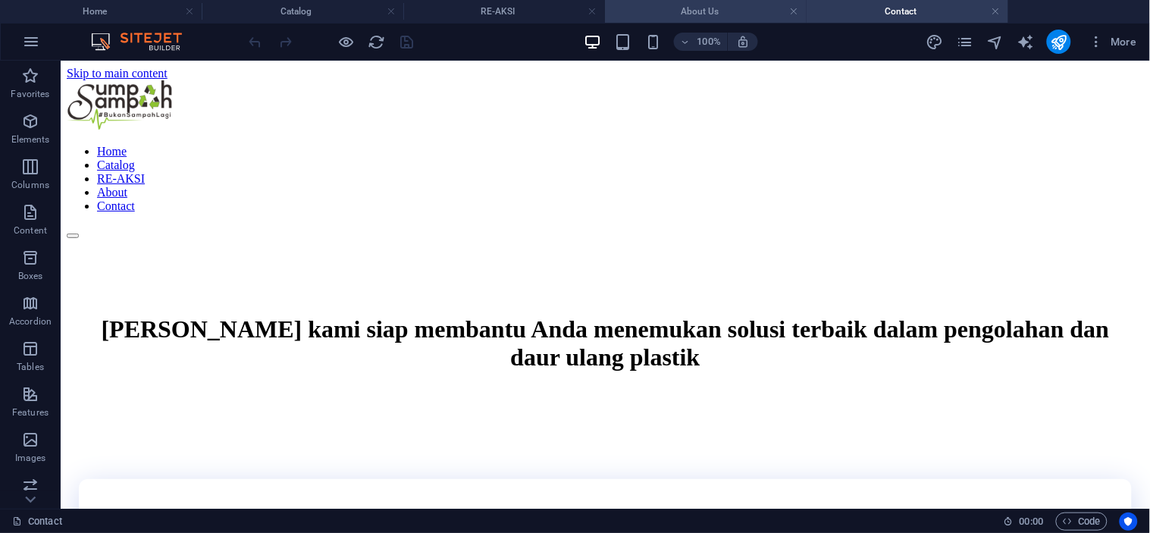
click at [764, 11] on h4 "About Us" at bounding box center [706, 11] width 202 height 17
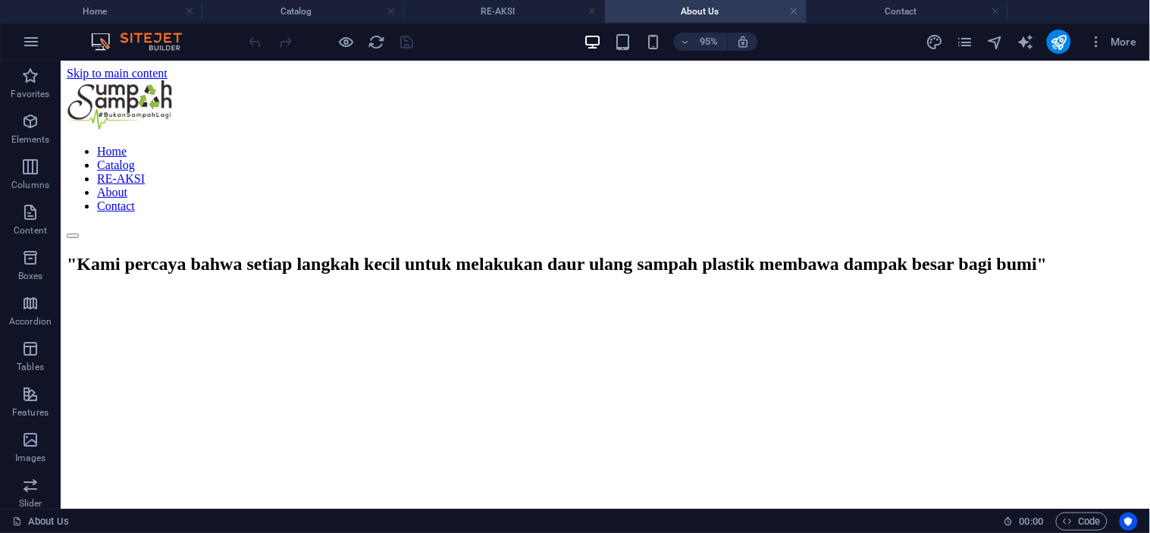
scroll to position [1543, 0]
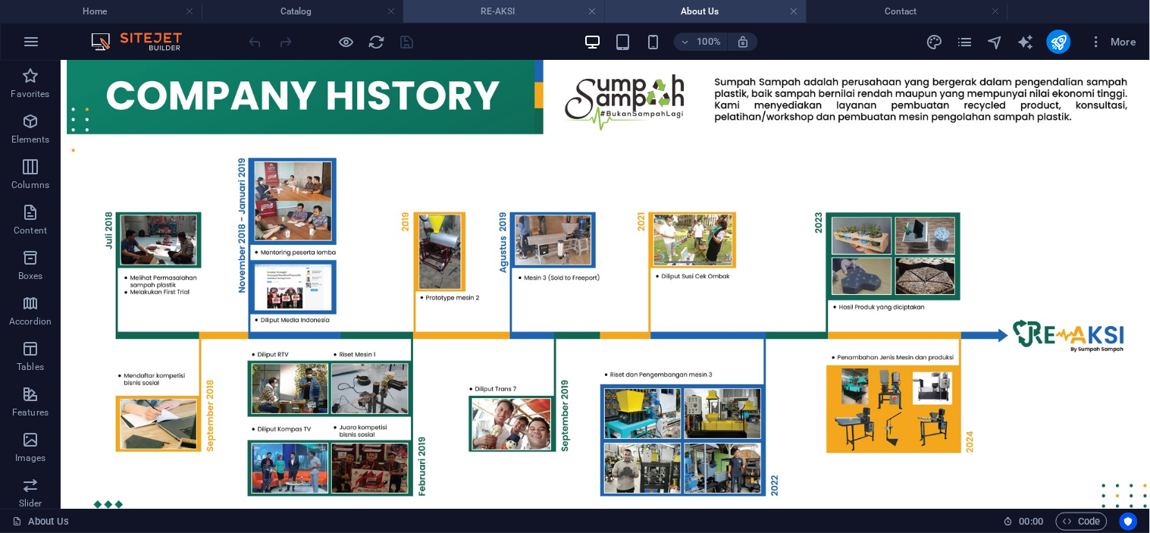
click at [521, 14] on h4 "RE-AKSI" at bounding box center [504, 11] width 202 height 17
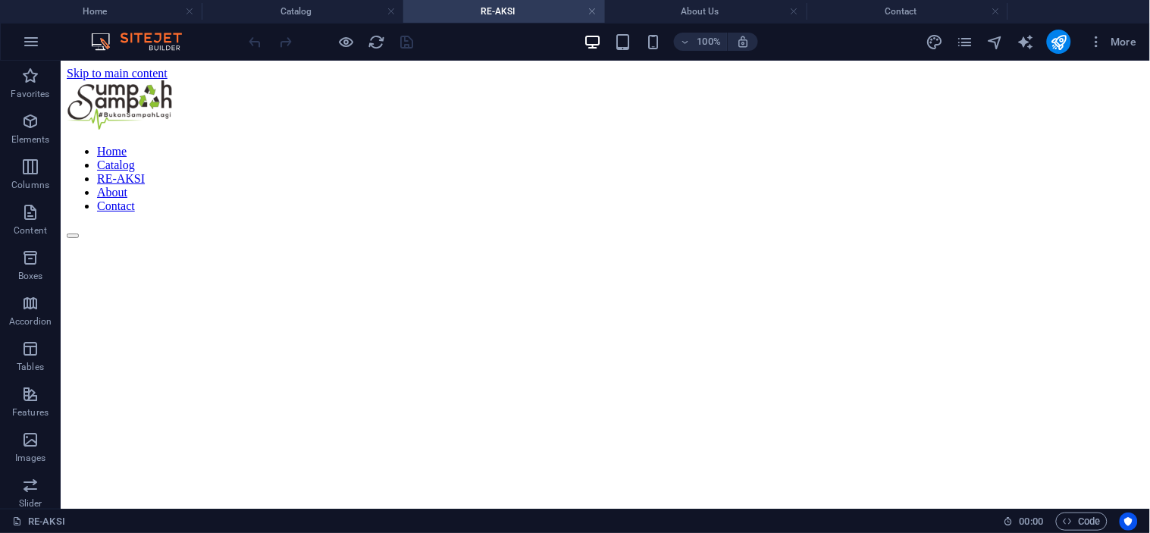
scroll to position [1684, 0]
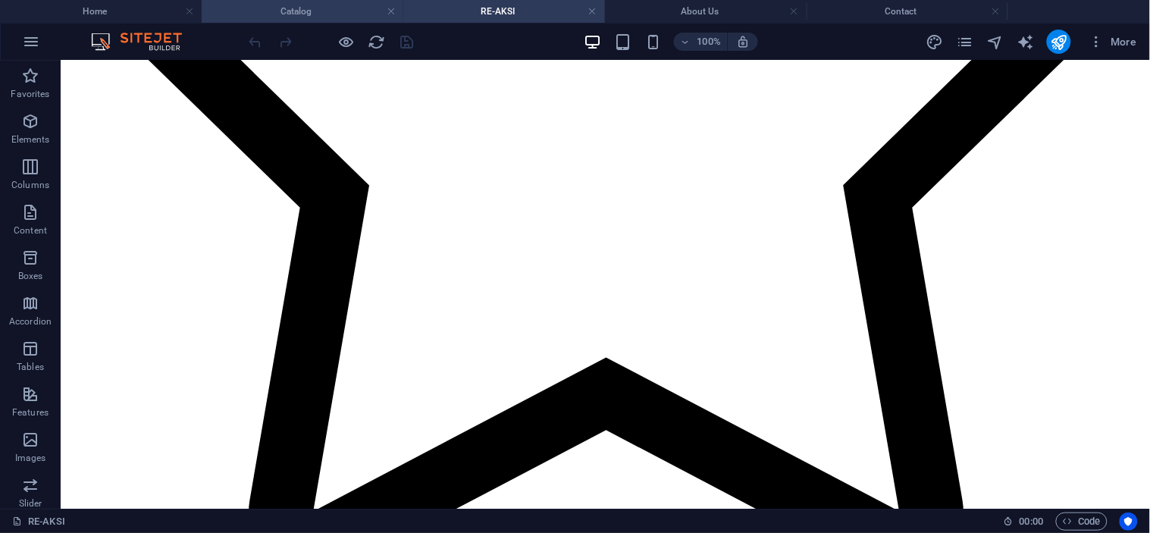
click at [346, 4] on h4 "Catalog" at bounding box center [303, 11] width 202 height 17
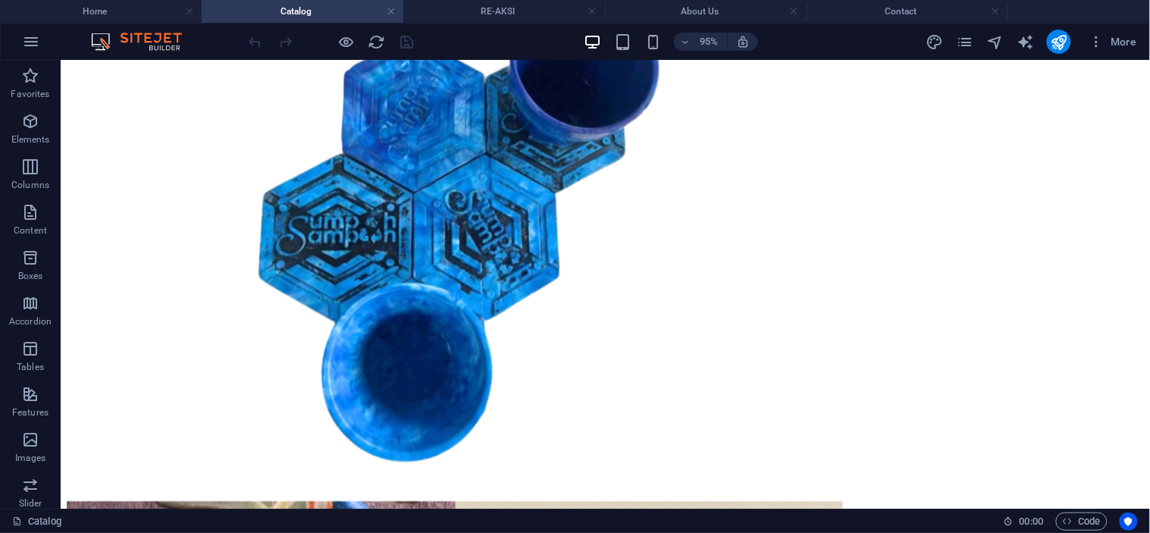
scroll to position [0, 0]
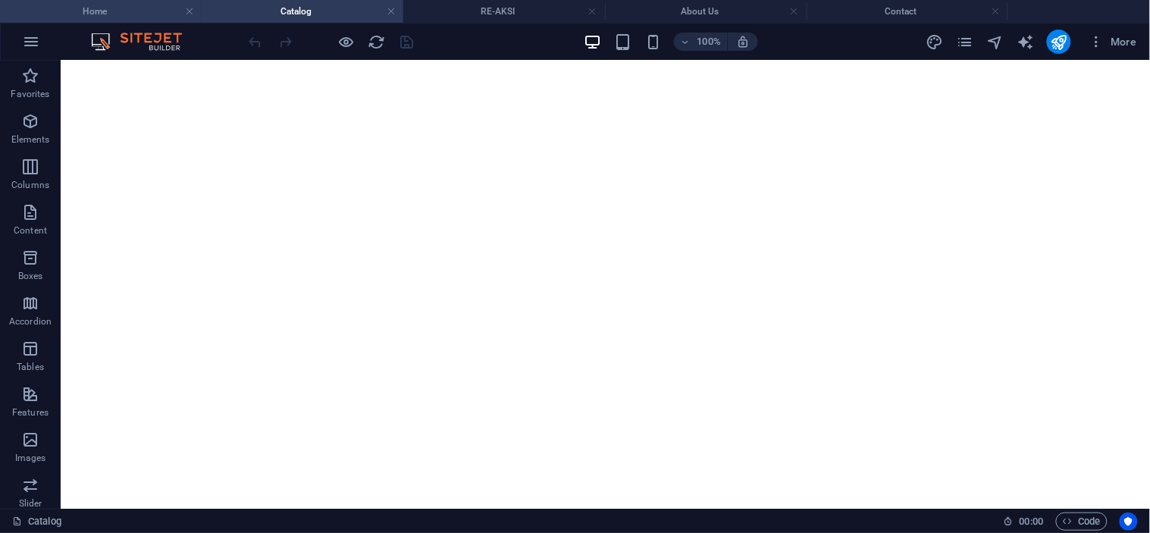
click at [135, 10] on h4 "Home" at bounding box center [101, 11] width 202 height 17
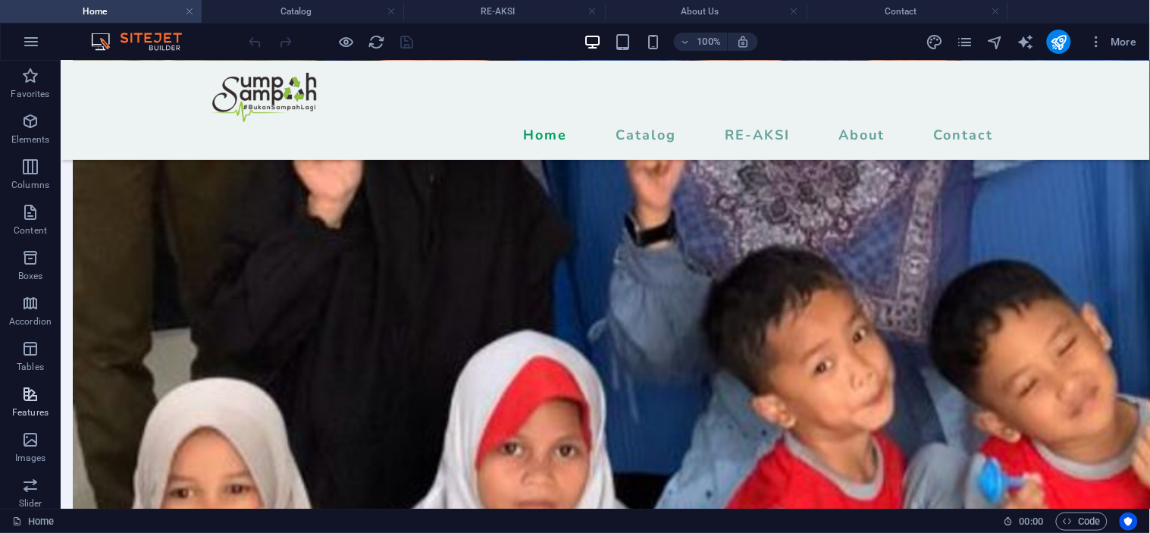
scroll to position [168, 0]
click at [30, 408] on icon "button" at bounding box center [30, 408] width 18 height 18
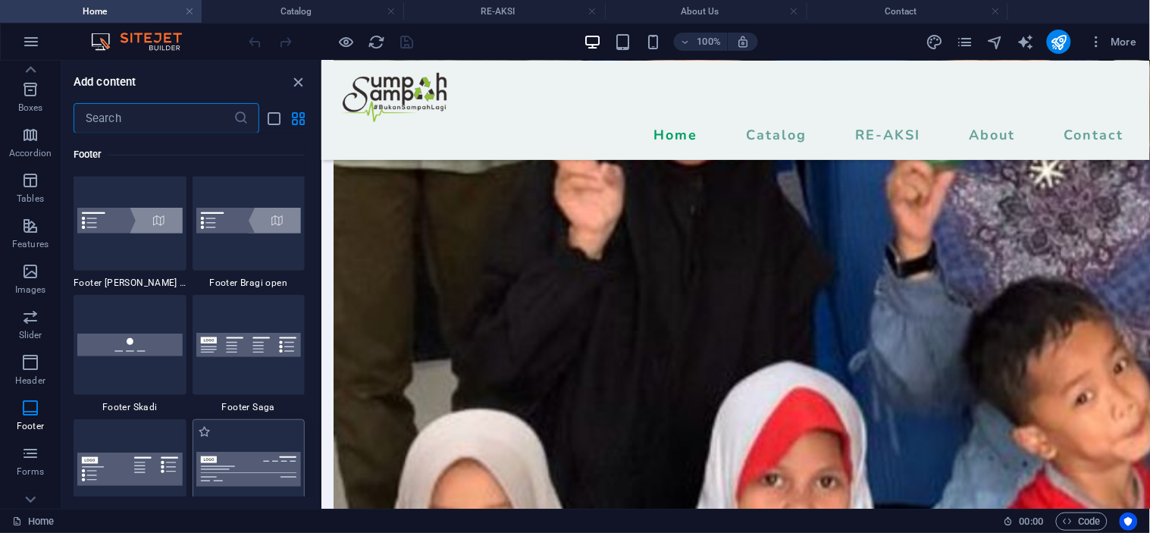
scroll to position [10455, 0]
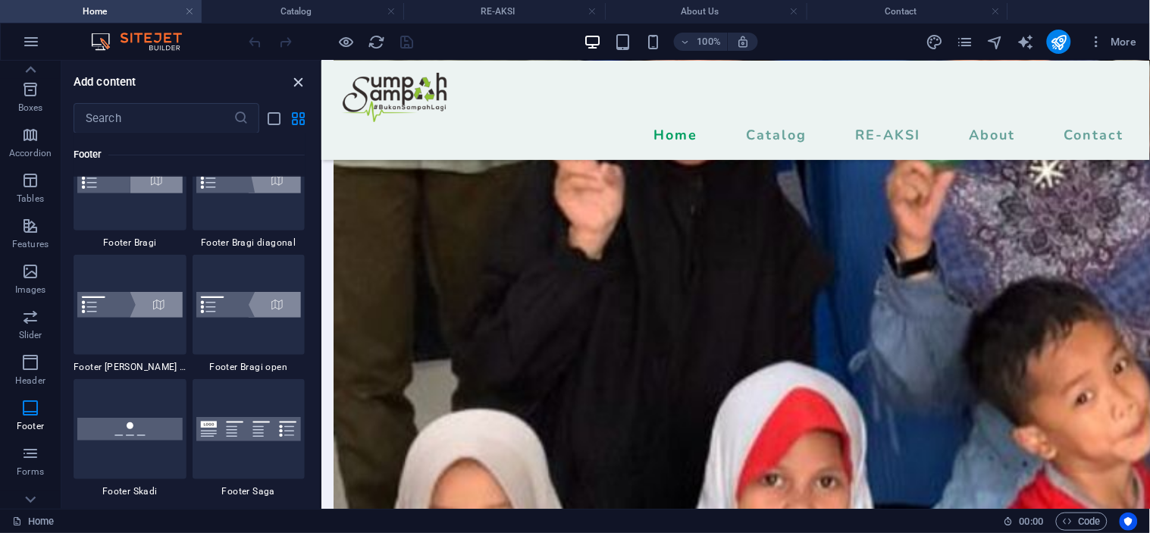
click at [293, 84] on icon "close panel" at bounding box center [298, 82] width 17 height 17
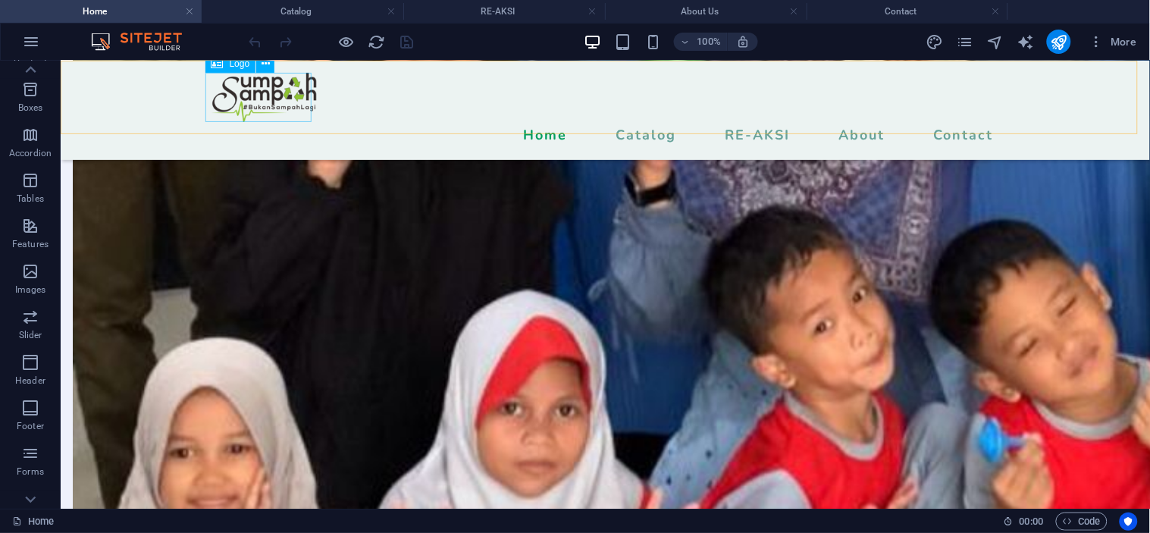
scroll to position [5202, 0]
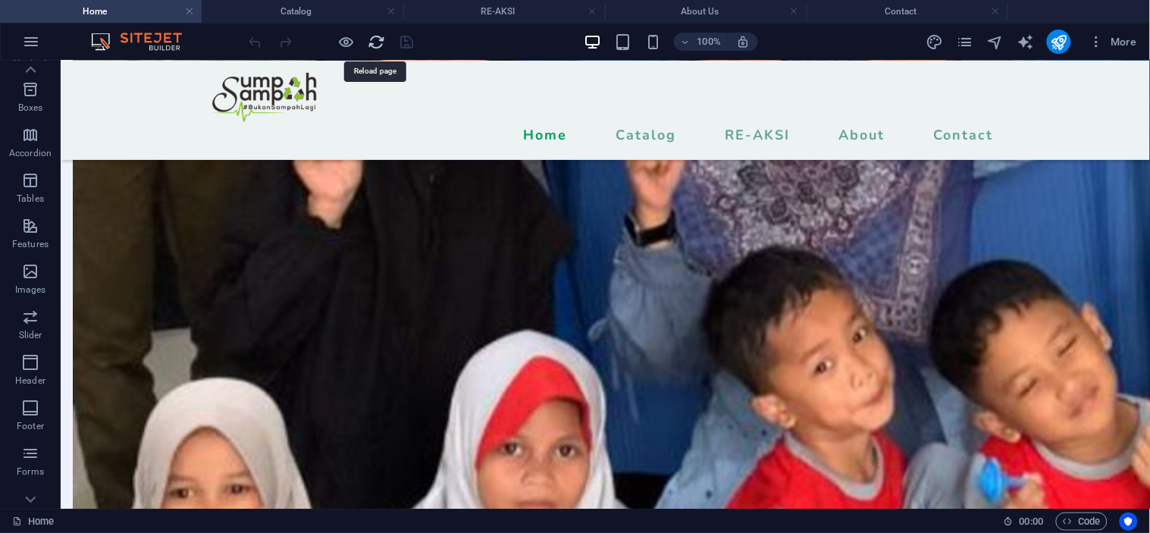
click at [370, 40] on icon "reload" at bounding box center [376, 41] width 17 height 17
click at [380, 39] on icon "reload" at bounding box center [376, 41] width 17 height 17
click at [376, 39] on icon "reload" at bounding box center [376, 41] width 17 height 17
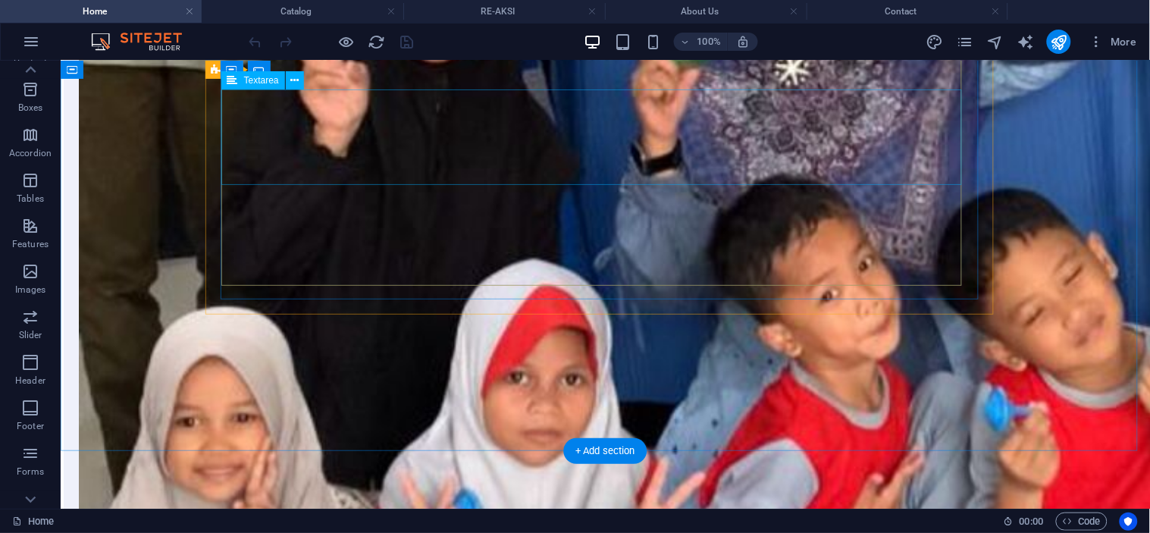
scroll to position [5316, 0]
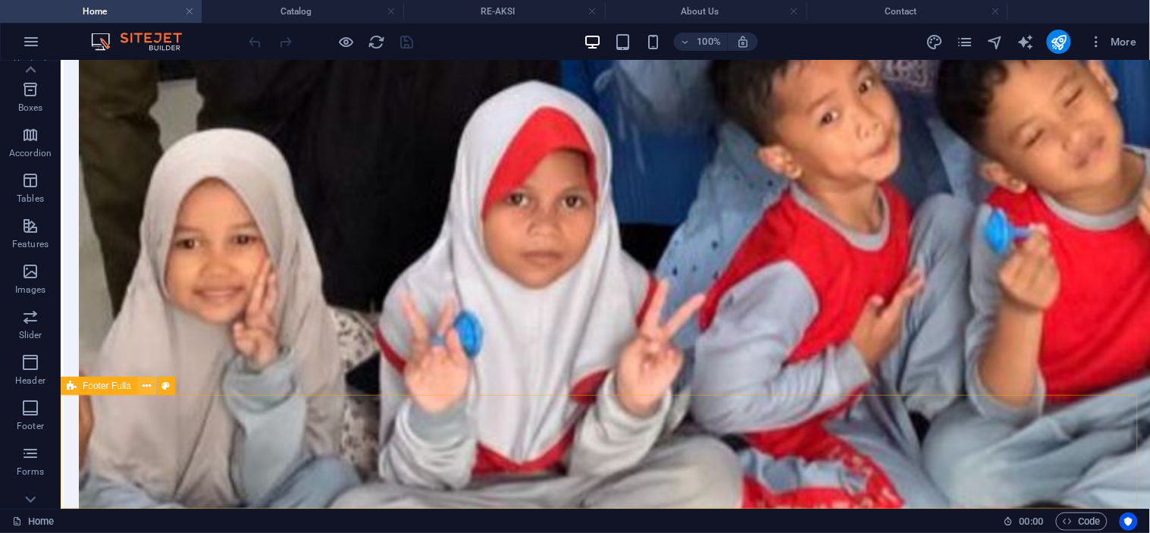
click at [146, 382] on icon at bounding box center [147, 386] width 8 height 16
click at [146, 387] on icon at bounding box center [147, 386] width 8 height 16
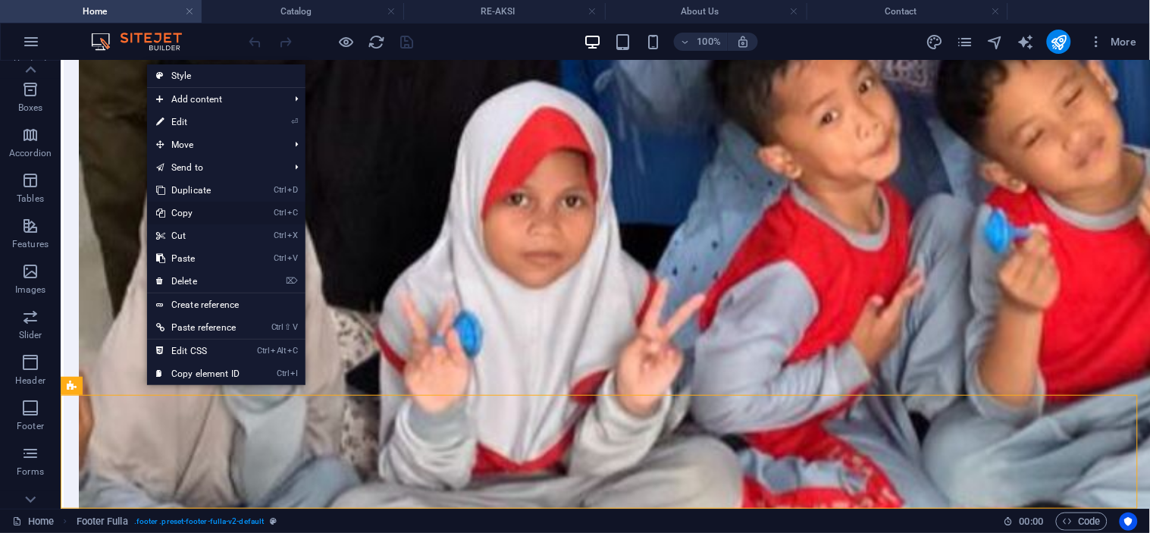
click at [183, 208] on link "Ctrl C Copy" at bounding box center [198, 213] width 102 height 23
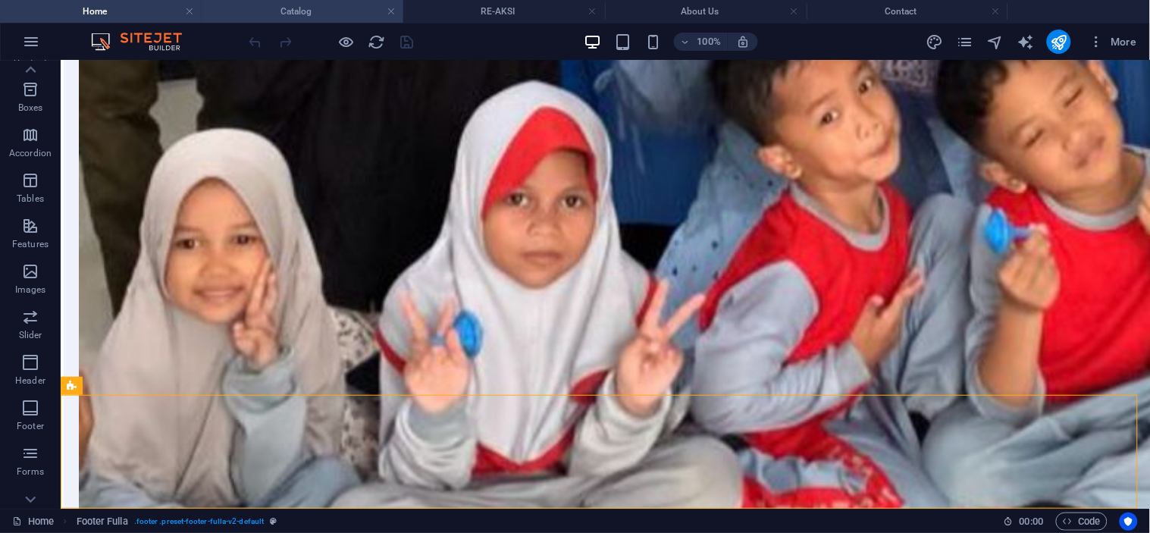
click at [308, 6] on h4 "Catalog" at bounding box center [303, 11] width 202 height 17
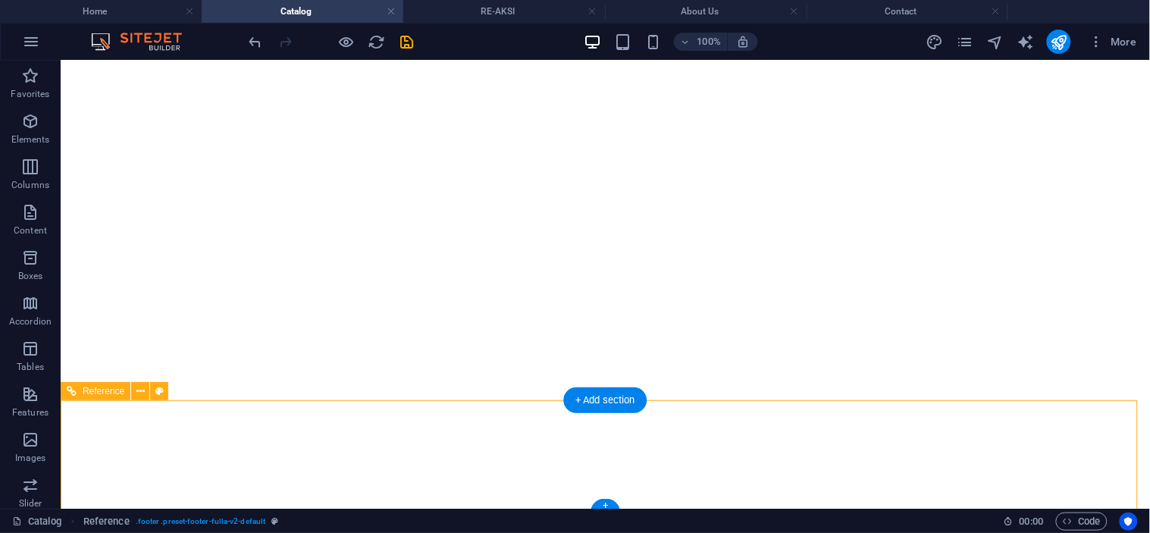
scroll to position [6041, 0]
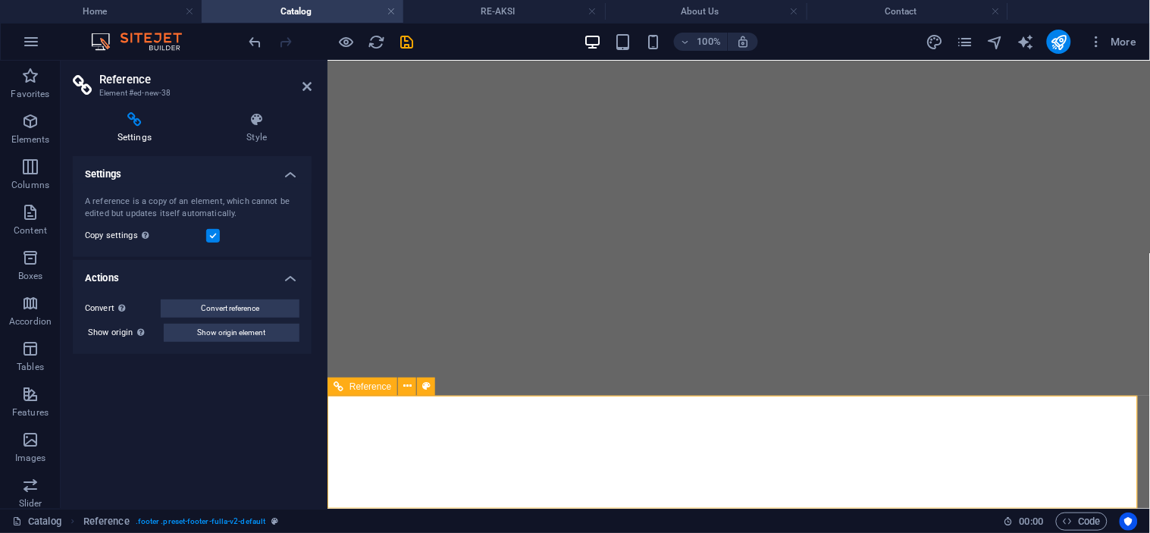
drag, startPoint x: 863, startPoint y: 442, endPoint x: 785, endPoint y: 440, distance: 78.8
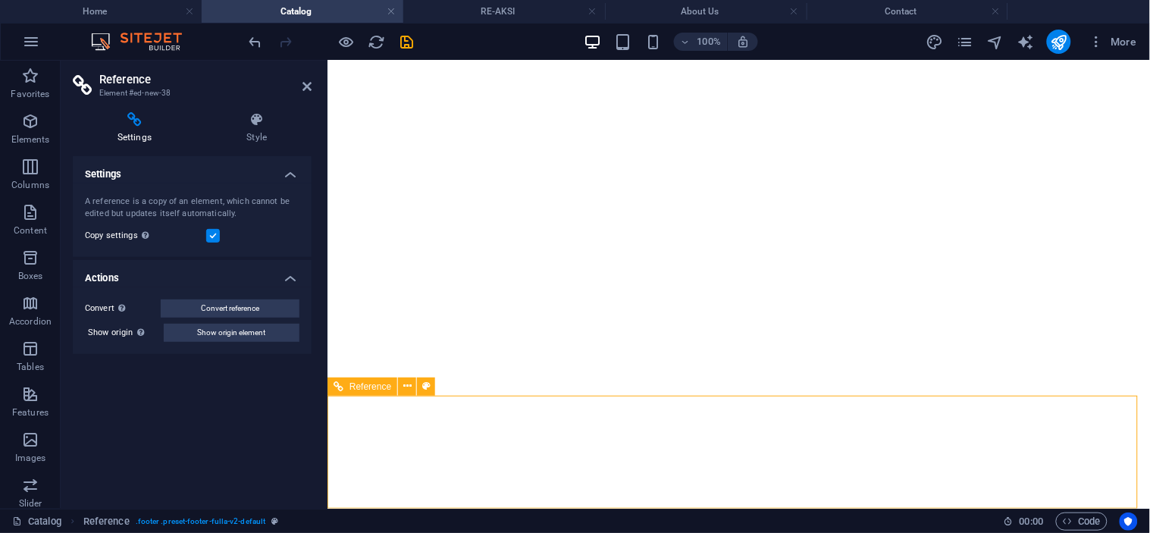
click at [307, 80] on icon at bounding box center [306, 86] width 9 height 12
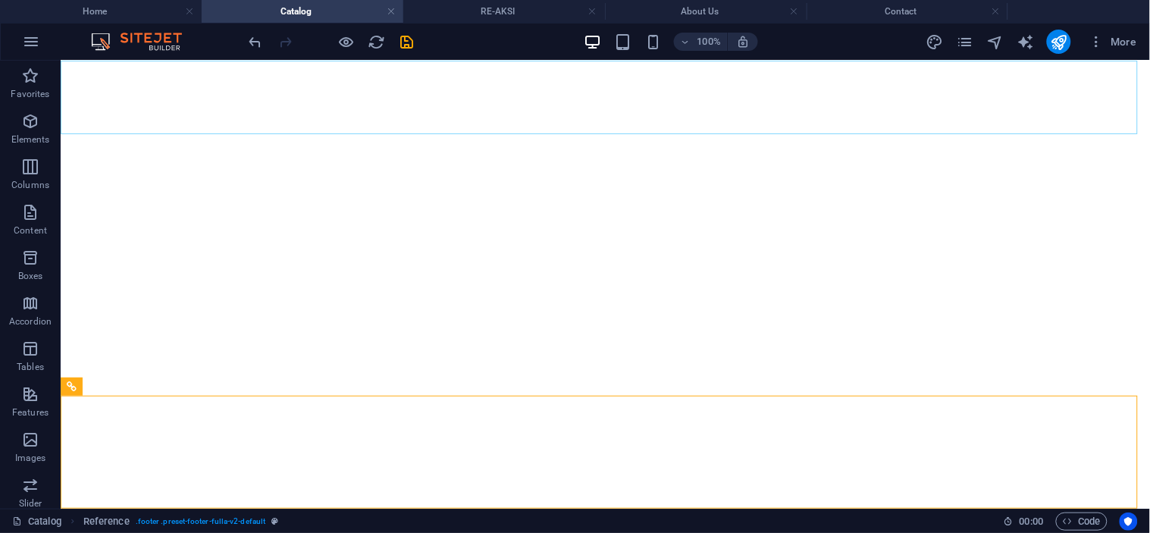
scroll to position [6040, 0]
click at [139, 12] on h4 "Home" at bounding box center [101, 11] width 202 height 17
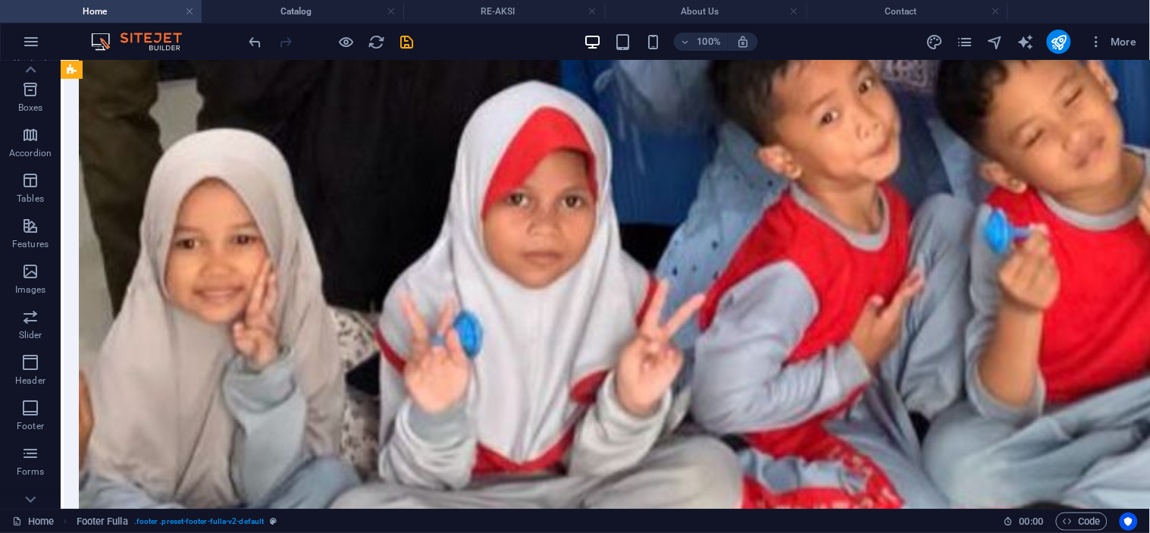
scroll to position [0, 0]
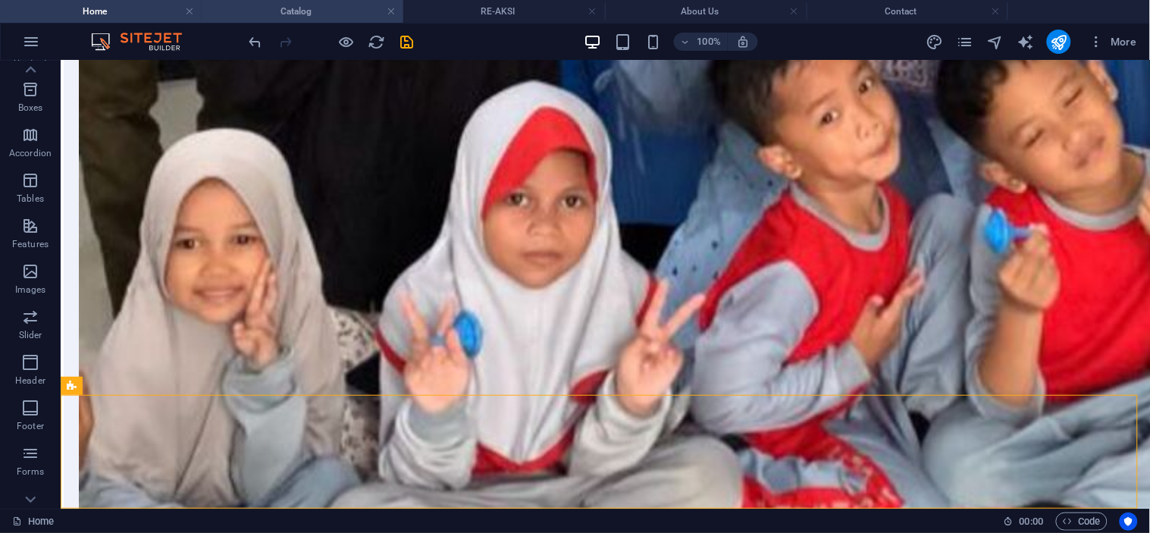
click at [283, 11] on h4 "Catalog" at bounding box center [303, 11] width 202 height 17
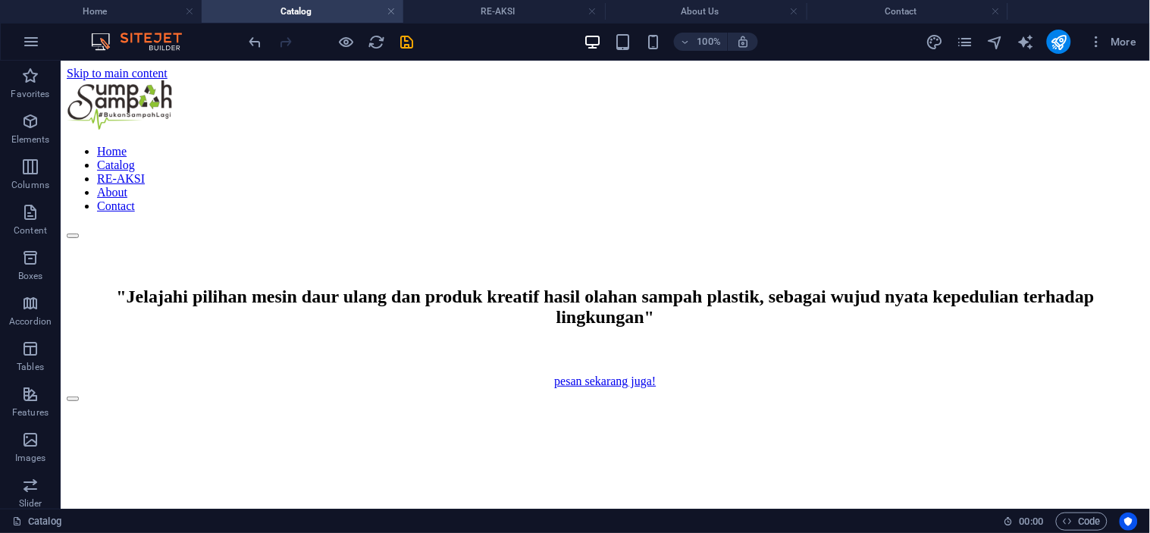
scroll to position [6040, 0]
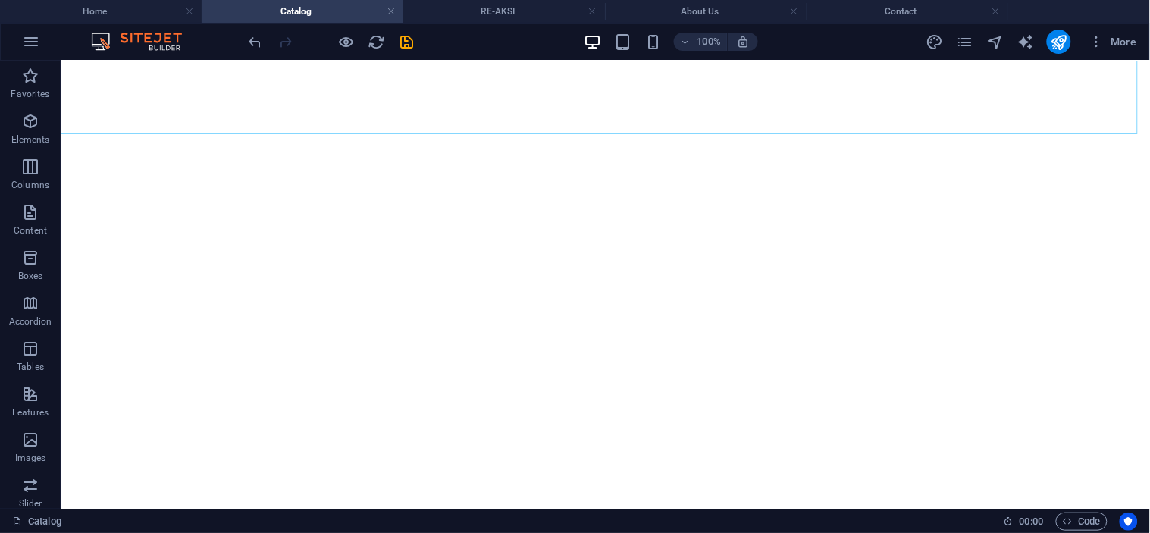
drag, startPoint x: 93, startPoint y: 86, endPoint x: 246, endPoint y: 85, distance: 152.4
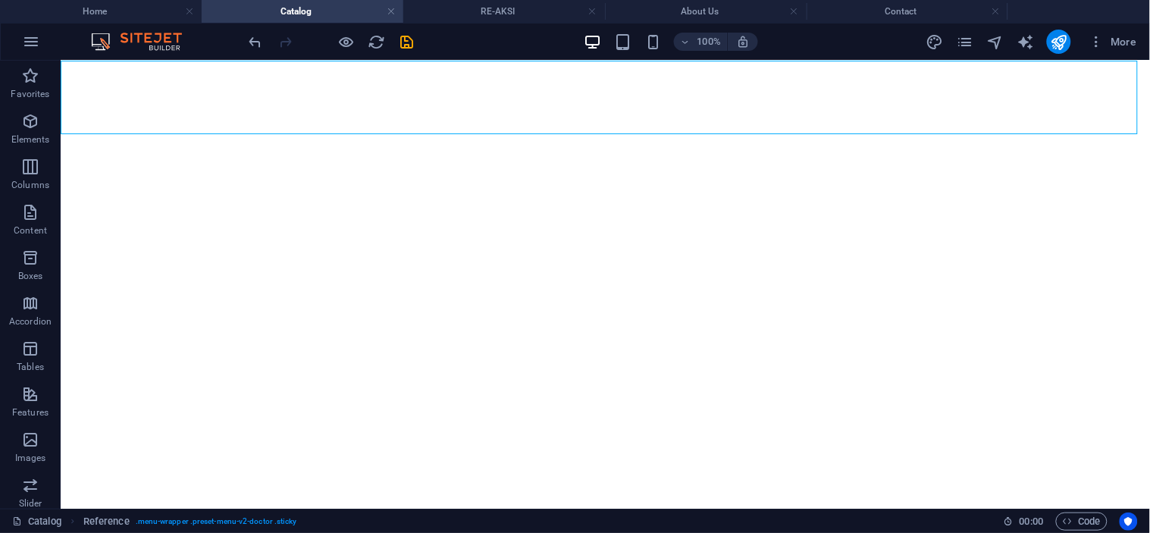
drag, startPoint x: 246, startPoint y: 85, endPoint x: 133, endPoint y: 100, distance: 114.7
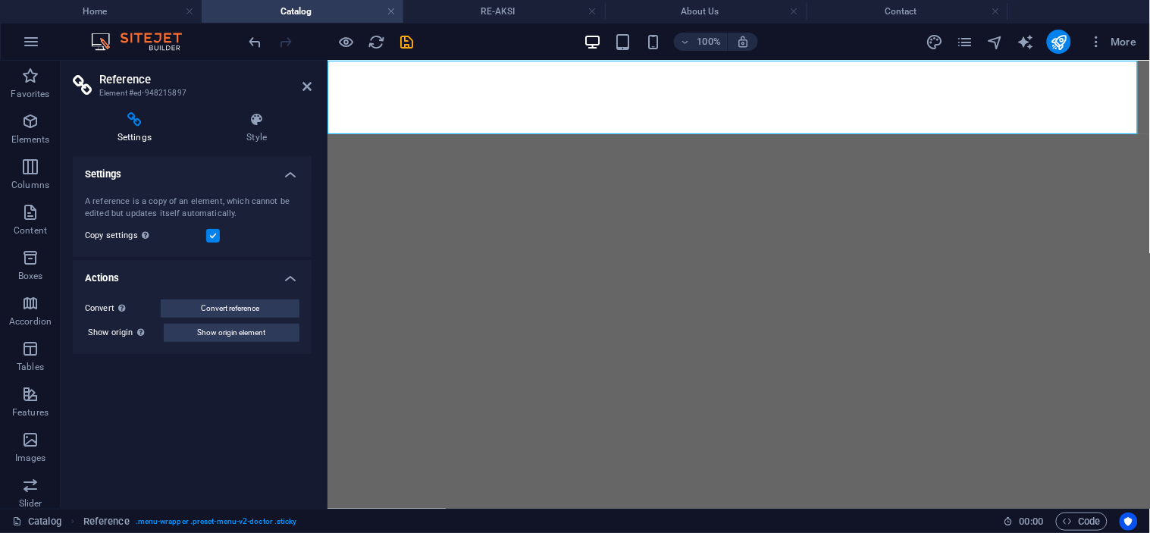
scroll to position [5370, 0]
click at [304, 83] on icon at bounding box center [306, 86] width 9 height 12
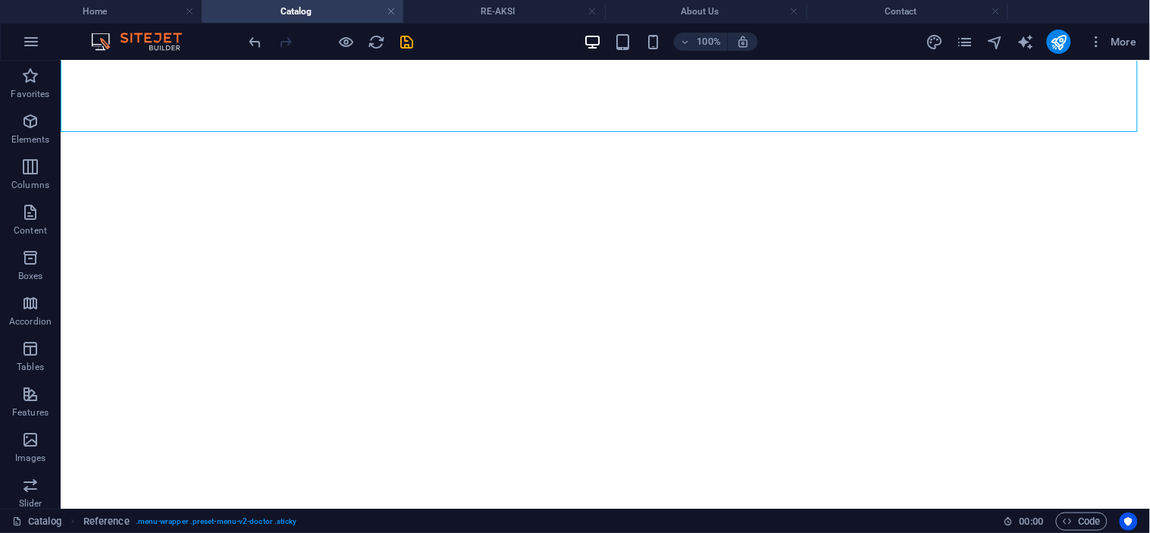
scroll to position [5372, 0]
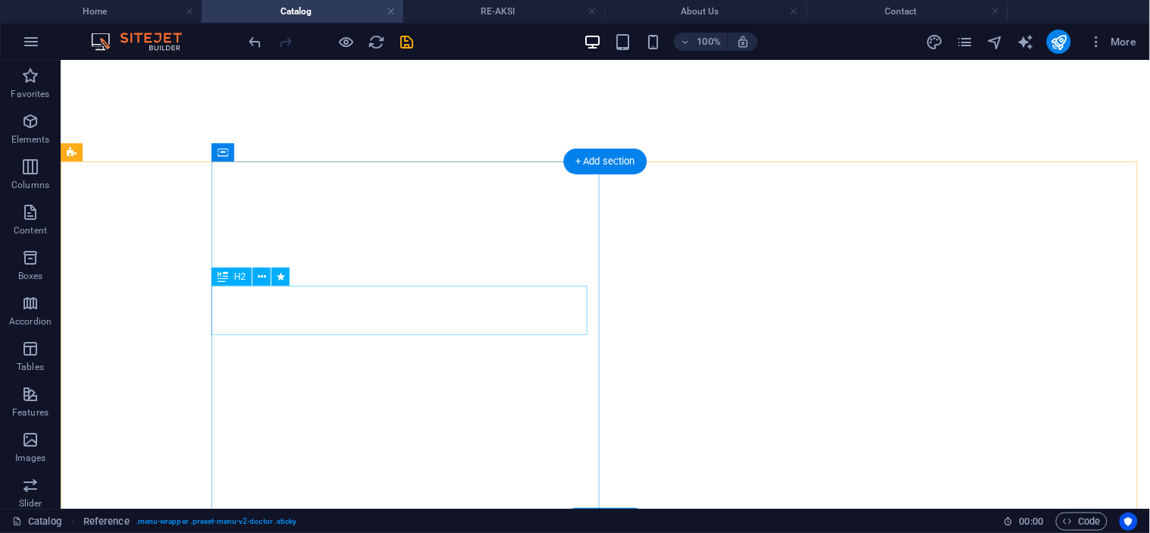
scroll to position [6041, 0]
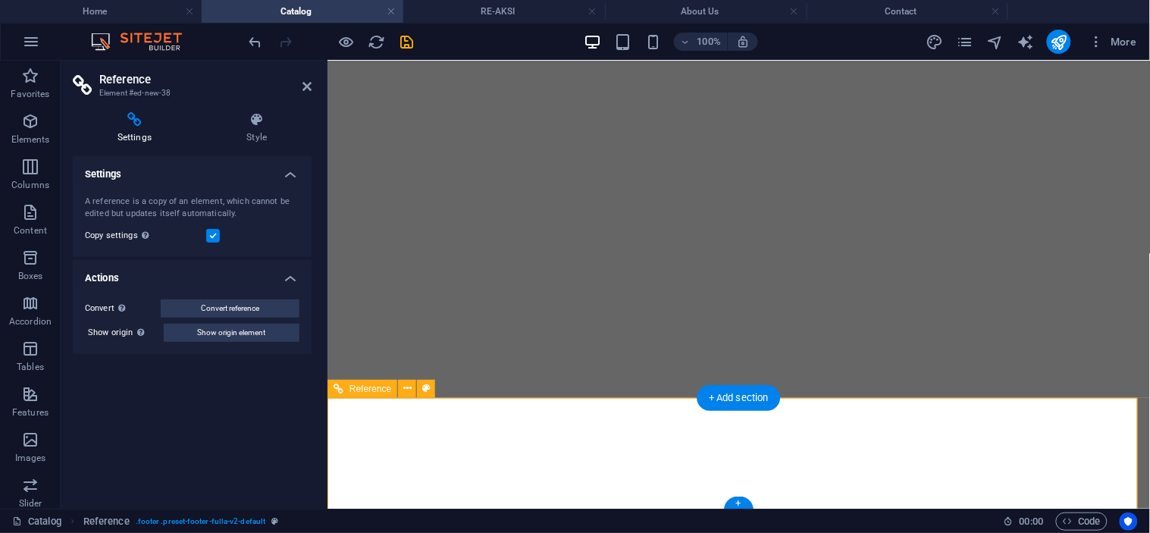
scroll to position [5370, 0]
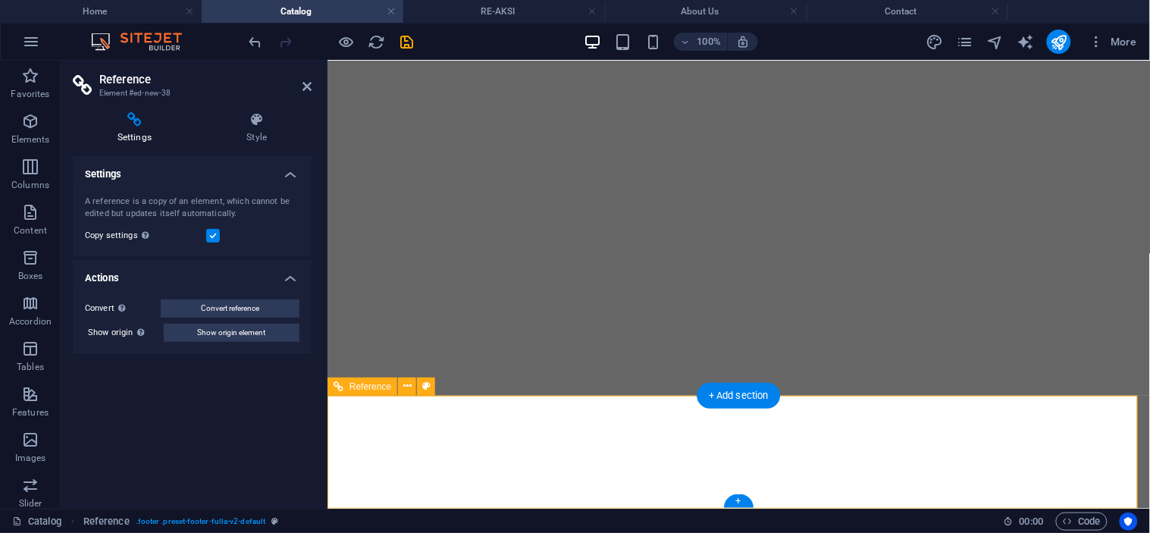
click at [312, 83] on aside "Reference Element #ed-new-38 Settings Style Settings A reference is a copy of a…" at bounding box center [194, 285] width 267 height 448
click at [303, 83] on icon at bounding box center [306, 86] width 9 height 12
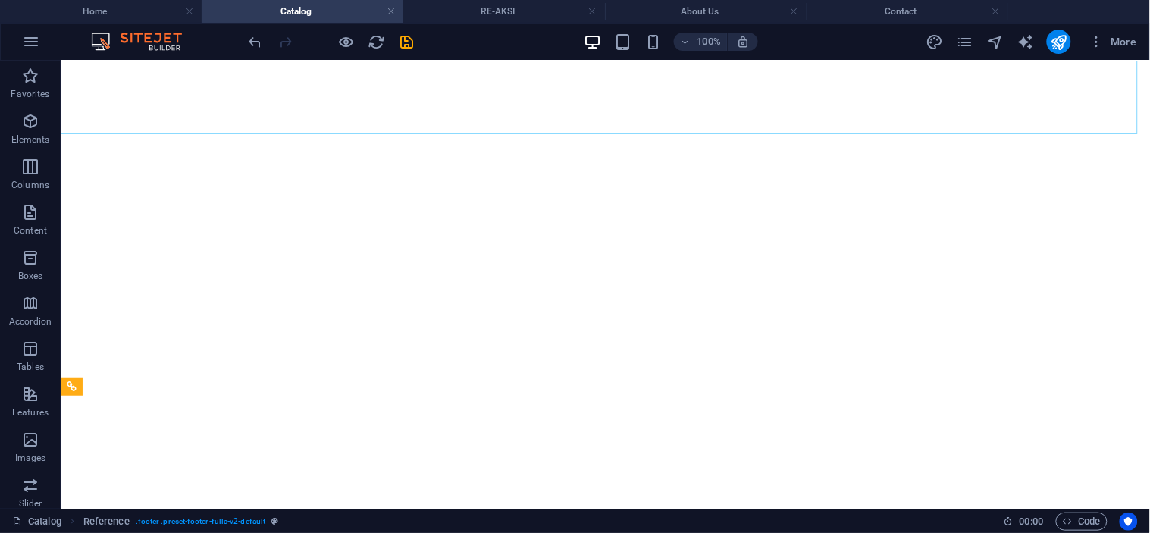
scroll to position [6040, 0]
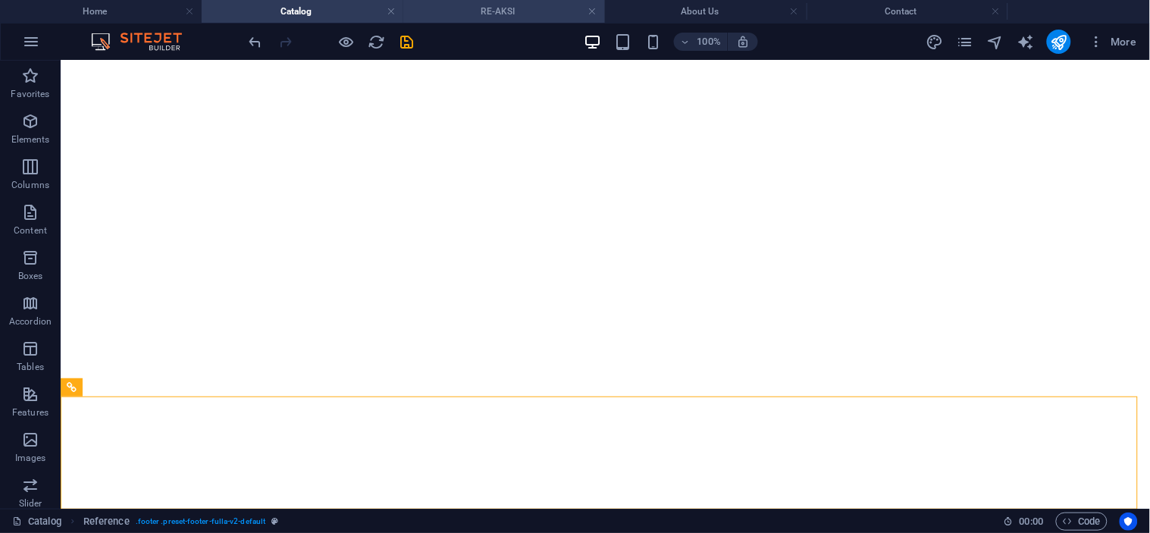
click at [471, 5] on h4 "RE-AKSI" at bounding box center [504, 11] width 202 height 17
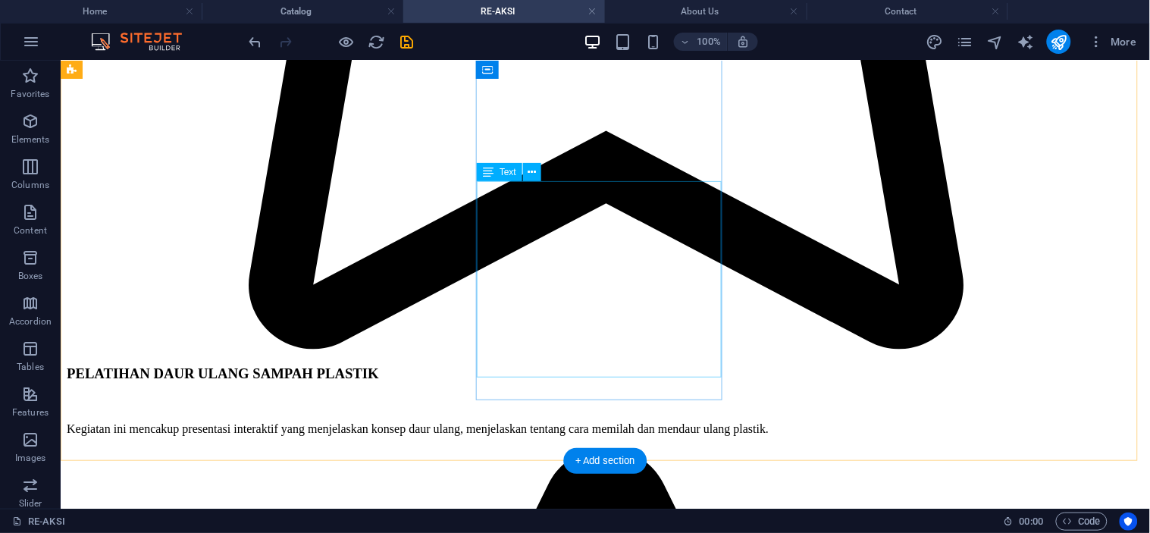
scroll to position [2163, 0]
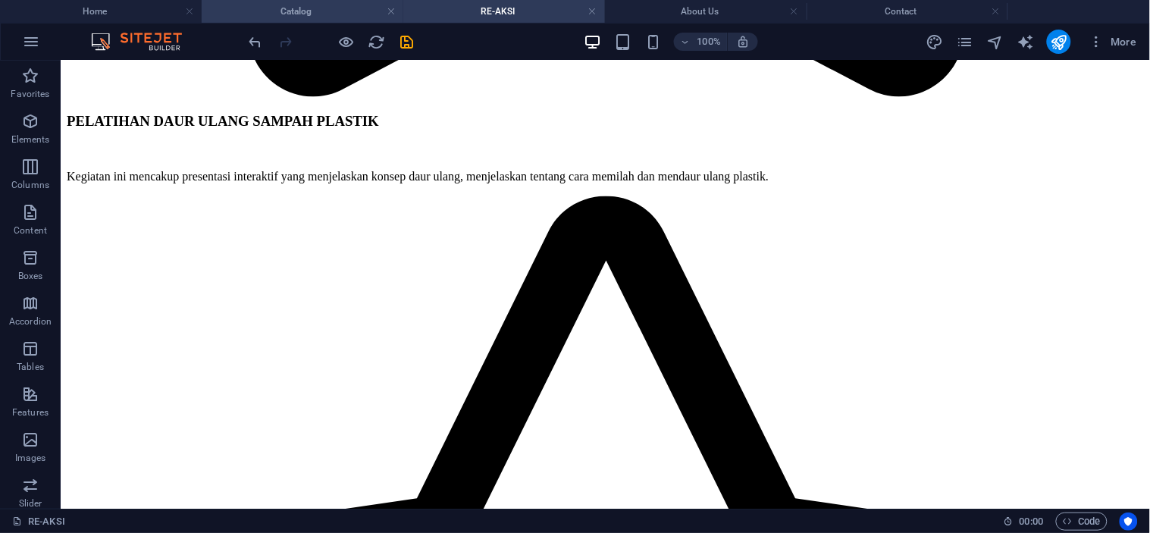
click at [319, 12] on h4 "Catalog" at bounding box center [303, 11] width 202 height 17
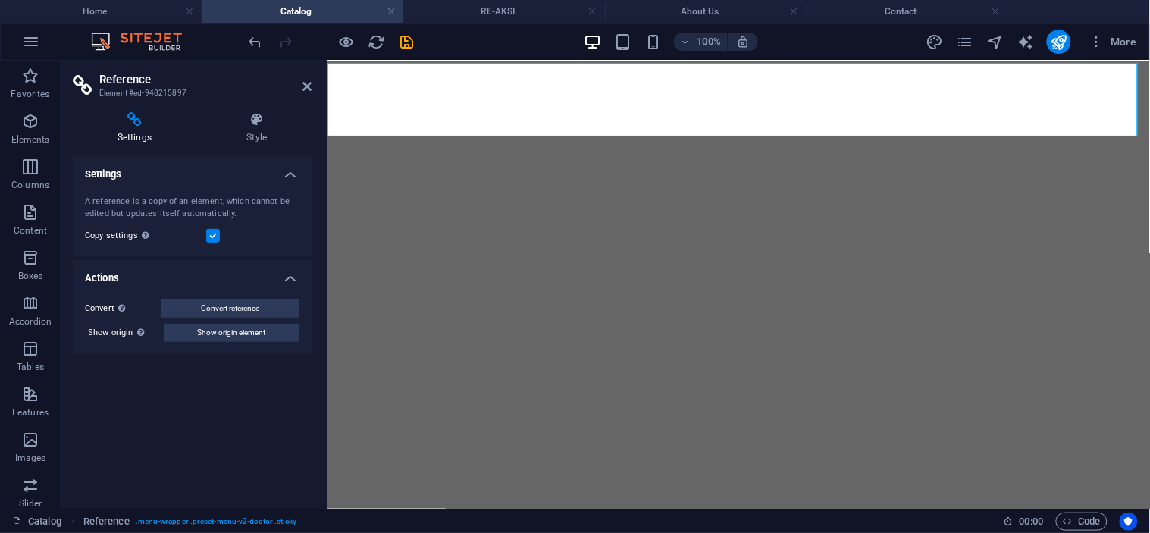
scroll to position [5370, 0]
click at [317, 94] on aside "Reference Element #ed-948215897 Settings Style Settings A reference is a copy o…" at bounding box center [194, 285] width 267 height 448
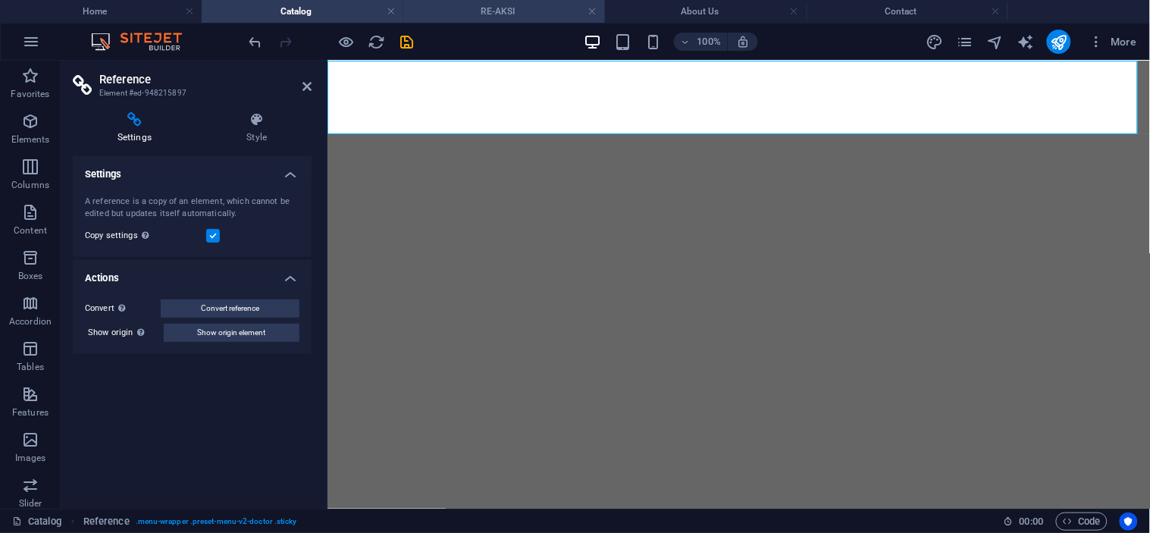
click at [503, 12] on h4 "RE-AKSI" at bounding box center [504, 11] width 202 height 17
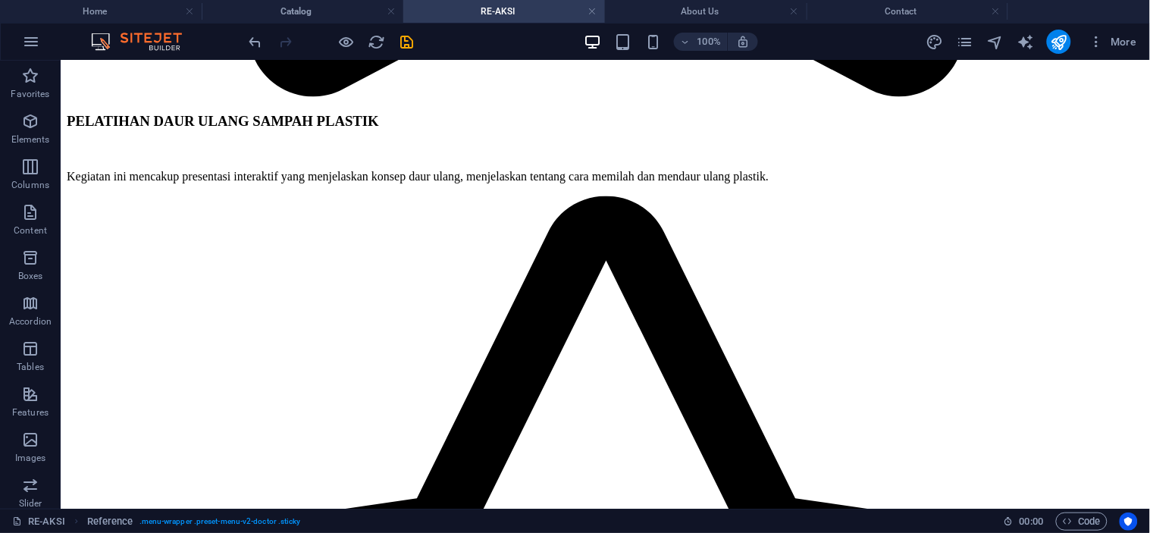
scroll to position [0, 0]
click at [284, 5] on h4 "Catalog" at bounding box center [303, 11] width 202 height 17
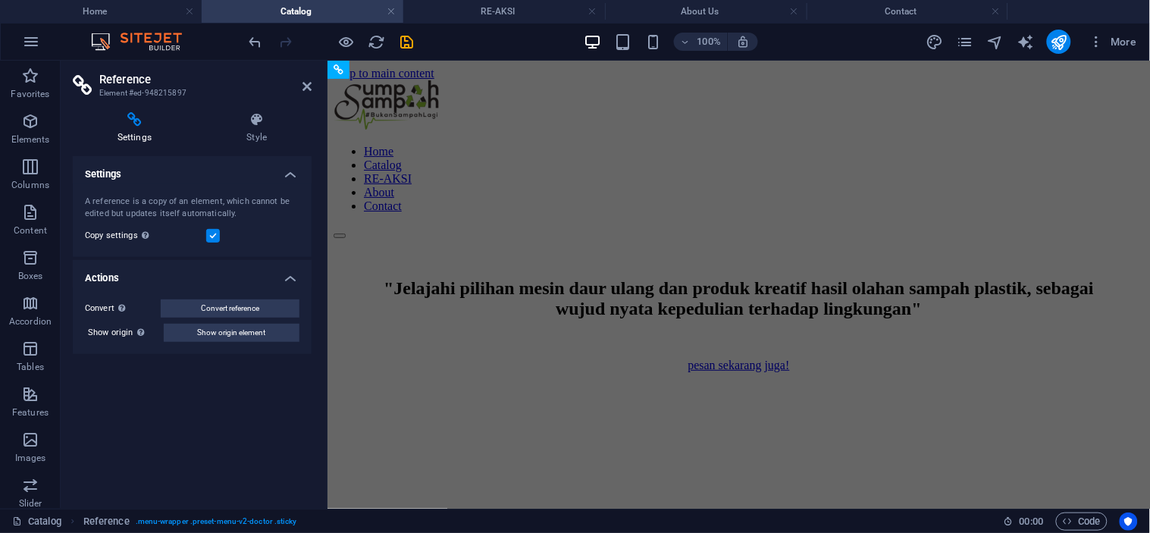
scroll to position [5370, 0]
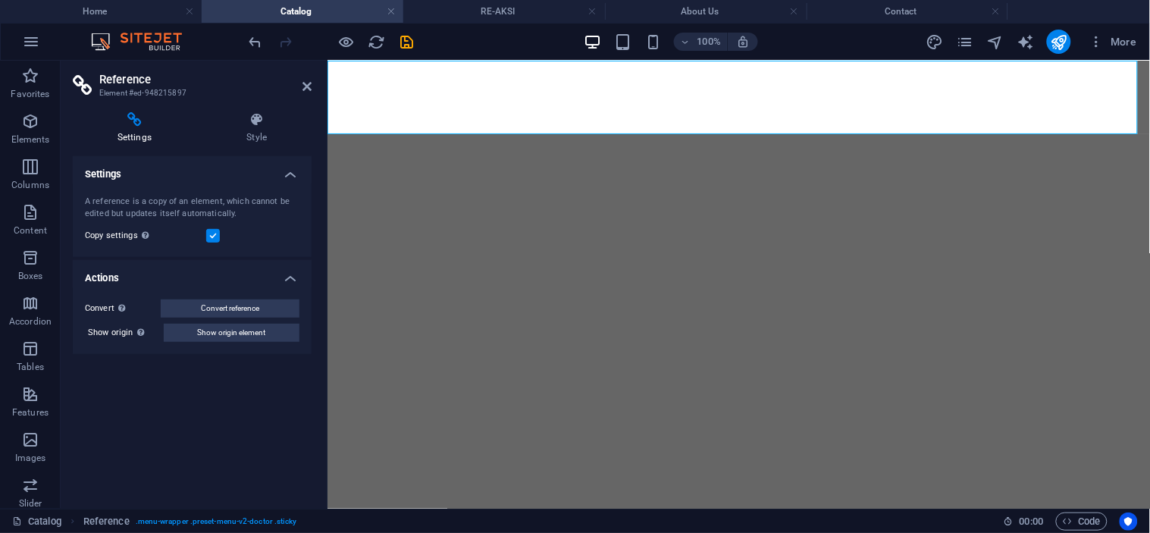
click at [131, 8] on h4 "Home" at bounding box center [101, 11] width 202 height 17
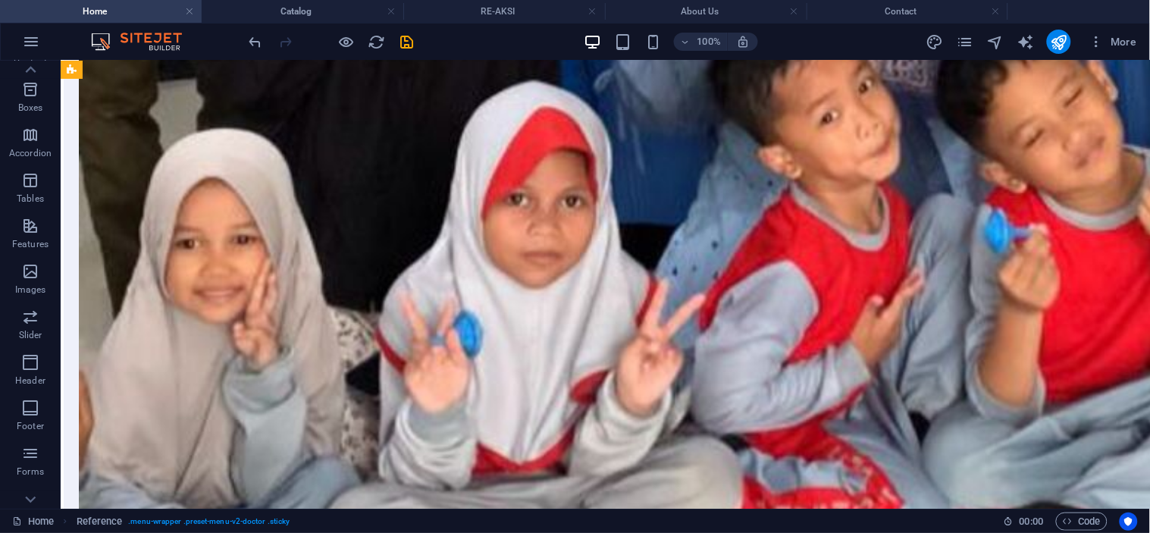
scroll to position [0, 0]
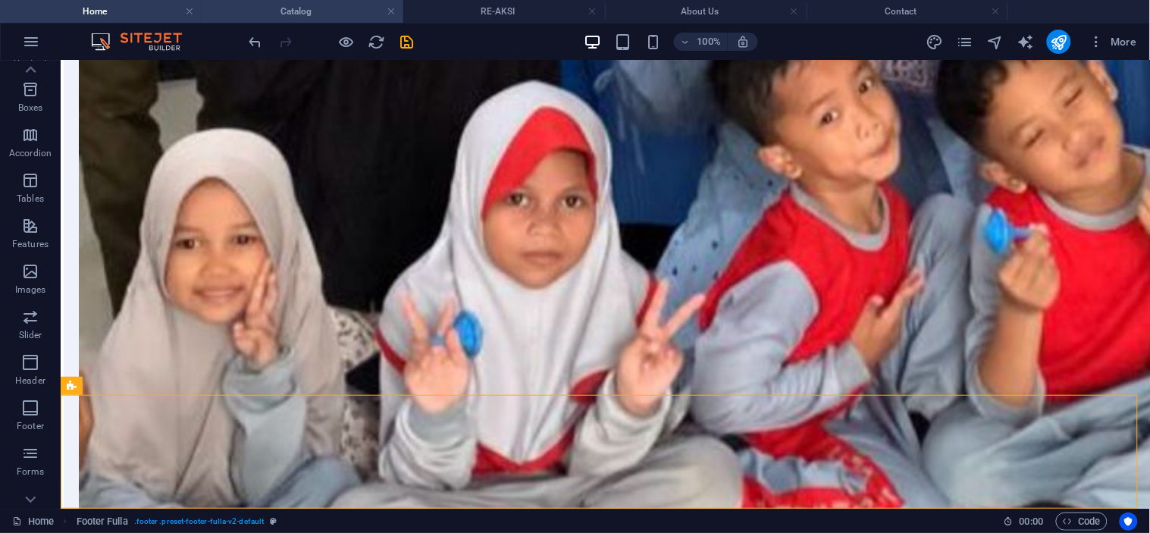
click at [277, 5] on h4 "Catalog" at bounding box center [303, 11] width 202 height 17
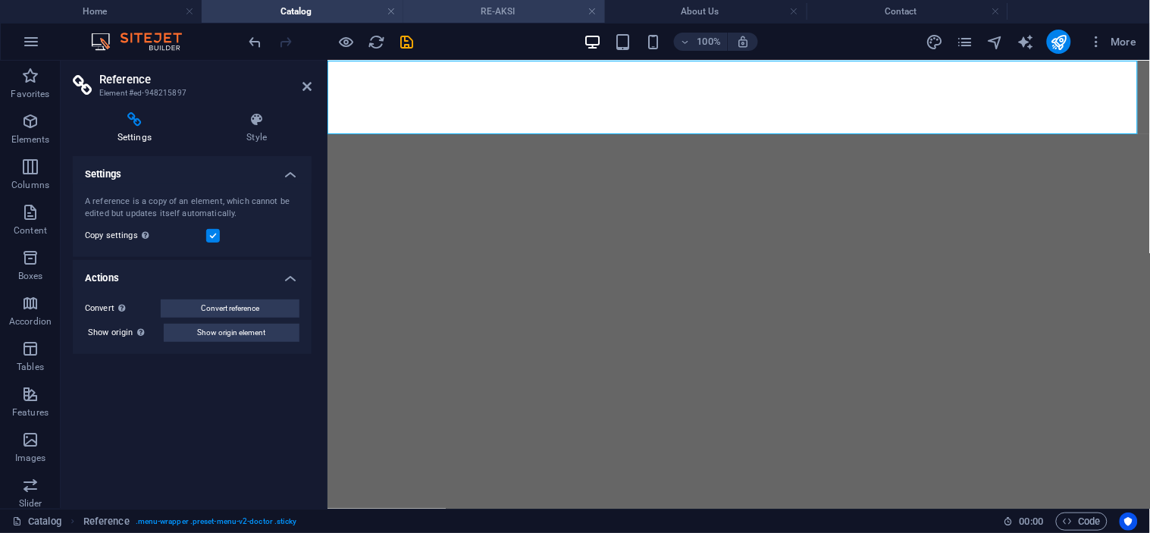
click at [465, 5] on h4 "RE-AKSI" at bounding box center [504, 11] width 202 height 17
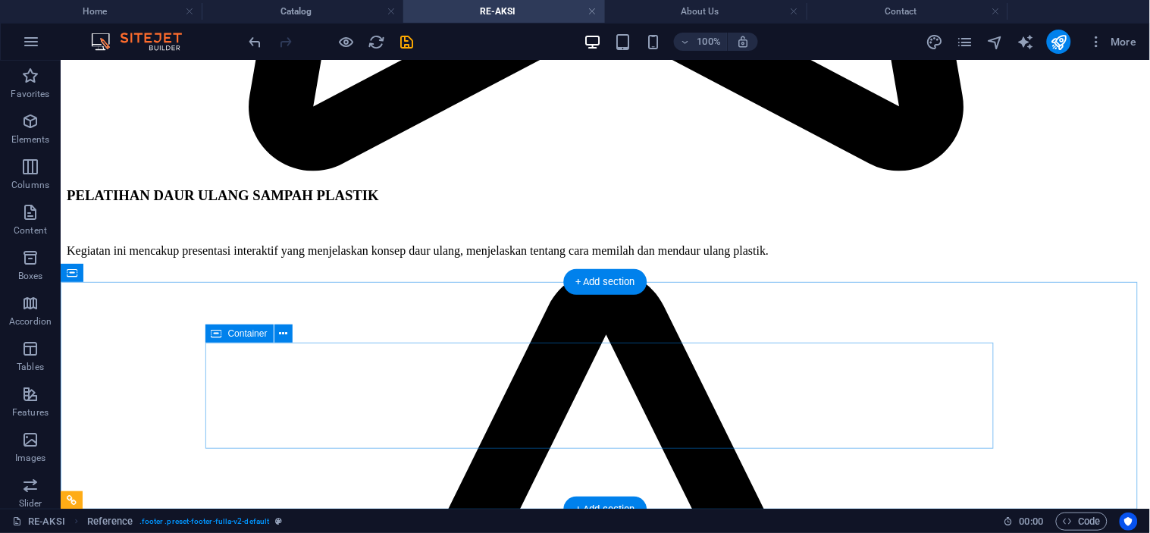
scroll to position [2108, 0]
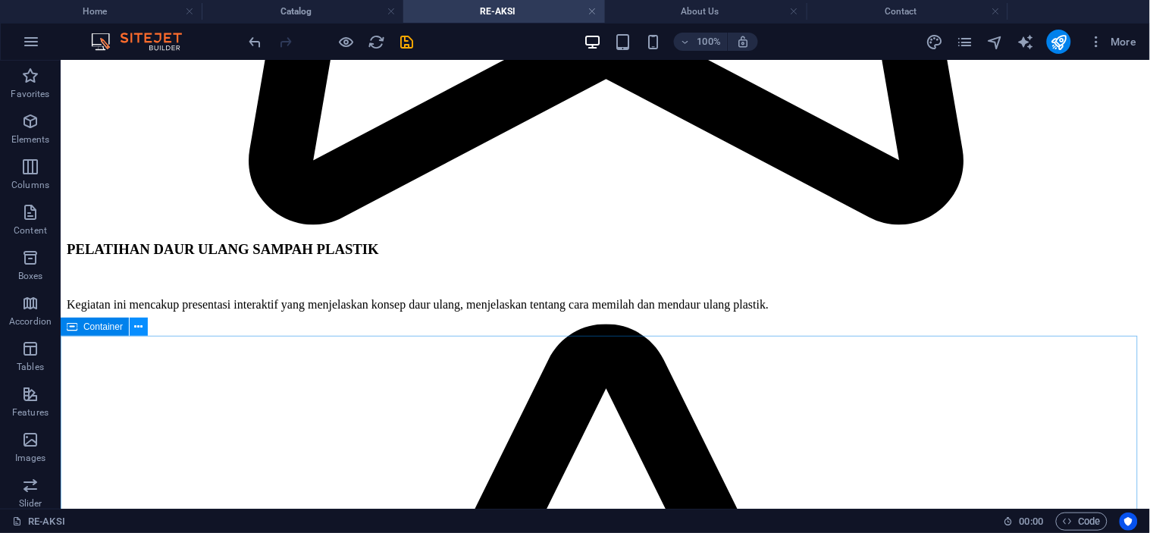
click at [142, 328] on icon at bounding box center [139, 327] width 8 height 16
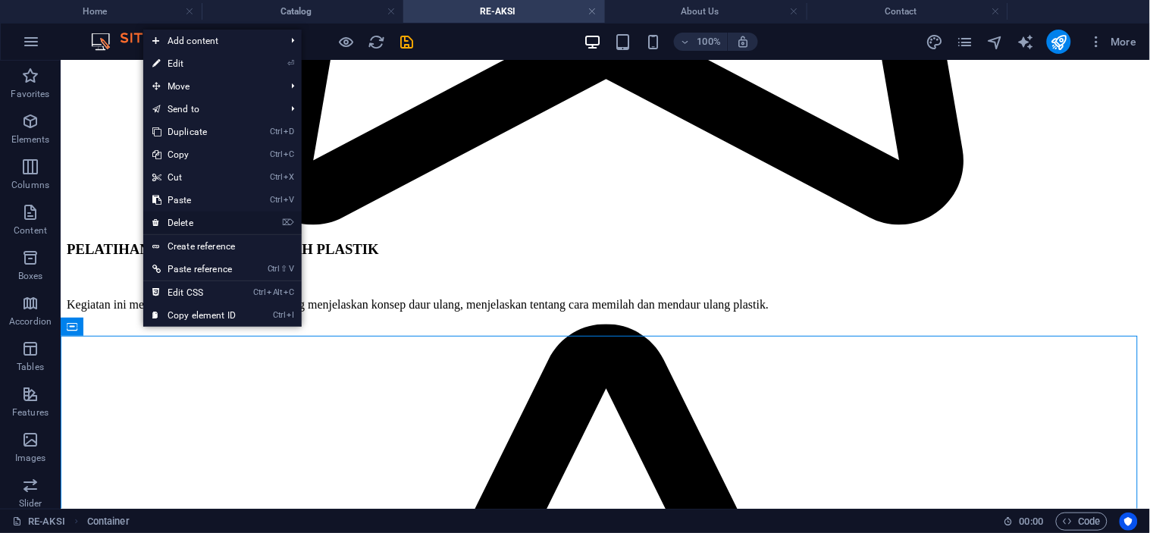
click at [191, 224] on link "⌦ Delete" at bounding box center [194, 222] width 102 height 23
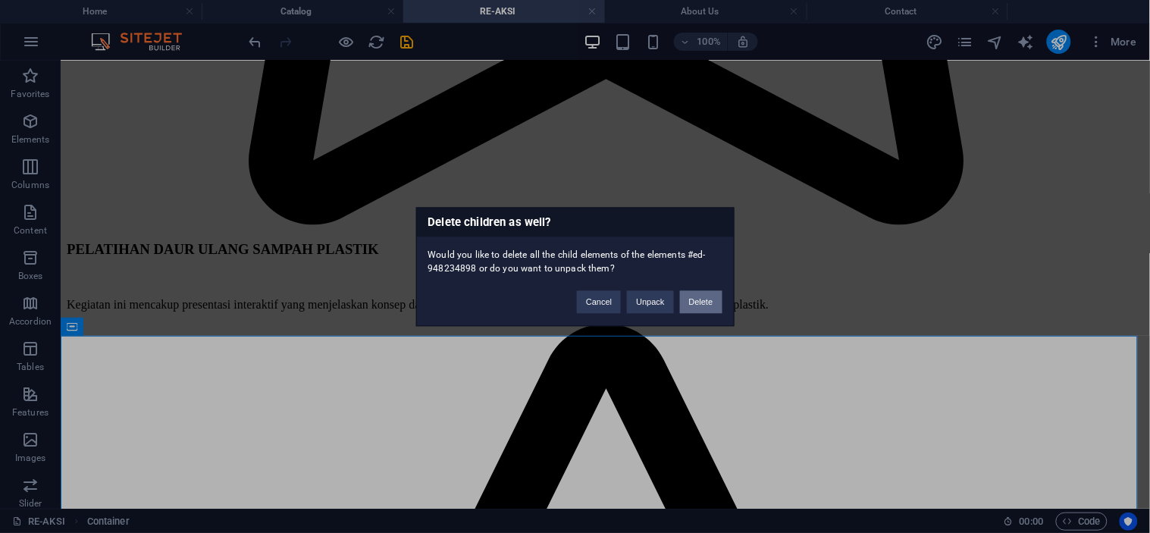
click at [708, 298] on button "Delete" at bounding box center [701, 301] width 42 height 23
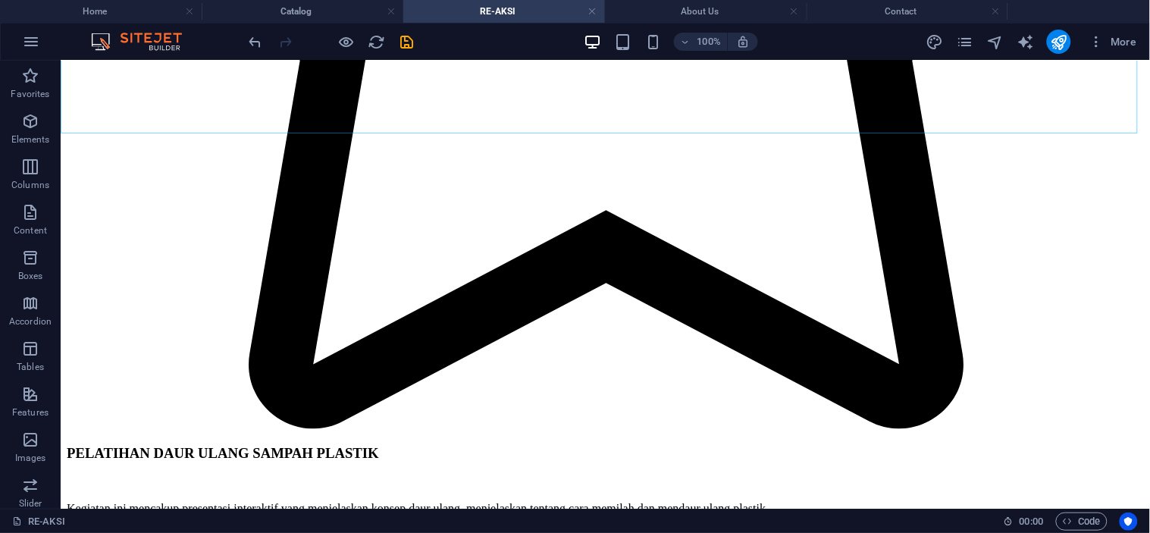
scroll to position [2048, 0]
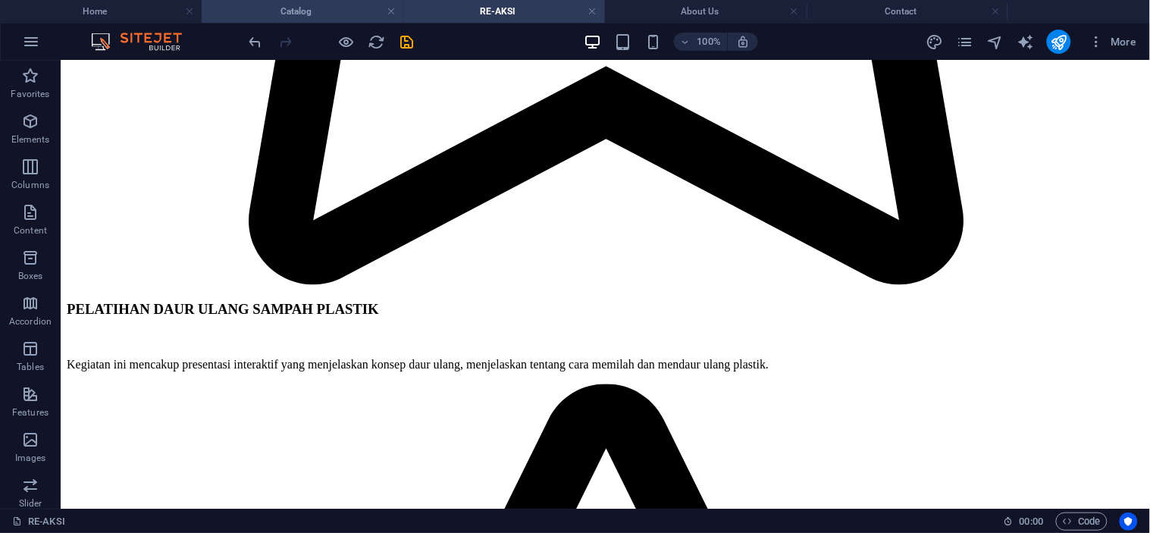
click at [301, 11] on h4 "Catalog" at bounding box center [303, 11] width 202 height 17
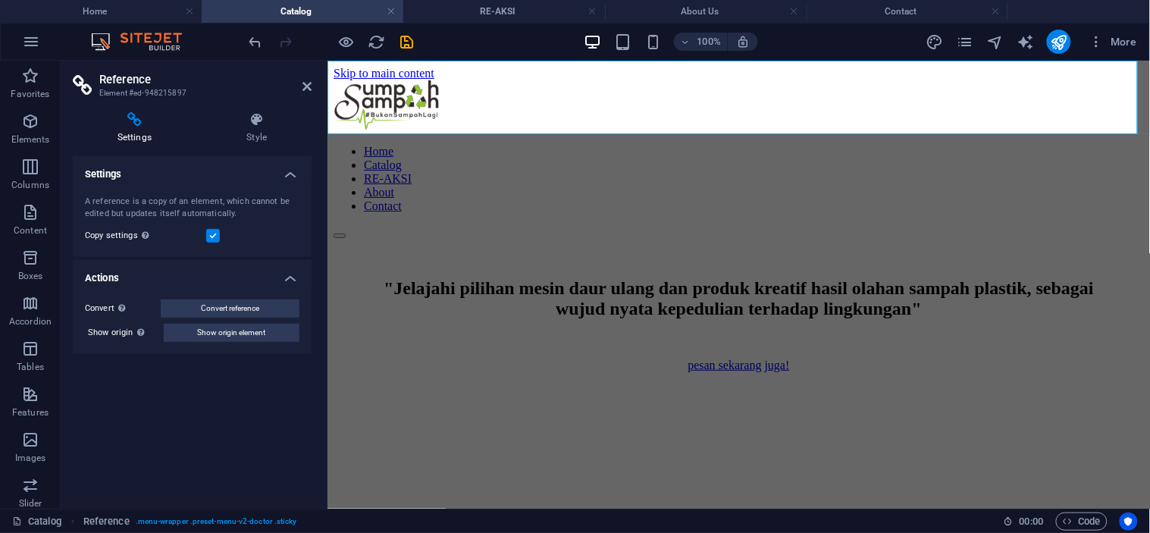
scroll to position [0, 0]
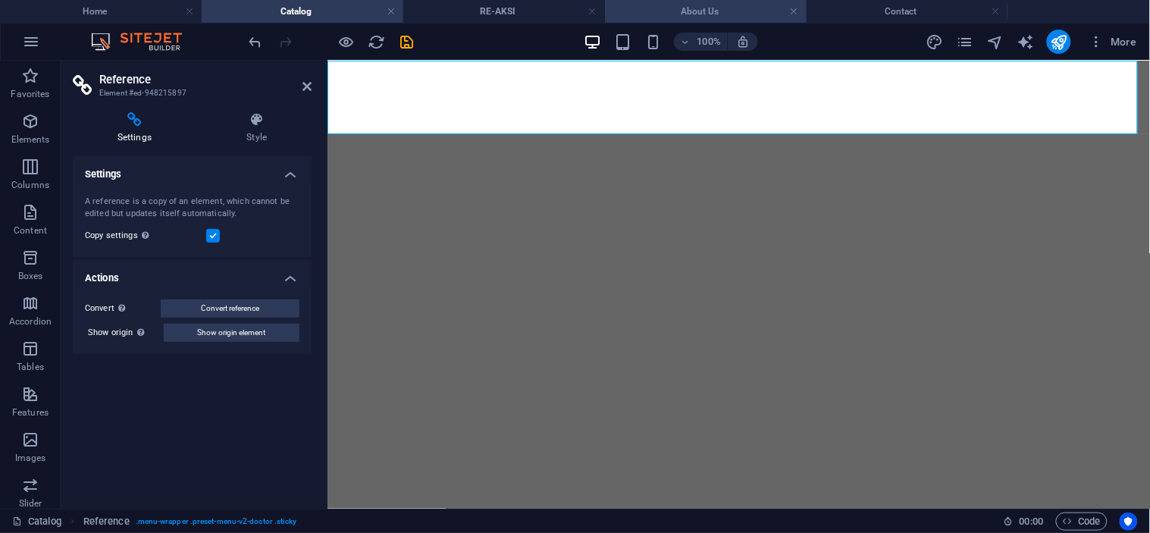
click at [678, 17] on h4 "About Us" at bounding box center [706, 11] width 202 height 17
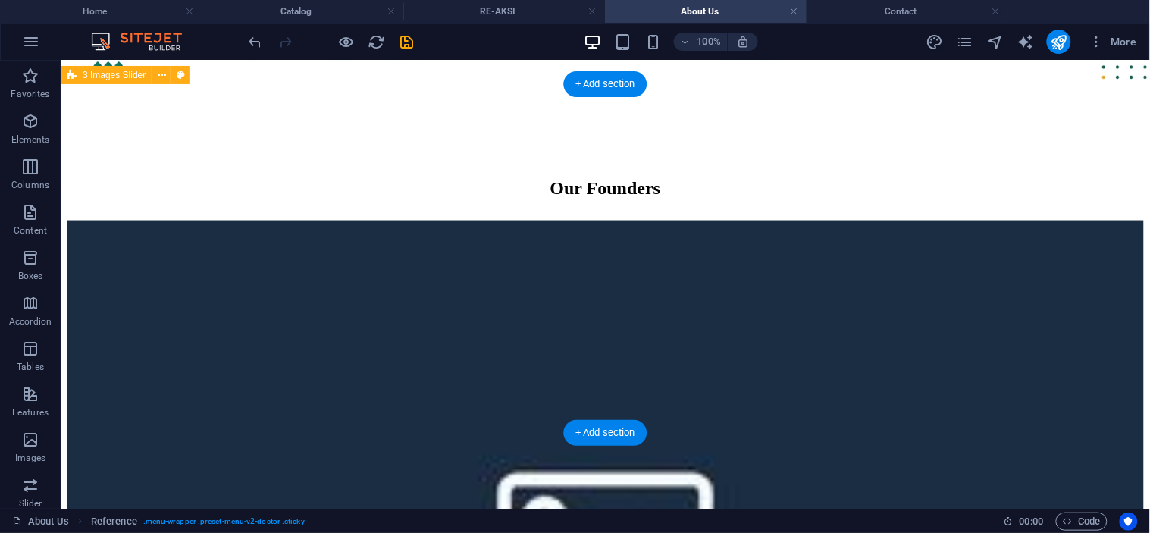
scroll to position [2095, 0]
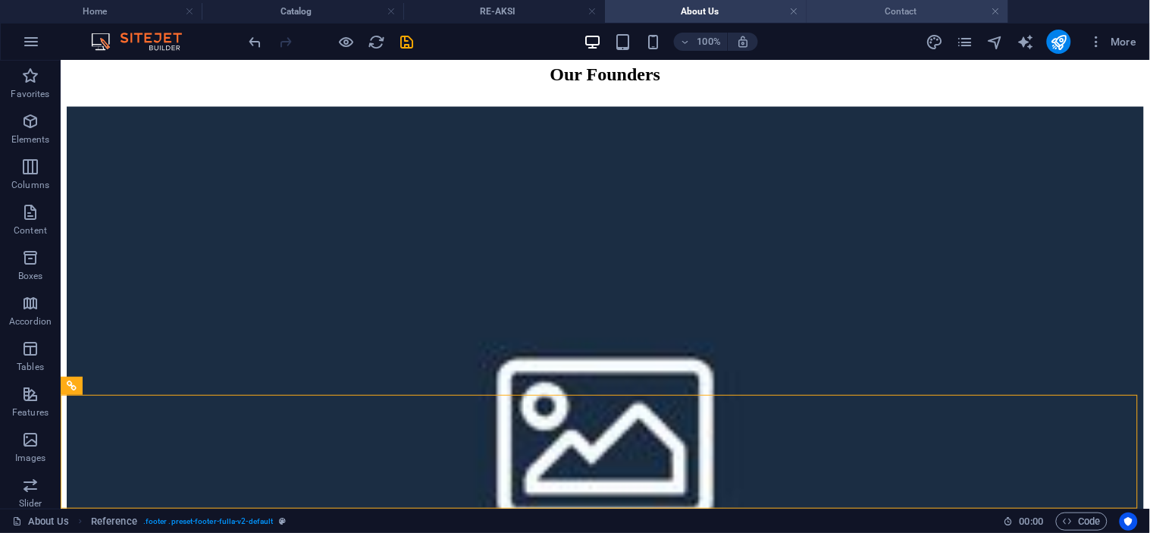
click at [869, 12] on h4 "Contact" at bounding box center [908, 11] width 202 height 17
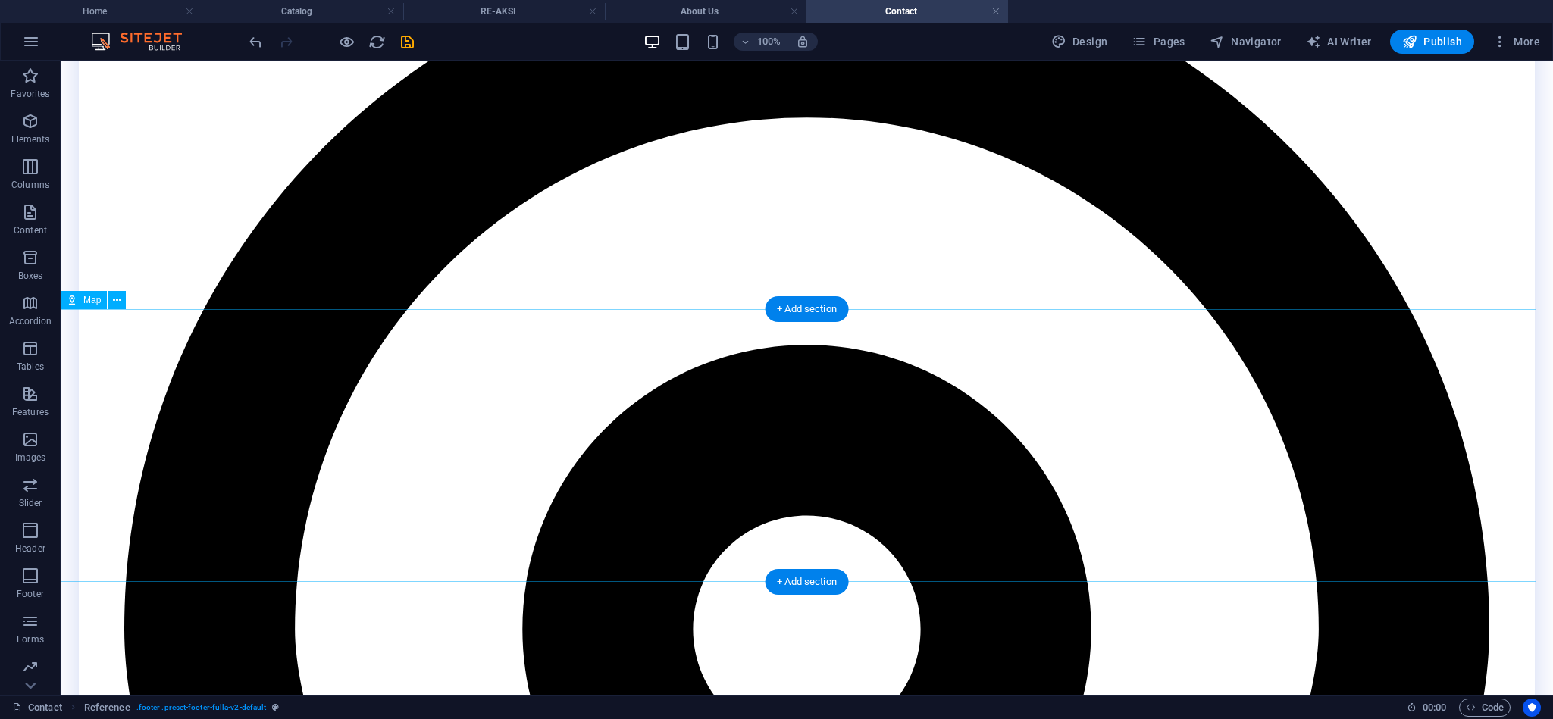
scroll to position [747, 0]
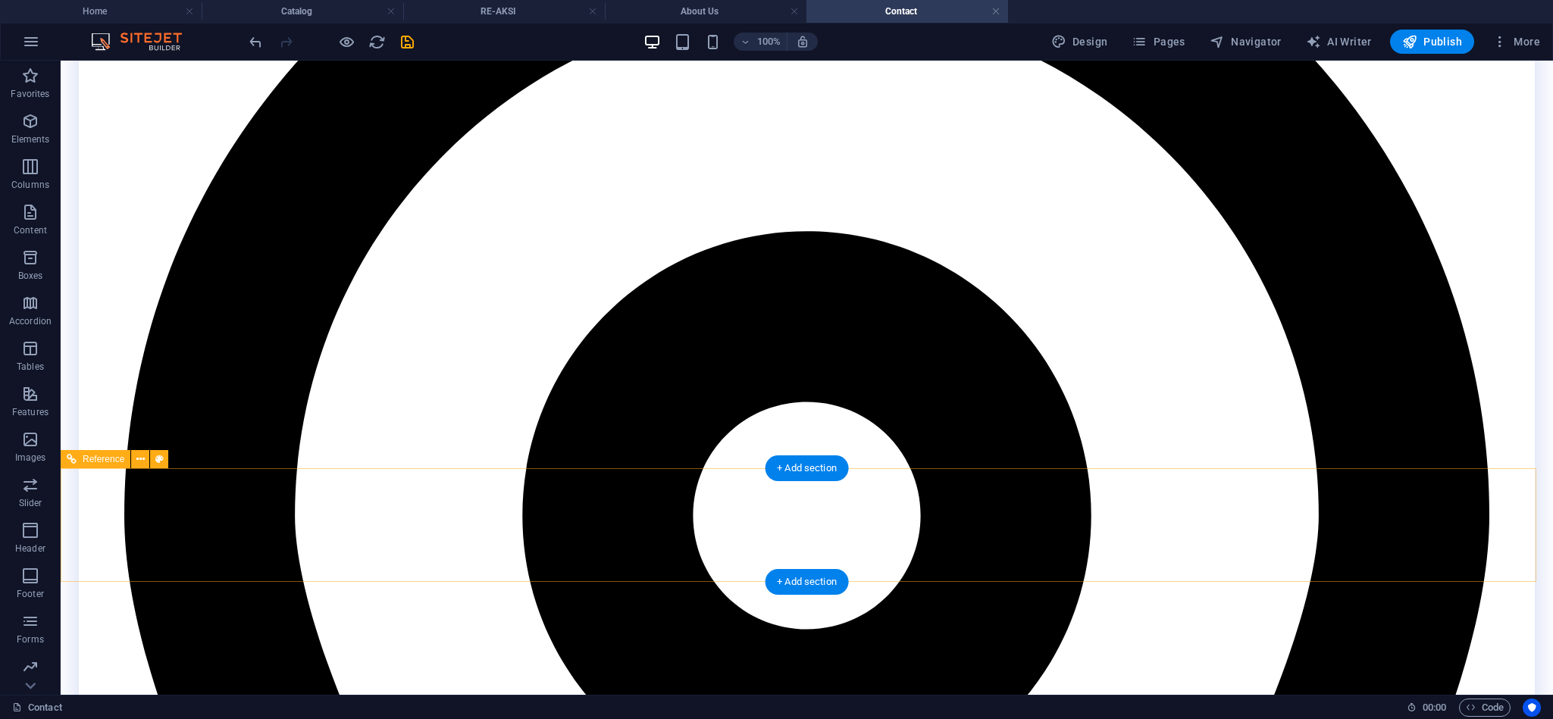
click at [139, 458] on icon at bounding box center [140, 460] width 8 height 16
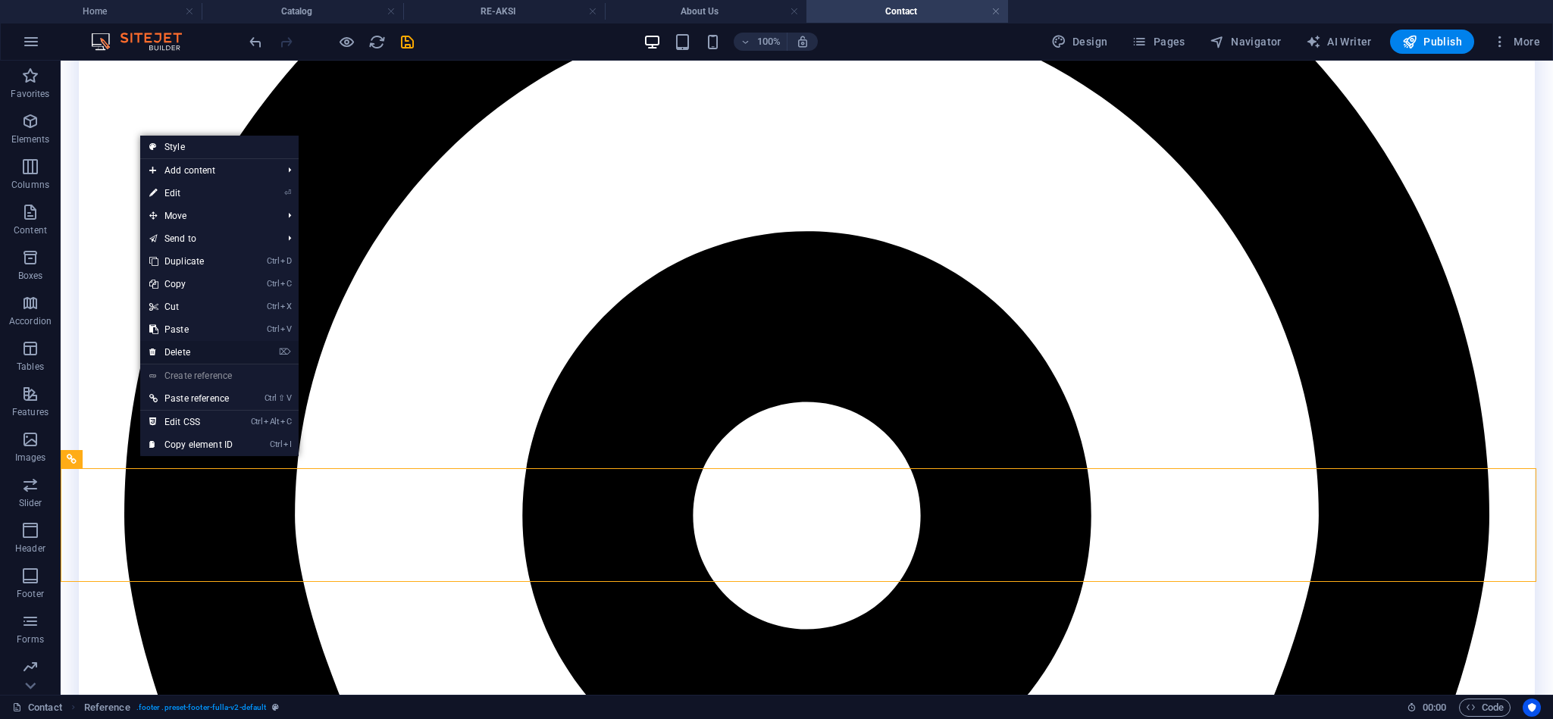
click at [180, 353] on link "⌦ Delete" at bounding box center [191, 352] width 102 height 23
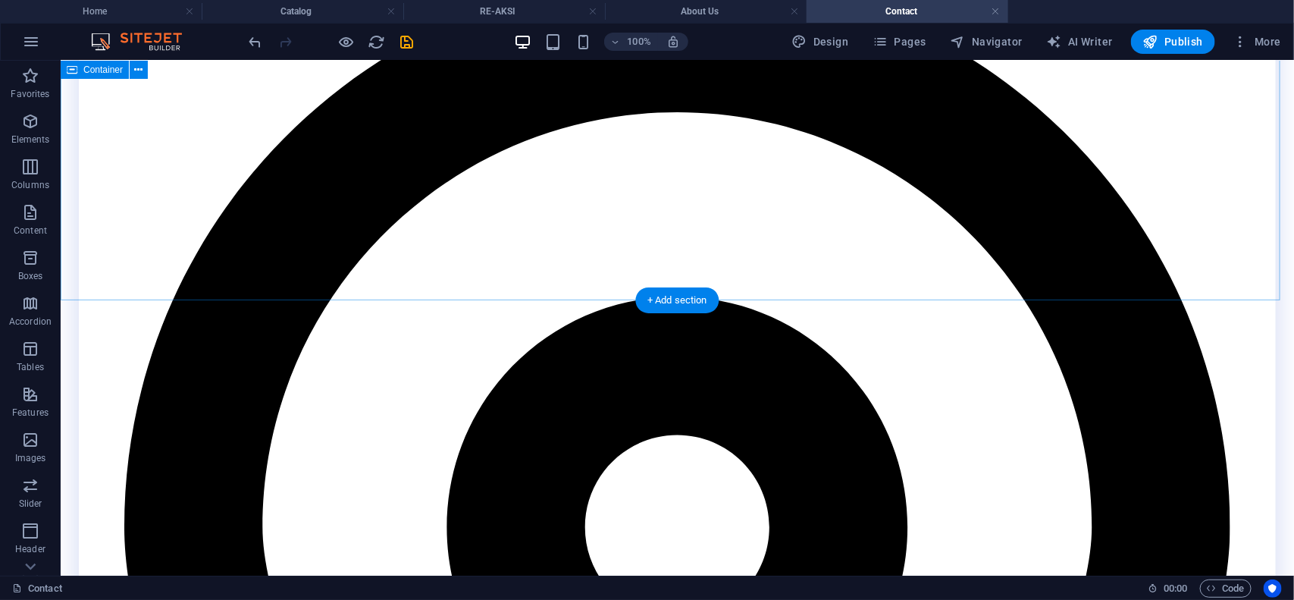
scroll to position [754, 0]
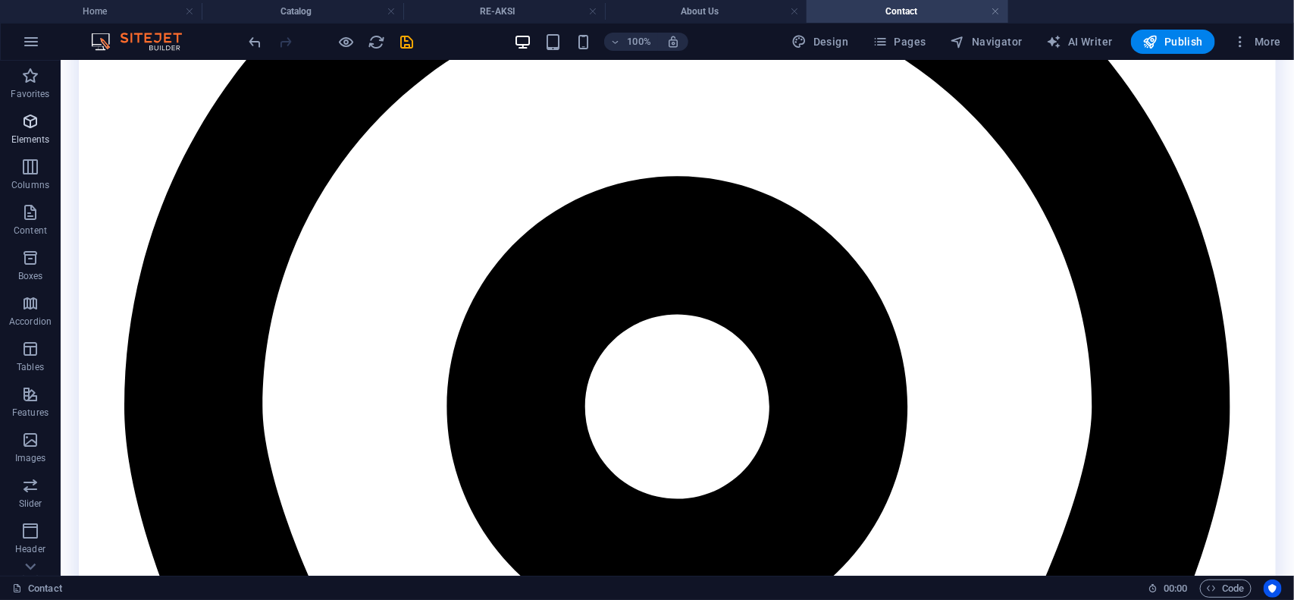
click at [35, 129] on icon "button" at bounding box center [30, 121] width 18 height 18
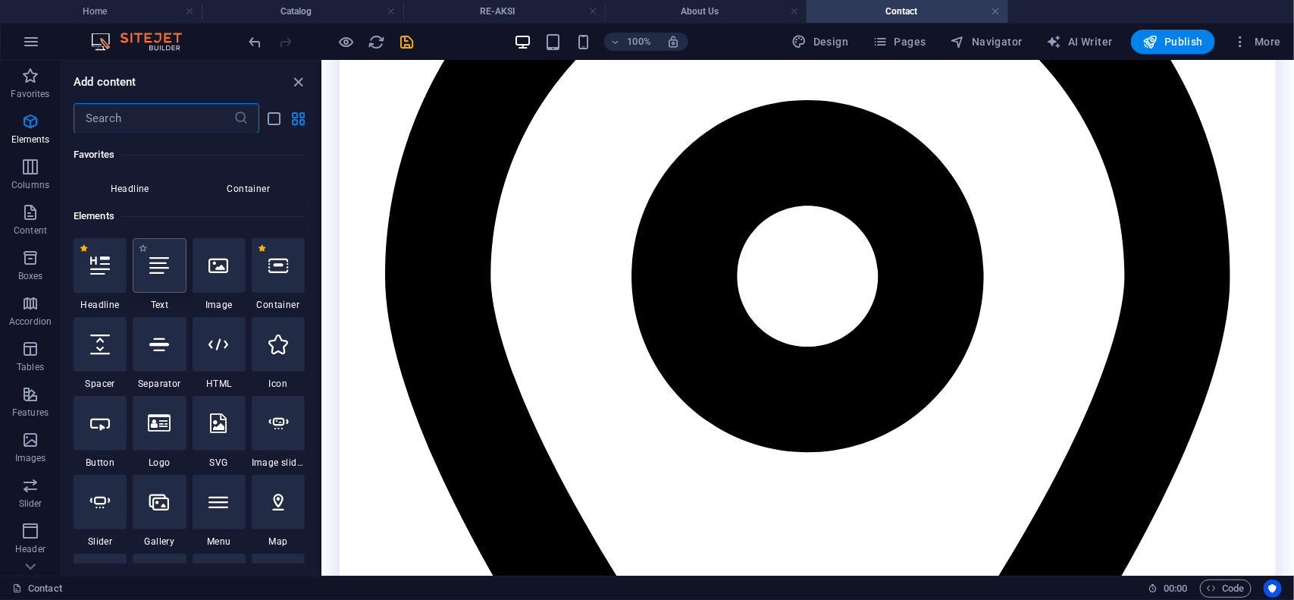
scroll to position [161, 0]
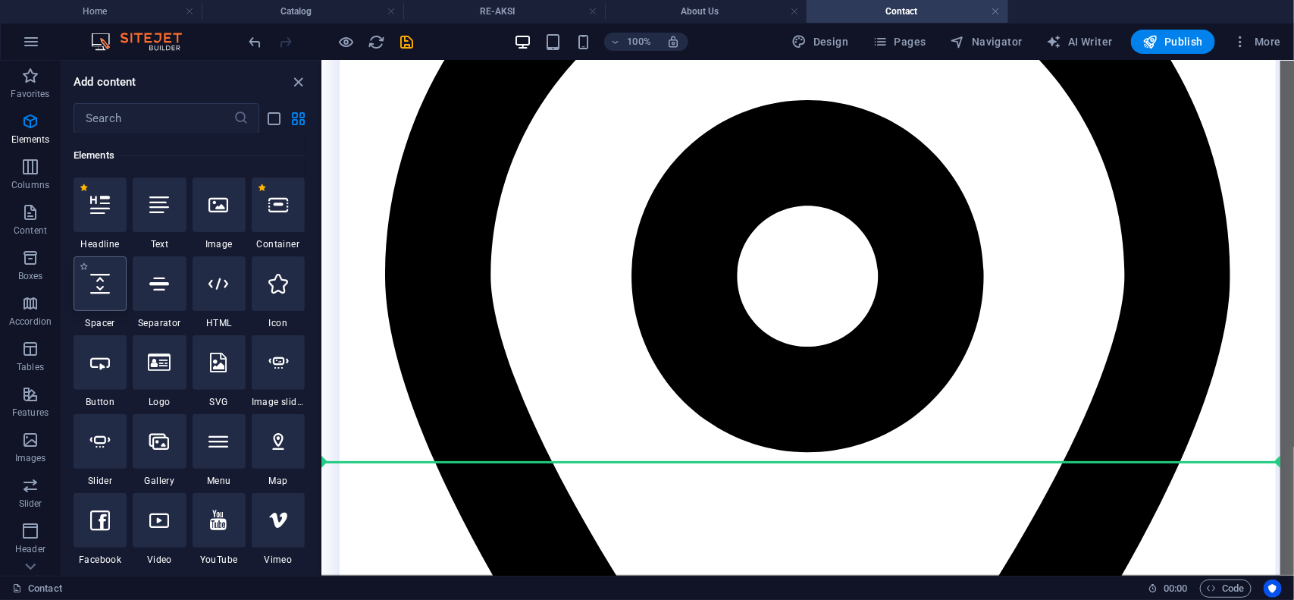
select select "px"
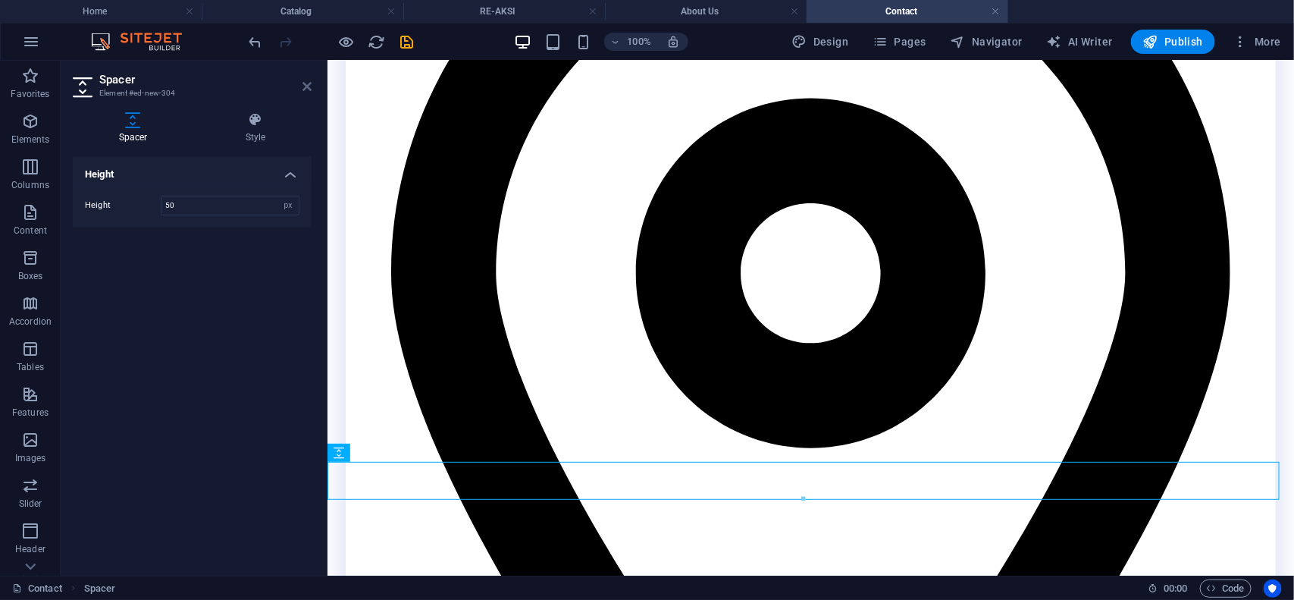
click at [305, 84] on icon at bounding box center [306, 86] width 9 height 12
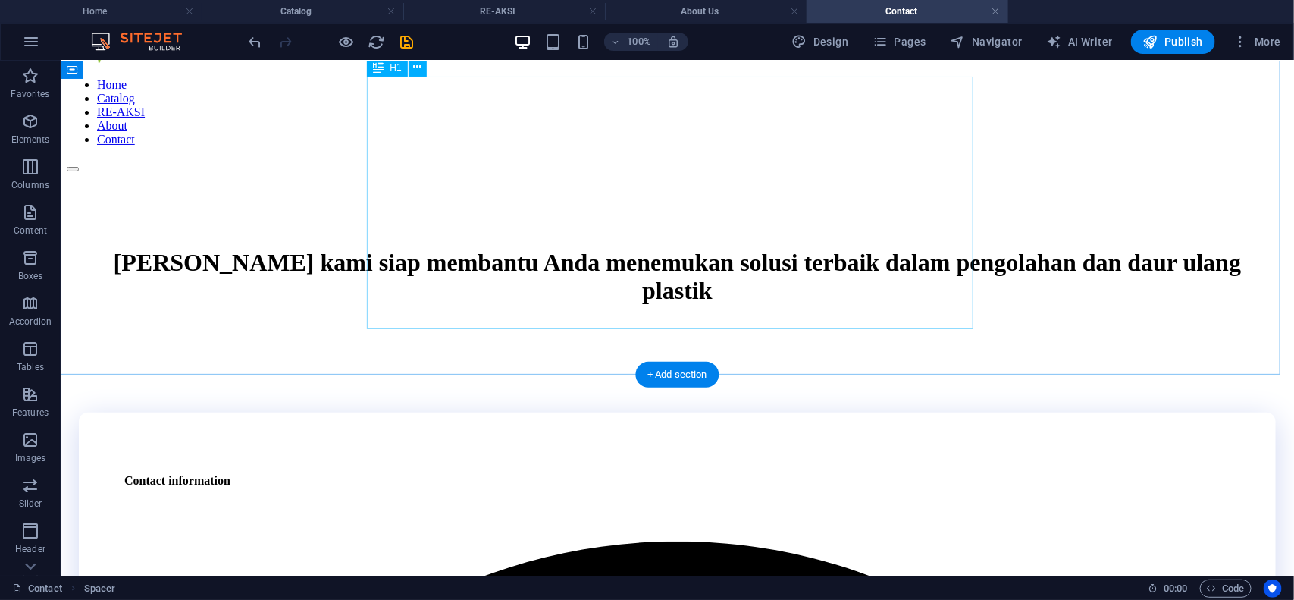
scroll to position [0, 0]
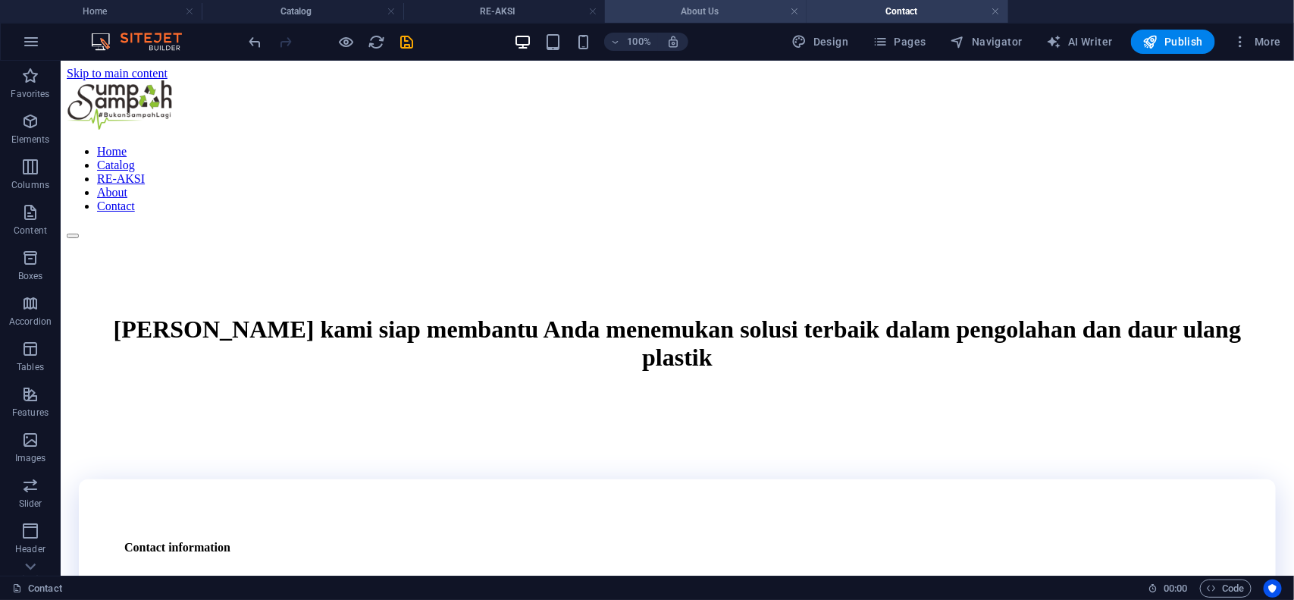
click at [676, 14] on h4 "About Us" at bounding box center [706, 11] width 202 height 17
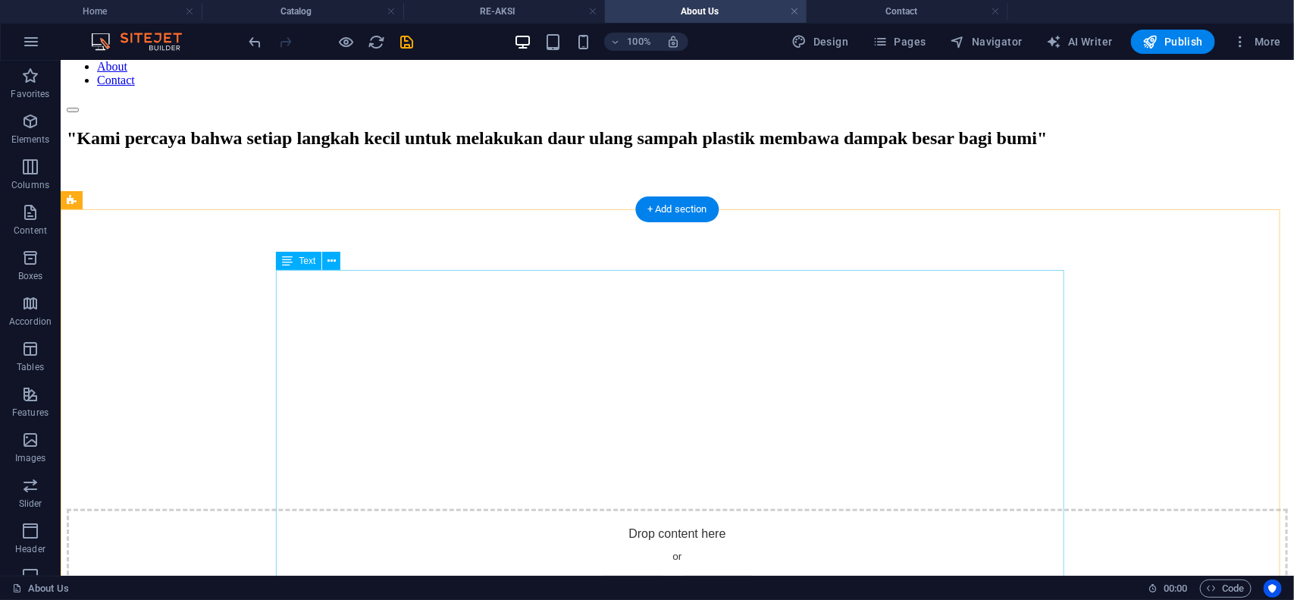
scroll to position [88, 0]
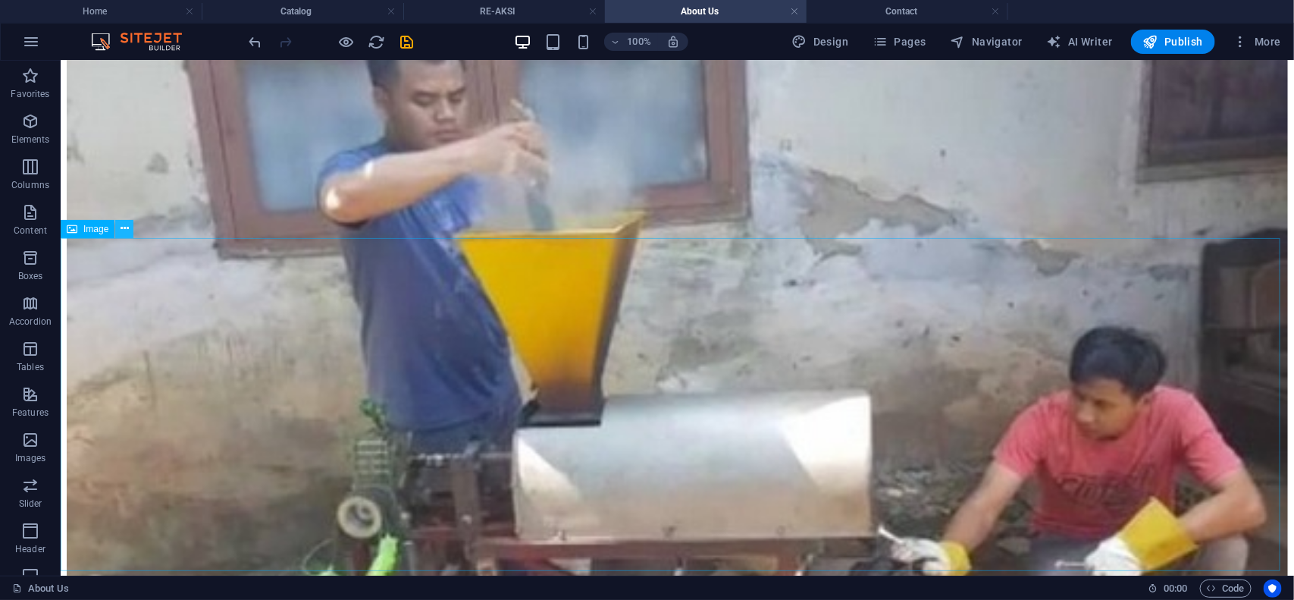
click at [123, 230] on icon at bounding box center [125, 229] width 8 height 16
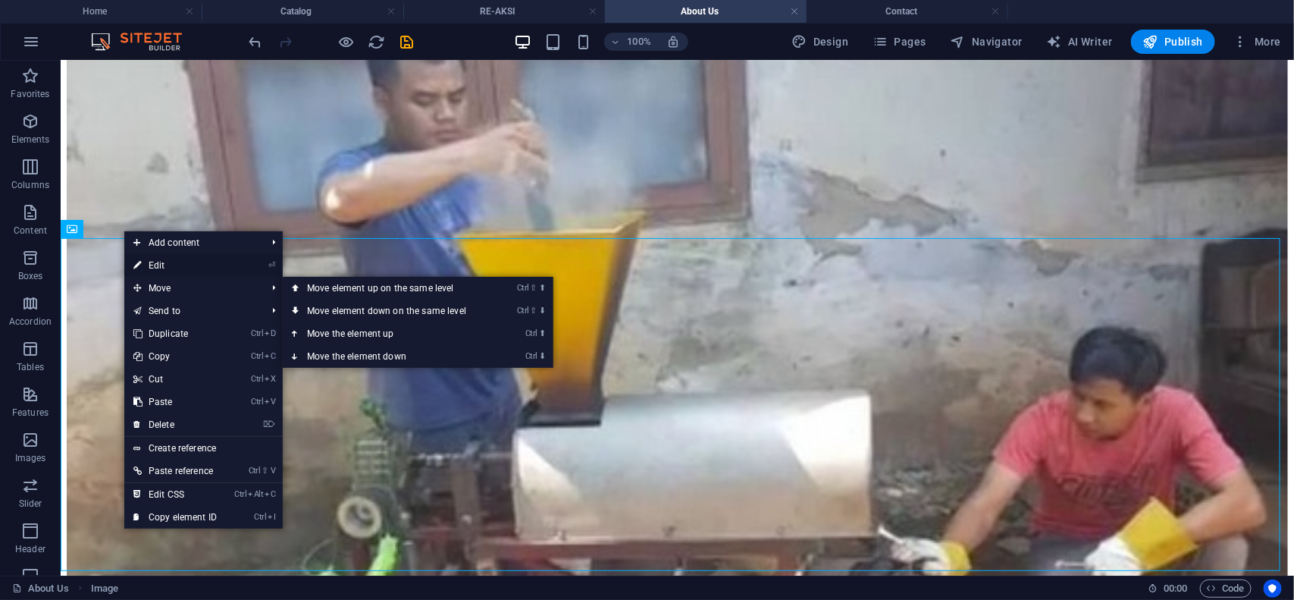
click at [158, 263] on link "⏎ Edit" at bounding box center [175, 265] width 102 height 23
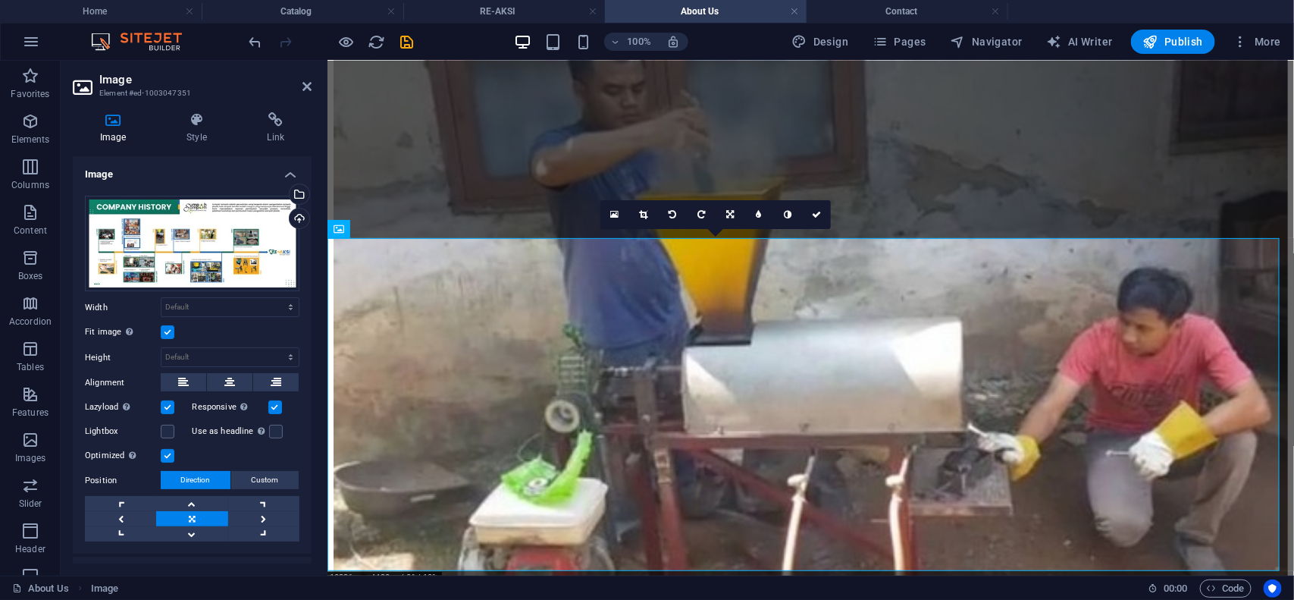
click at [159, 328] on label "Fit image Automatically fit image to a fixed width and height" at bounding box center [123, 332] width 76 height 18
click at [0, 0] on input "Fit image Automatically fit image to a fixed width and height" at bounding box center [0, 0] width 0 height 0
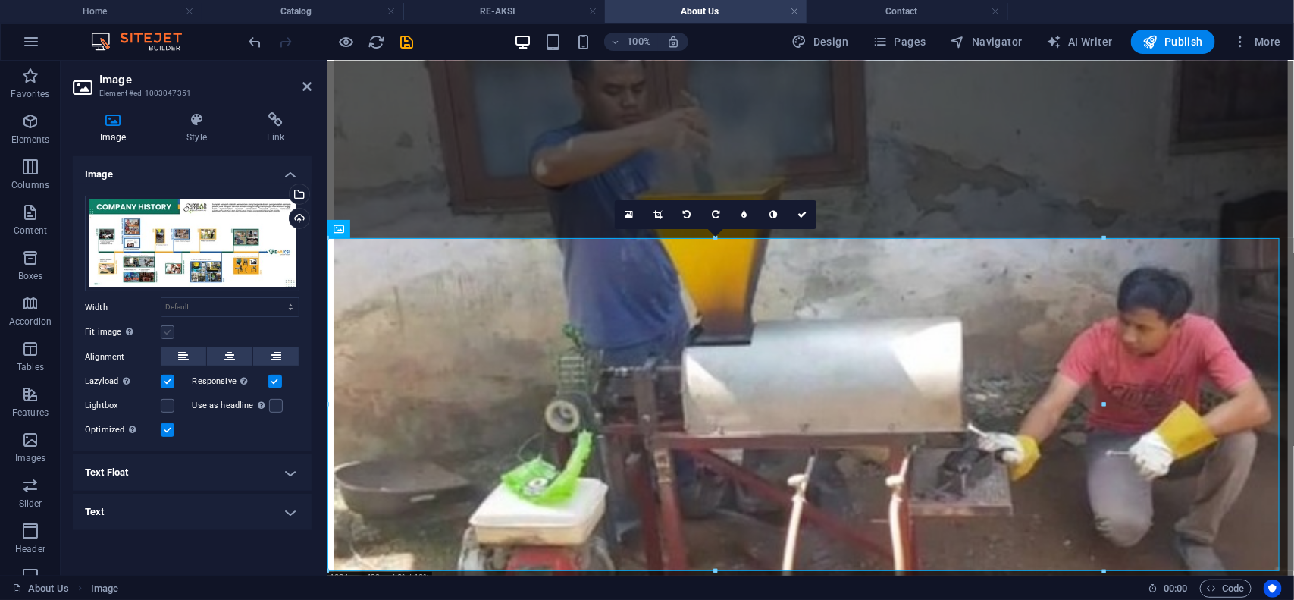
click at [161, 328] on label at bounding box center [168, 332] width 14 height 14
click at [0, 0] on input "Fit image Automatically fit image to a fixed width and height" at bounding box center [0, 0] width 0 height 0
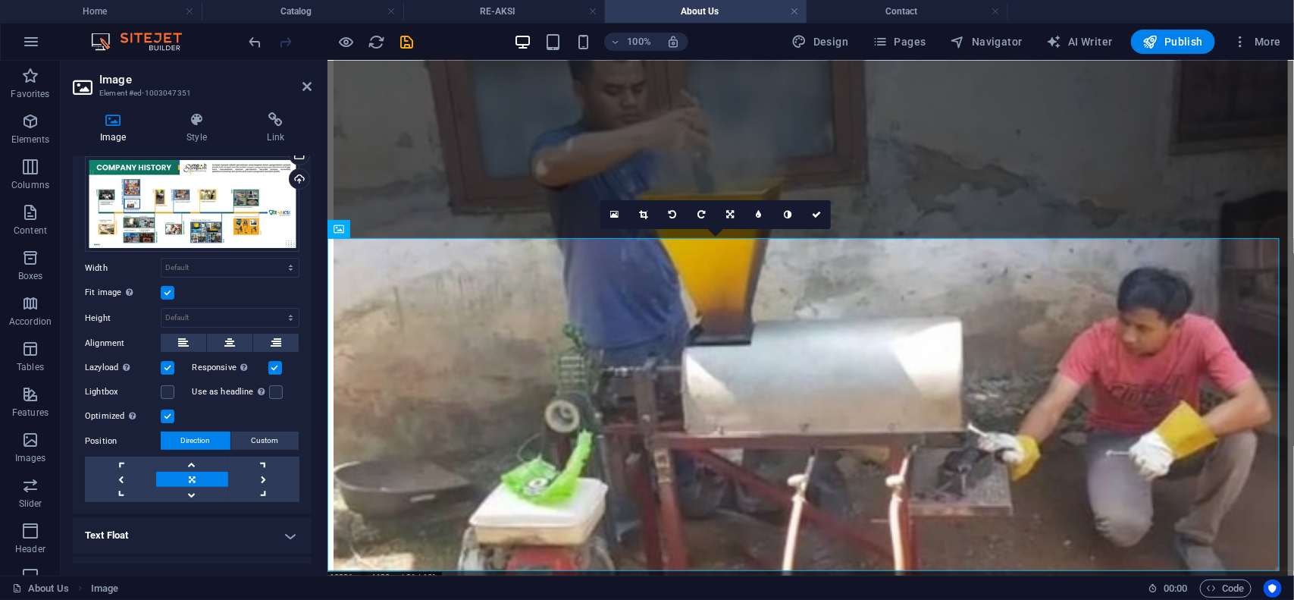
scroll to position [68, 0]
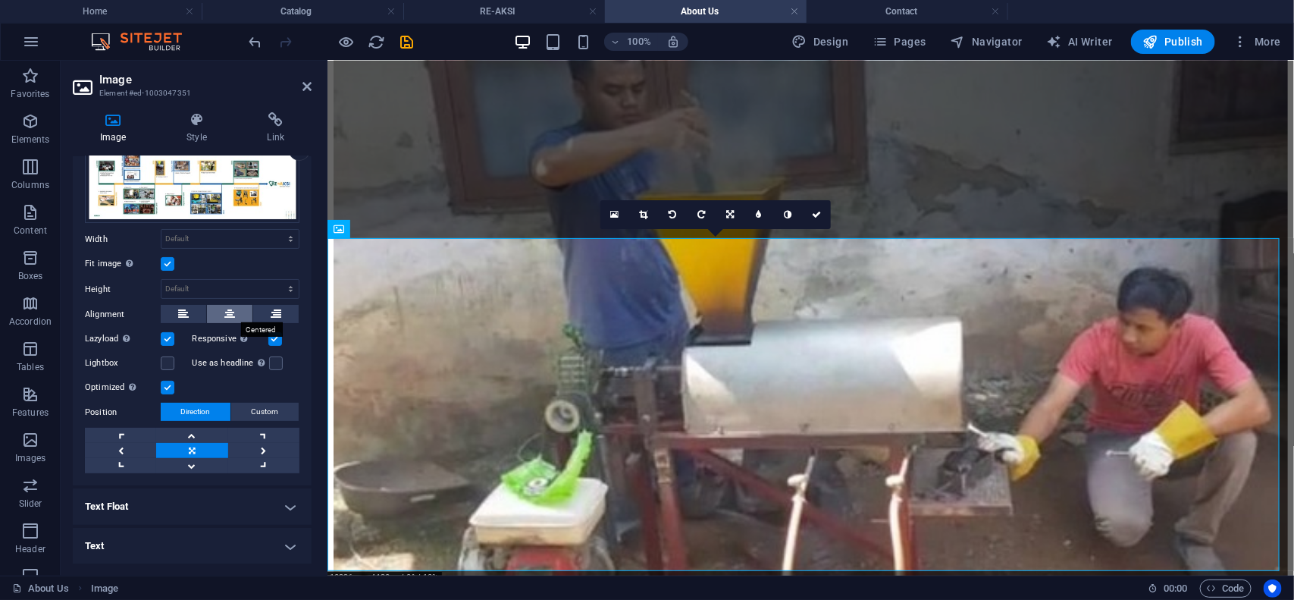
click at [221, 311] on button at bounding box center [229, 314] width 45 height 18
click at [229, 230] on select "Default auto px rem % em vh vw" at bounding box center [229, 239] width 137 height 18
select select "%"
click at [274, 230] on select "Default auto px rem % em vh vw" at bounding box center [229, 239] width 137 height 18
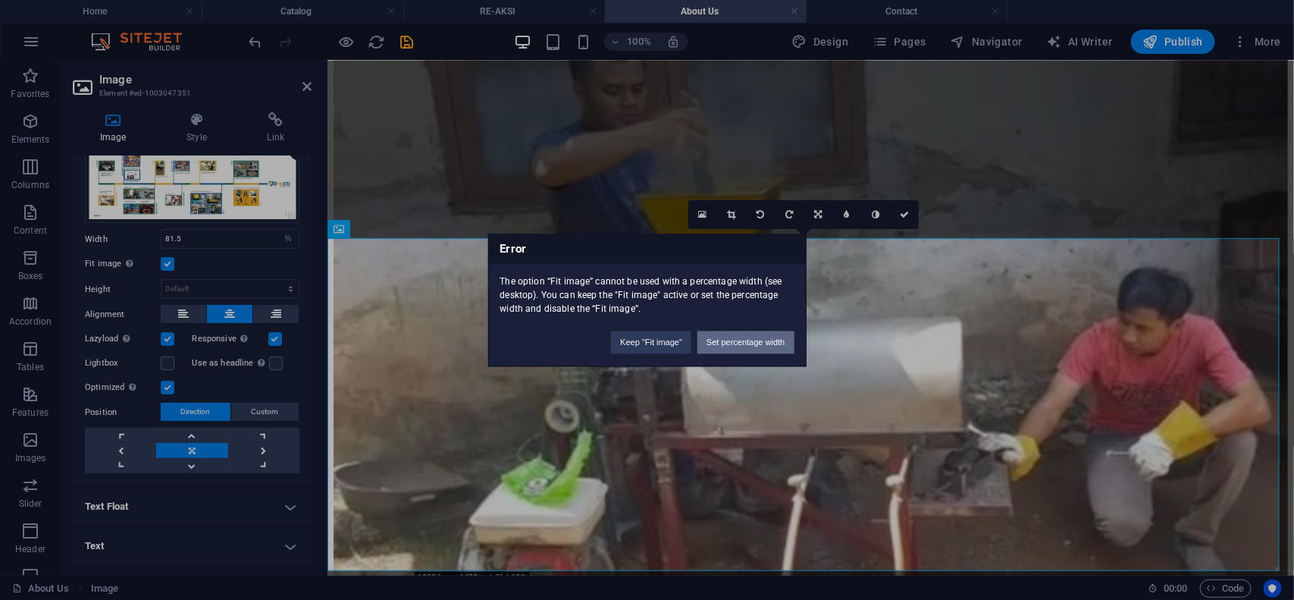
click at [725, 343] on button "Set percentage width" at bounding box center [745, 341] width 96 height 23
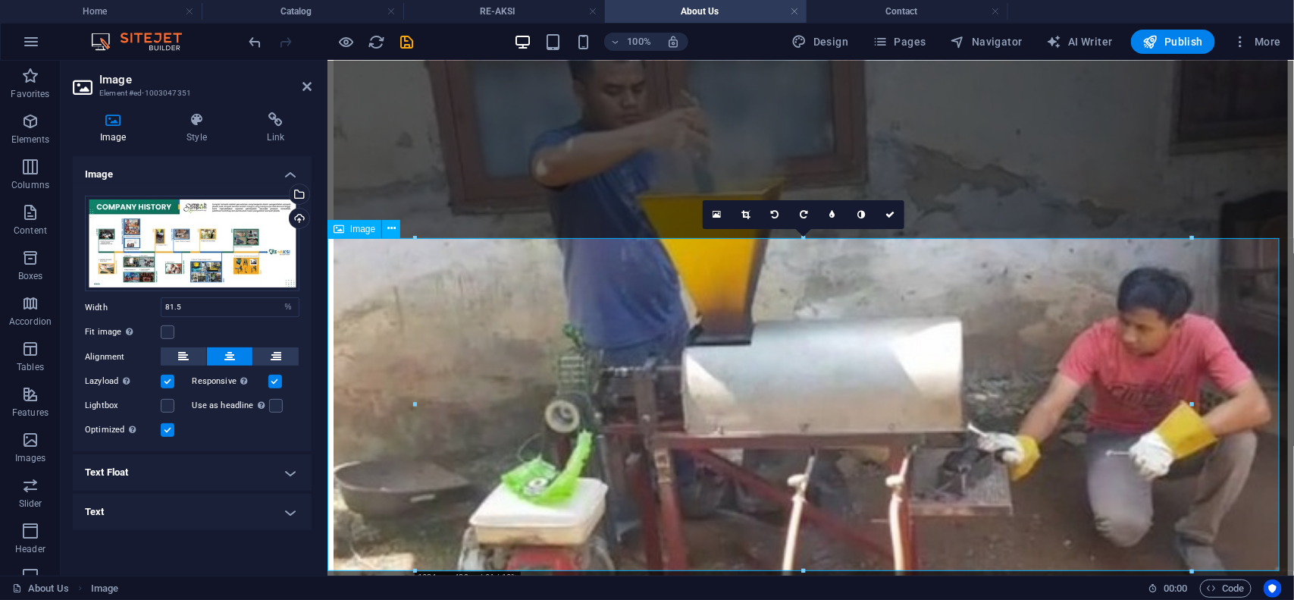
scroll to position [0, 0]
click at [206, 301] on input "81.5" at bounding box center [229, 307] width 137 height 18
type input "8"
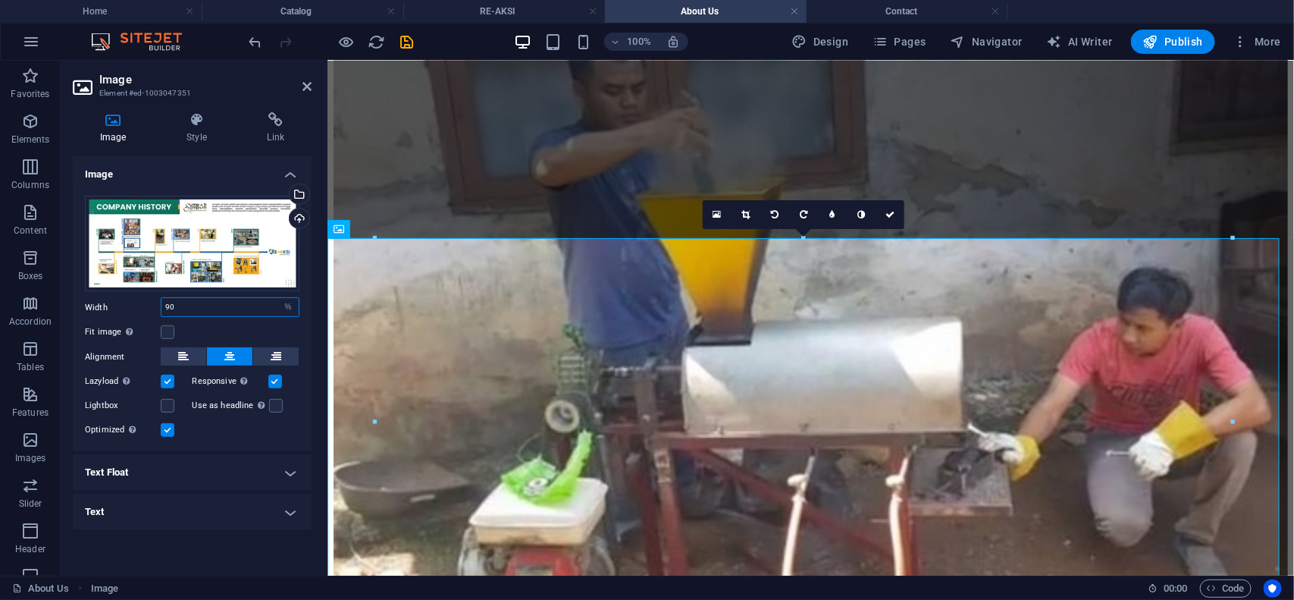
type input "90"
click at [248, 327] on div "Fit image Automatically fit image to a fixed width and height" at bounding box center [192, 332] width 215 height 18
click at [889, 211] on icon at bounding box center [889, 214] width 9 height 9
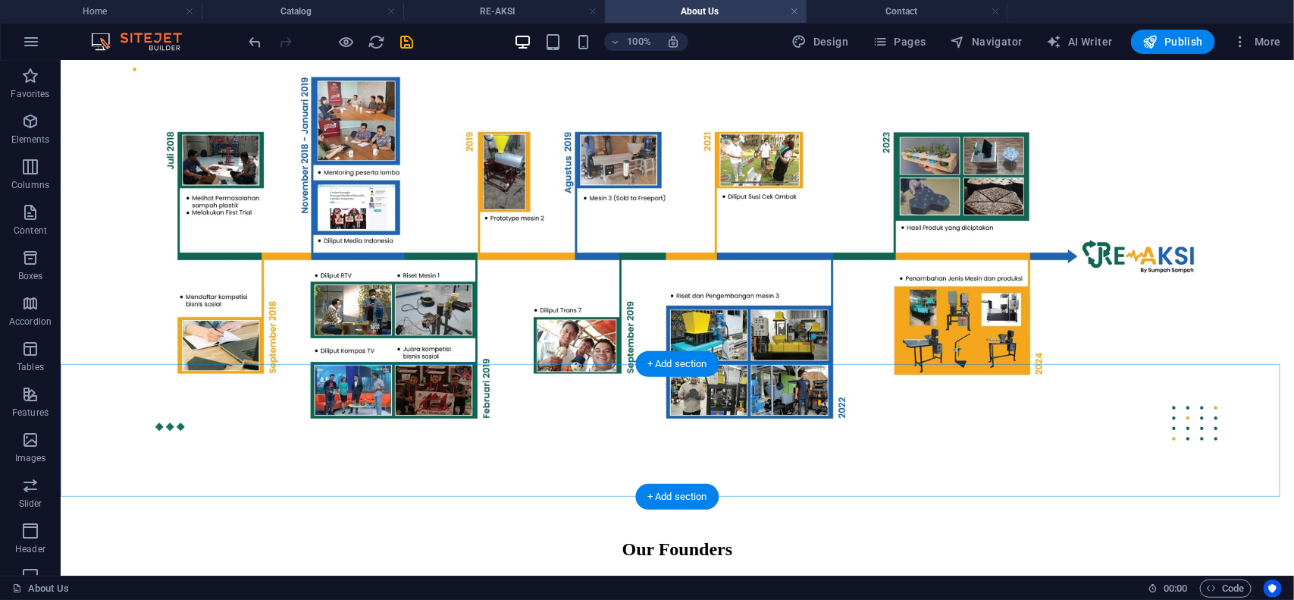
scroll to position [1693, 0]
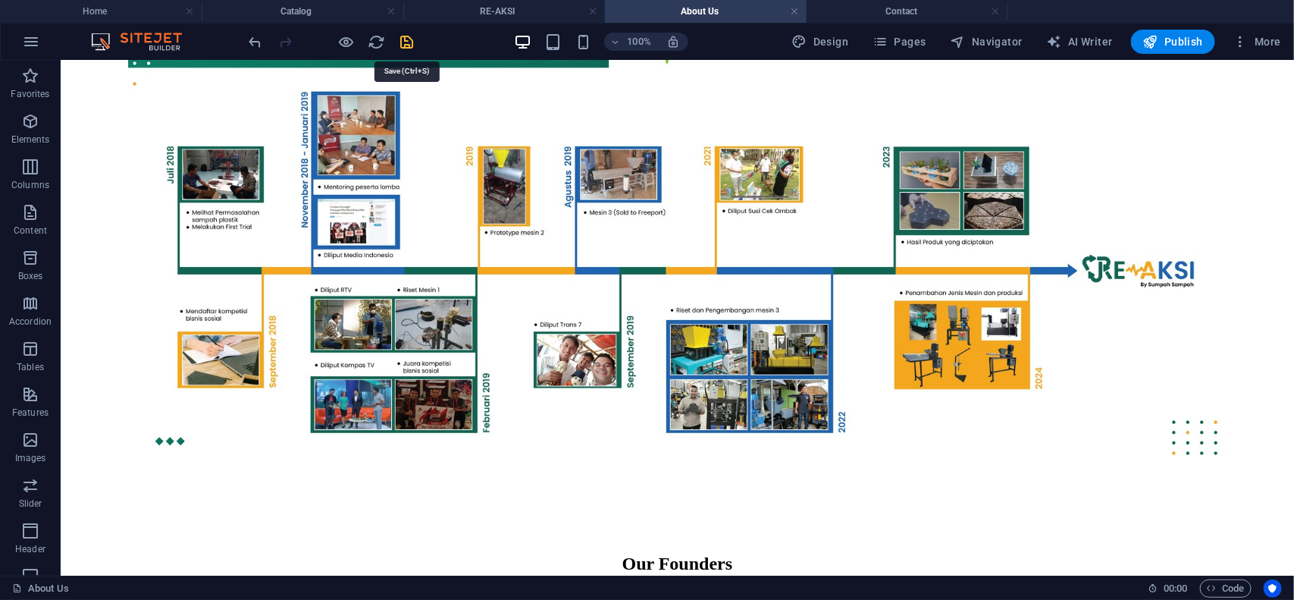
click at [403, 44] on icon "save" at bounding box center [407, 41] width 17 height 17
click at [894, 10] on h4 "Contact" at bounding box center [908, 11] width 202 height 17
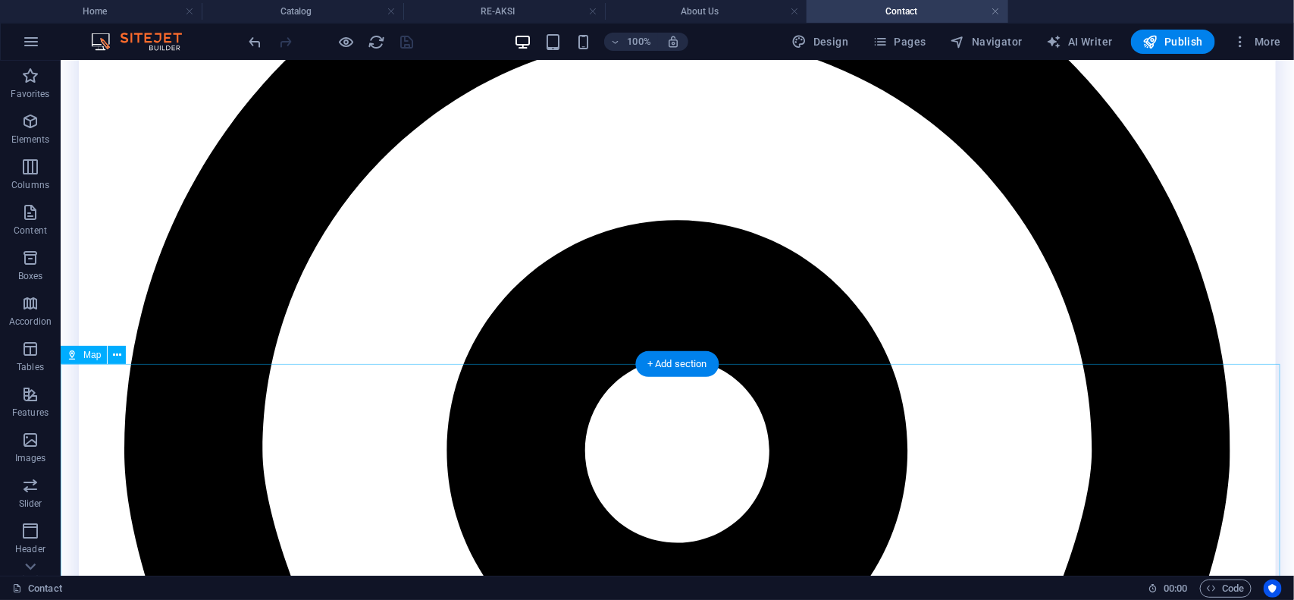
scroll to position [792, 0]
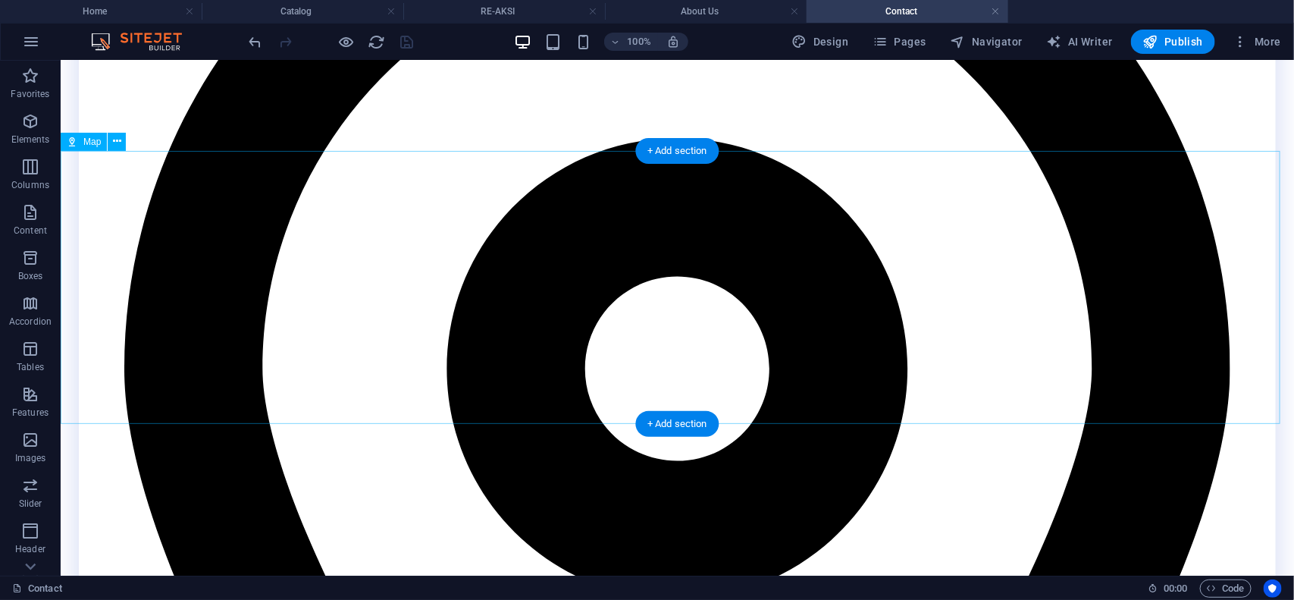
click at [113, 140] on icon at bounding box center [117, 141] width 8 height 16
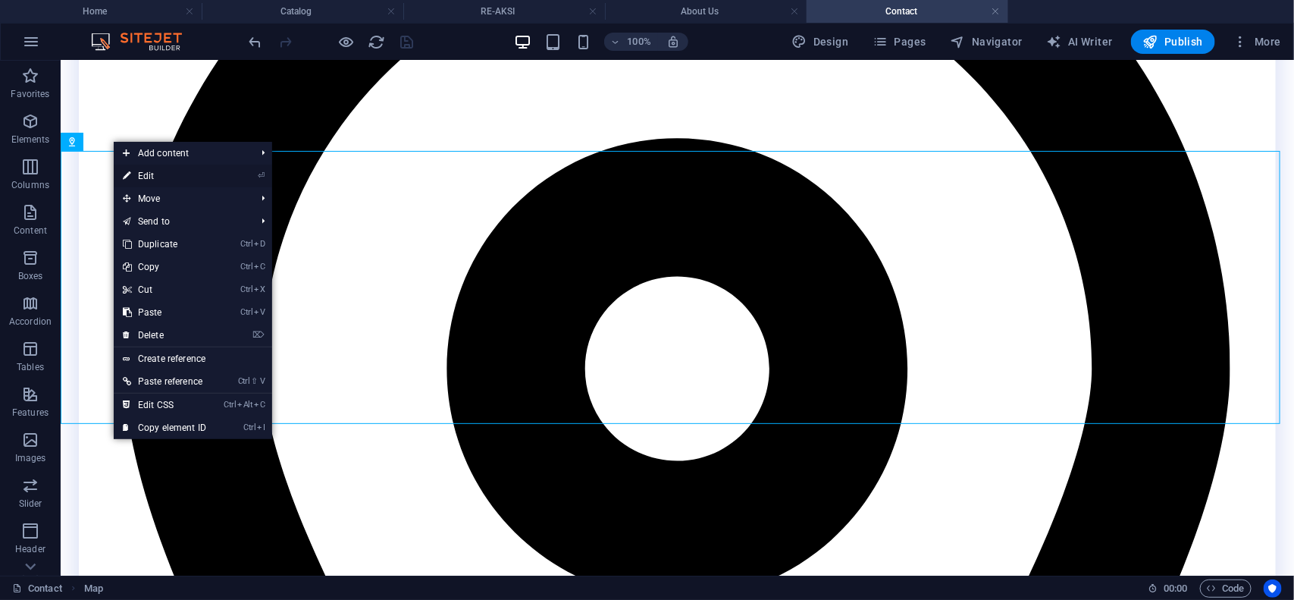
click at [139, 172] on link "⏎ Edit" at bounding box center [165, 175] width 102 height 23
select select "1"
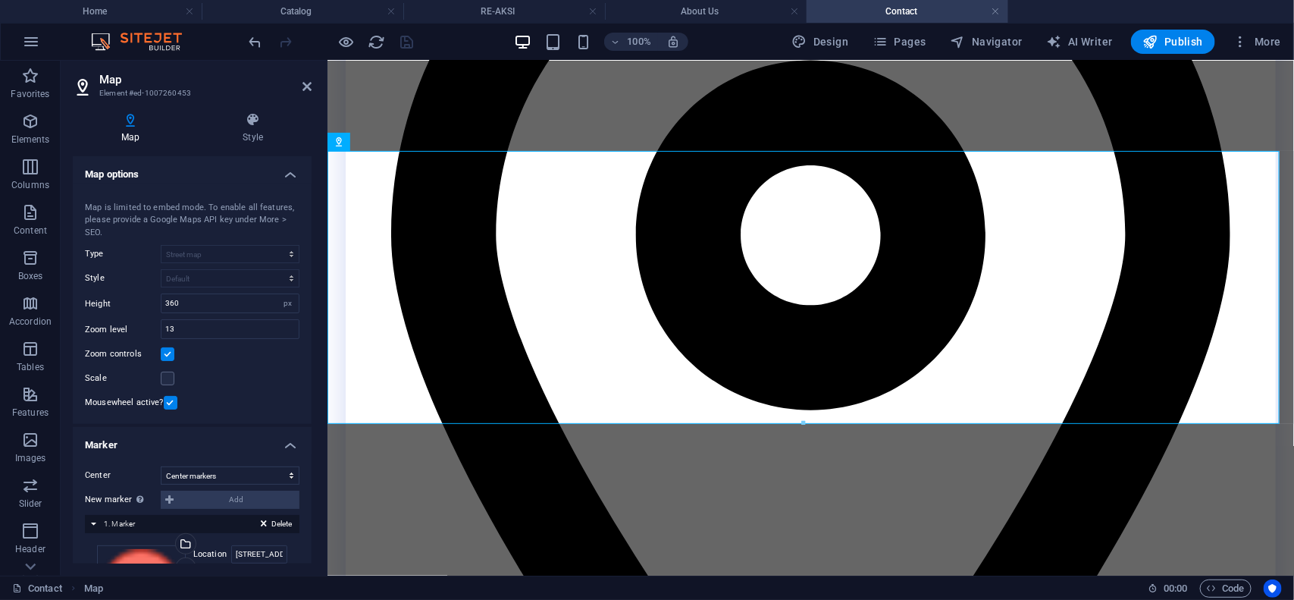
scroll to position [157, 0]
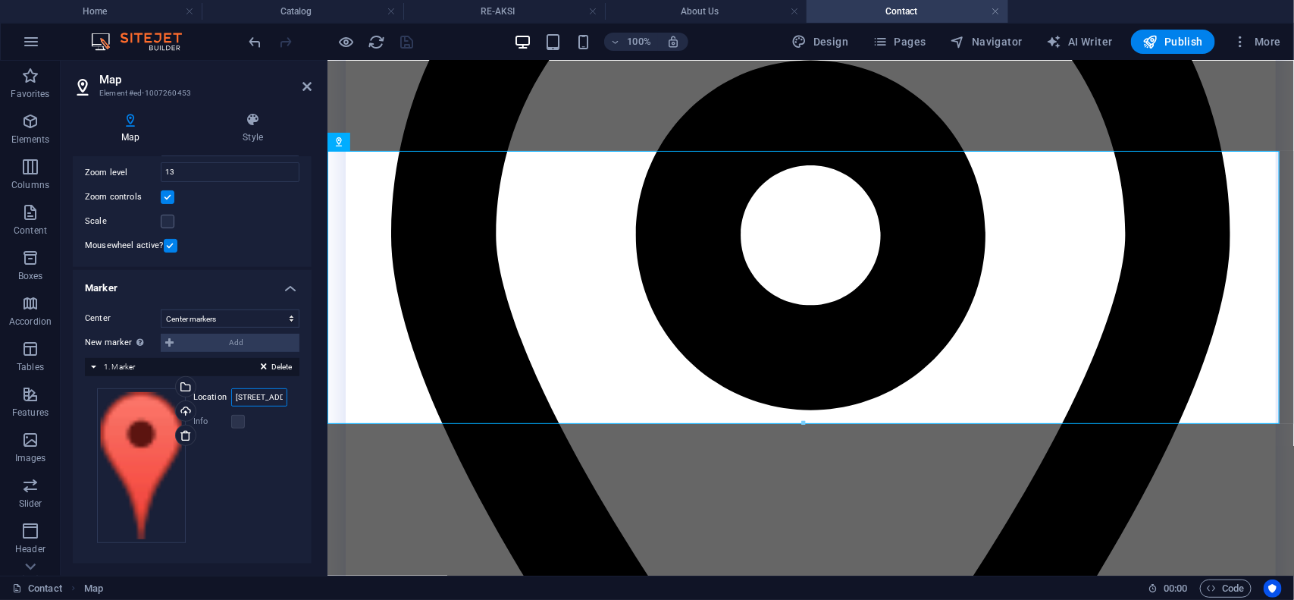
click at [254, 396] on input "[STREET_ADDRESS]" at bounding box center [259, 397] width 56 height 18
click at [268, 396] on input "[STREET_ADDRESS]" at bounding box center [259, 397] width 56 height 18
type input "REAKSI"
click at [233, 312] on select "Don't center Center markers Center and zoom markers" at bounding box center [230, 318] width 139 height 18
click at [161, 309] on select "Don't center Center markers Center and zoom markers" at bounding box center [230, 318] width 139 height 18
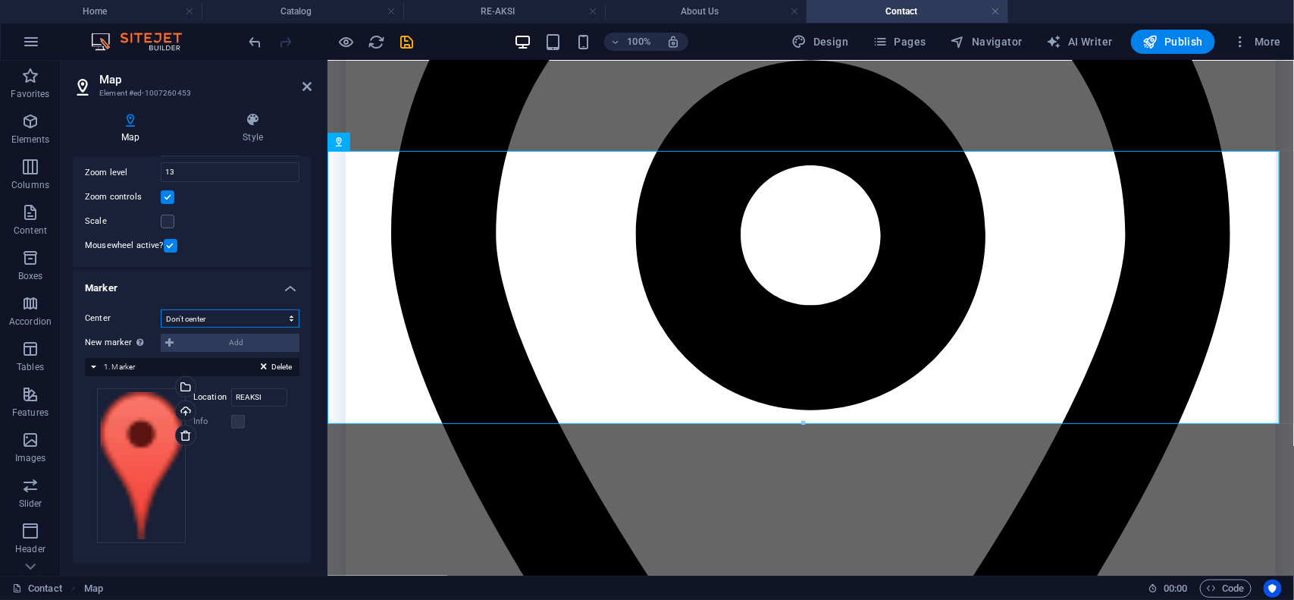
scroll to position [175, 0]
click at [225, 315] on select "Don't center Center markers Center and zoom markers" at bounding box center [230, 318] width 139 height 18
click at [161, 309] on select "Don't center Center markers Center and zoom markers" at bounding box center [230, 318] width 139 height 18
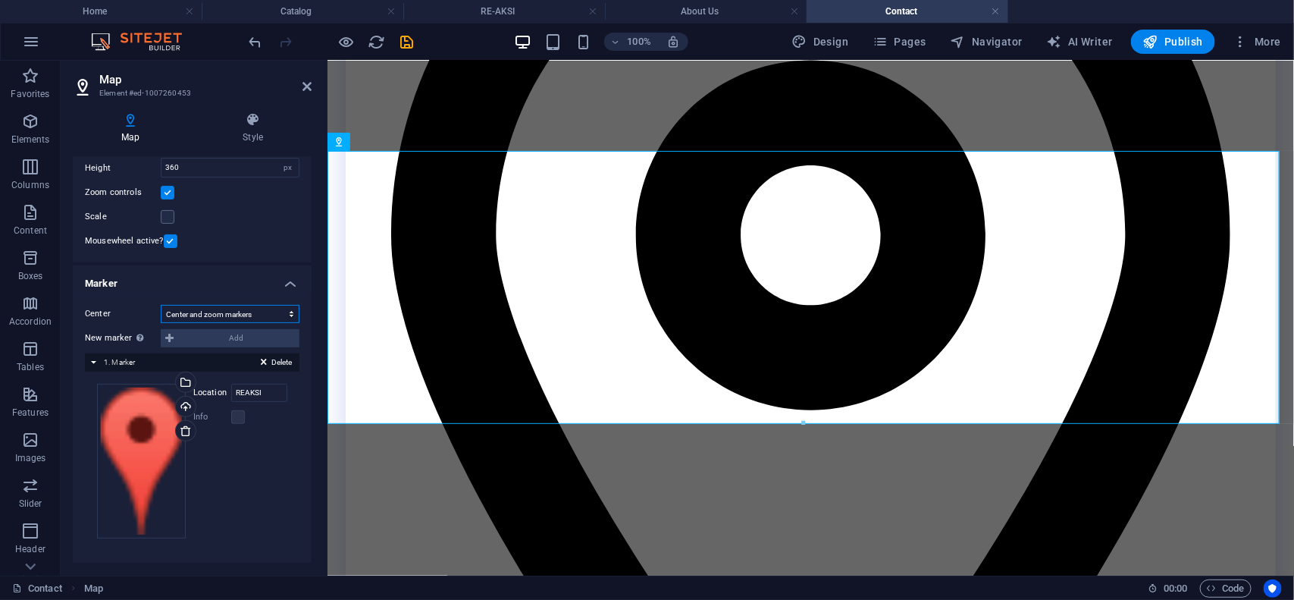
scroll to position [131, 0]
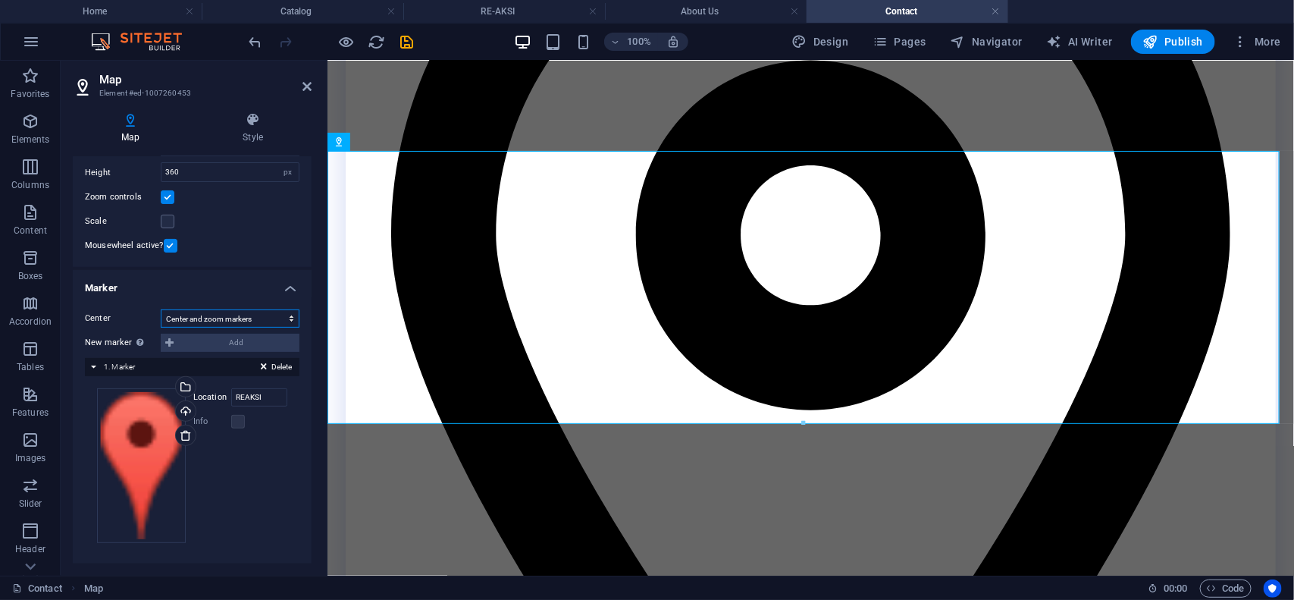
click at [239, 315] on select "Don't center Center markers Center and zoom markers" at bounding box center [230, 318] width 139 height 18
select select "1"
click at [161, 309] on select "Don't center Center markers Center and zoom markers" at bounding box center [230, 318] width 139 height 18
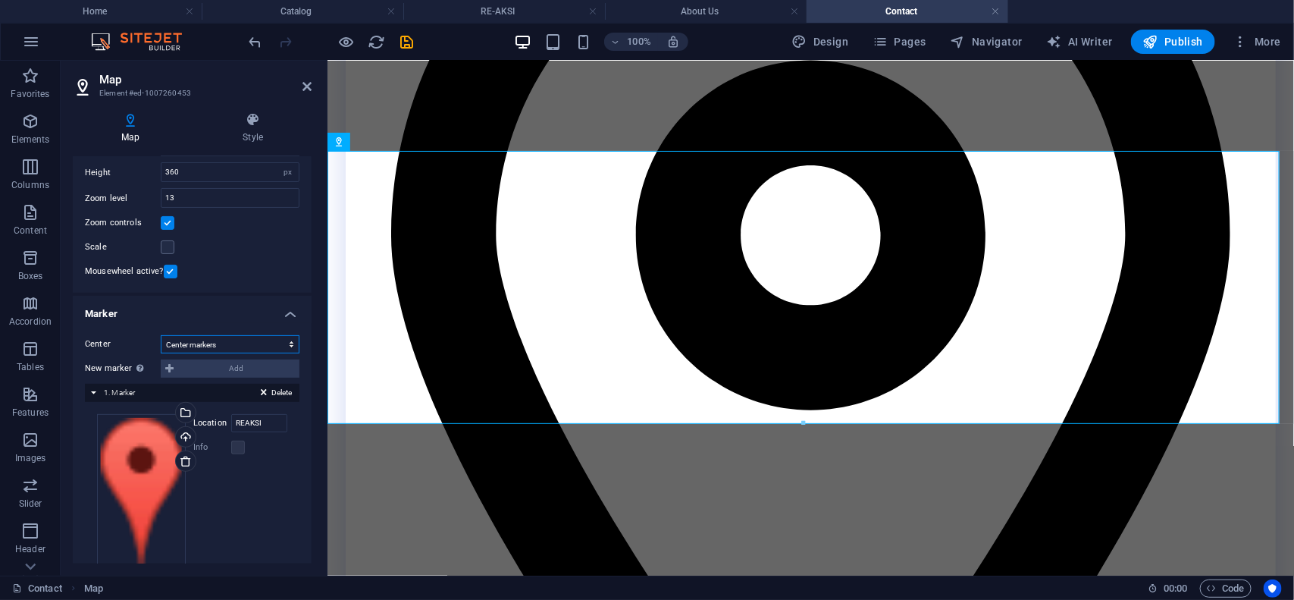
scroll to position [157, 0]
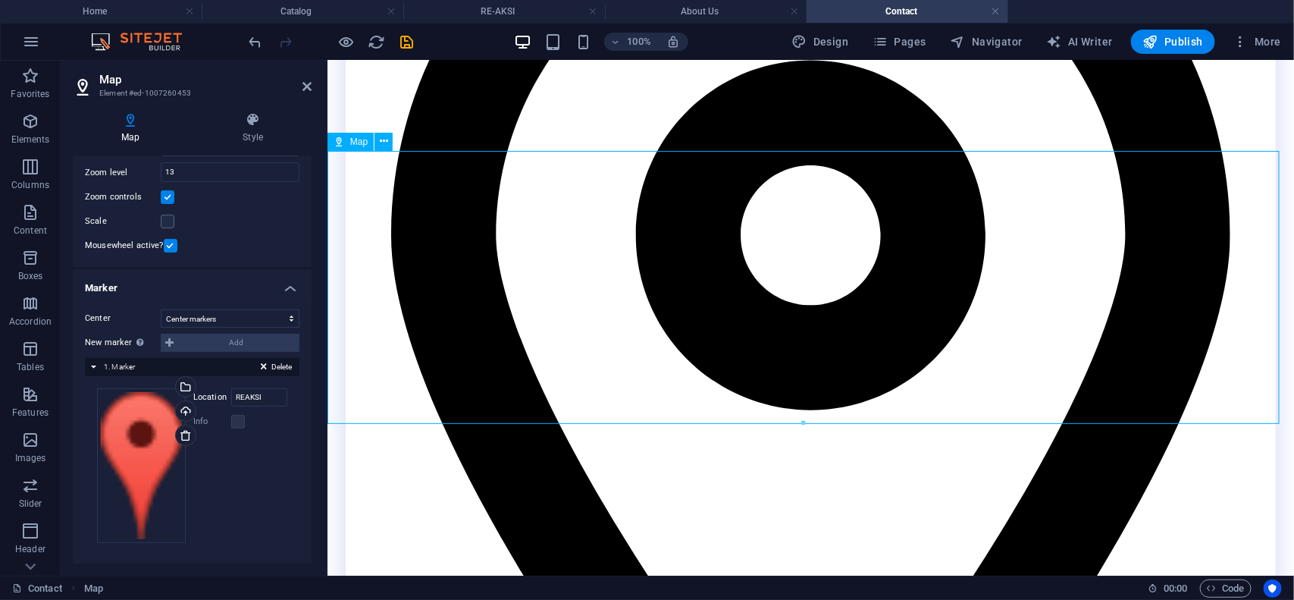
drag, startPoint x: 838, startPoint y: 299, endPoint x: 687, endPoint y: 344, distance: 158.1
drag, startPoint x: 903, startPoint y: 343, endPoint x: 866, endPoint y: 302, distance: 54.7
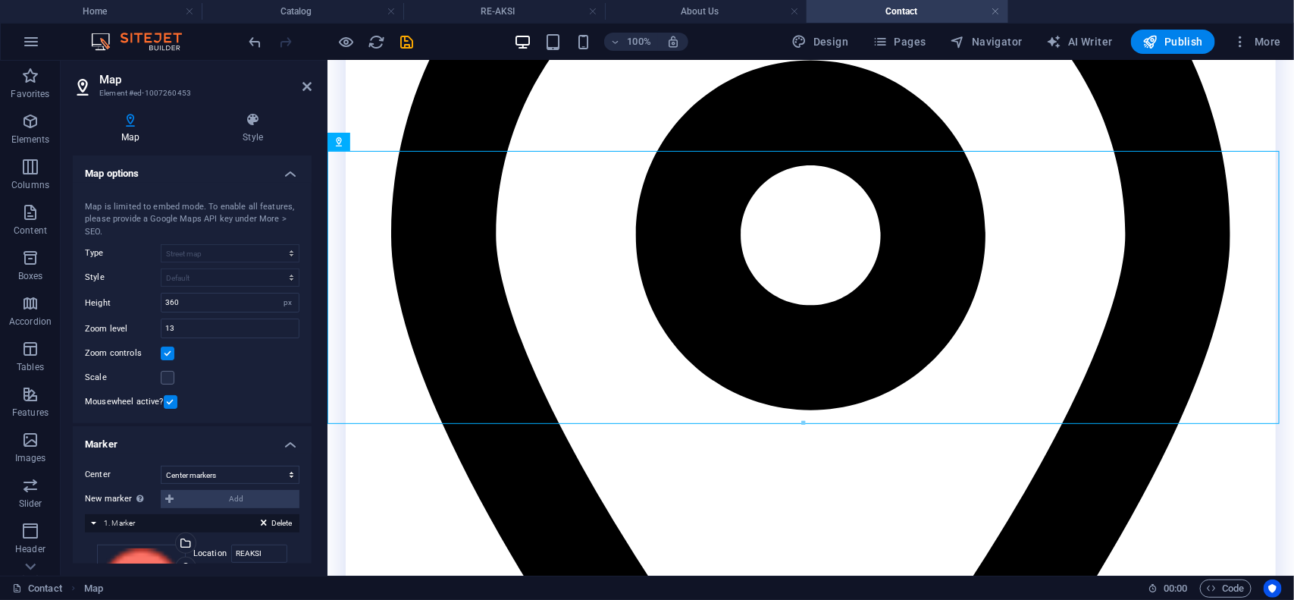
scroll to position [0, 0]
click at [168, 383] on label at bounding box center [168, 378] width 14 height 14
click at [0, 0] on input "Scale" at bounding box center [0, 0] width 0 height 0
click at [167, 352] on label at bounding box center [168, 354] width 14 height 14
click at [0, 0] on input "Zoom controls" at bounding box center [0, 0] width 0 height 0
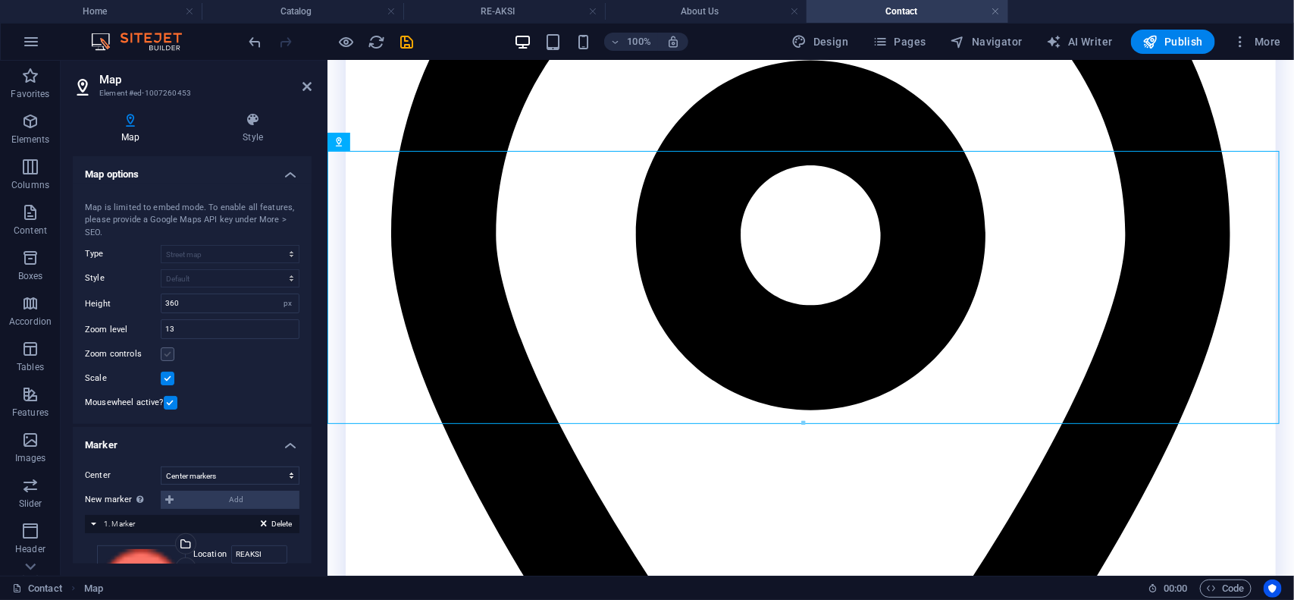
click at [167, 352] on label at bounding box center [168, 354] width 14 height 14
click at [0, 0] on input "Zoom controls" at bounding box center [0, 0] width 0 height 0
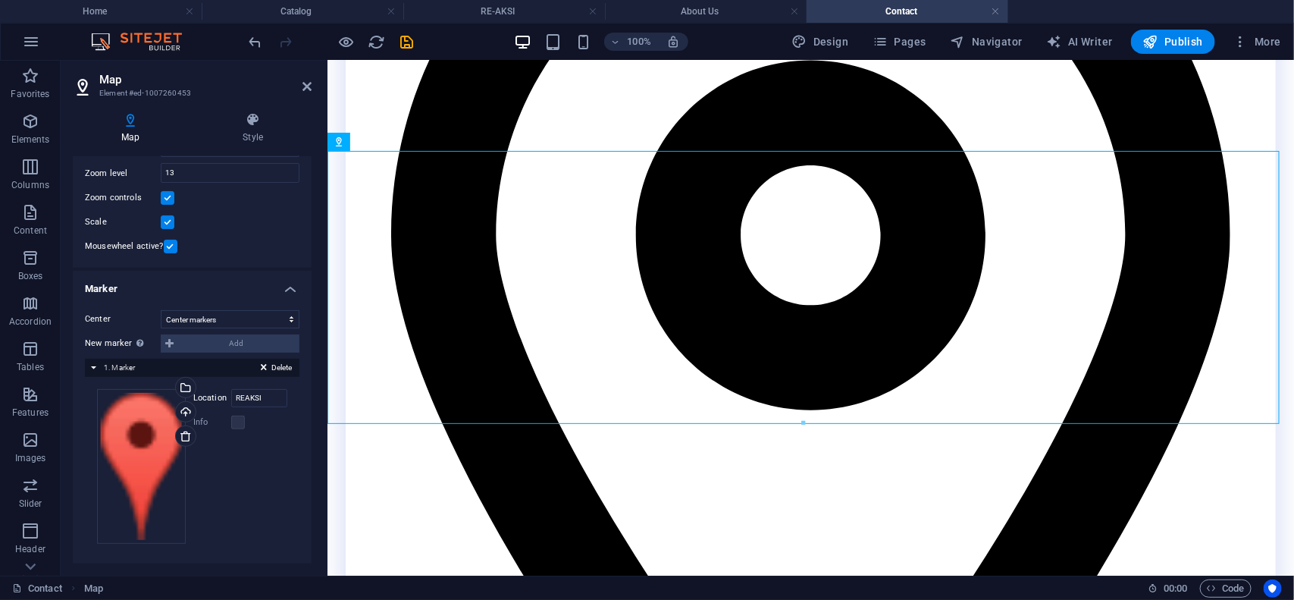
scroll to position [157, 0]
click at [260, 398] on input "REAKSI" at bounding box center [259, 397] width 56 height 18
type input "REAKSI PASIR"
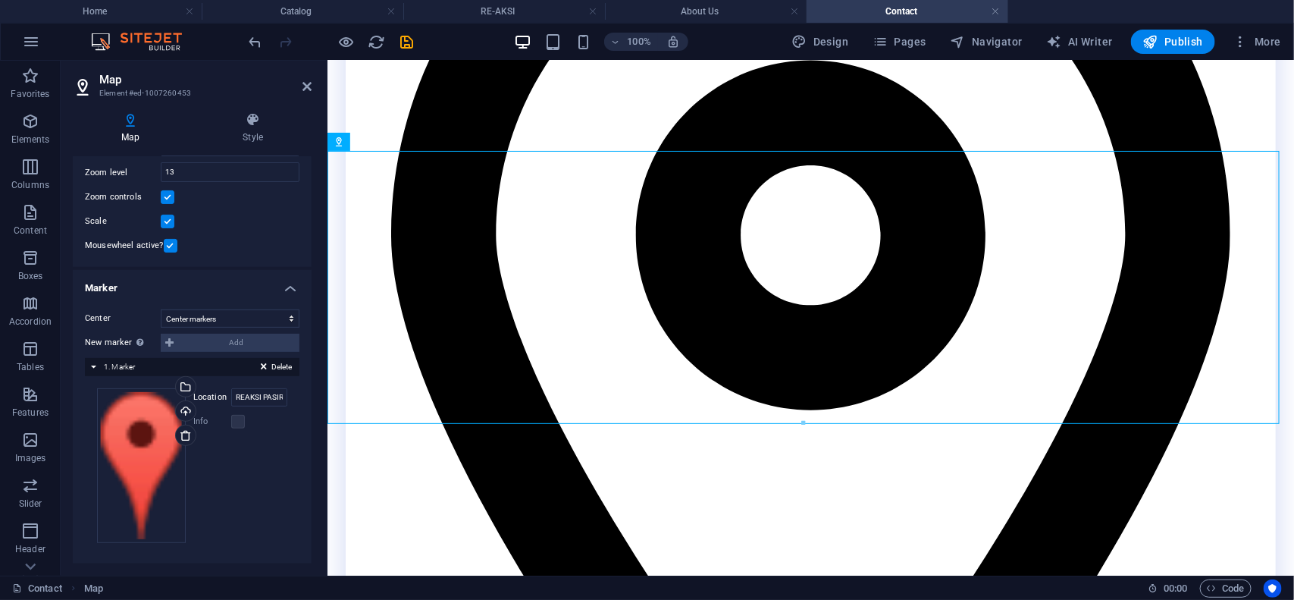
click at [288, 443] on div "Drag files here, click to choose files or select files from Files or our free s…" at bounding box center [192, 465] width 215 height 179
click at [399, 39] on icon "save" at bounding box center [407, 41] width 17 height 17
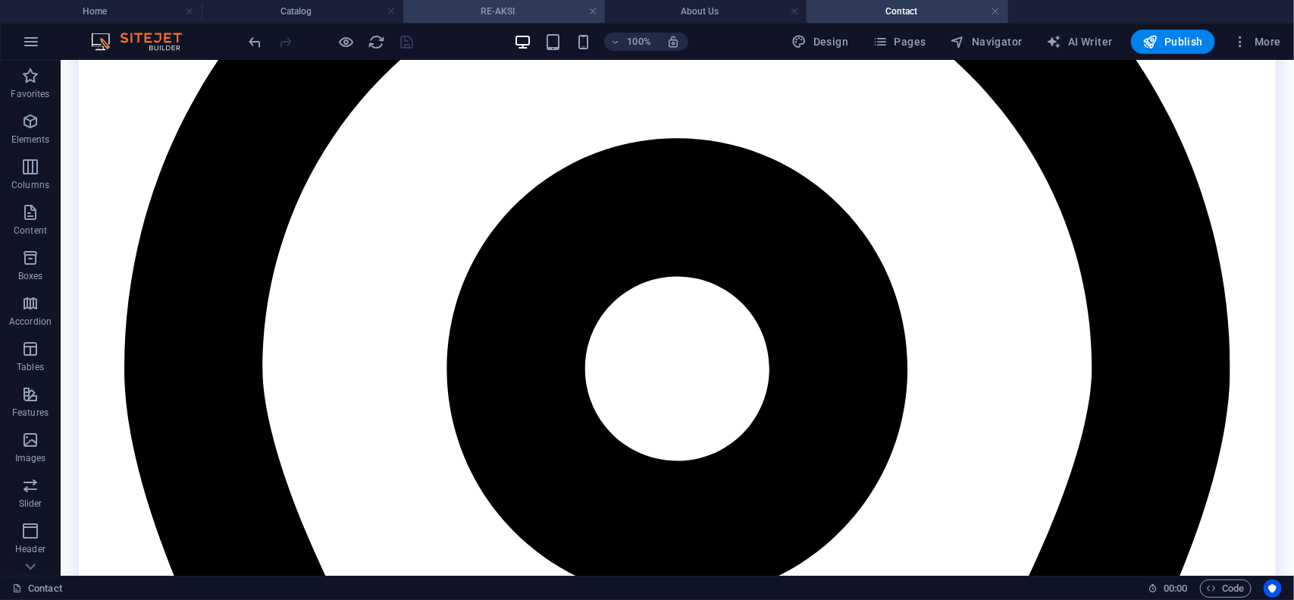
click at [470, 6] on h4 "RE-AKSI" at bounding box center [504, 11] width 202 height 17
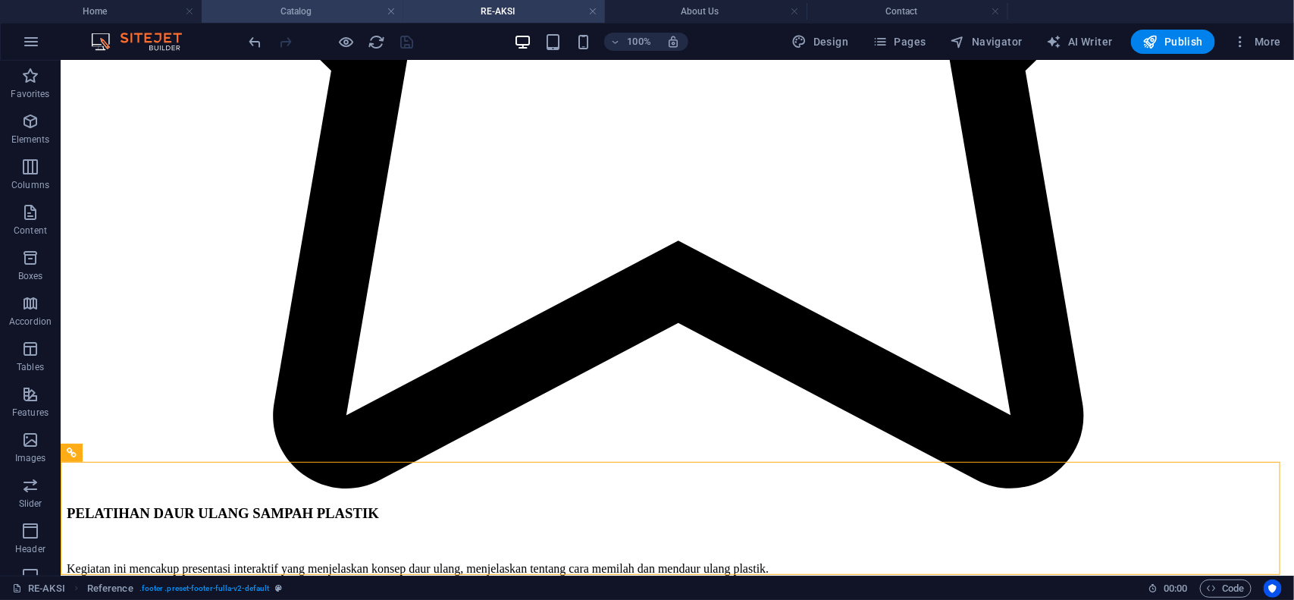
click at [312, 5] on h4 "Catalog" at bounding box center [303, 11] width 202 height 17
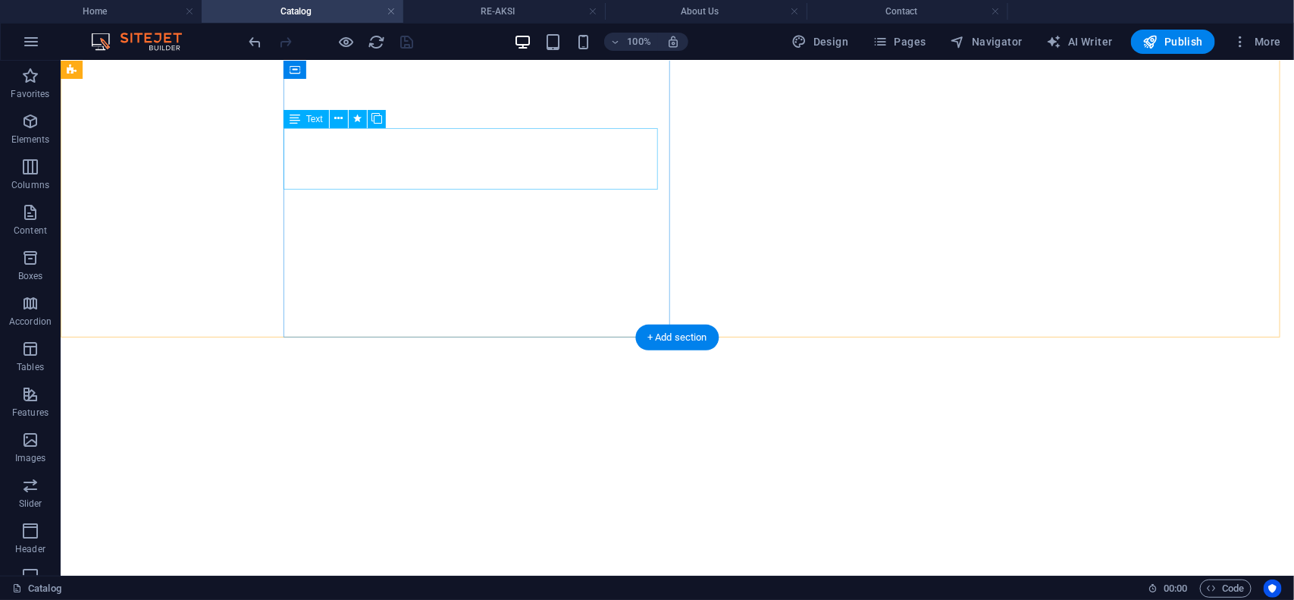
scroll to position [6356, 0]
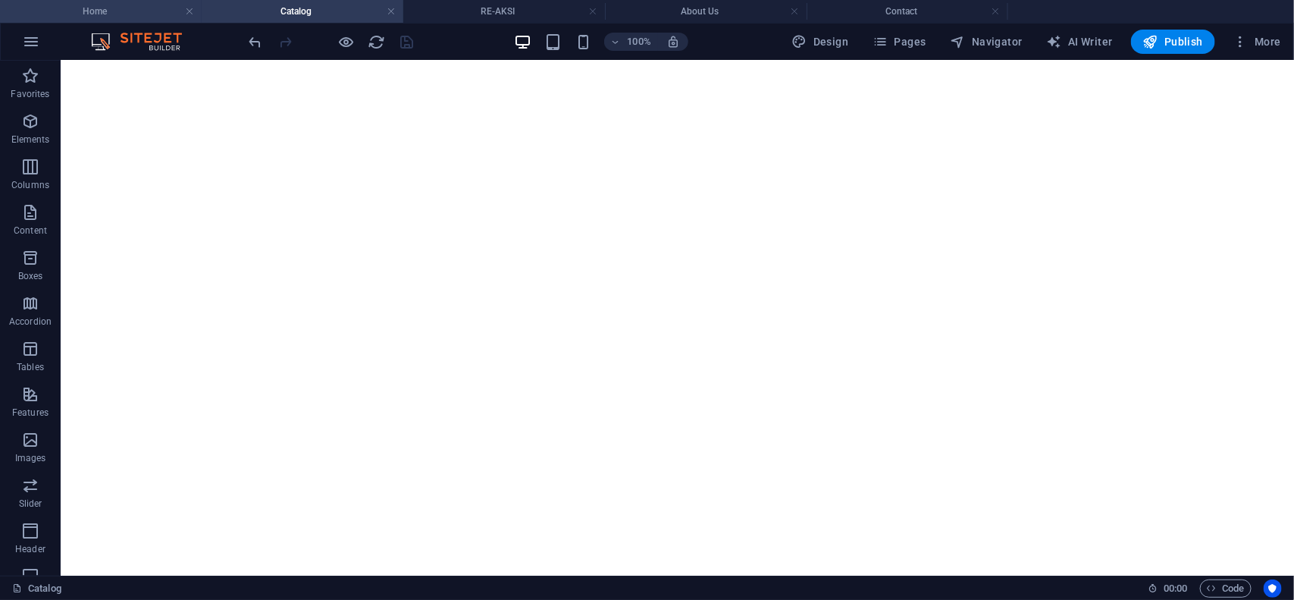
click at [136, 13] on h4 "Home" at bounding box center [101, 11] width 202 height 17
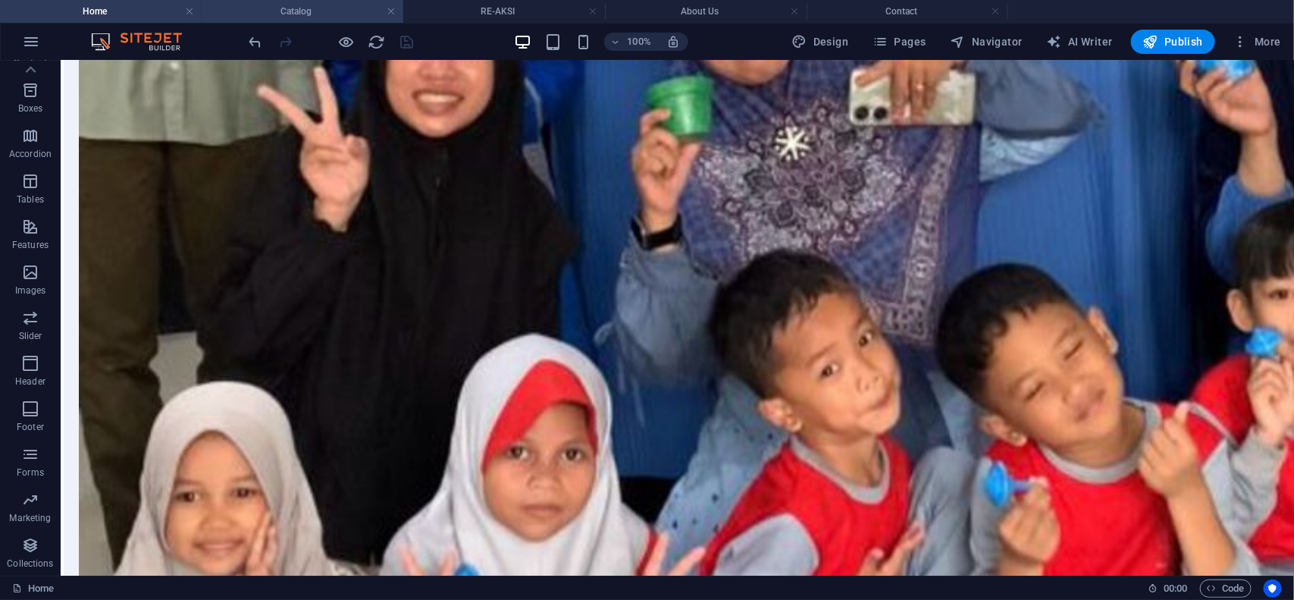
scroll to position [168, 0]
click at [298, 9] on h4 "Catalog" at bounding box center [303, 11] width 202 height 17
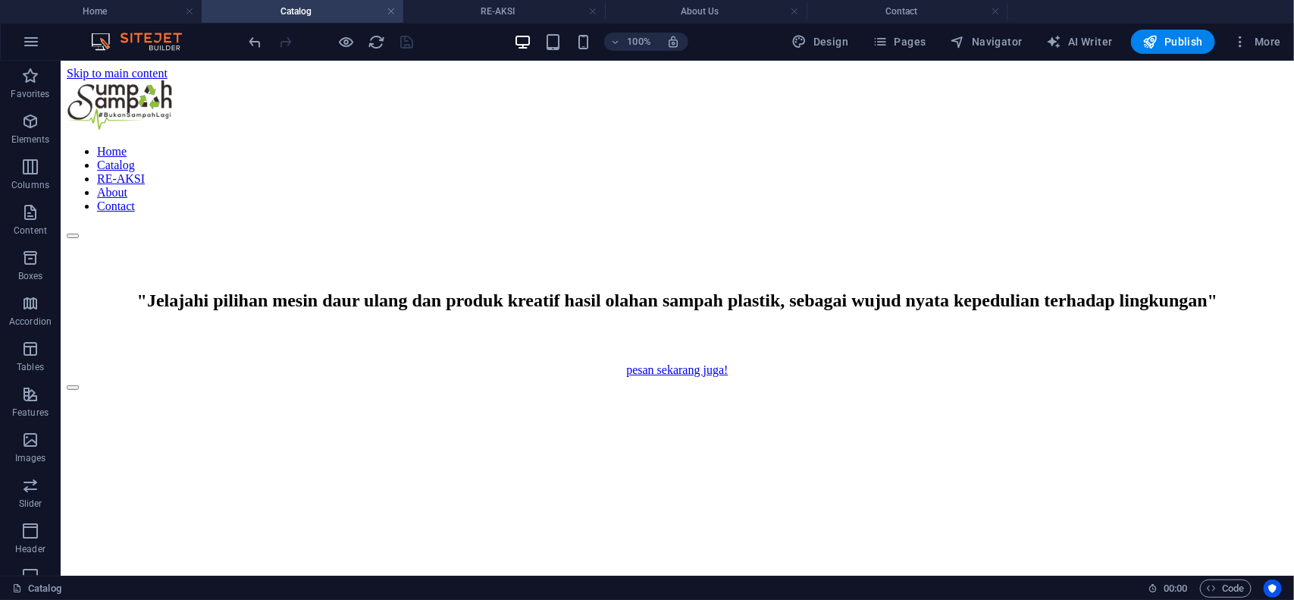
scroll to position [6356, 0]
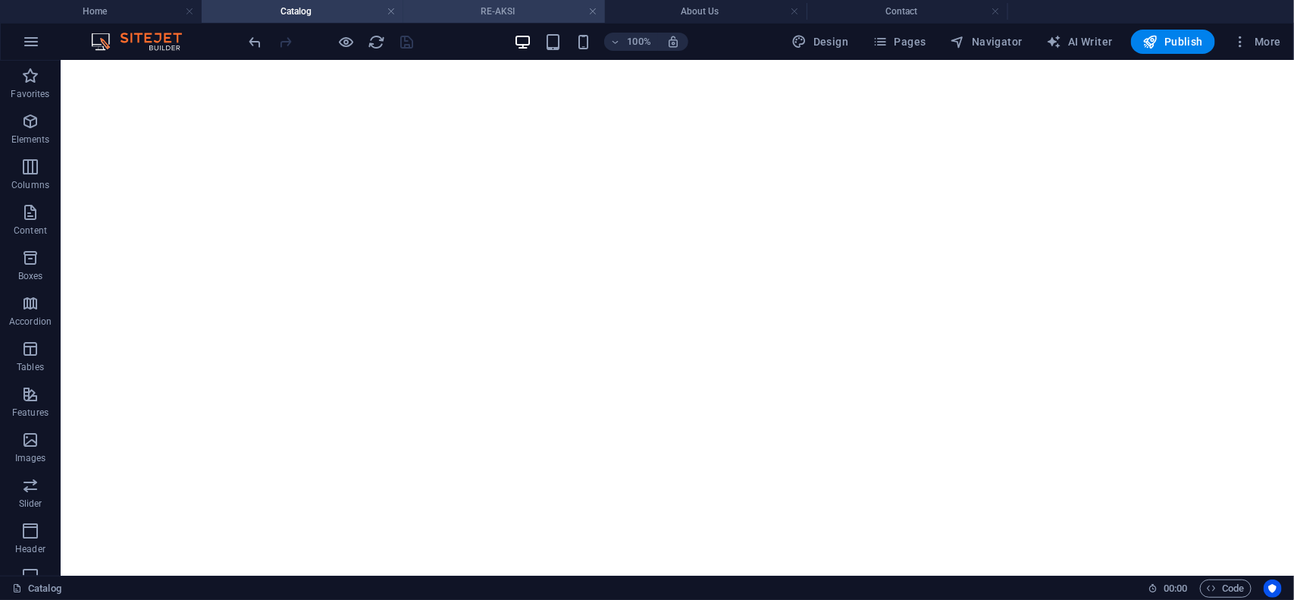
click at [490, 15] on h4 "RE-AKSI" at bounding box center [504, 11] width 202 height 17
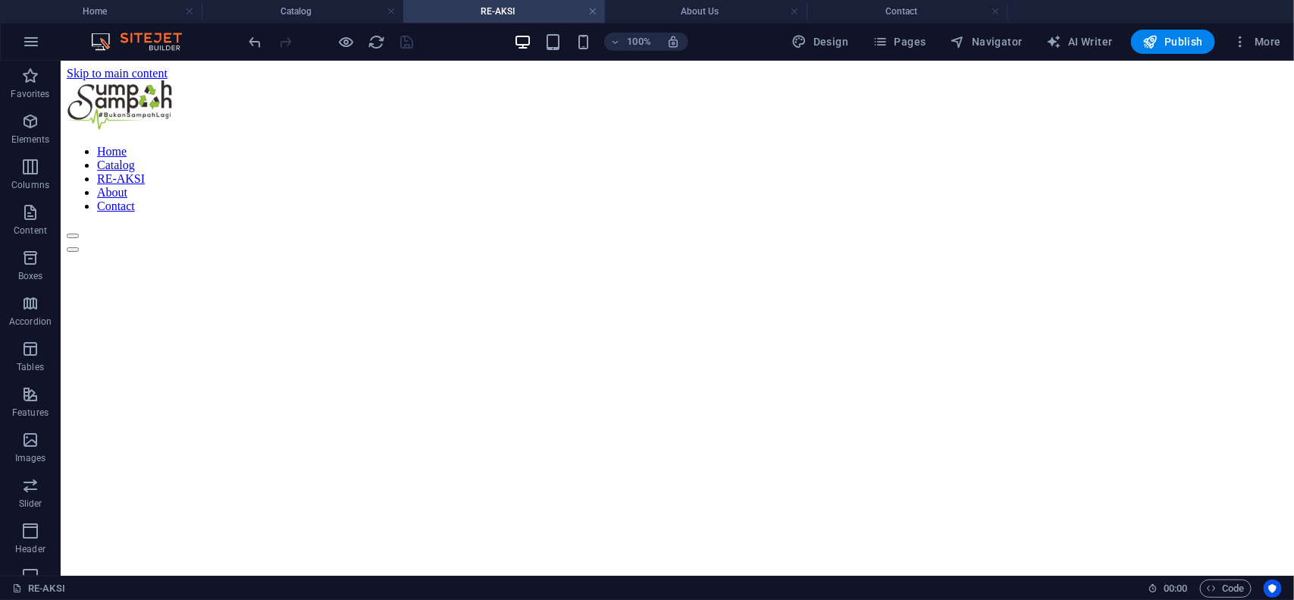
scroll to position [0, 0]
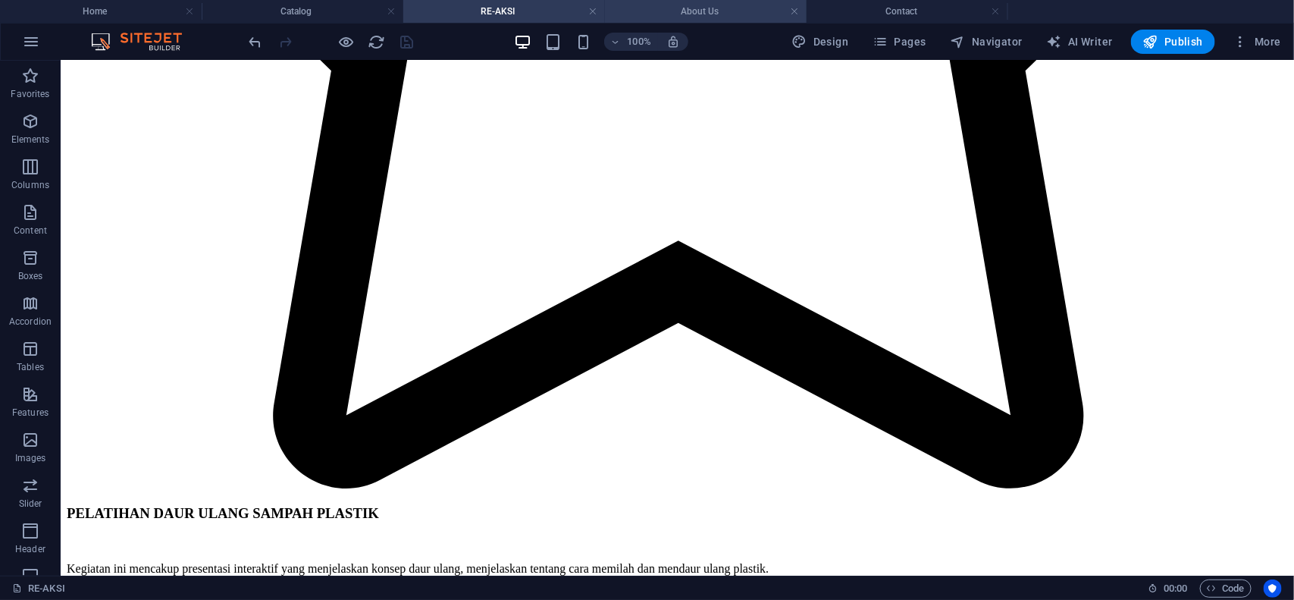
click at [675, 5] on h4 "About Us" at bounding box center [706, 11] width 202 height 17
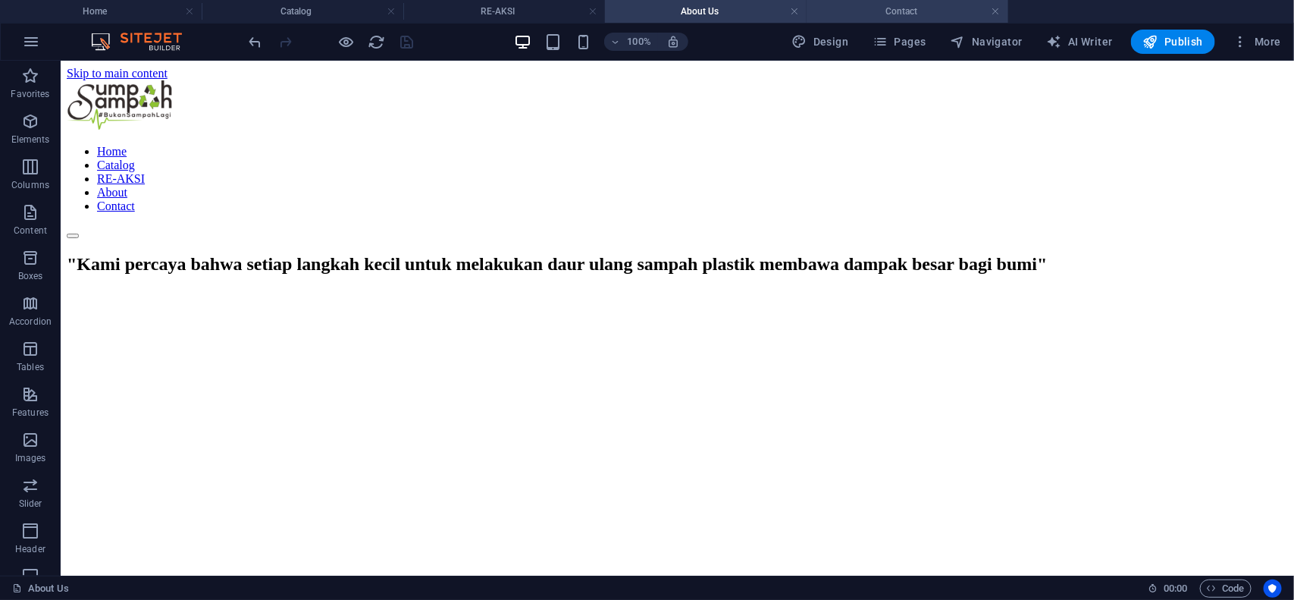
scroll to position [1620, 0]
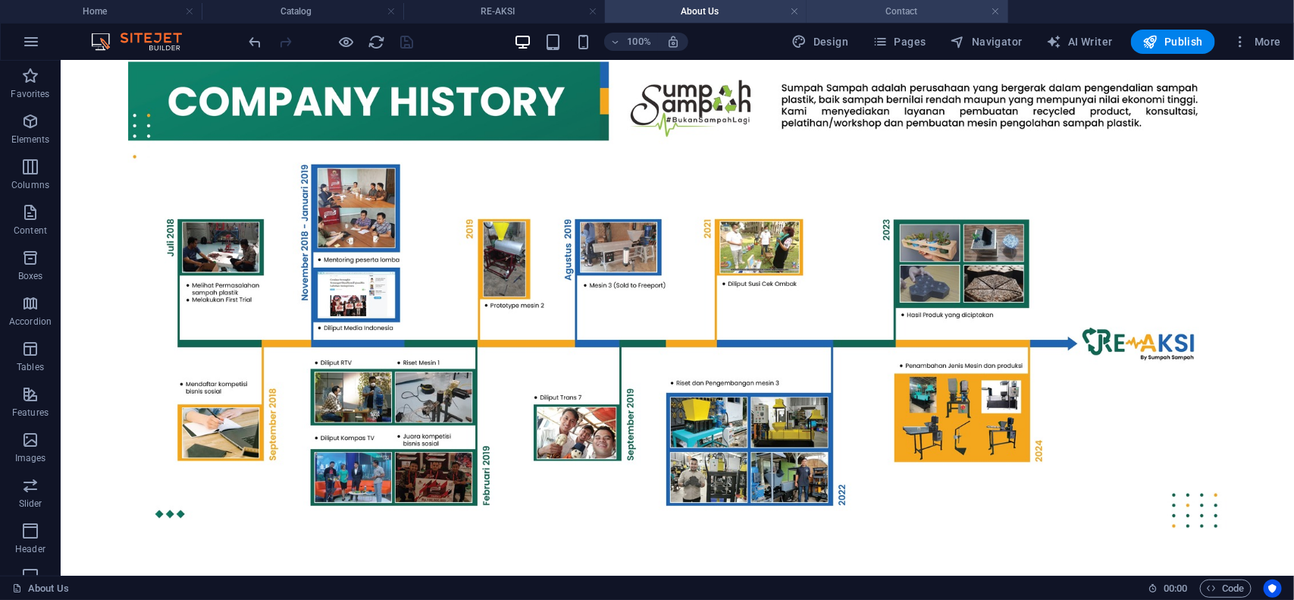
click at [878, 9] on h4 "Contact" at bounding box center [908, 11] width 202 height 17
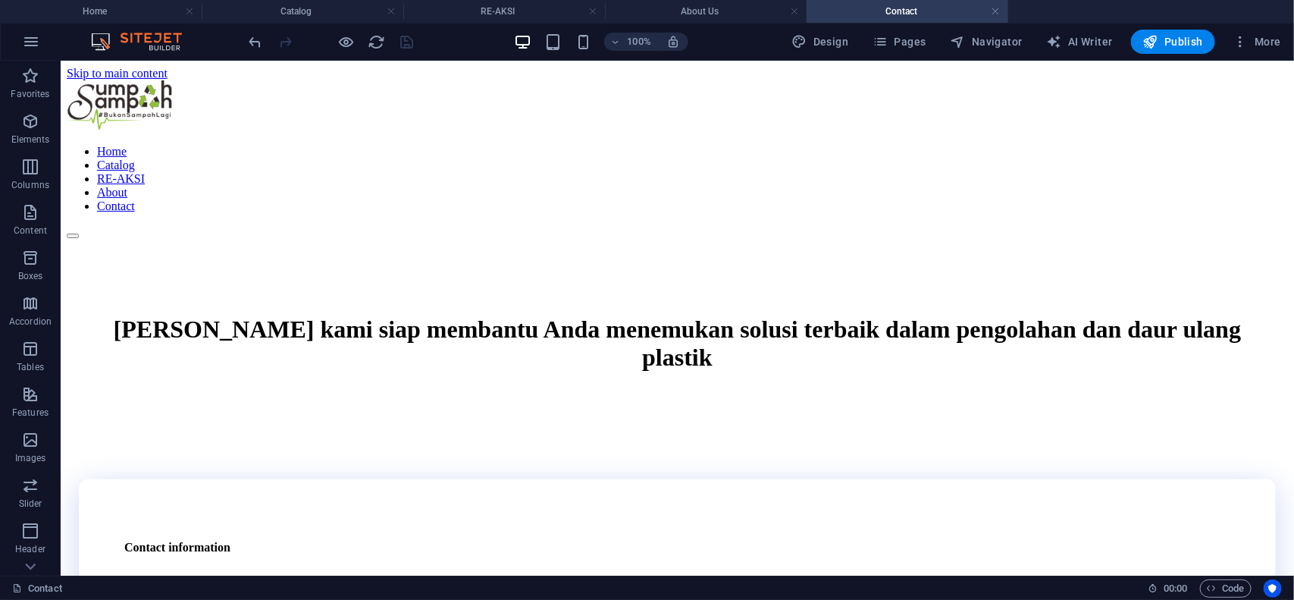
scroll to position [792, 0]
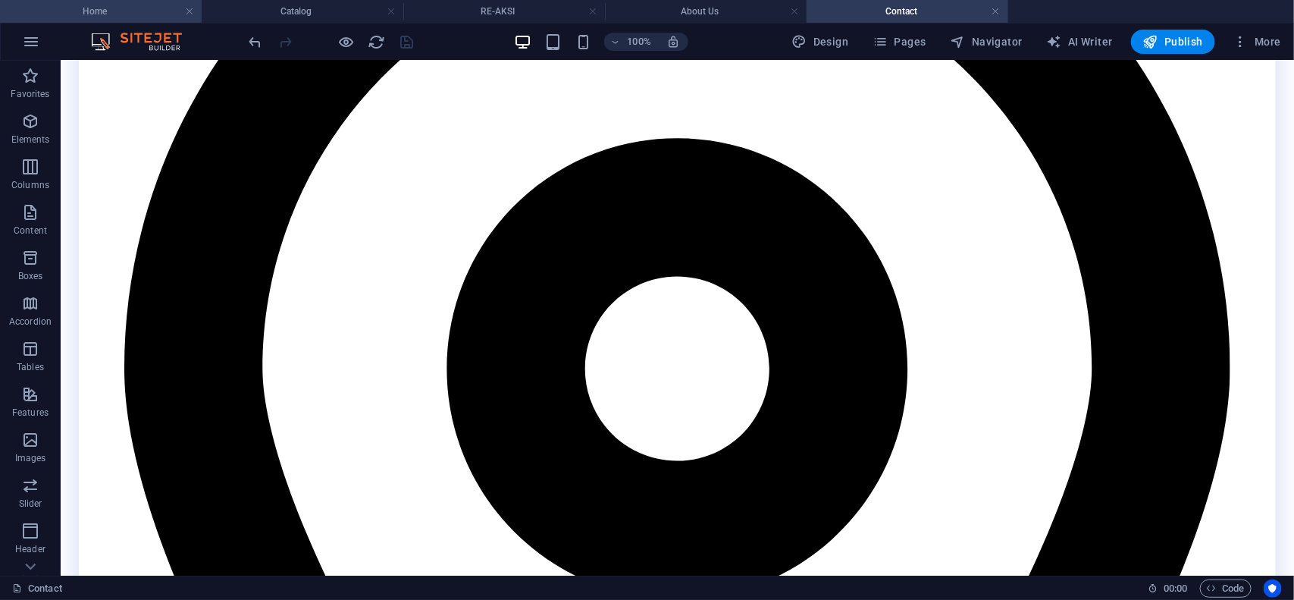
click at [123, 20] on li "Home" at bounding box center [101, 11] width 202 height 23
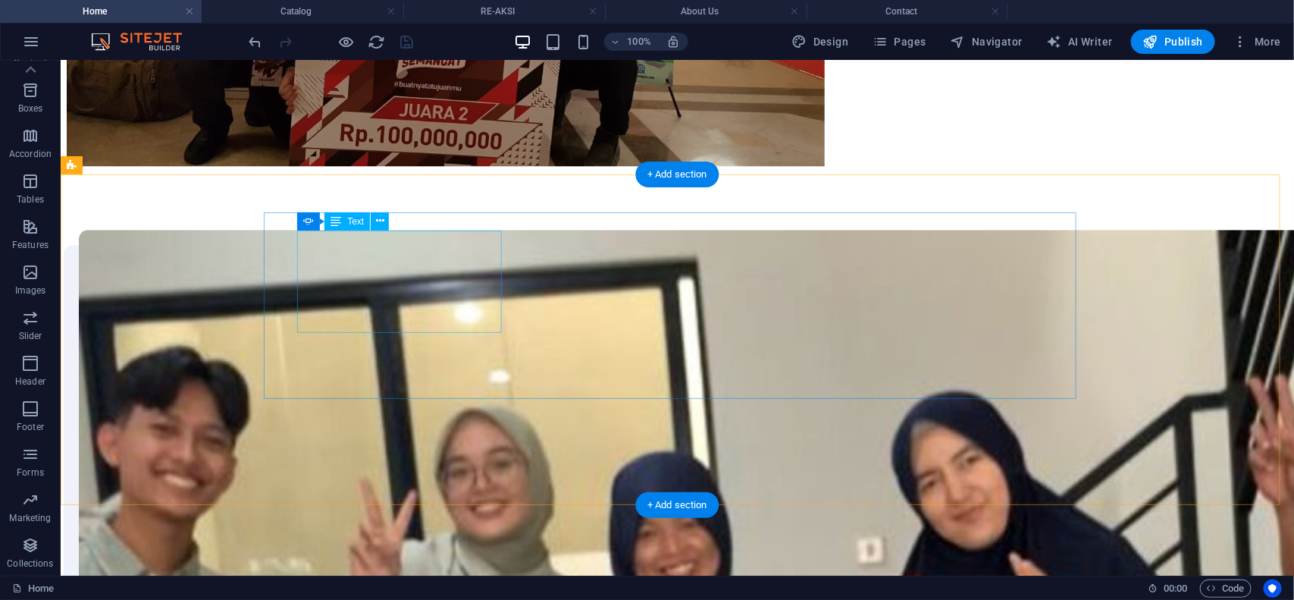
scroll to position [4372, 0]
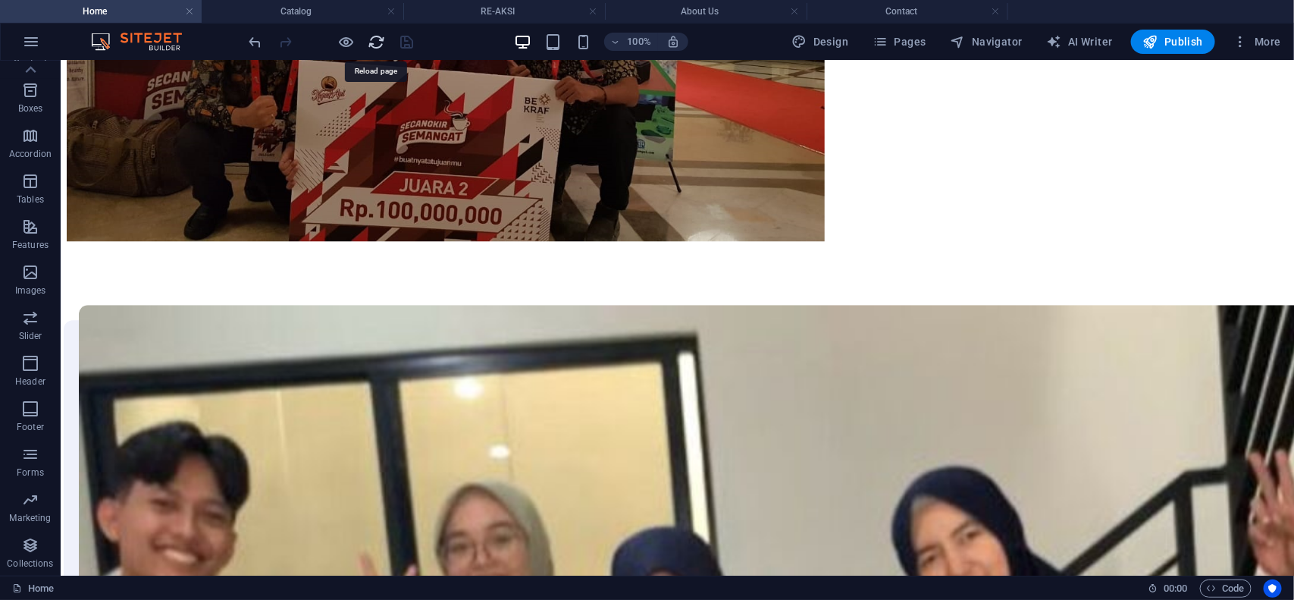
click at [375, 40] on icon "reload" at bounding box center [376, 41] width 17 height 17
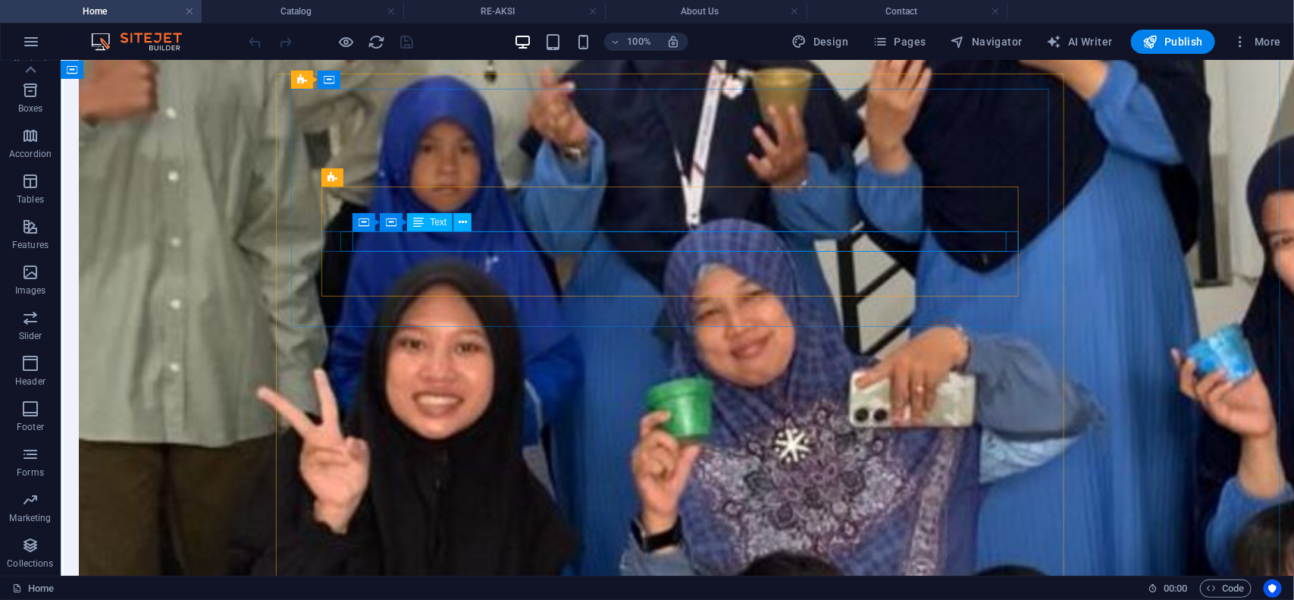
scroll to position [4920, 0]
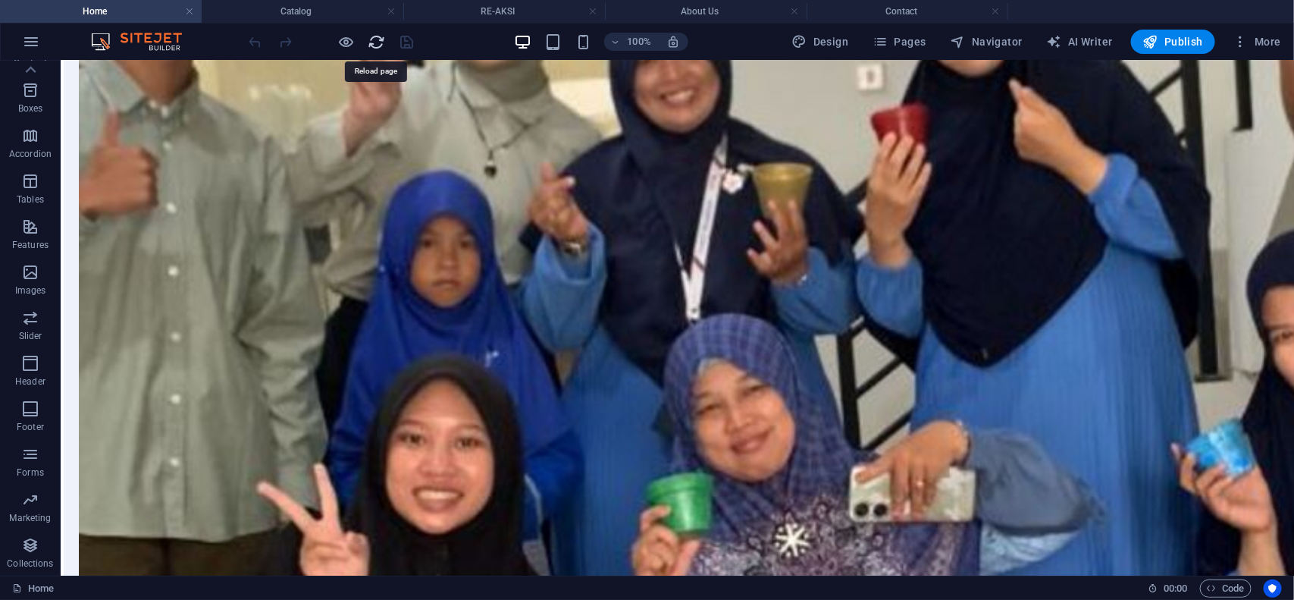
click at [376, 39] on icon "reload" at bounding box center [376, 41] width 17 height 17
click at [373, 43] on icon "reload" at bounding box center [376, 41] width 17 height 17
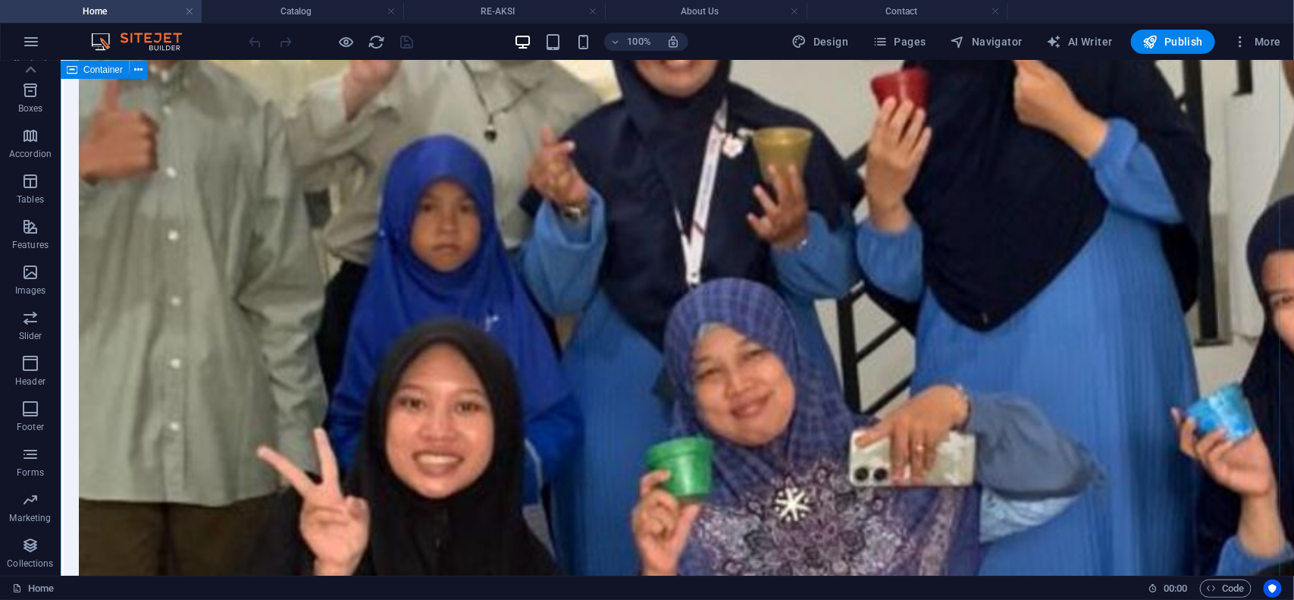
scroll to position [4927, 0]
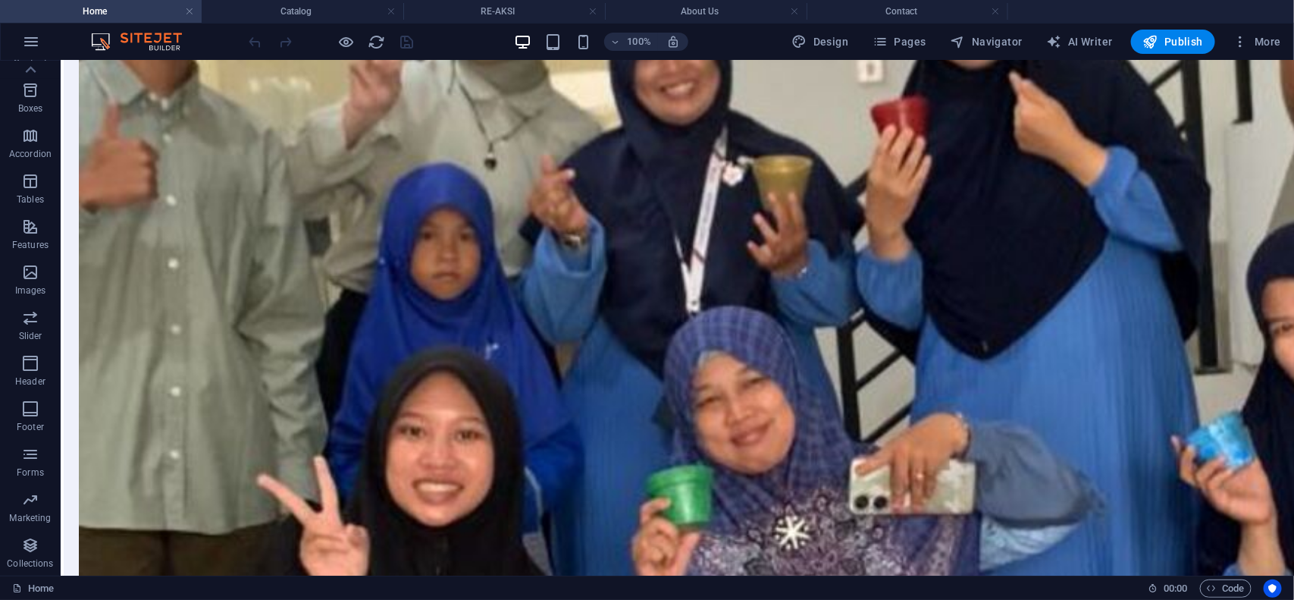
drag, startPoint x: 186, startPoint y: 15, endPoint x: 142, endPoint y: 39, distance: 50.5
click at [186, 15] on link at bounding box center [189, 12] width 9 height 14
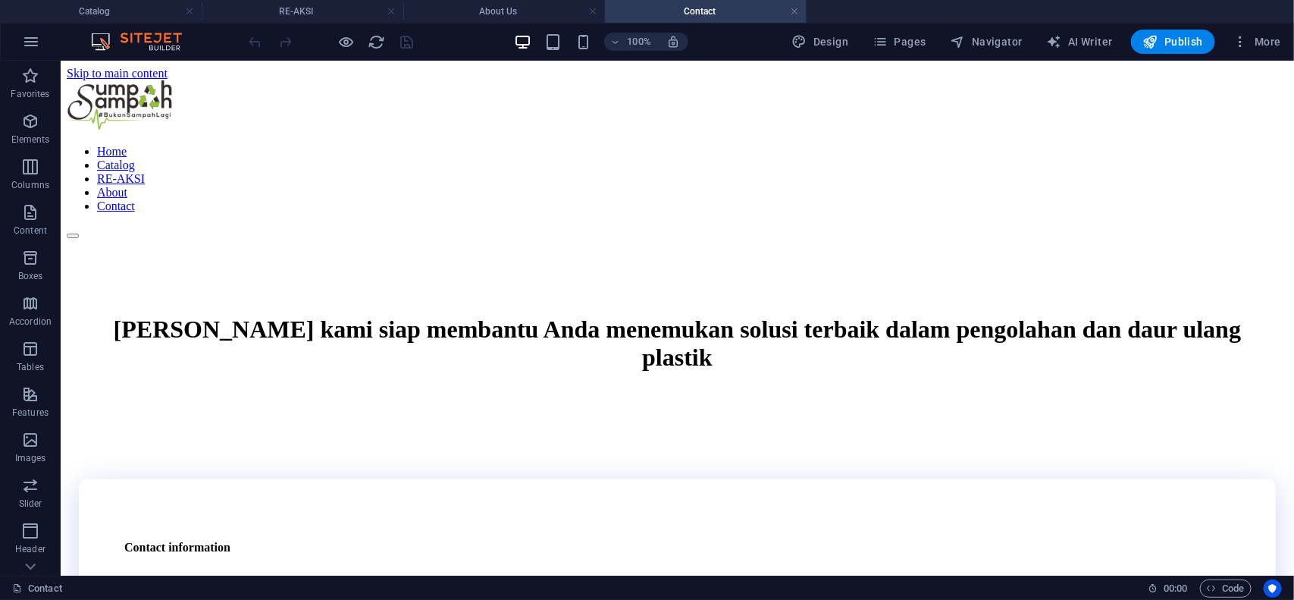
scroll to position [792, 0]
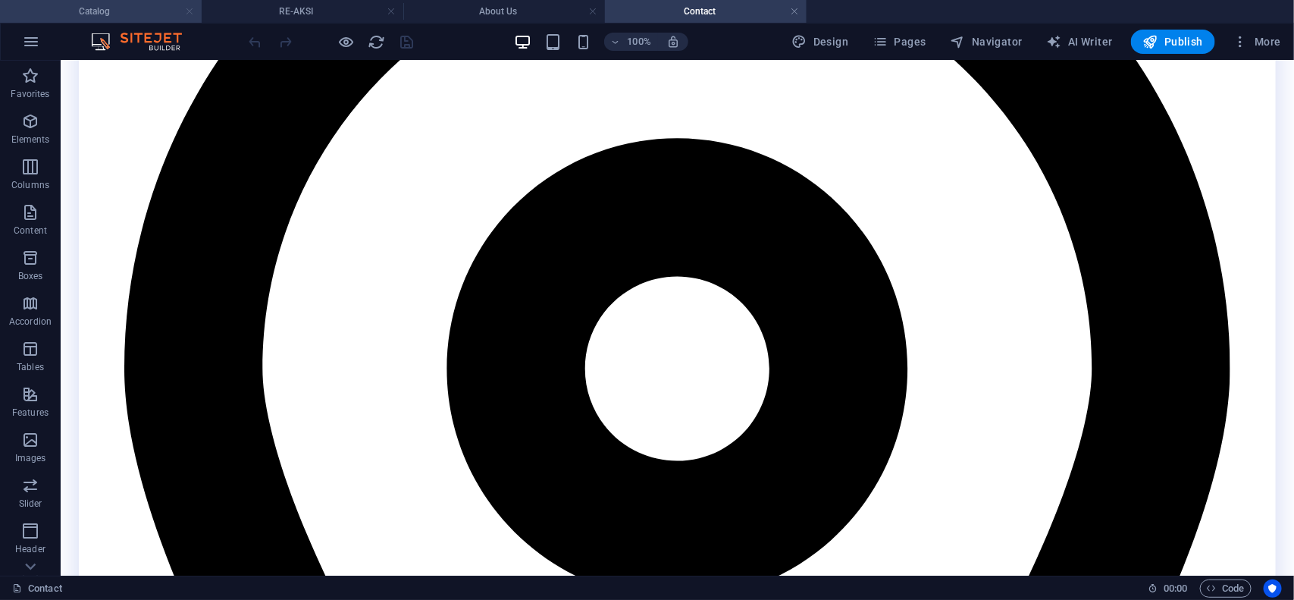
click at [187, 13] on link at bounding box center [189, 12] width 9 height 14
click at [188, 12] on link at bounding box center [189, 12] width 9 height 14
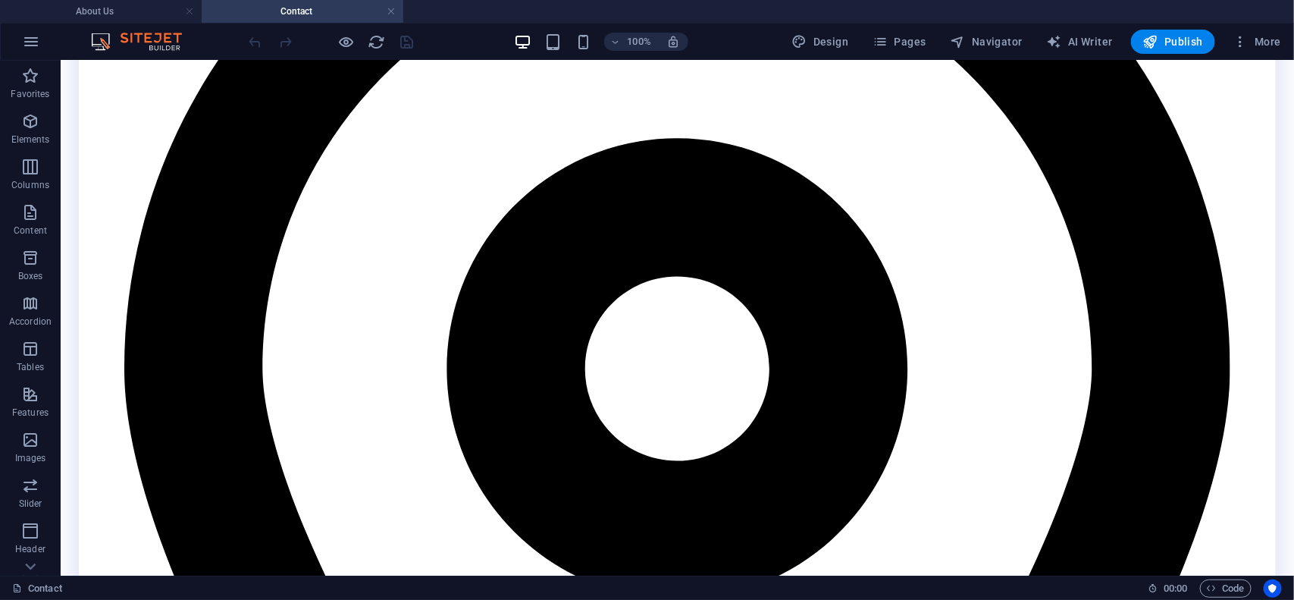
click at [188, 12] on link at bounding box center [189, 12] width 9 height 14
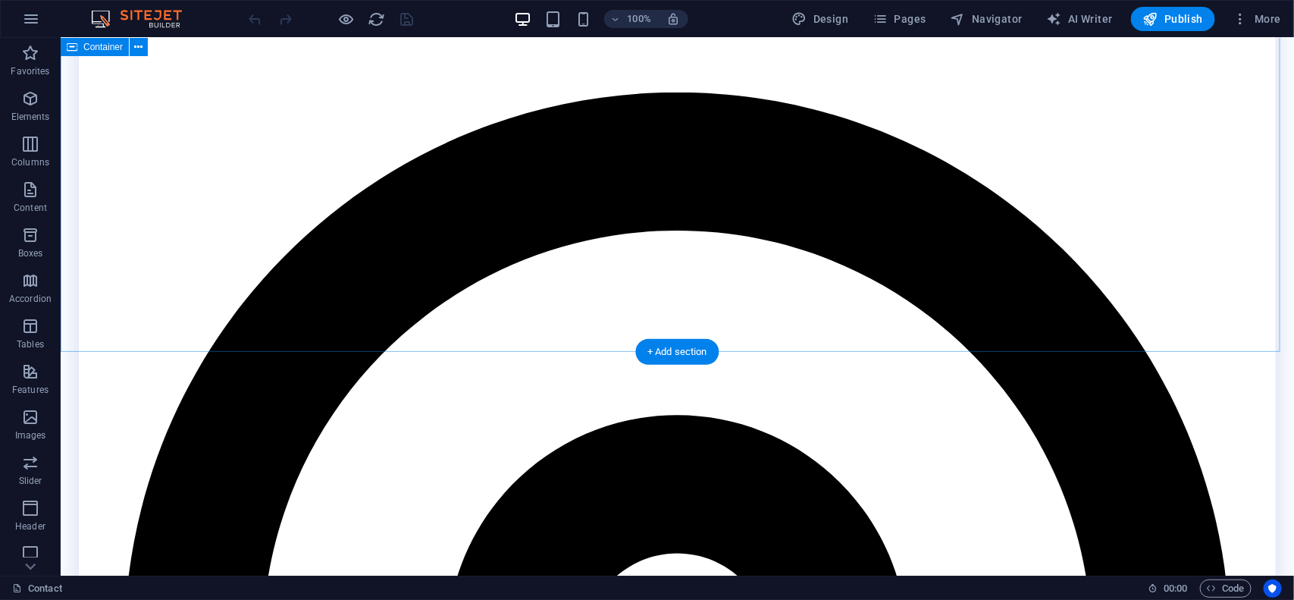
scroll to position [379, 0]
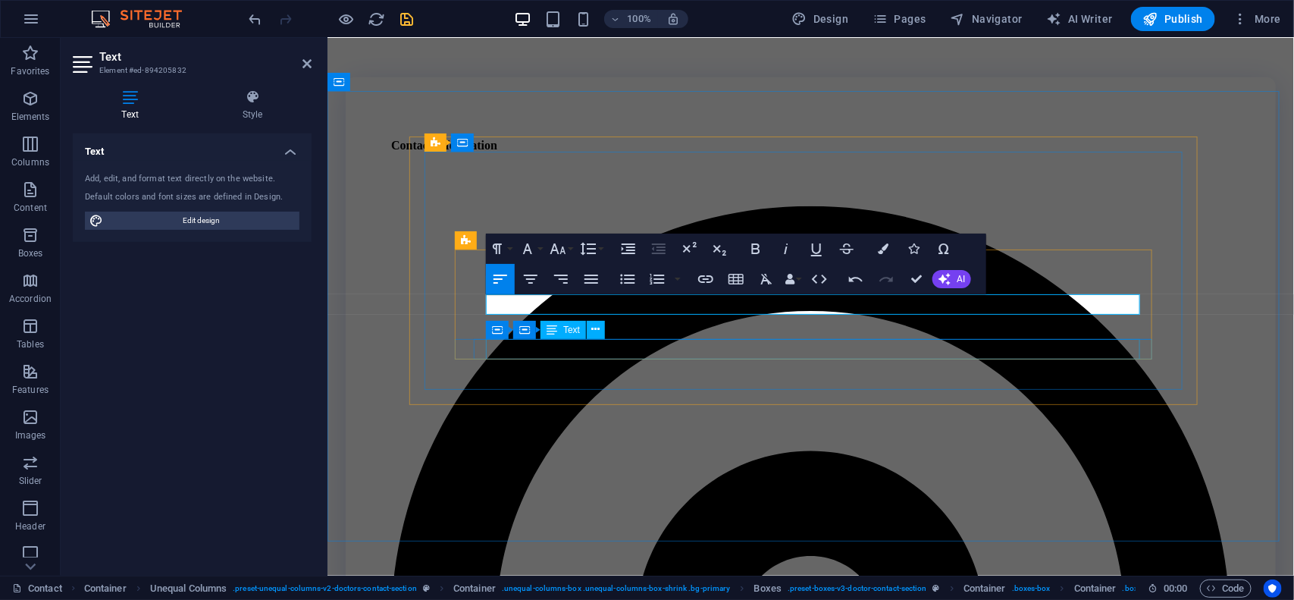
click at [589, 339] on div "Container Container Text" at bounding box center [550, 330] width 129 height 19
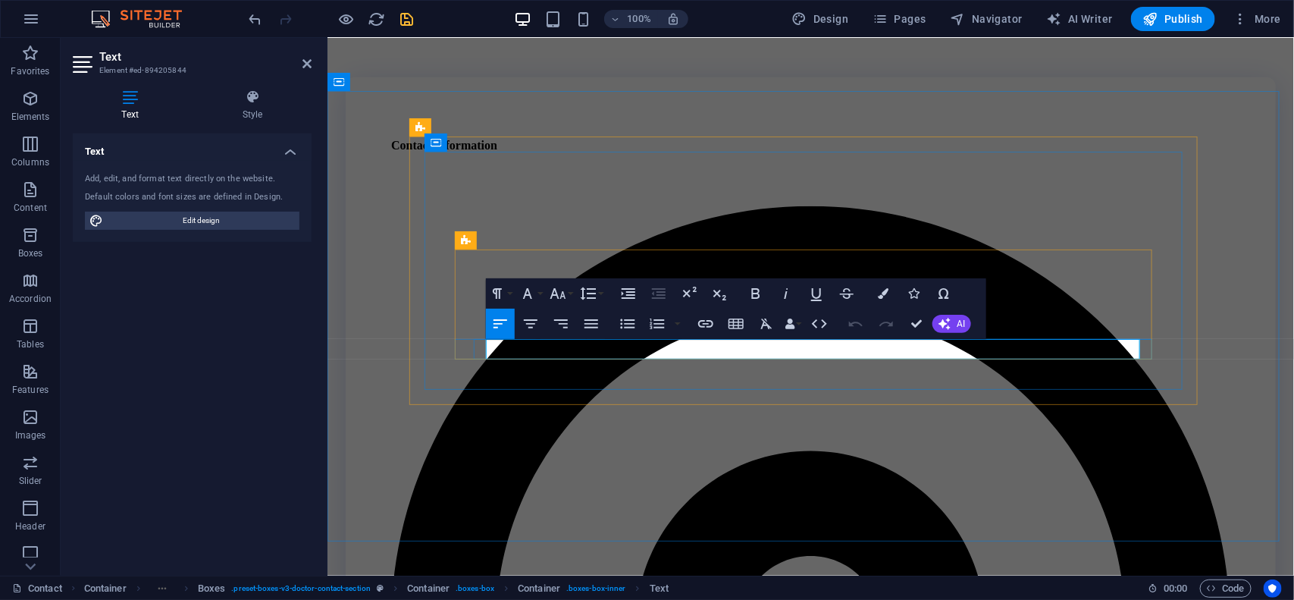
drag, startPoint x: 608, startPoint y: 348, endPoint x: 440, endPoint y: 339, distance: 167.8
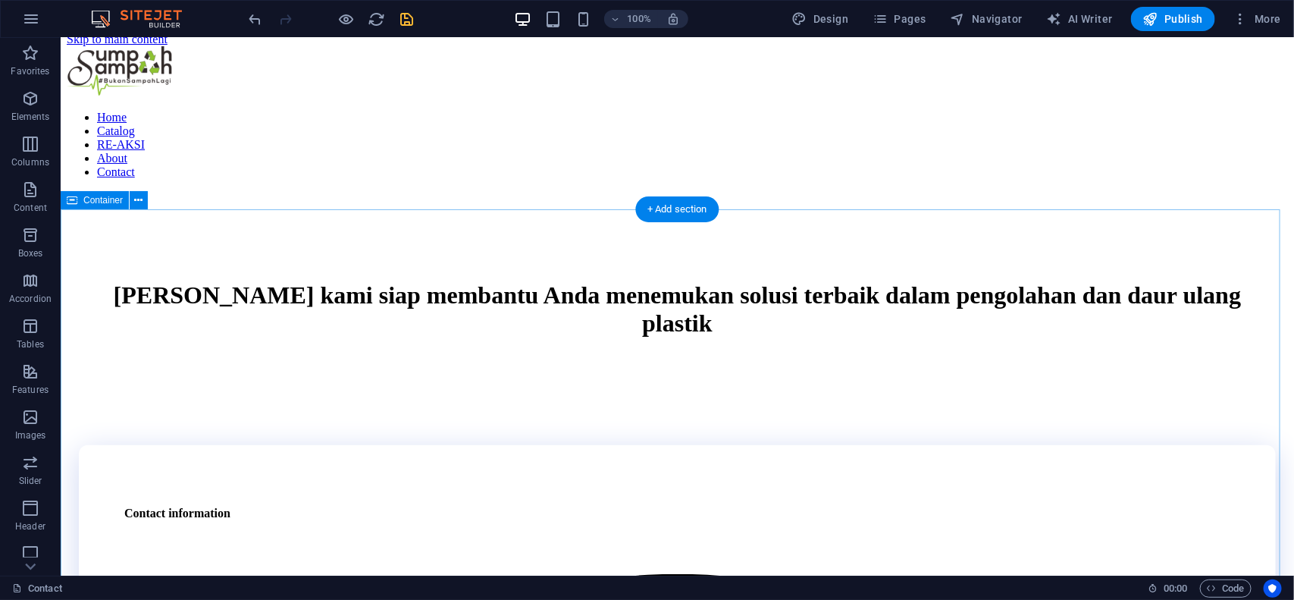
scroll to position [0, 0]
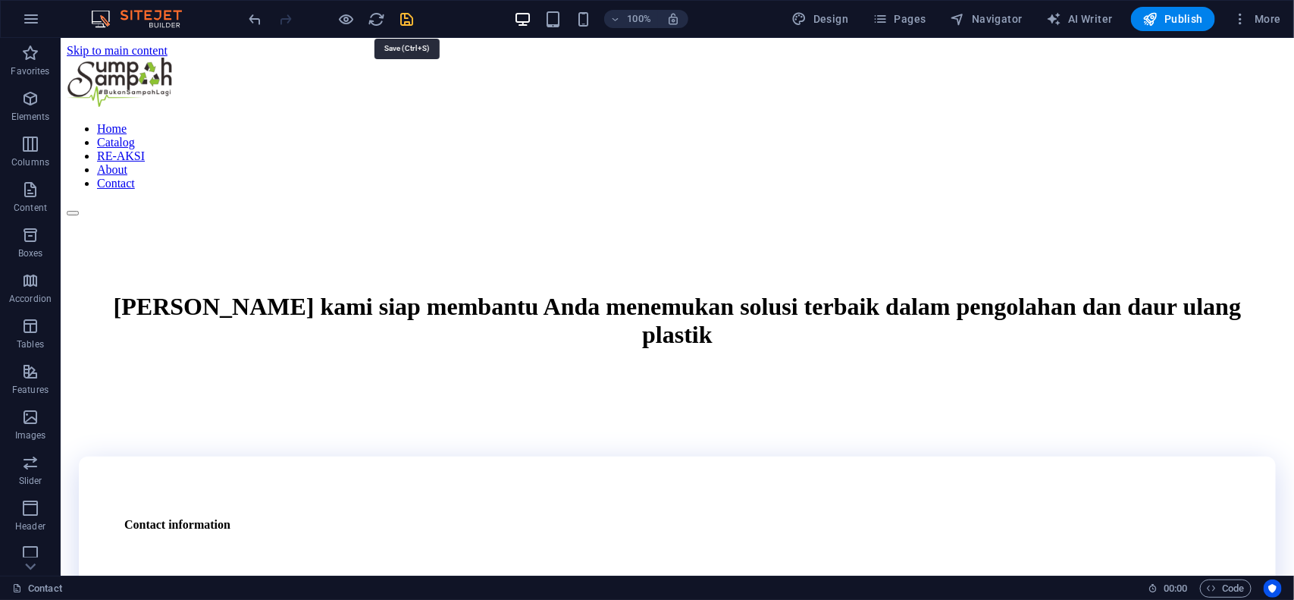
click at [406, 16] on icon "save" at bounding box center [407, 19] width 17 height 17
click at [910, 15] on span "Pages" at bounding box center [898, 18] width 53 height 15
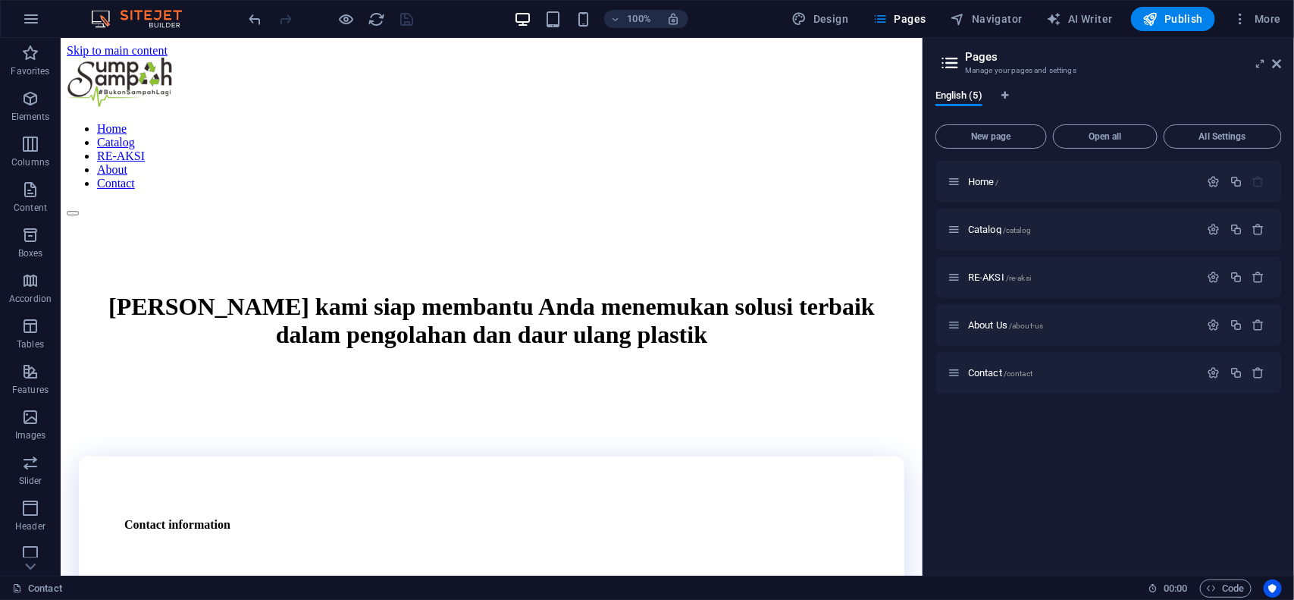
click at [1051, 485] on div "Home / Catalog /catalog RE-AKSI /re-aksi About Us /about-us Contact /contact" at bounding box center [1108, 362] width 346 height 403
click at [1149, 63] on icon at bounding box center [1277, 64] width 9 height 12
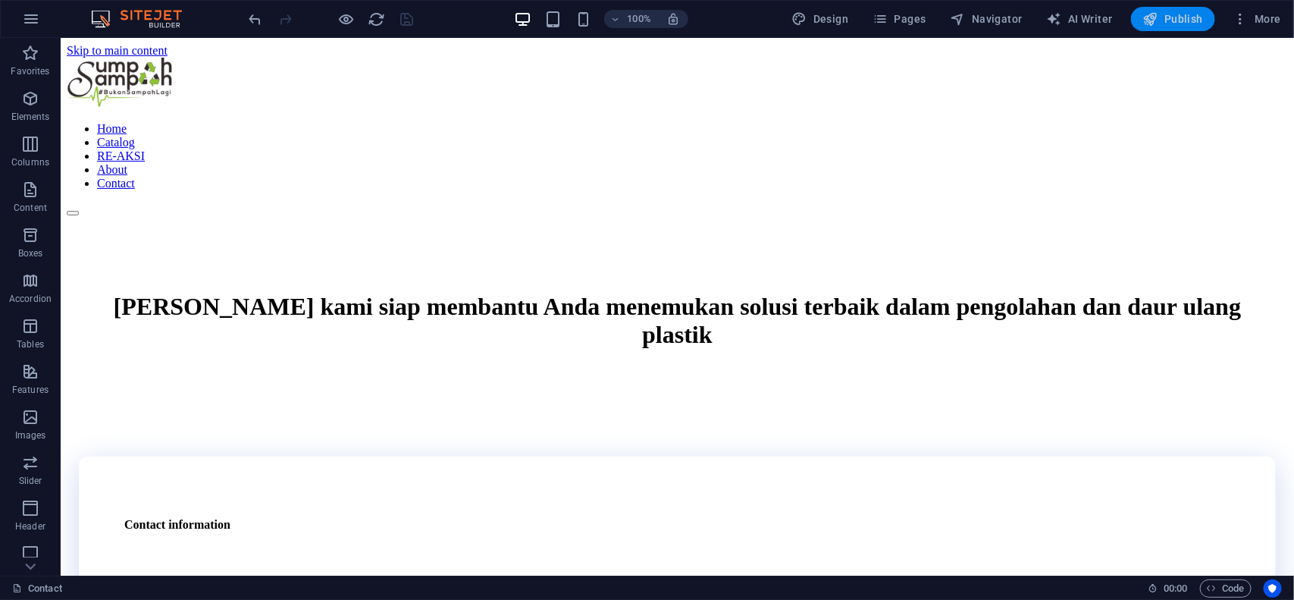
click at [1149, 27] on icon "button" at bounding box center [1150, 18] width 15 height 15
click at [899, 21] on span "Pages" at bounding box center [898, 18] width 53 height 15
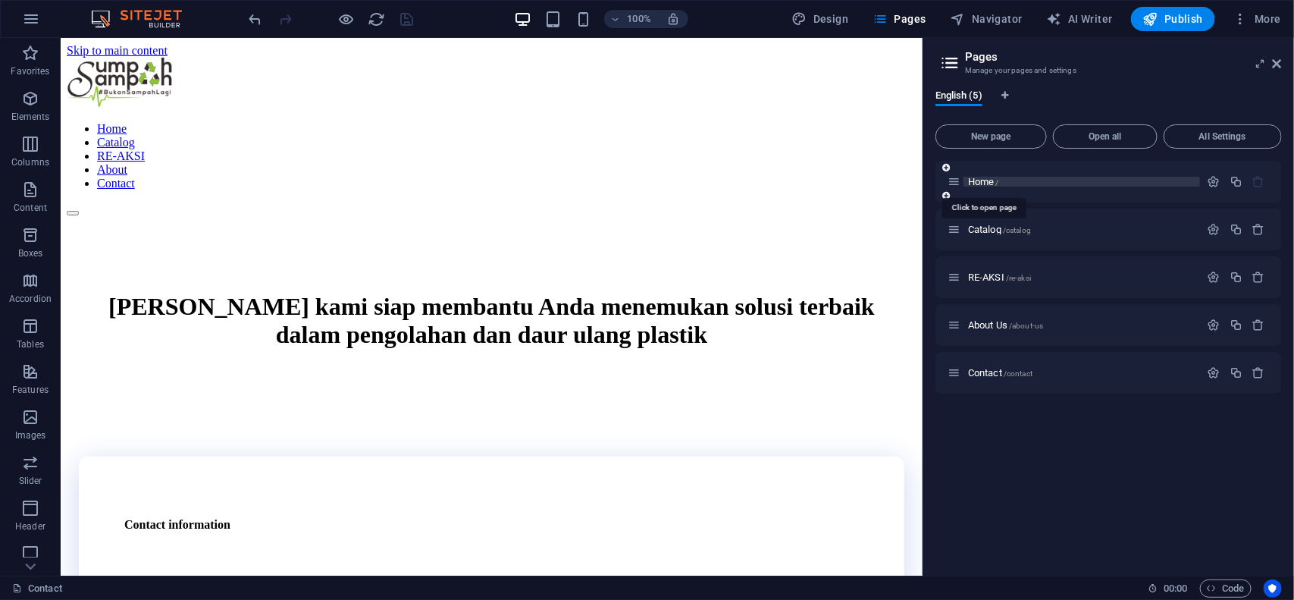
click at [990, 182] on span "Home /" at bounding box center [983, 181] width 31 height 11
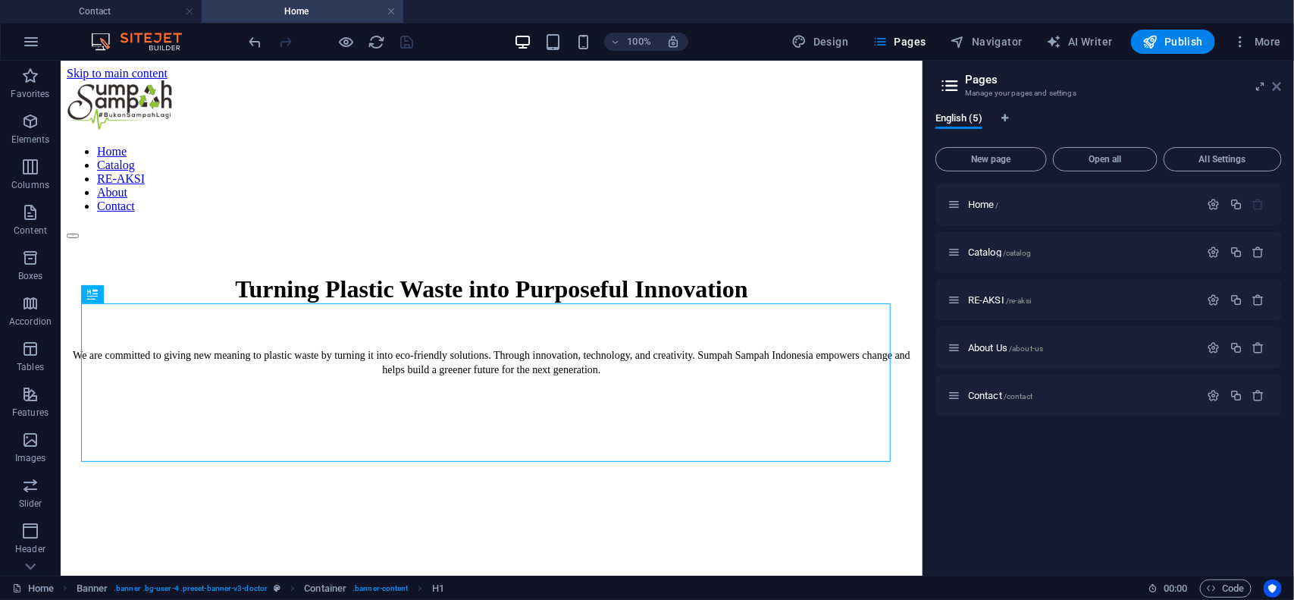
click at [1149, 81] on icon at bounding box center [1277, 86] width 9 height 12
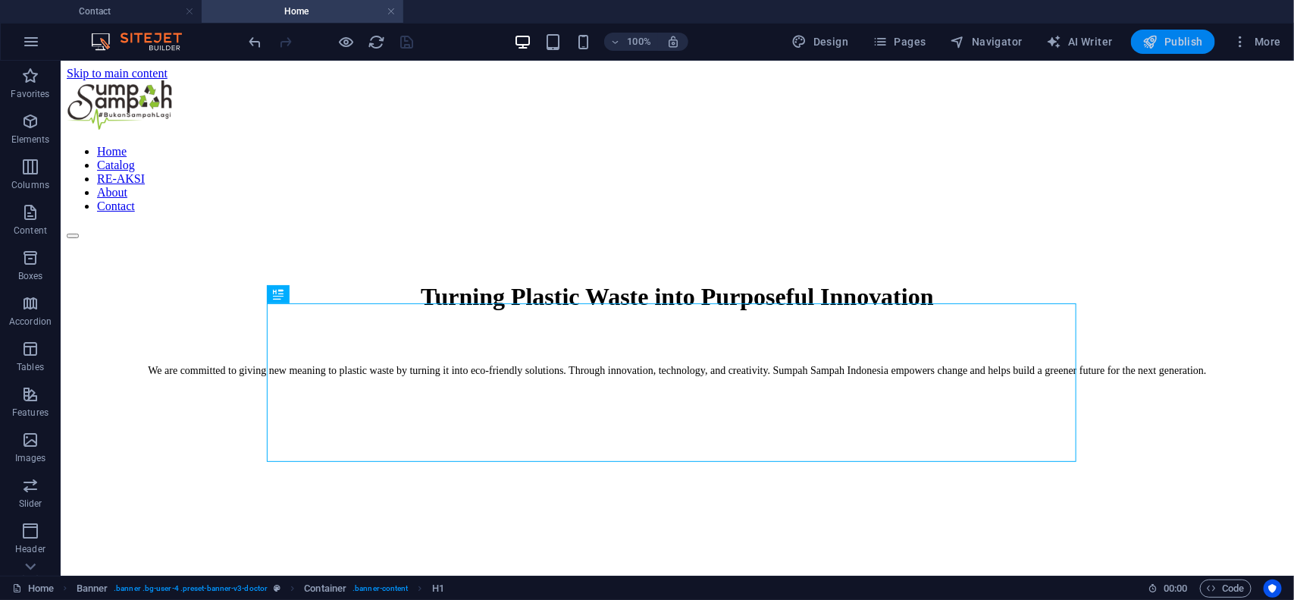
click at [1149, 42] on icon "button" at bounding box center [1150, 41] width 15 height 15
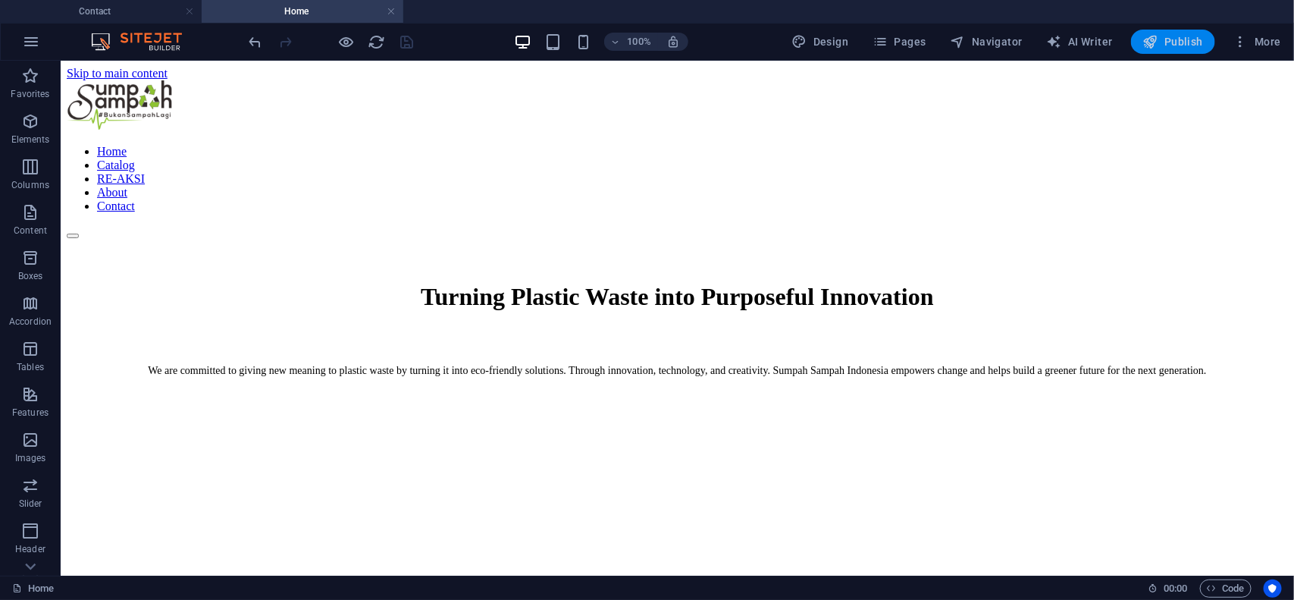
click at [1149, 42] on icon "button" at bounding box center [1150, 41] width 15 height 15
